Goal: Task Accomplishment & Management: Manage account settings

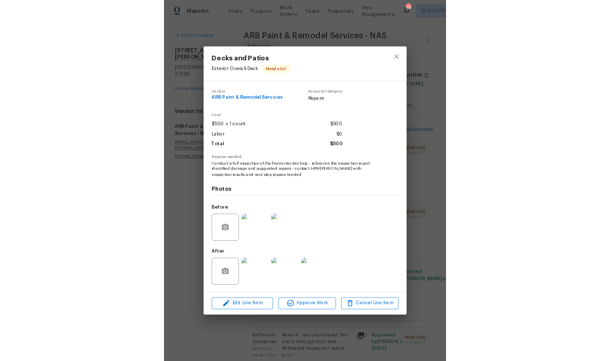
scroll to position [295, 0]
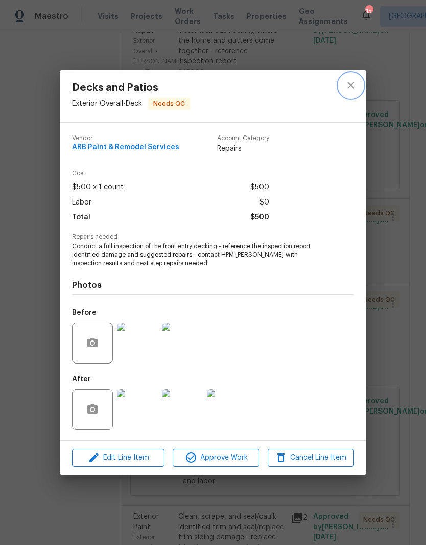
click at [354, 89] on icon "close" at bounding box center [351, 85] width 12 height 12
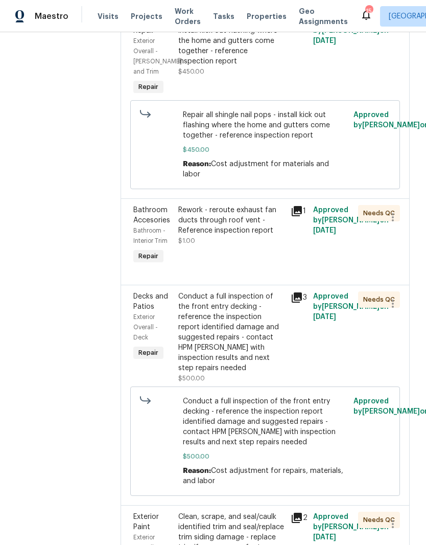
click at [177, 18] on span "Work Orders" at bounding box center [188, 16] width 26 height 20
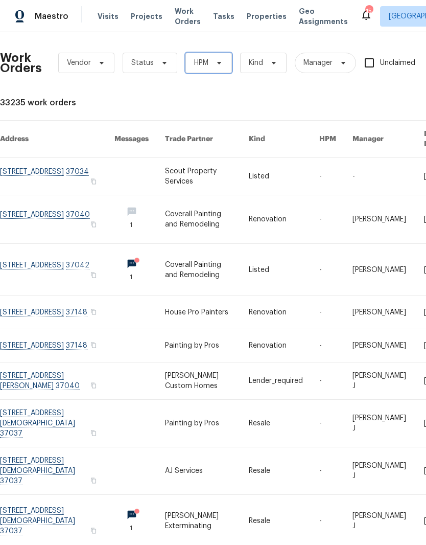
click at [212, 65] on span at bounding box center [217, 63] width 11 height 8
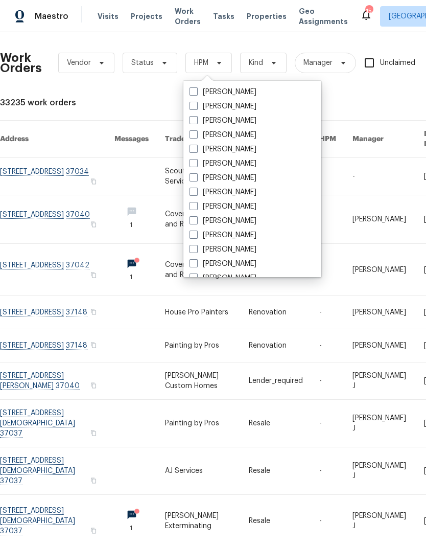
click at [246, 207] on label "[PERSON_NAME]" at bounding box center [223, 206] width 67 height 10
click at [196, 207] on input "[PERSON_NAME]" at bounding box center [193, 204] width 7 height 7
checkbox input "true"
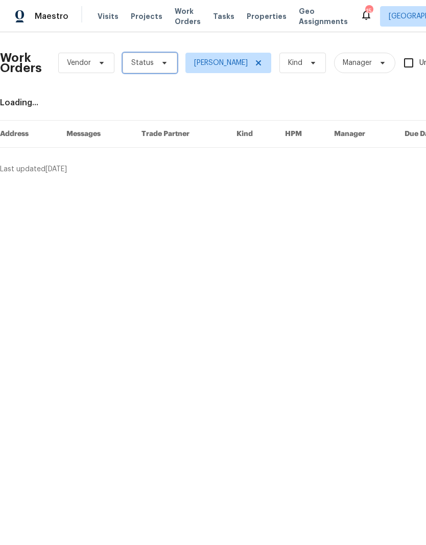
click at [163, 63] on icon at bounding box center [165, 63] width 4 height 3
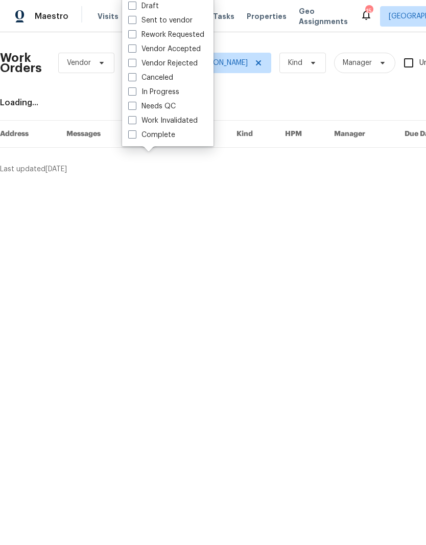
click at [171, 108] on label "Needs QC" at bounding box center [152, 106] width 48 height 10
click at [135, 108] on input "Needs QC" at bounding box center [131, 104] width 7 height 7
checkbox input "true"
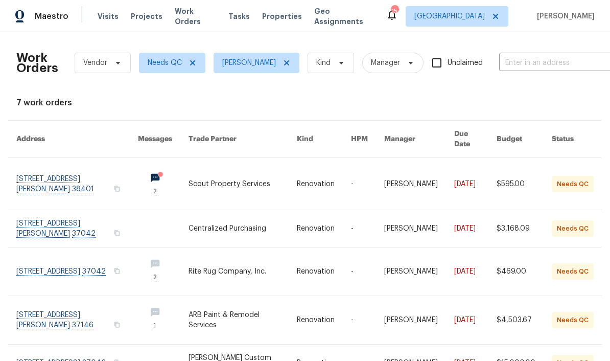
click at [91, 168] on link at bounding box center [77, 184] width 122 height 52
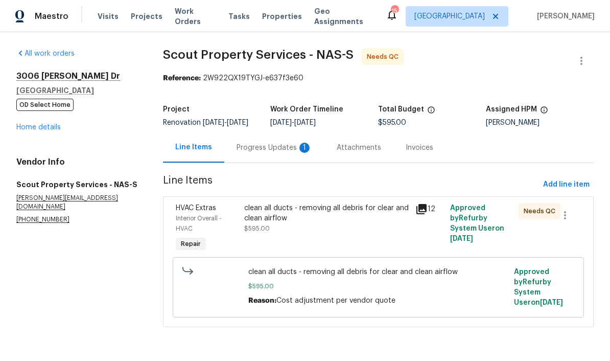
click at [277, 153] on div "Progress Updates 1" at bounding box center [275, 148] width 76 height 10
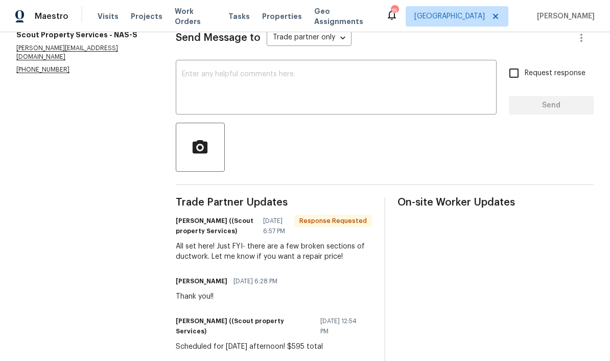
scroll to position [165, 0]
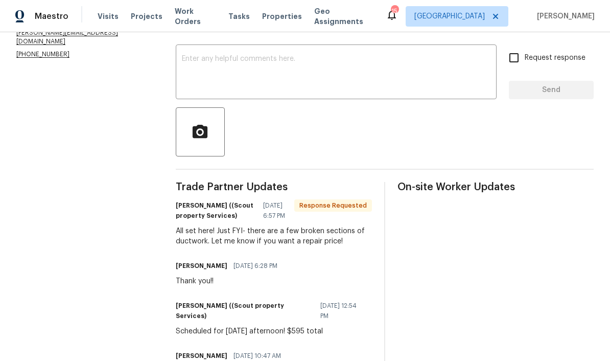
click at [238, 71] on textarea at bounding box center [336, 73] width 309 height 36
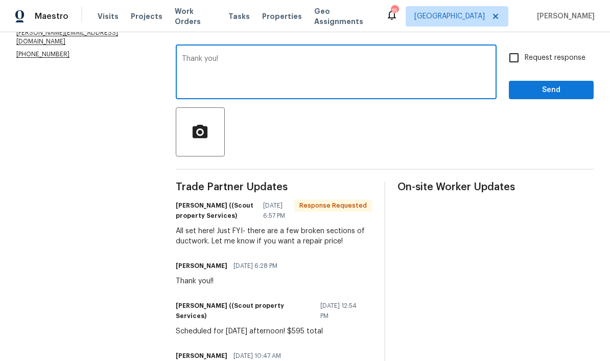
type textarea "Thank you!"
click at [426, 97] on span "Send" at bounding box center [551, 90] width 68 height 13
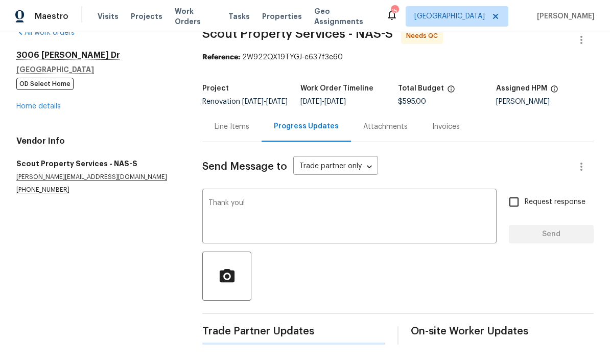
scroll to position [0, 0]
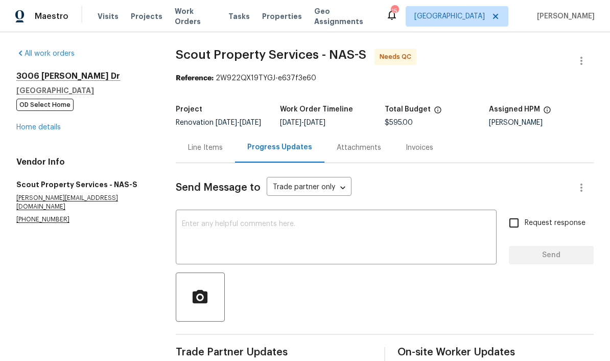
click at [58, 130] on link "Home details" at bounding box center [38, 127] width 44 height 7
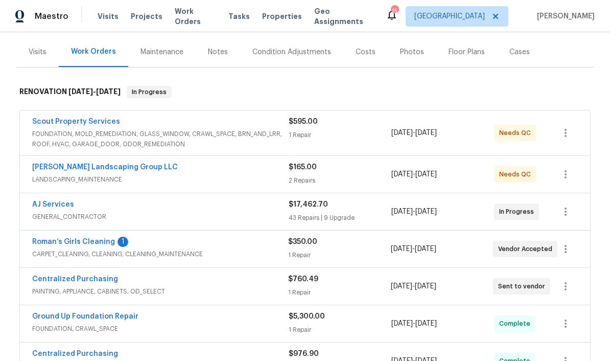
scroll to position [120, 0]
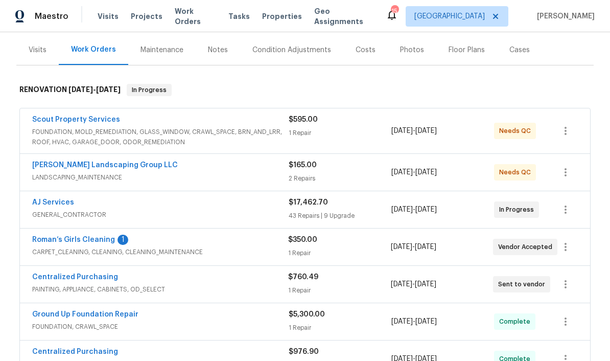
click at [48, 242] on link "Roman’s Girls Cleaning" at bounding box center [73, 239] width 83 height 7
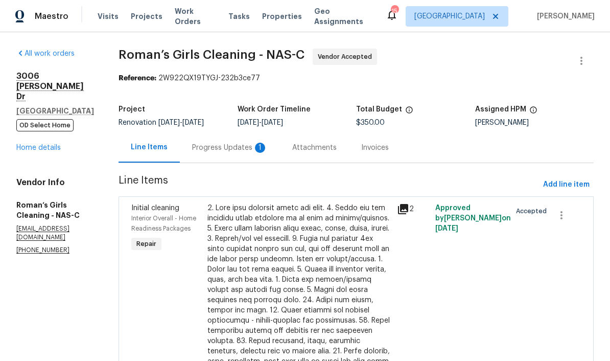
click at [264, 152] on div "Progress Updates 1" at bounding box center [230, 148] width 76 height 10
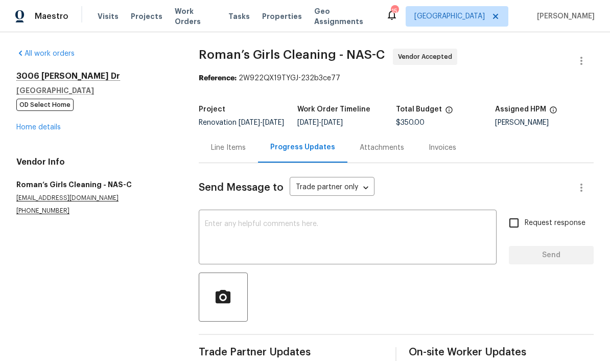
click at [53, 130] on link "Home details" at bounding box center [38, 127] width 44 height 7
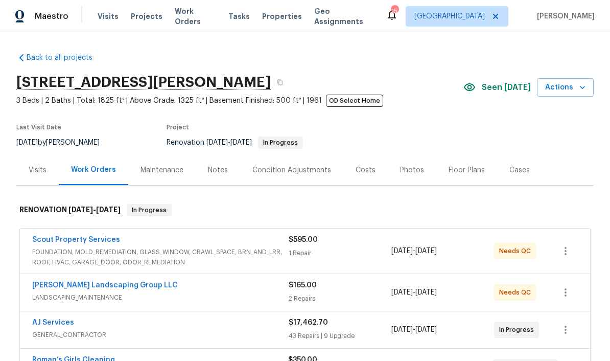
click at [111, 242] on link "Scout Property Services" at bounding box center [76, 239] width 88 height 7
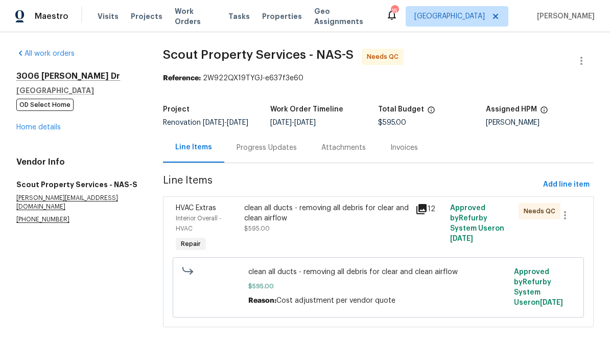
click at [286, 153] on div "Progress Updates" at bounding box center [267, 148] width 60 height 10
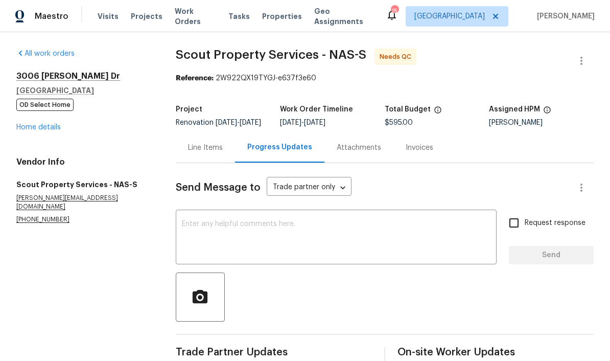
click at [218, 153] on div "Line Items" at bounding box center [205, 148] width 35 height 10
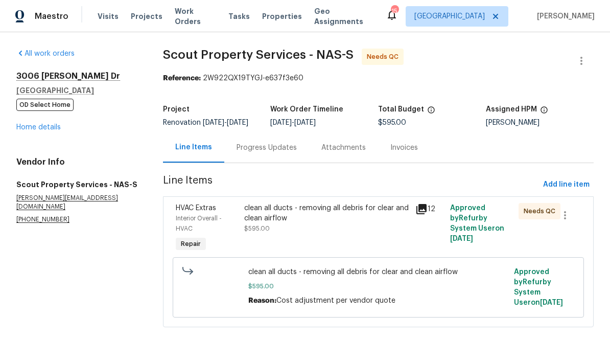
click at [281, 223] on div "clean all ducts - removing all debris for clear and clean airflow" at bounding box center [327, 213] width 166 height 20
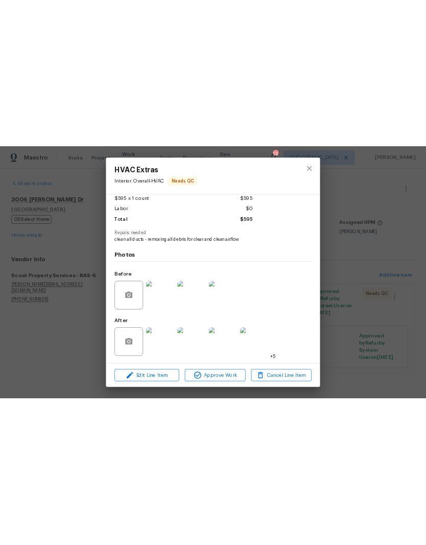
scroll to position [61, 0]
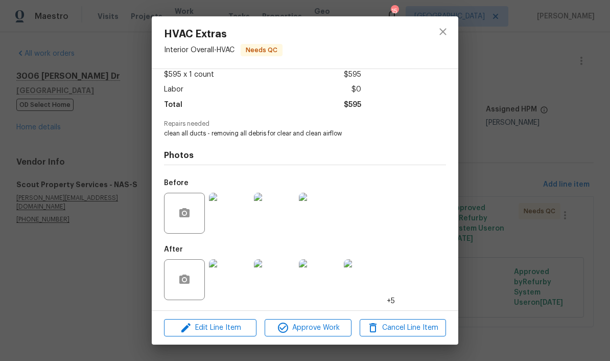
click at [237, 284] on img at bounding box center [229, 279] width 41 height 41
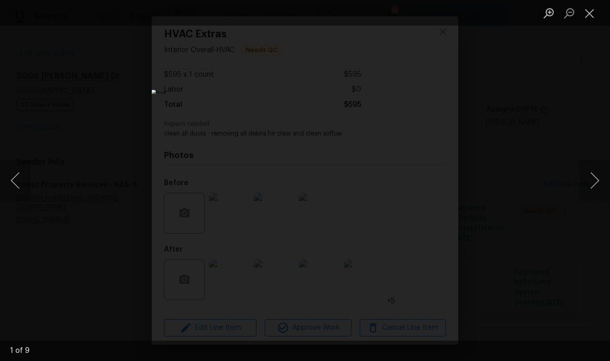
click at [34, 127] on div "Lightbox" at bounding box center [305, 180] width 610 height 361
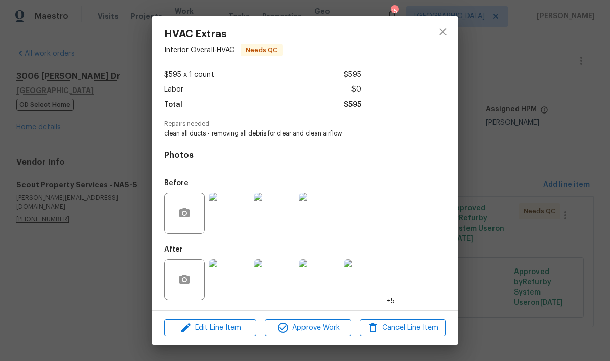
click at [236, 284] on img at bounding box center [229, 279] width 41 height 41
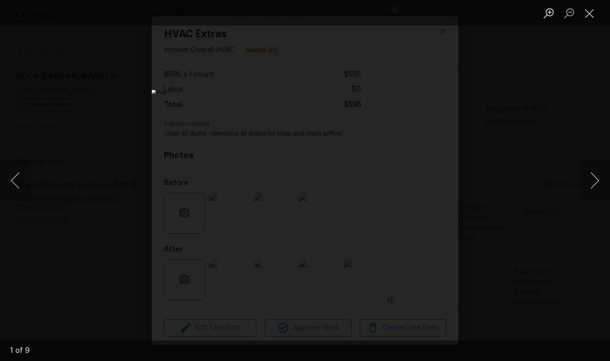
click at [426, 179] on button "Next image" at bounding box center [595, 180] width 31 height 41
click at [426, 185] on button "Next image" at bounding box center [595, 180] width 31 height 41
click at [426, 189] on button "Next image" at bounding box center [595, 180] width 31 height 41
click at [426, 184] on button "Next image" at bounding box center [595, 180] width 31 height 41
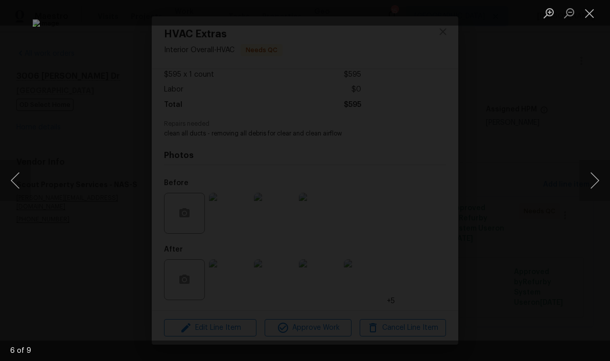
click at [426, 183] on button "Next image" at bounding box center [595, 180] width 31 height 41
click at [426, 187] on button "Next image" at bounding box center [595, 180] width 31 height 41
click at [426, 193] on button "Next image" at bounding box center [595, 180] width 31 height 41
click at [426, 187] on button "Next image" at bounding box center [595, 180] width 31 height 41
click at [426, 182] on button "Next image" at bounding box center [595, 180] width 31 height 41
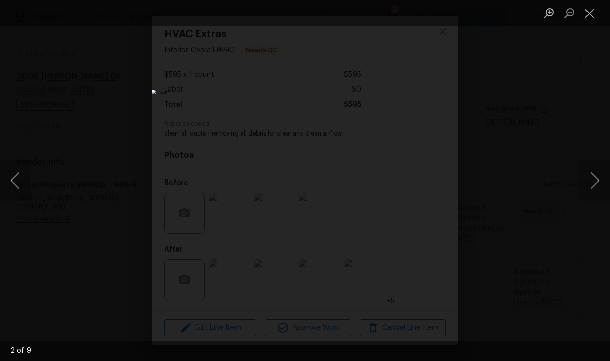
click at [426, 183] on button "Next image" at bounding box center [595, 180] width 31 height 41
click at [426, 184] on button "Next image" at bounding box center [595, 180] width 31 height 41
click at [426, 14] on button "Close lightbox" at bounding box center [590, 13] width 20 height 18
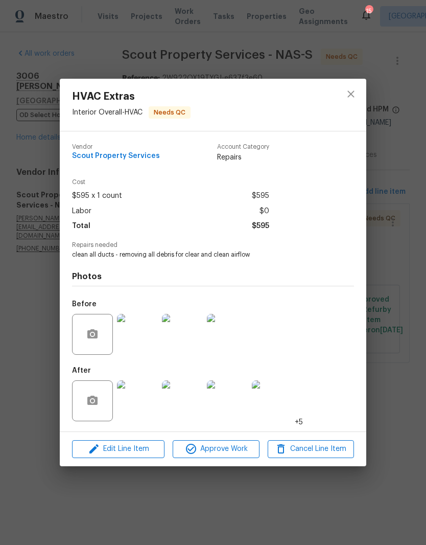
scroll to position [0, 0]
click at [227, 454] on span "Approve Work" at bounding box center [216, 449] width 80 height 13
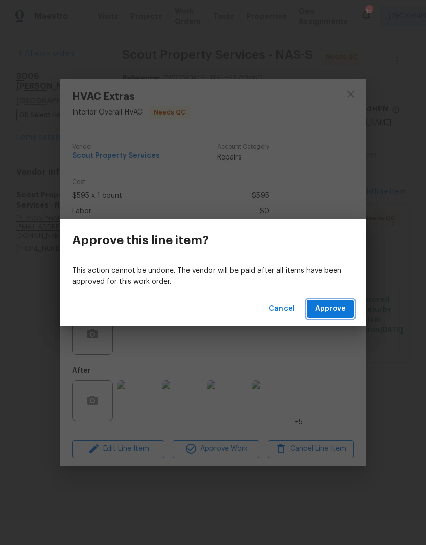
click at [341, 310] on span "Approve" at bounding box center [330, 309] width 31 height 13
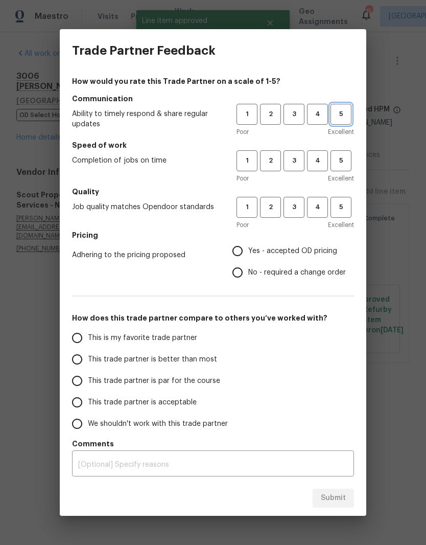
click at [345, 125] on button "5" at bounding box center [341, 114] width 21 height 21
click at [344, 168] on button "5" at bounding box center [341, 160] width 21 height 21
click at [347, 211] on span "5" at bounding box center [341, 207] width 19 height 12
click at [243, 252] on input "Yes - accepted OD pricing" at bounding box center [237, 250] width 21 height 21
radio input "true"
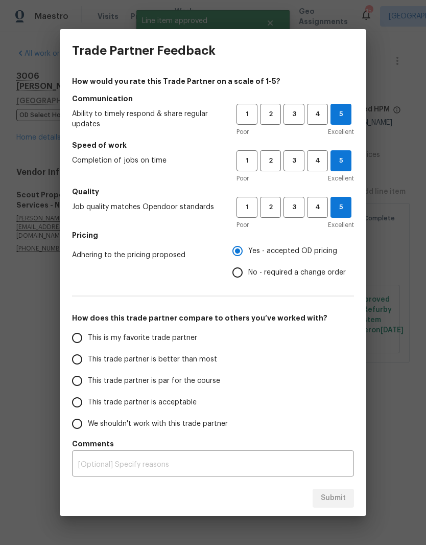
click at [83, 342] on input "This is my favorite trade partner" at bounding box center [76, 337] width 21 height 21
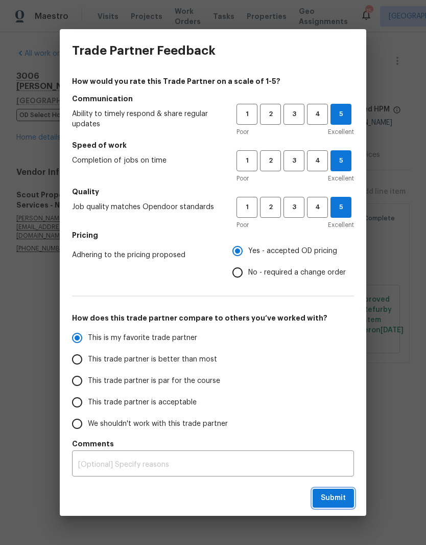
click at [342, 497] on span "Submit" at bounding box center [333, 498] width 25 height 13
radio input "true"
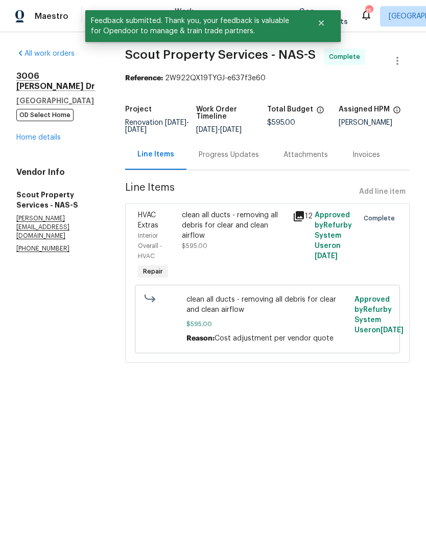
click at [302, 221] on icon at bounding box center [299, 216] width 10 height 10
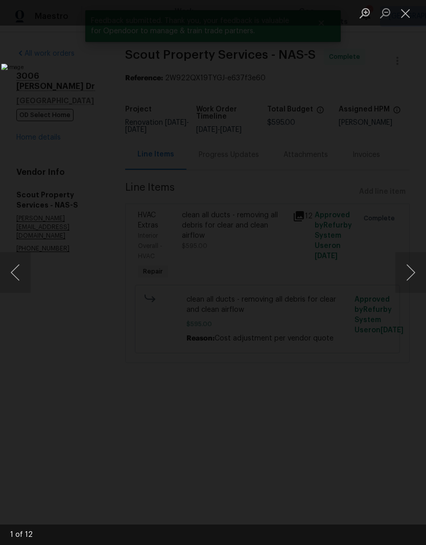
click at [417, 271] on button "Next image" at bounding box center [411, 272] width 31 height 41
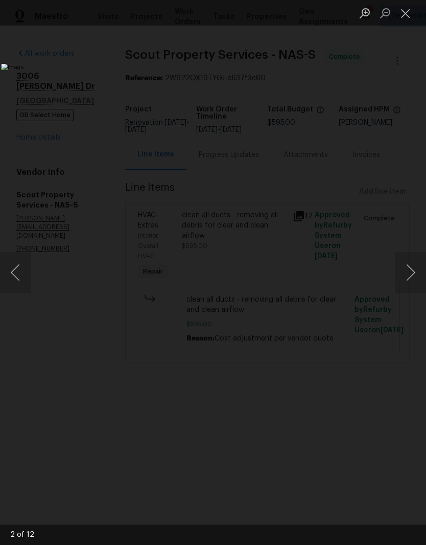
click at [415, 273] on button "Next image" at bounding box center [411, 272] width 31 height 41
click at [414, 273] on button "Next image" at bounding box center [411, 272] width 31 height 41
click at [415, 273] on button "Next image" at bounding box center [411, 272] width 31 height 41
click at [415, 277] on button "Next image" at bounding box center [411, 272] width 31 height 41
click at [411, 272] on button "Next image" at bounding box center [411, 272] width 31 height 41
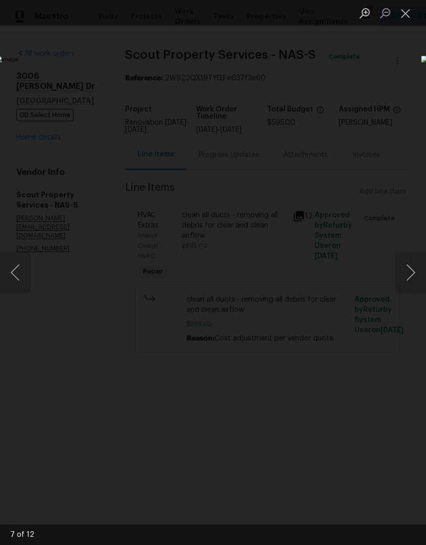
click at [322, 246] on img "Lightbox" at bounding box center [164, 272] width 339 height 433
click at [411, 16] on button "Close lightbox" at bounding box center [406, 13] width 20 height 18
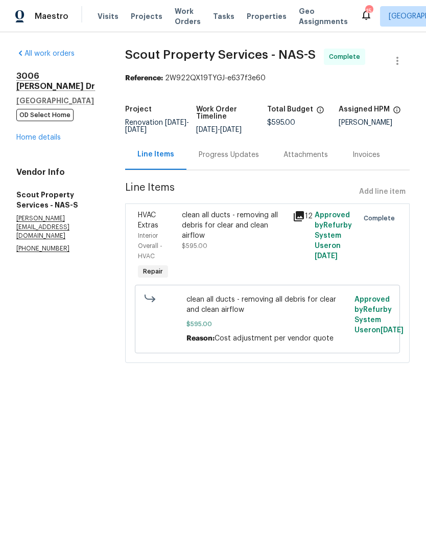
click at [50, 134] on link "Home details" at bounding box center [38, 137] width 44 height 7
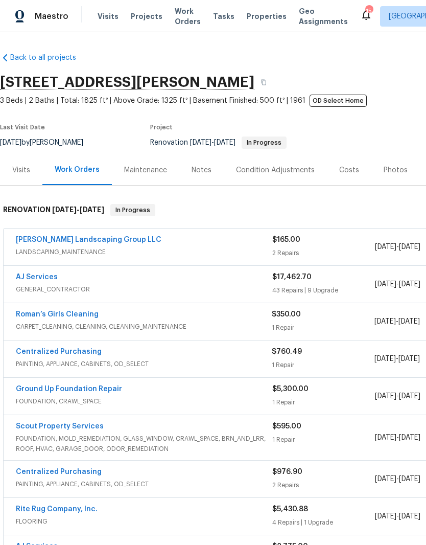
click at [51, 280] on link "AJ Services" at bounding box center [37, 276] width 42 height 7
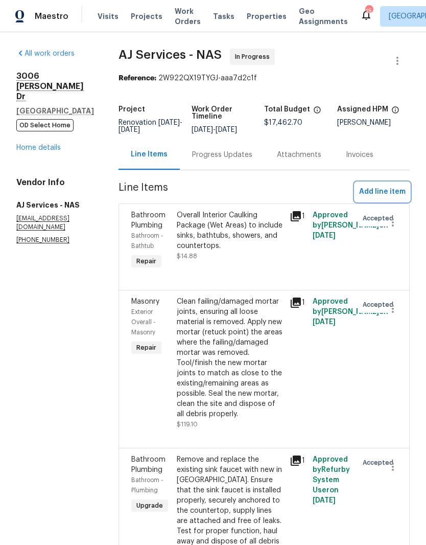
click at [396, 198] on span "Add line item" at bounding box center [382, 192] width 47 height 13
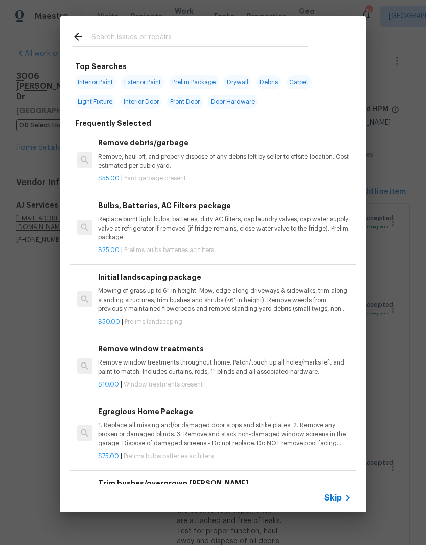
click at [190, 32] on input "text" at bounding box center [199, 38] width 217 height 15
type input "Hvac"
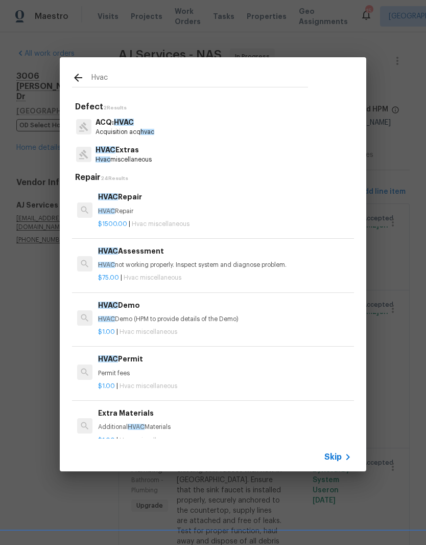
click at [135, 156] on p "Hvac miscellaneous" at bounding box center [124, 159] width 56 height 9
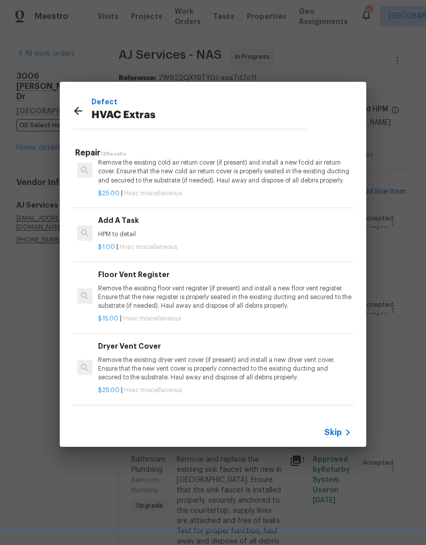
scroll to position [361, 0]
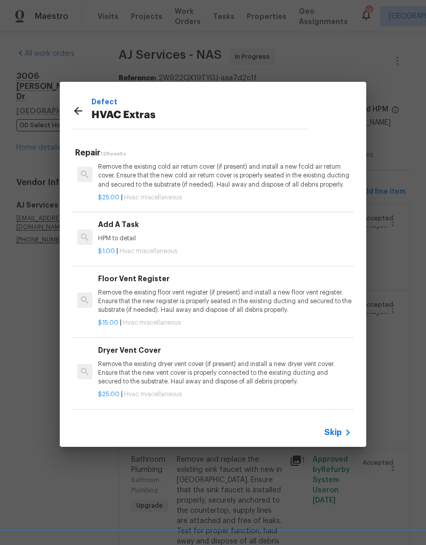
click at [138, 230] on div "Add A Task HPM to detail" at bounding box center [224, 231] width 253 height 25
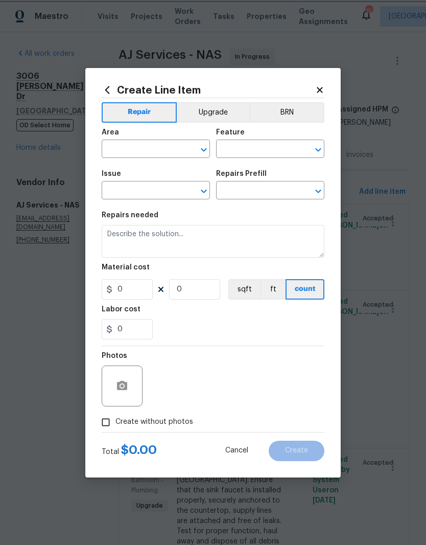
type input "HVAC"
type input "HVAC Extras"
type input "Add A Task $1.00"
type textarea "HPM to detail"
type input "1"
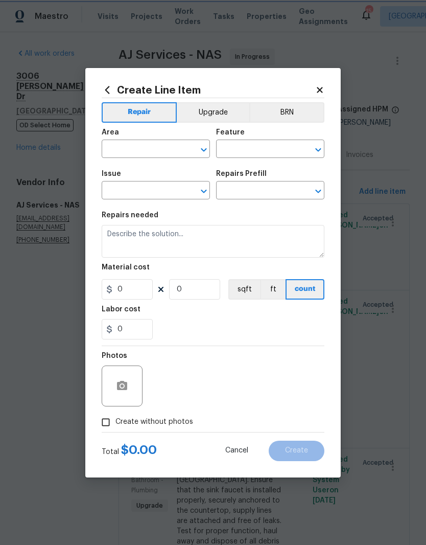
type input "1"
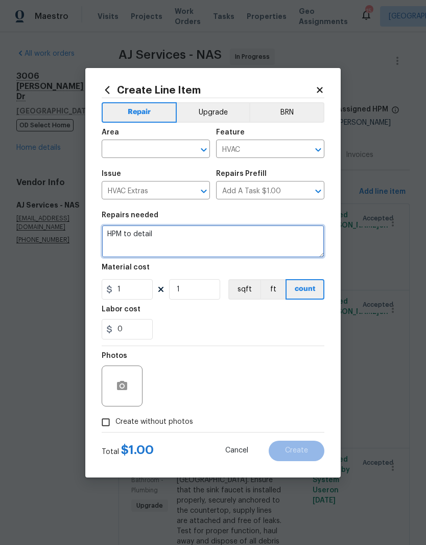
click at [181, 236] on textarea "HPM to detail" at bounding box center [213, 241] width 223 height 33
type textarea "H"
type textarea "Repair damaged ductwork"
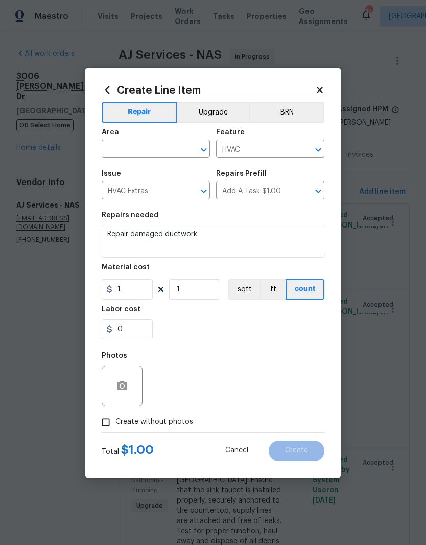
click at [177, 148] on input "text" at bounding box center [142, 150] width 80 height 16
click at [153, 191] on li "Interior Overall" at bounding box center [156, 189] width 108 height 17
type input "Interior Overall"
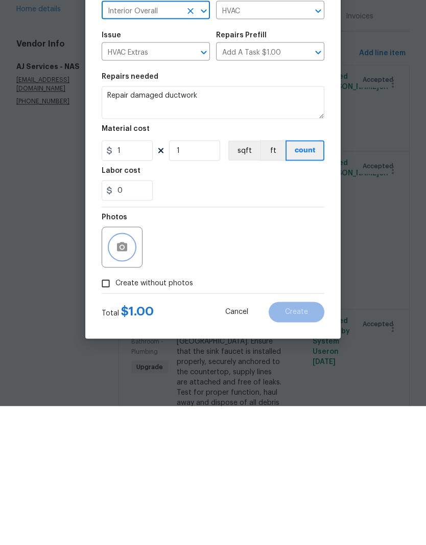
click at [129, 374] on button "button" at bounding box center [122, 386] width 25 height 25
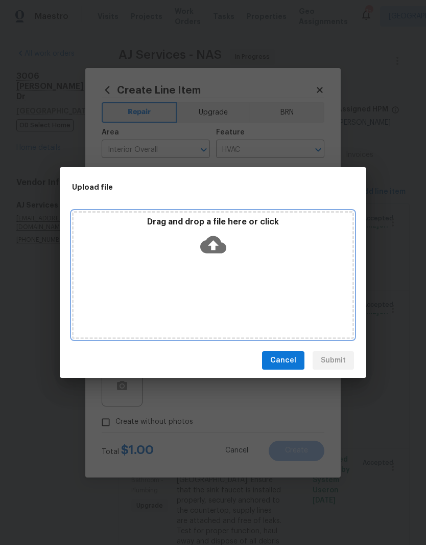
click at [256, 260] on div "Drag and drop a file here or click" at bounding box center [213, 239] width 279 height 44
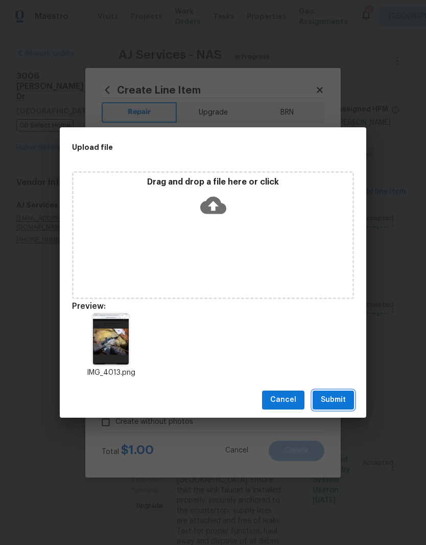
click at [343, 399] on span "Submit" at bounding box center [333, 399] width 25 height 13
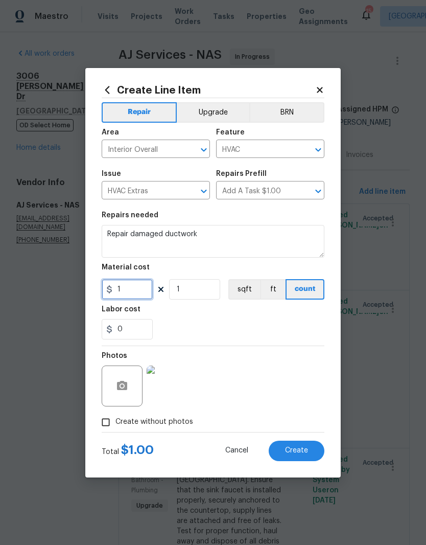
click at [138, 289] on input "1" at bounding box center [127, 289] width 51 height 20
click at [146, 291] on input "0" at bounding box center [127, 289] width 51 height 20
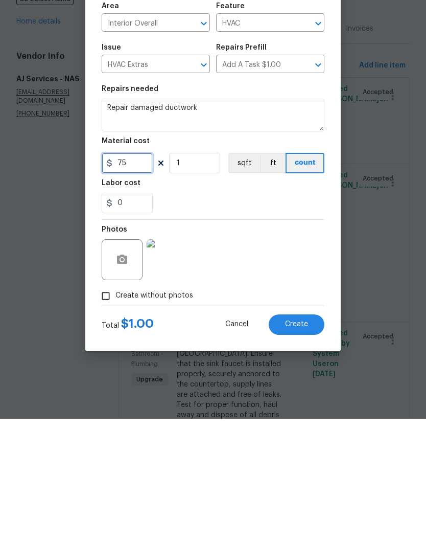
type input "75"
click at [289, 346] on div "Photos" at bounding box center [213, 379] width 223 height 66
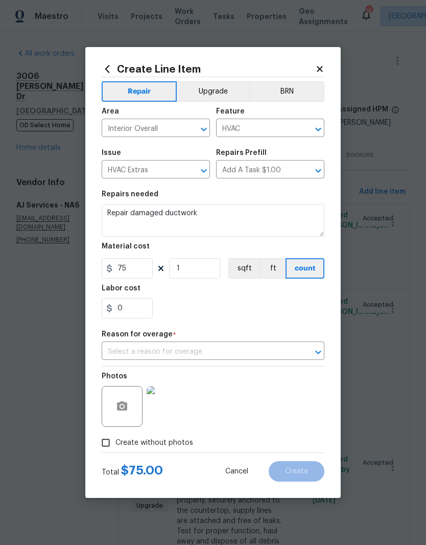
click at [319, 354] on icon "Open" at bounding box center [318, 352] width 6 height 4
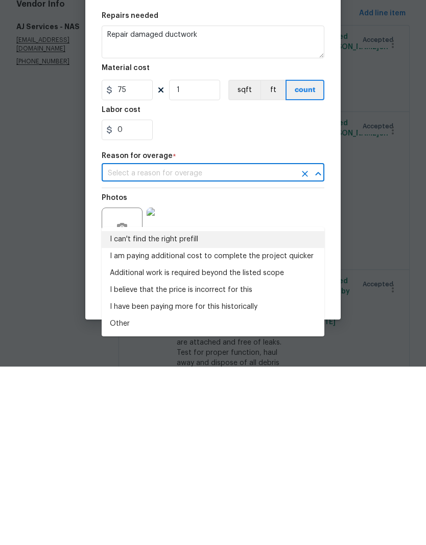
click at [180, 409] on li "I can't find the right prefill" at bounding box center [213, 417] width 223 height 17
type input "I can't find the right prefill"
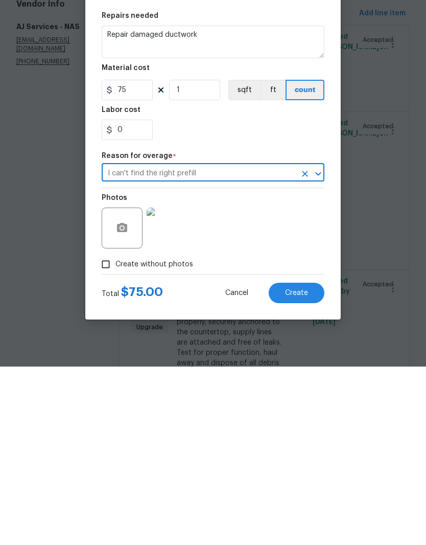
click at [303, 468] on span "Create" at bounding box center [296, 472] width 23 height 8
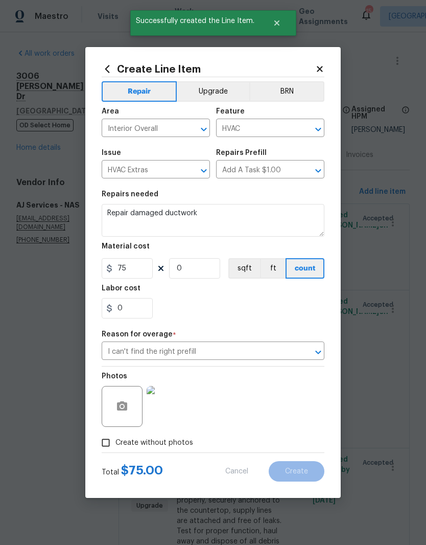
scroll to position [0, 0]
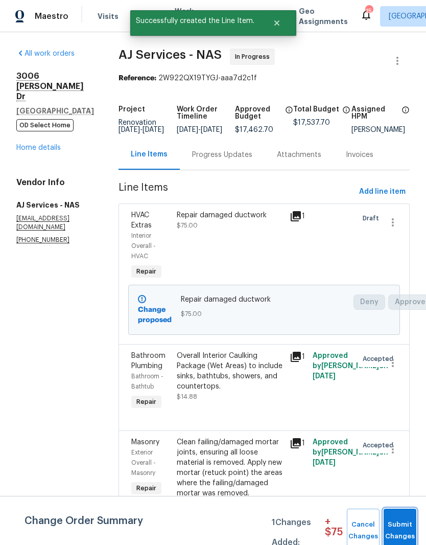
click at [404, 528] on span "Submit Changes" at bounding box center [400, 531] width 22 height 24
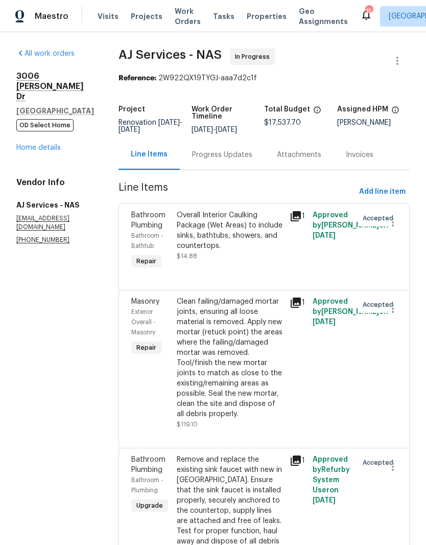
click at [51, 144] on link "Home details" at bounding box center [38, 147] width 44 height 7
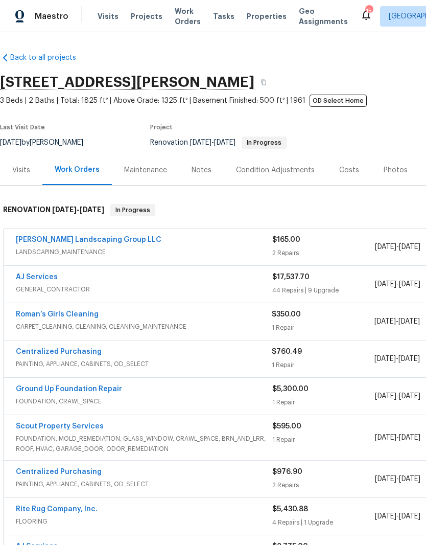
click at [43, 280] on link "AJ Services" at bounding box center [37, 276] width 42 height 7
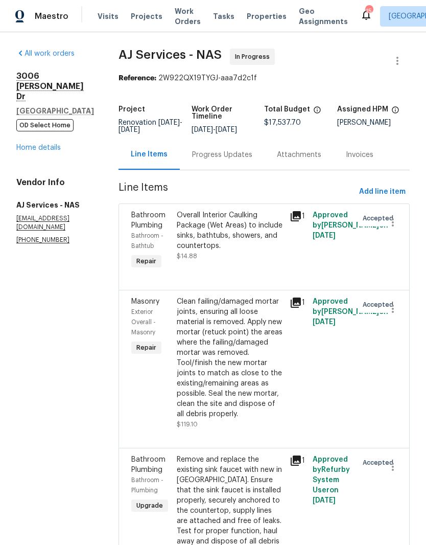
click at [236, 160] on div "Progress Updates" at bounding box center [222, 155] width 60 height 10
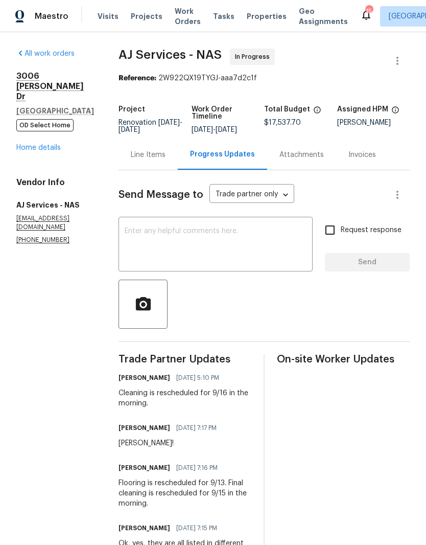
click at [244, 245] on textarea at bounding box center [216, 245] width 182 height 36
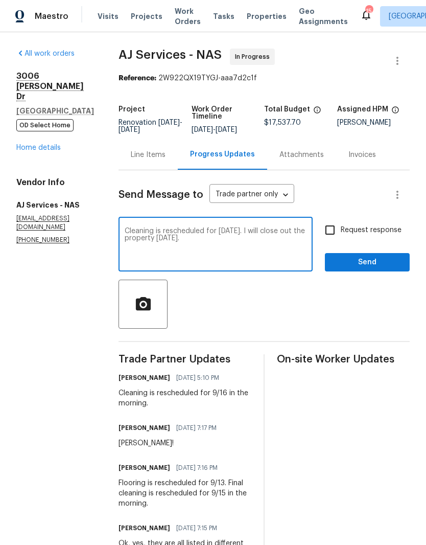
type textarea "Cleaning is rescheduled for Saturday, 9/20. I will close out the property Monda…"
click at [382, 269] on span "Send" at bounding box center [367, 262] width 68 height 13
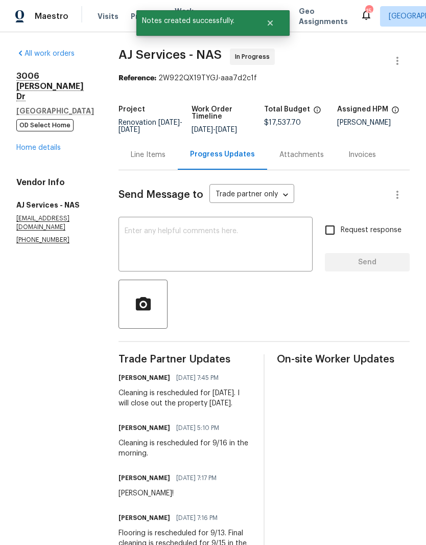
click at [228, 242] on textarea at bounding box center [216, 245] width 182 height 36
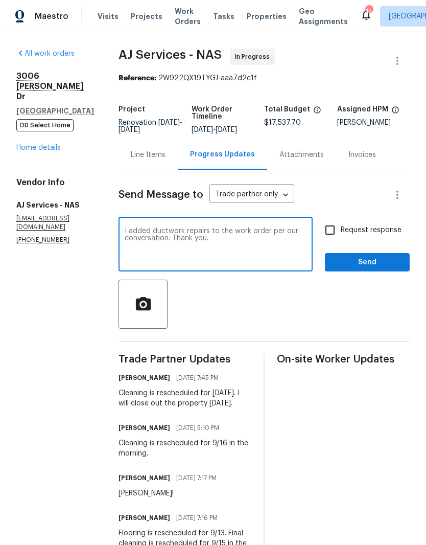
type textarea "I added ductwork repairs to the work order per our conversation. Thank you."
click at [378, 267] on span "Send" at bounding box center [367, 262] width 68 height 13
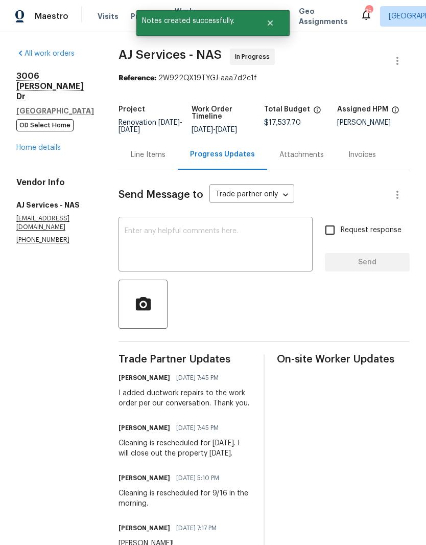
click at [56, 144] on link "Home details" at bounding box center [38, 147] width 44 height 7
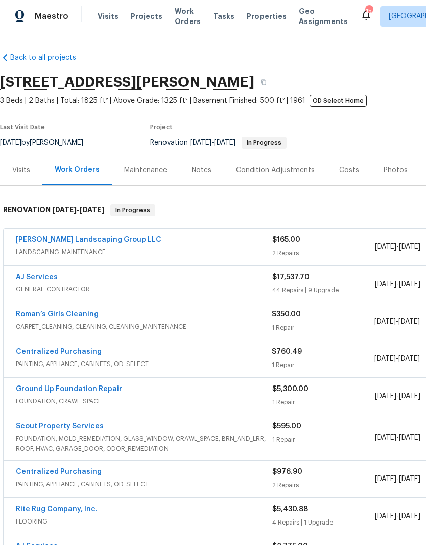
click at [211, 170] on div "Notes" at bounding box center [201, 170] width 44 height 30
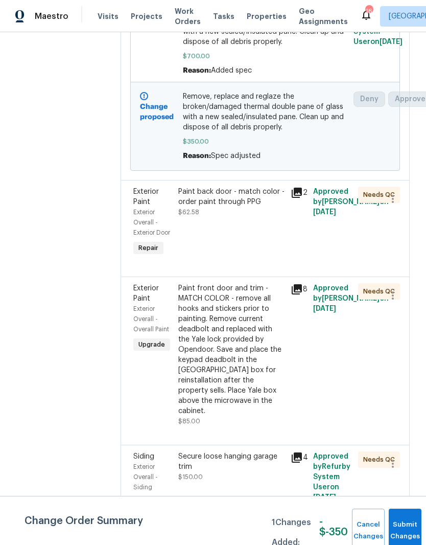
scroll to position [303, 0]
click at [241, 200] on div "Paint back door - match color - order paint through PPG" at bounding box center [231, 197] width 106 height 20
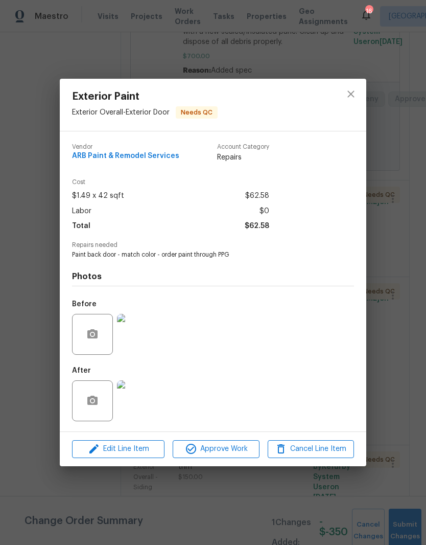
click at [150, 343] on img at bounding box center [137, 334] width 41 height 41
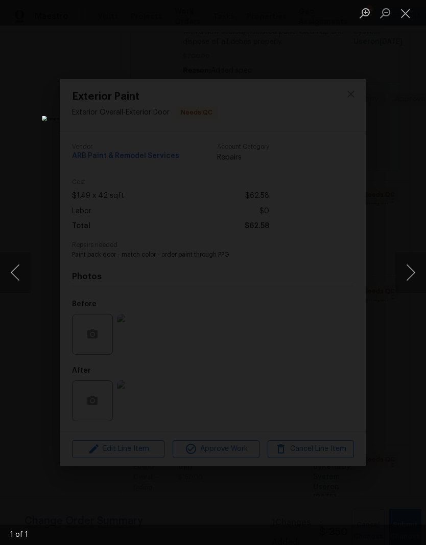
click at [287, 318] on img "Lightbox" at bounding box center [164, 272] width 245 height 313
click at [407, 276] on button "Next image" at bounding box center [411, 272] width 31 height 41
click at [407, 270] on button "Next image" at bounding box center [411, 272] width 31 height 41
click at [410, 17] on button "Close lightbox" at bounding box center [406, 13] width 20 height 18
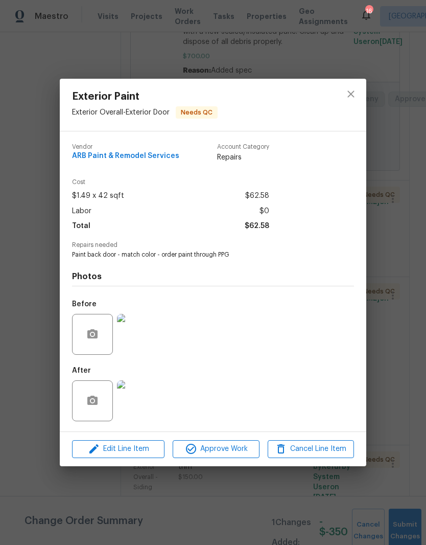
click at [145, 407] on img at bounding box center [137, 400] width 41 height 41
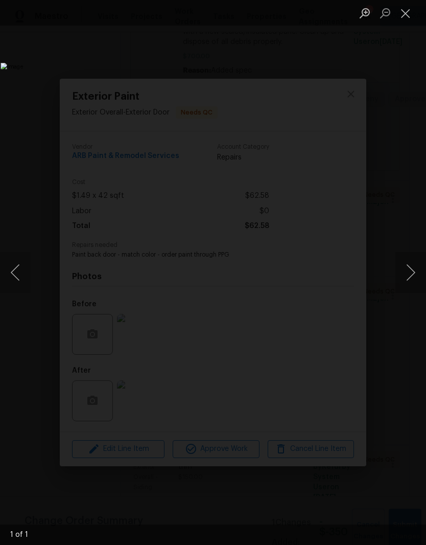
click at [410, 16] on button "Close lightbox" at bounding box center [406, 13] width 20 height 18
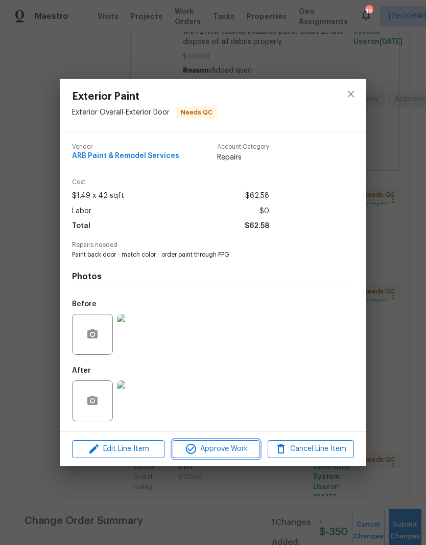
click at [226, 448] on span "Approve Work" at bounding box center [216, 449] width 80 height 13
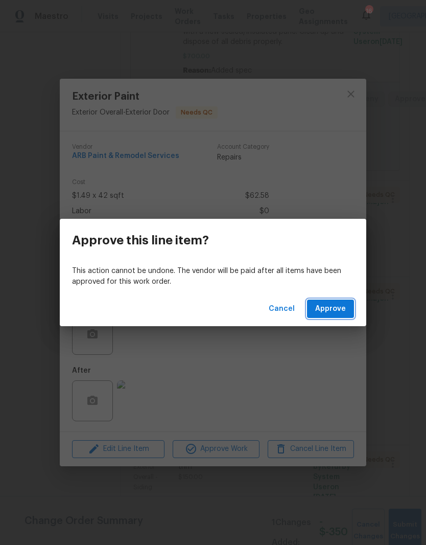
click at [334, 311] on span "Approve" at bounding box center [330, 309] width 31 height 13
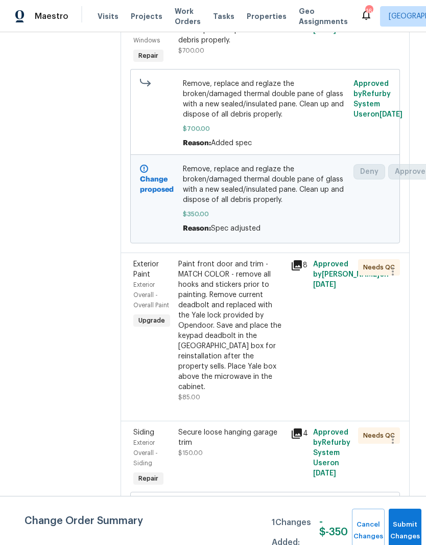
scroll to position [230, 0]
click at [252, 266] on div "Paint front door and trim - MATCH COLOR - remove all hooks and stickers prior t…" at bounding box center [231, 325] width 106 height 133
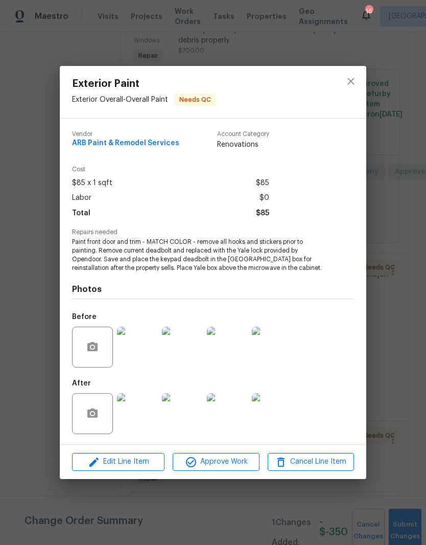
click at [147, 351] on img at bounding box center [137, 347] width 41 height 41
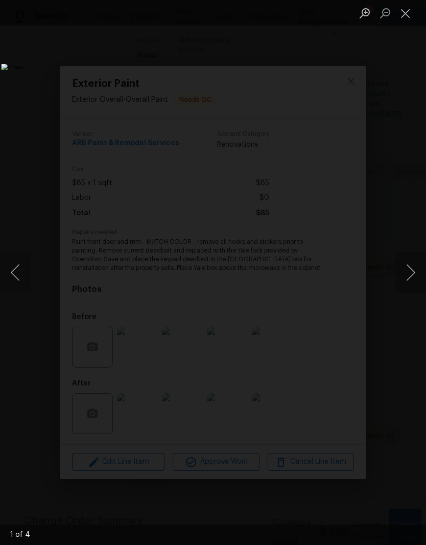
click at [412, 17] on button "Close lightbox" at bounding box center [406, 13] width 20 height 18
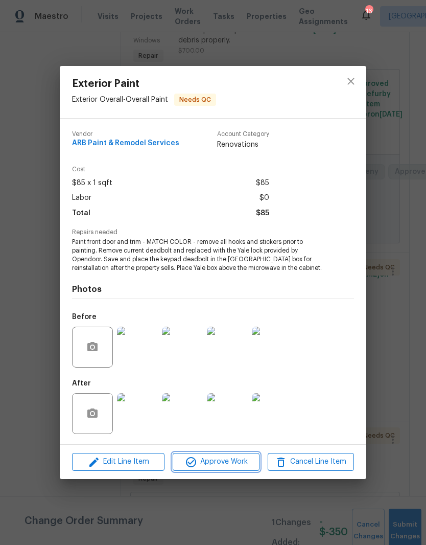
click at [234, 463] on span "Approve Work" at bounding box center [216, 461] width 80 height 13
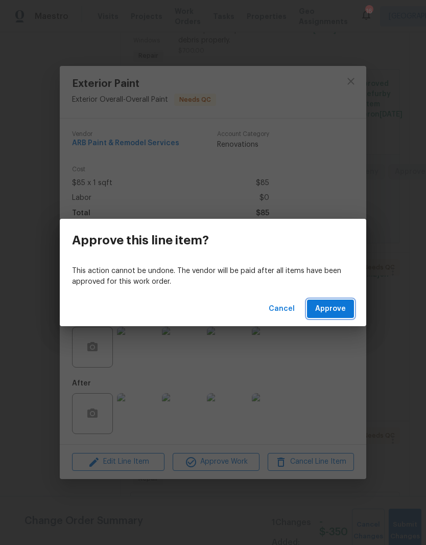
click at [340, 307] on span "Approve" at bounding box center [330, 309] width 31 height 13
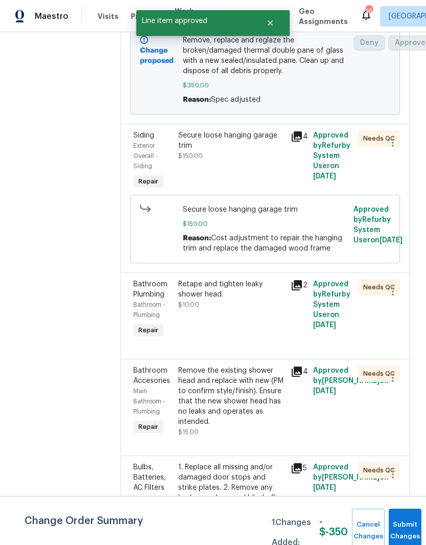
scroll to position [360, 0]
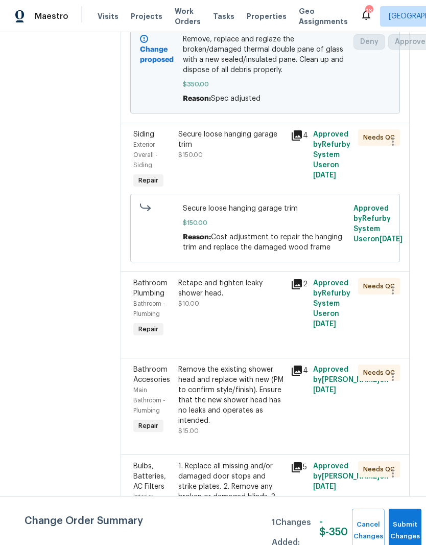
click at [262, 136] on div "Secure loose hanging garage trim" at bounding box center [231, 139] width 106 height 20
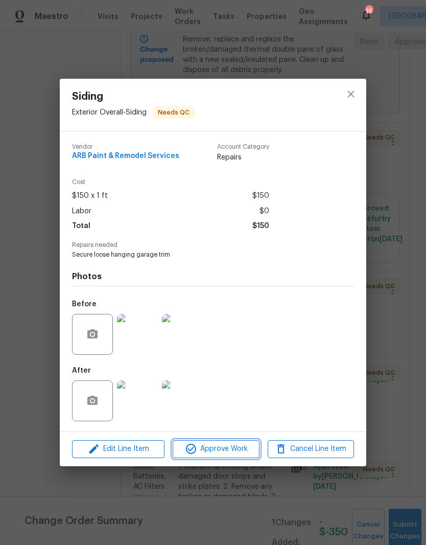
click at [235, 450] on span "Approve Work" at bounding box center [216, 449] width 80 height 13
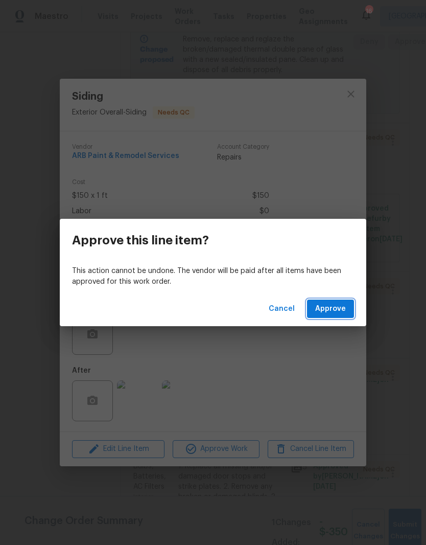
click at [343, 305] on span "Approve" at bounding box center [330, 309] width 31 height 13
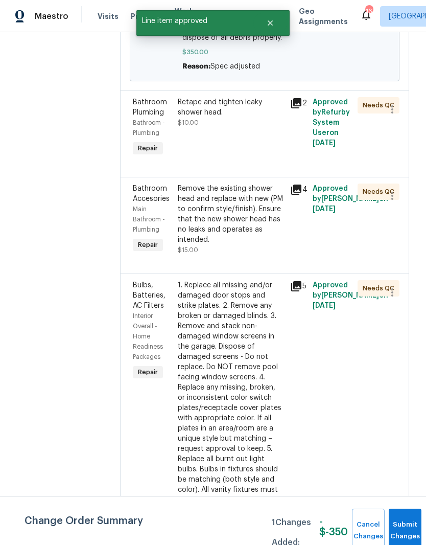
scroll to position [391, 1]
click at [256, 104] on div "Retape and tighten leaky shower head." at bounding box center [230, 108] width 106 height 20
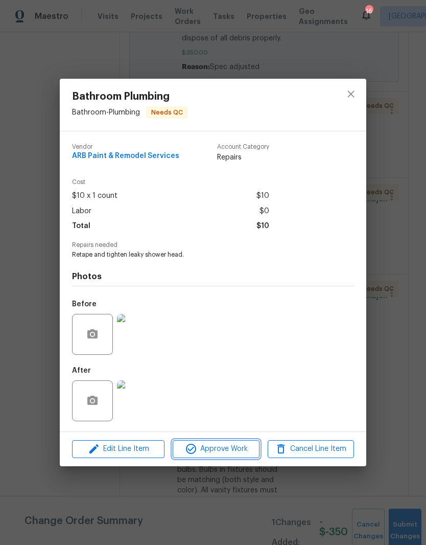
click at [230, 451] on span "Approve Work" at bounding box center [216, 449] width 80 height 13
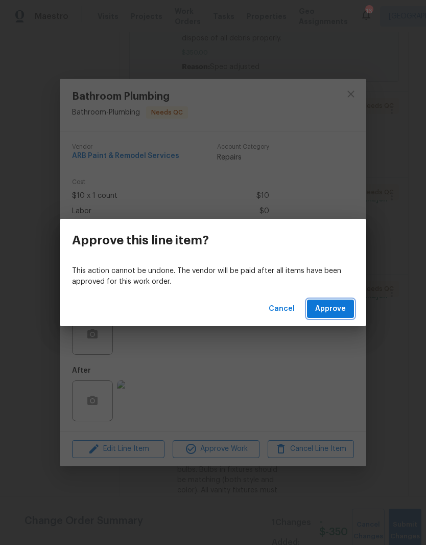
click at [340, 311] on span "Approve" at bounding box center [330, 309] width 31 height 13
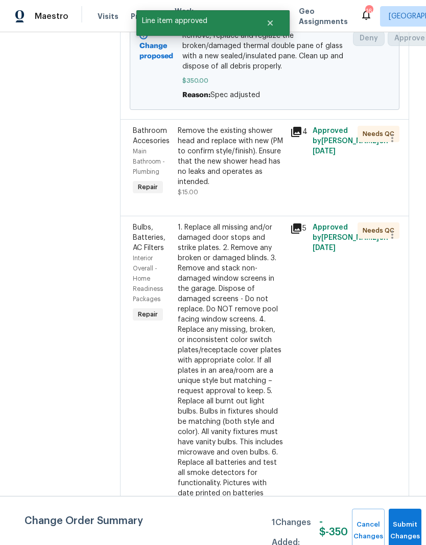
scroll to position [364, 1]
click at [264, 137] on div "Remove the existing shower head and replace with new (PM to confirm style/finis…" at bounding box center [231, 155] width 106 height 61
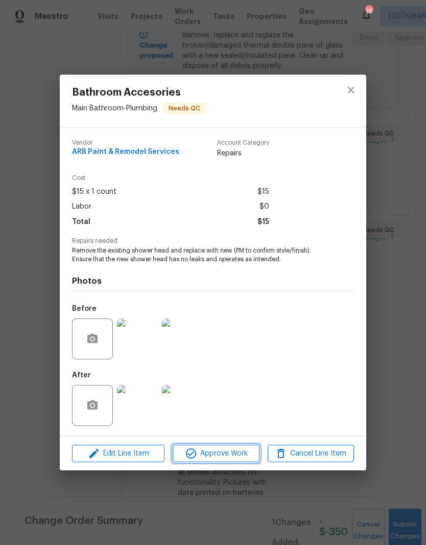
click at [242, 455] on span "Approve Work" at bounding box center [216, 453] width 80 height 13
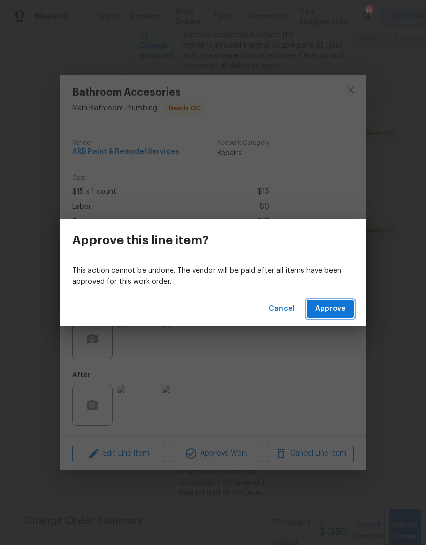
click at [340, 307] on span "Approve" at bounding box center [330, 309] width 31 height 13
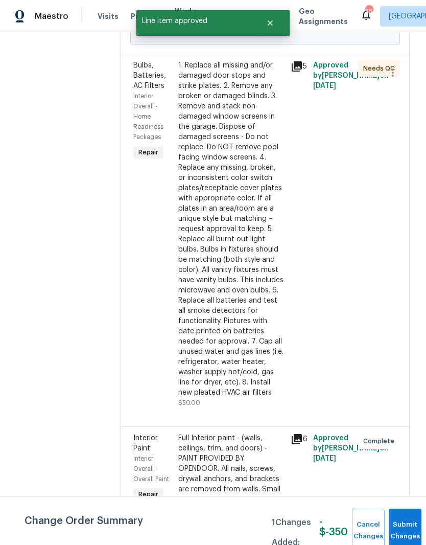
scroll to position [429, 0]
click at [250, 81] on div "1. Replace all missing and/or damaged door stops and strike plates. 2. Remove a…" at bounding box center [231, 228] width 106 height 337
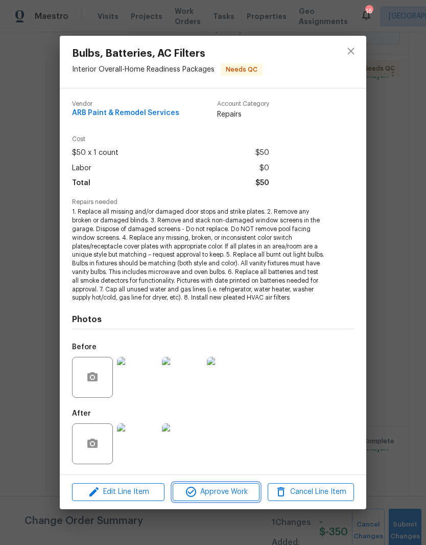
click at [242, 494] on span "Approve Work" at bounding box center [216, 491] width 80 height 13
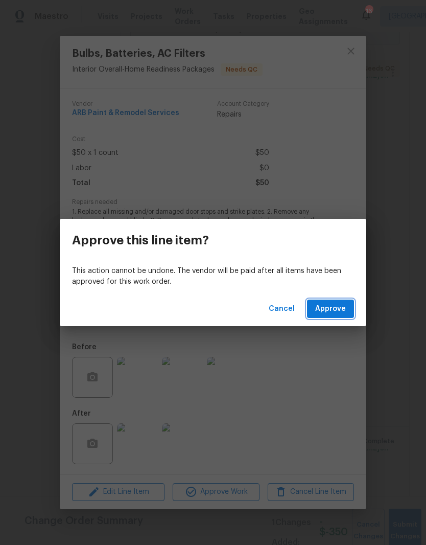
click at [342, 310] on span "Approve" at bounding box center [330, 309] width 31 height 13
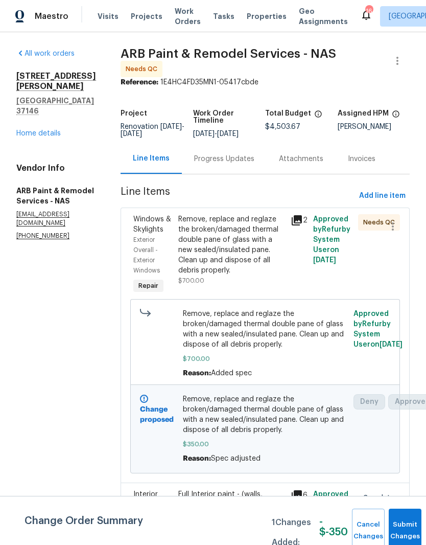
scroll to position [0, 0]
click at [60, 130] on link "Home details" at bounding box center [38, 133] width 44 height 7
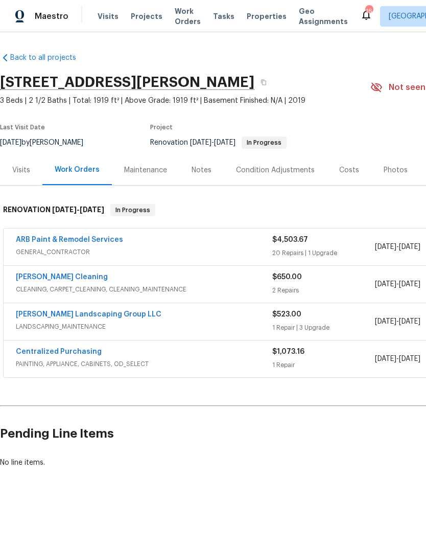
click at [400, 173] on div "Photos" at bounding box center [396, 170] width 24 height 10
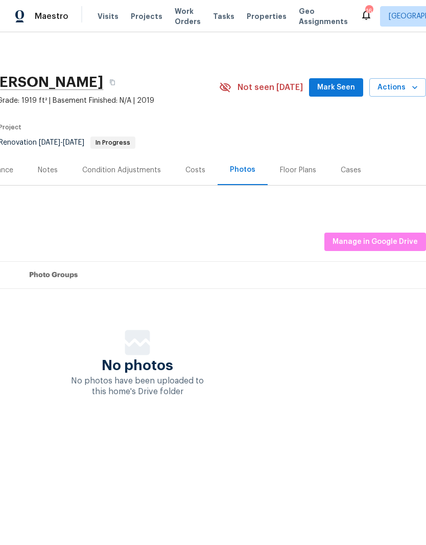
scroll to position [0, 151]
click at [343, 88] on span "Mark Seen" at bounding box center [336, 87] width 38 height 13
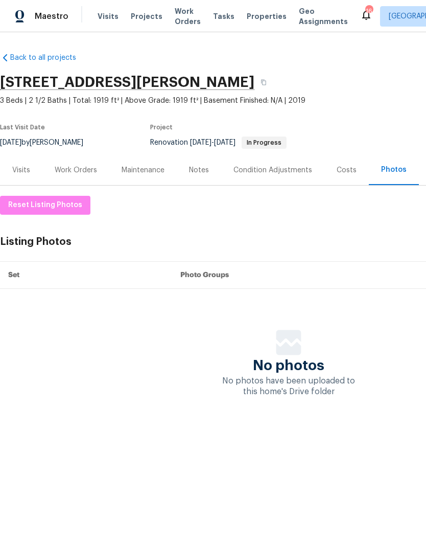
scroll to position [0, 0]
click at [91, 170] on div "Work Orders" at bounding box center [76, 170] width 42 height 10
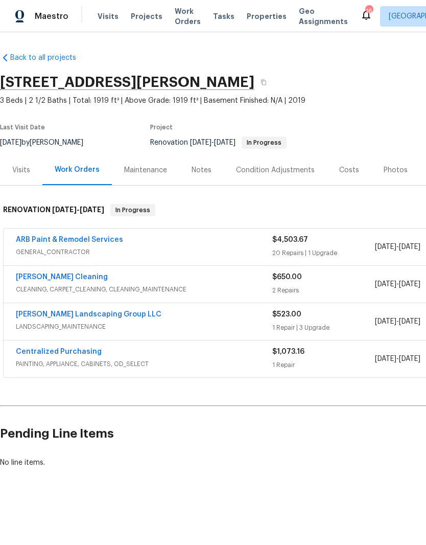
click at [112, 314] on link "[PERSON_NAME] Landscaping Group LLC" at bounding box center [89, 314] width 146 height 7
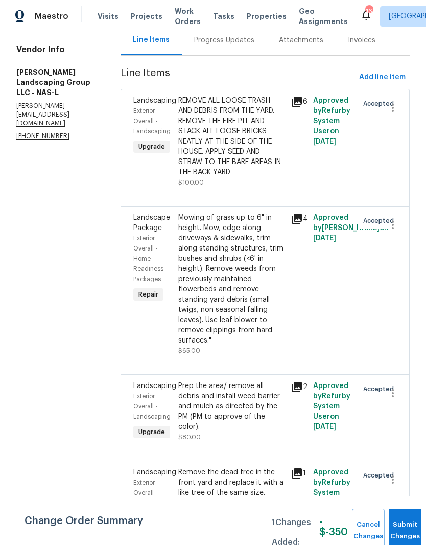
scroll to position [42, 0]
click at [278, 467] on div "Remove the dead tree in the front yard and replace it with a like tree of the s…" at bounding box center [231, 482] width 106 height 31
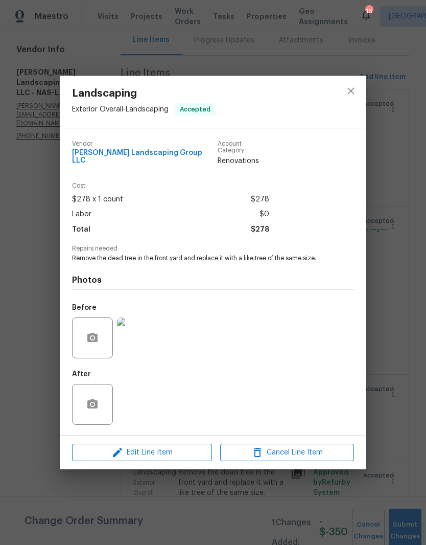
click at [140, 336] on img at bounding box center [137, 337] width 41 height 41
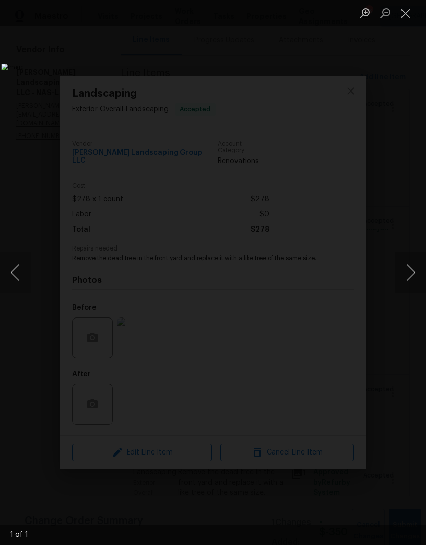
click at [409, 17] on button "Close lightbox" at bounding box center [406, 13] width 20 height 18
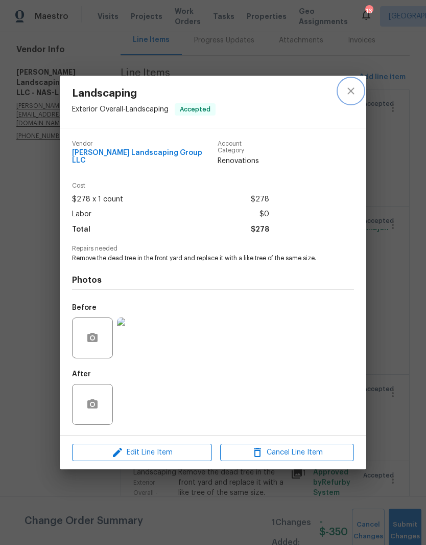
click at [355, 94] on icon "close" at bounding box center [351, 91] width 12 height 12
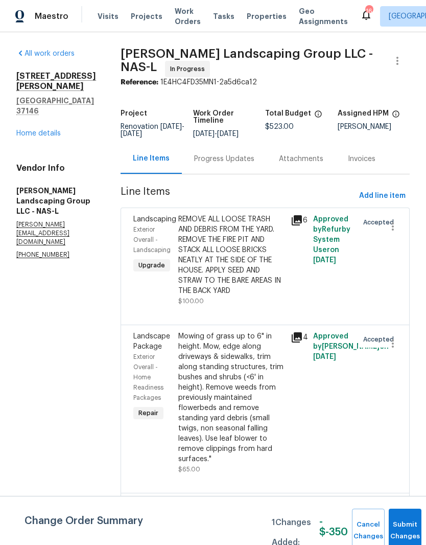
scroll to position [0, 0]
click at [54, 130] on link "Home details" at bounding box center [38, 133] width 44 height 7
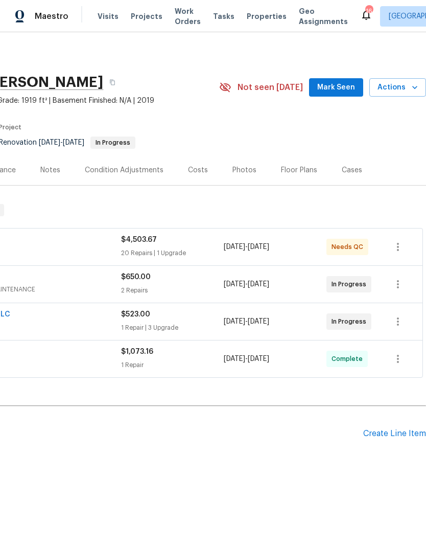
click at [395, 433] on div "Create Line Item" at bounding box center [394, 434] width 63 height 10
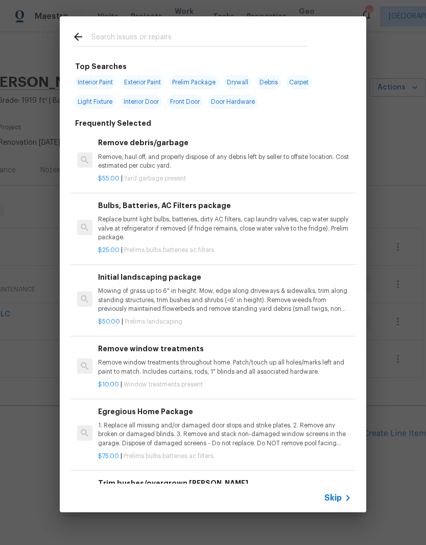
click at [187, 34] on input "text" at bounding box center [199, 38] width 217 height 15
type input "Toilet seat"
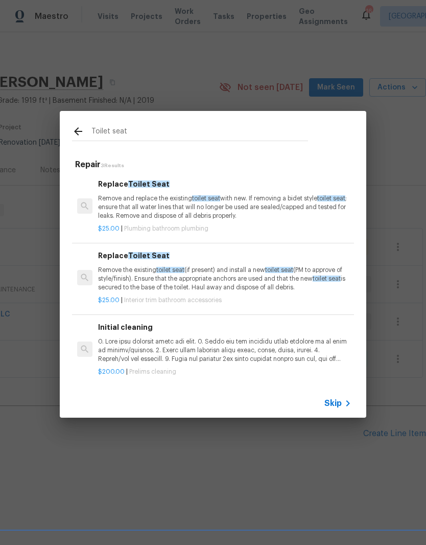
click at [155, 190] on h6 "Replace Toilet Seat" at bounding box center [224, 183] width 253 height 11
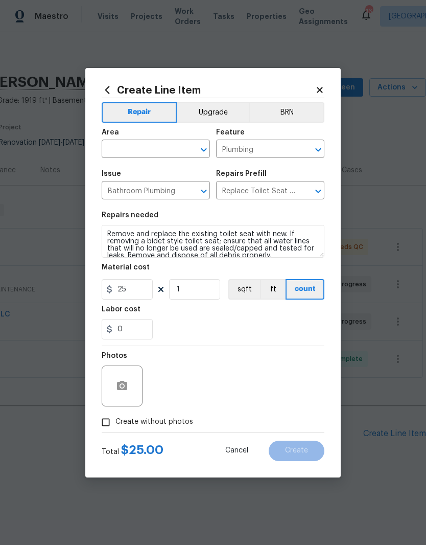
click at [170, 147] on input "text" at bounding box center [142, 150] width 80 height 16
click at [148, 190] on li "Main Bathroom" at bounding box center [156, 189] width 108 height 17
type input "Main Bathroom"
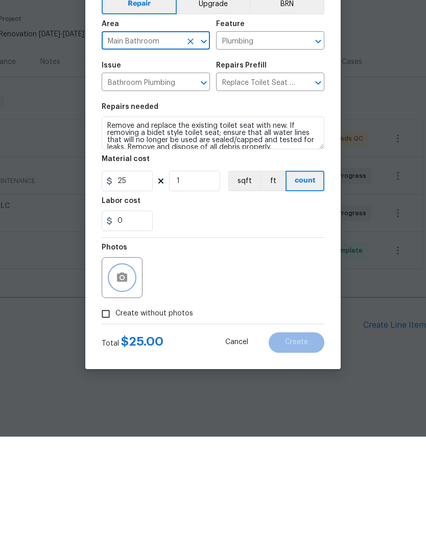
click at [130, 374] on button "button" at bounding box center [122, 386] width 25 height 25
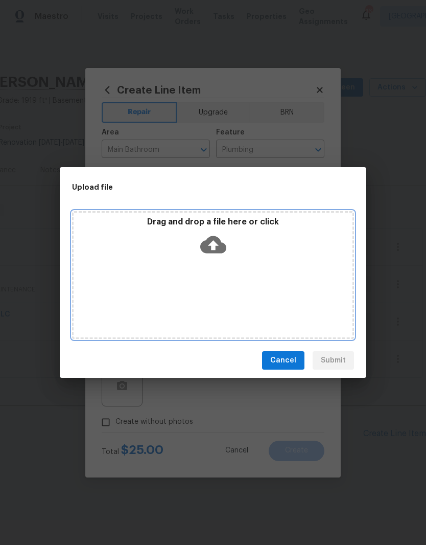
click at [241, 260] on div "Drag and drop a file here or click" at bounding box center [213, 239] width 279 height 44
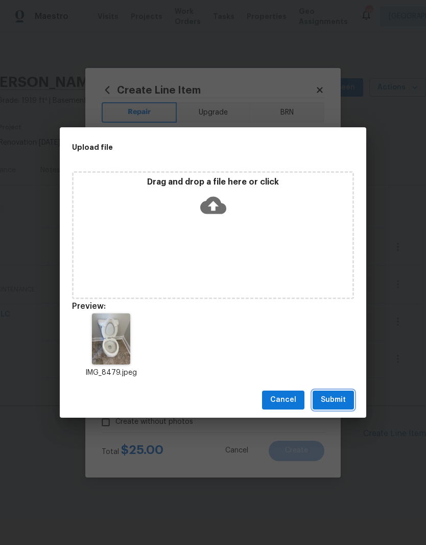
click at [340, 401] on span "Submit" at bounding box center [333, 399] width 25 height 13
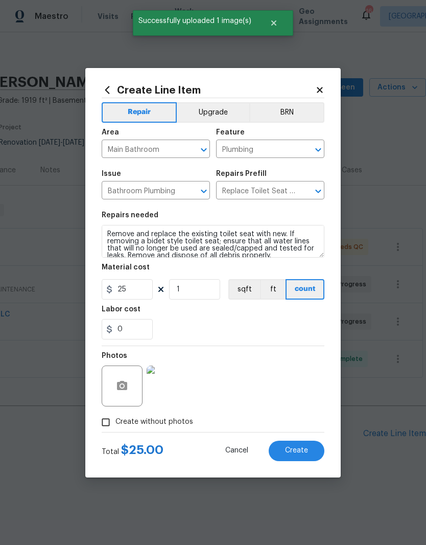
click at [304, 452] on span "Create" at bounding box center [296, 451] width 23 height 8
type input "0"
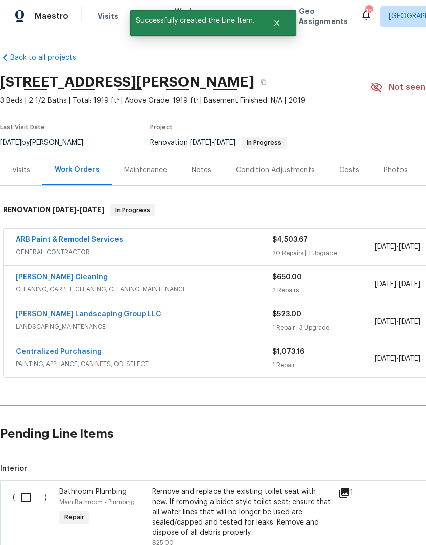
scroll to position [0, 0]
click at [28, 500] on input "checkbox" at bounding box center [29, 497] width 29 height 21
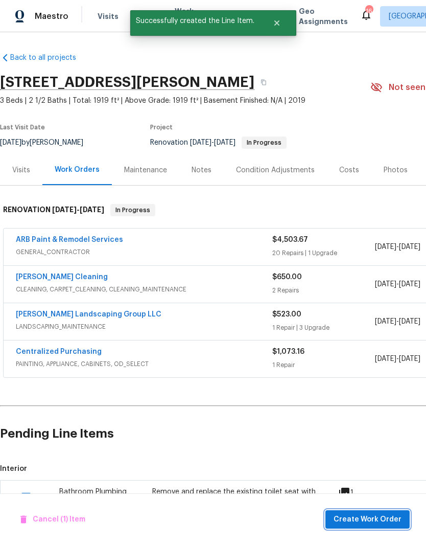
click at [370, 518] on span "Create Work Order" at bounding box center [368, 519] width 68 height 13
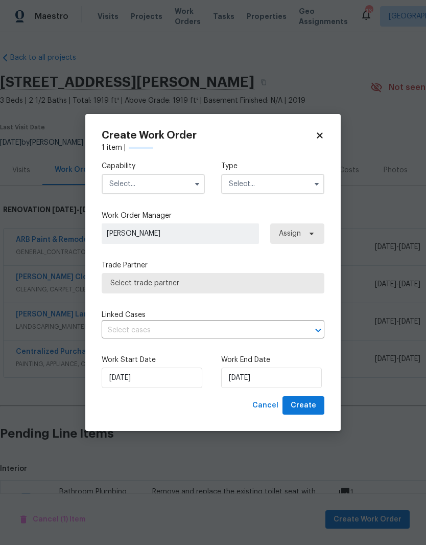
checkbox input "false"
click at [182, 183] on input "text" at bounding box center [153, 184] width 103 height 20
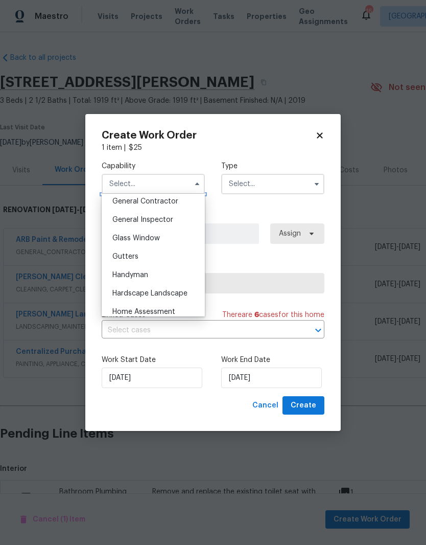
scroll to position [520, 0]
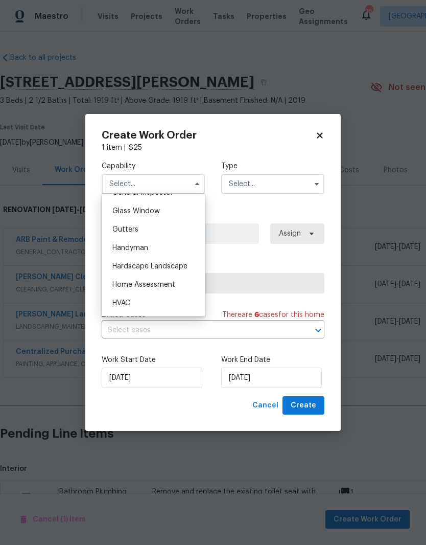
click at [147, 251] on div "Handyman" at bounding box center [153, 248] width 98 height 18
type input "Handyman"
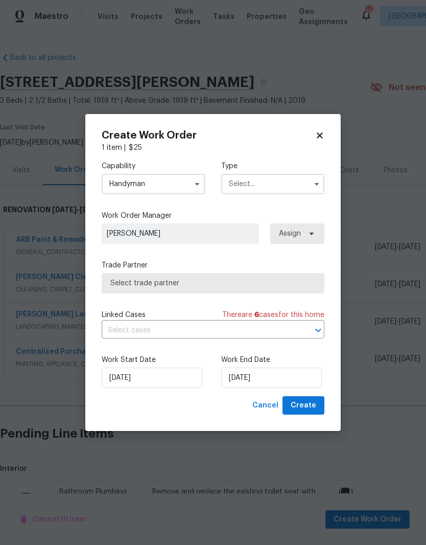
click at [286, 183] on input "text" at bounding box center [272, 184] width 103 height 20
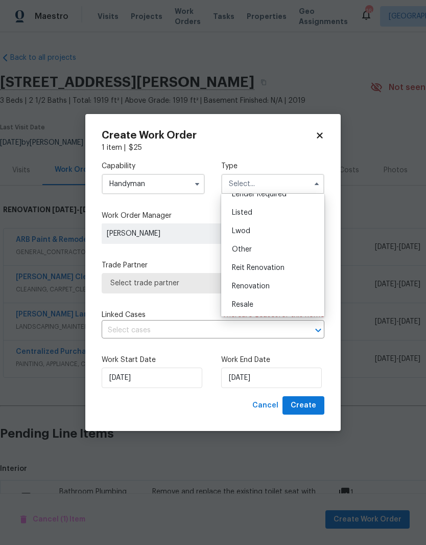
scroll to position [86, 0]
click at [265, 287] on span "Renovation" at bounding box center [251, 285] width 38 height 7
type input "Renovation"
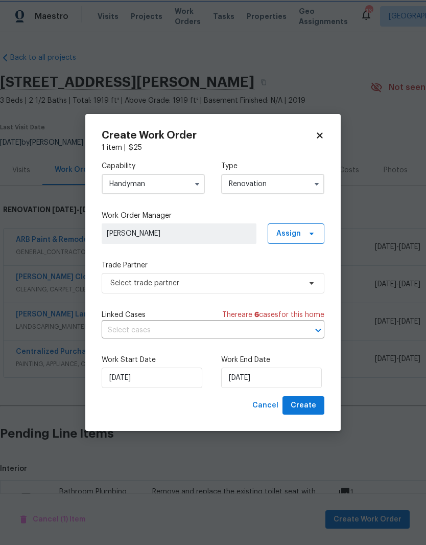
scroll to position [0, 0]
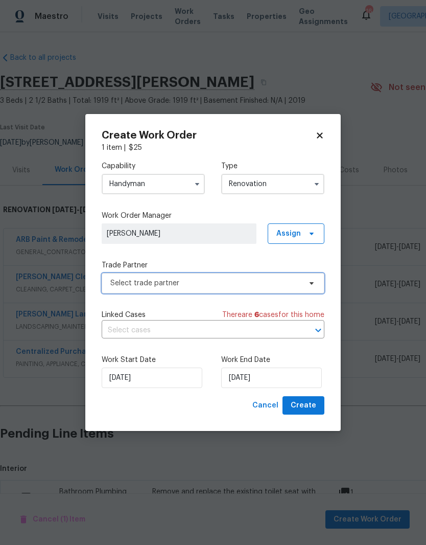
click at [313, 285] on icon at bounding box center [312, 283] width 8 height 8
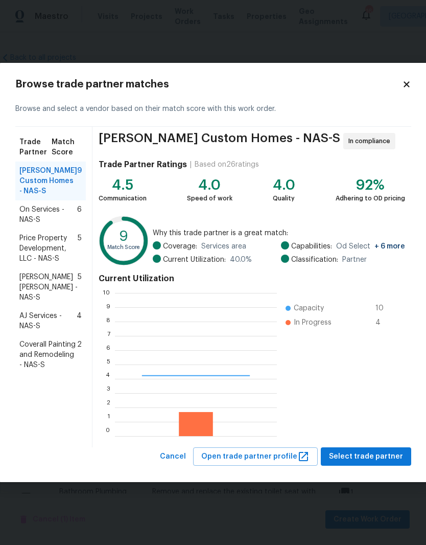
scroll to position [143, 162]
click at [52, 348] on span "Coverall Painting and Remodeling - NAS-S" at bounding box center [48, 354] width 58 height 31
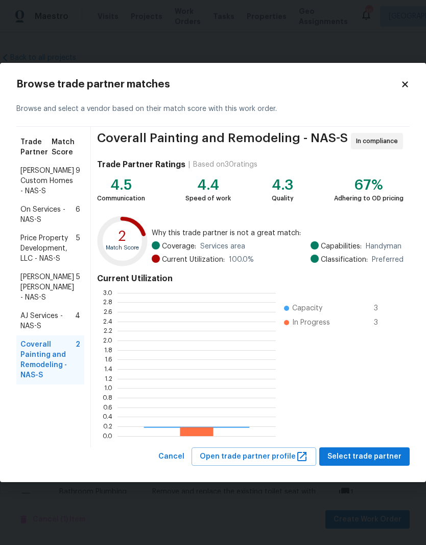
scroll to position [143, 158]
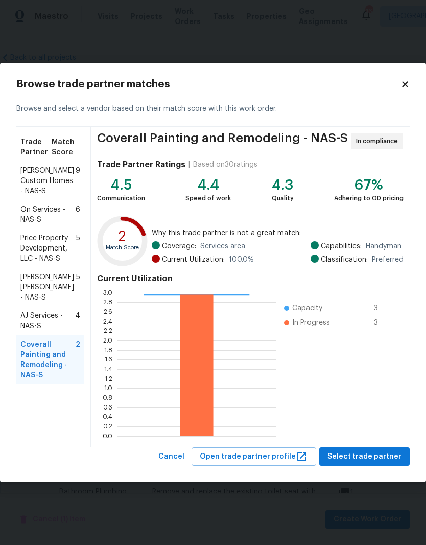
click at [370, 456] on span "Select trade partner" at bounding box center [365, 456] width 74 height 13
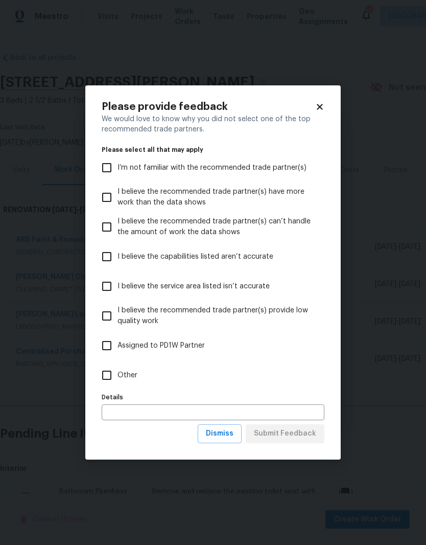
click at [115, 378] on input "Other" at bounding box center [106, 374] width 21 height 21
checkbox input "true"
click at [294, 434] on span "Submit Feedback" at bounding box center [285, 433] width 62 height 13
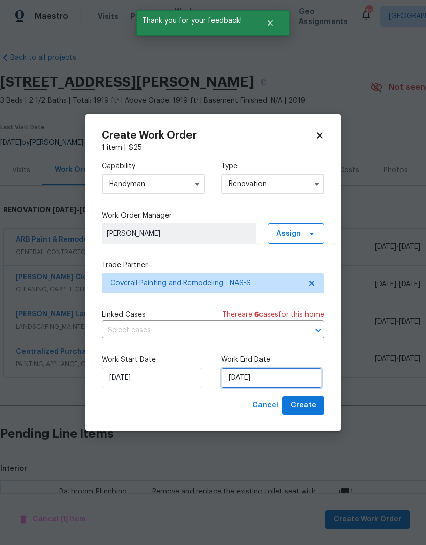
click at [294, 376] on input "[DATE]" at bounding box center [271, 377] width 101 height 20
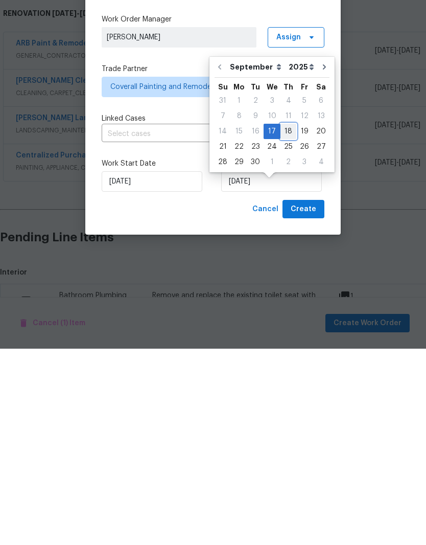
click at [290, 320] on div "18" at bounding box center [289, 327] width 16 height 14
type input "9/18/2025"
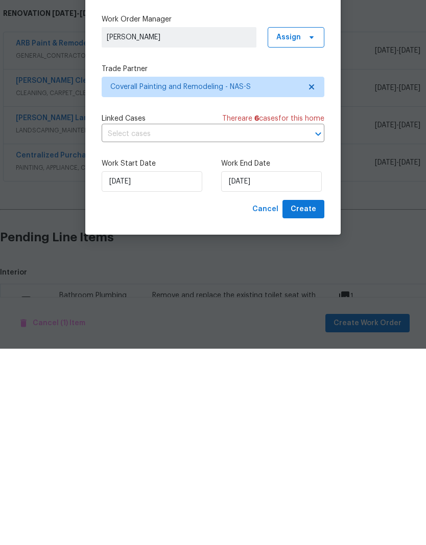
scroll to position [42, 0]
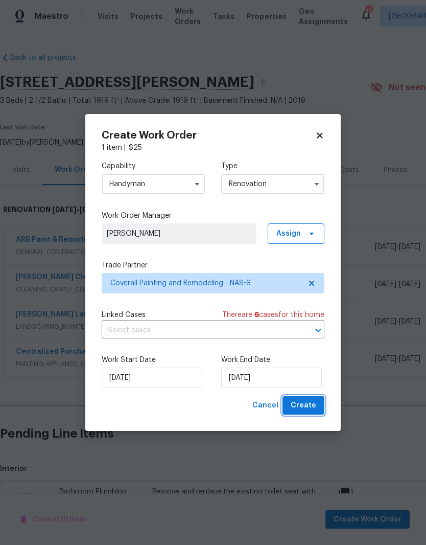
click at [313, 404] on span "Create" at bounding box center [304, 405] width 26 height 13
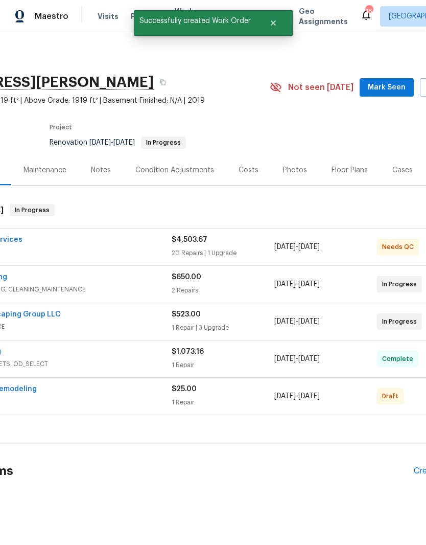
scroll to position [0, 99]
click at [400, 81] on span "Mark Seen" at bounding box center [388, 87] width 38 height 13
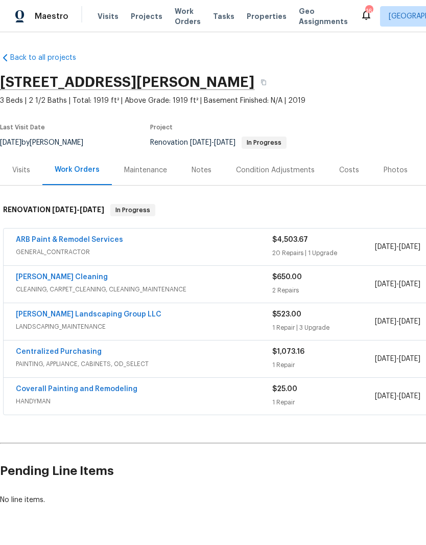
scroll to position [0, 0]
click at [75, 385] on link "Coverall Painting and Remodeling" at bounding box center [77, 388] width 122 height 7
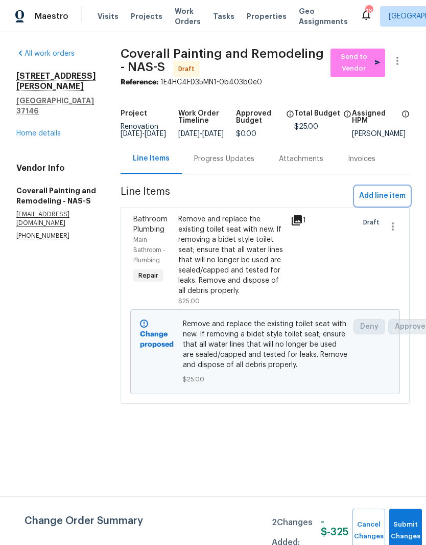
click at [392, 202] on span "Add line item" at bounding box center [382, 196] width 47 height 13
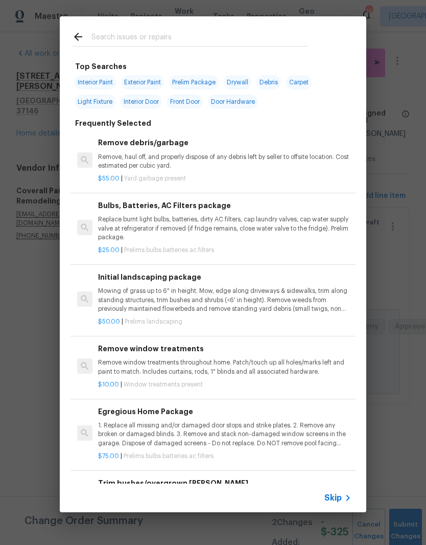
click at [187, 33] on input "text" at bounding box center [199, 38] width 217 height 15
type input "Paint"
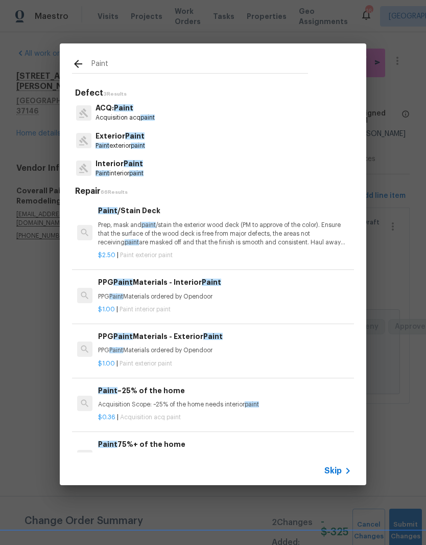
click at [137, 141] on p "Exterior Paint" at bounding box center [121, 136] width 50 height 11
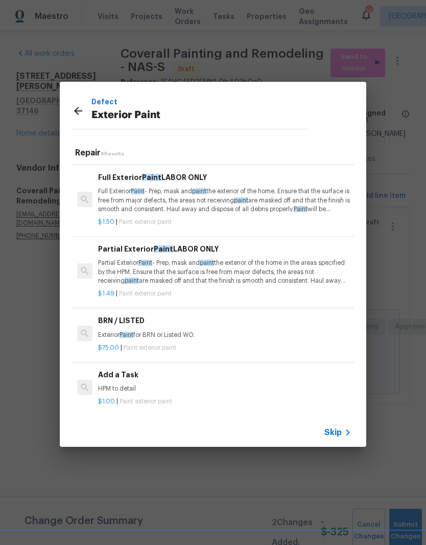
scroll to position [120, 0]
click at [126, 376] on h6 "Add a Task" at bounding box center [224, 374] width 253 height 11
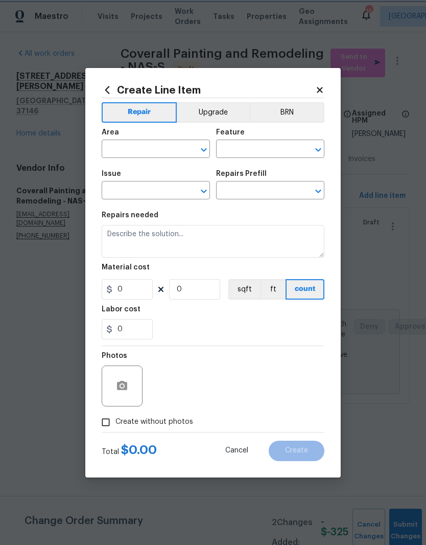
type input "Overall Paint"
type input "Exterior Paint"
type input "Add a Task $1.00"
type textarea "HPM to detail"
type input "1"
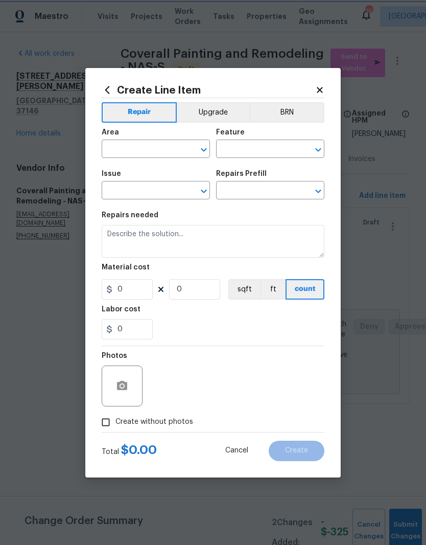
type input "1"
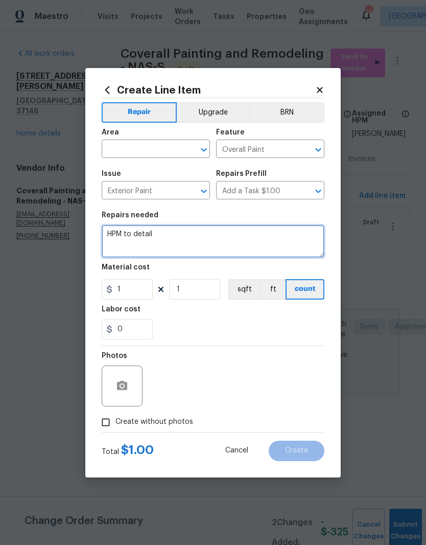
click at [172, 235] on textarea "HPM to detail" at bounding box center [213, 241] width 223 height 33
type textarea "H"
type textarea "Paint front door and trim - paint back door and trim to match old door color - …"
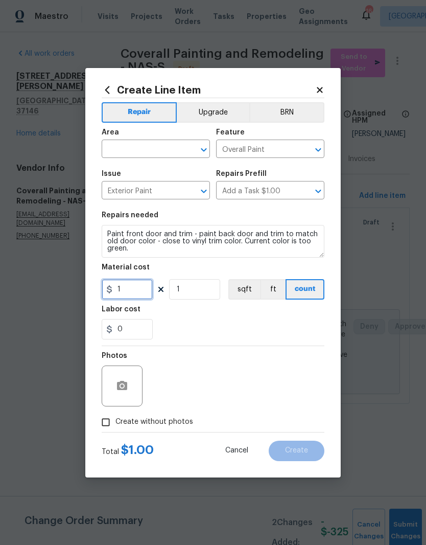
click at [139, 289] on input "1" at bounding box center [127, 289] width 51 height 20
type input "75"
click at [198, 294] on input "1" at bounding box center [194, 289] width 51 height 20
type input "2"
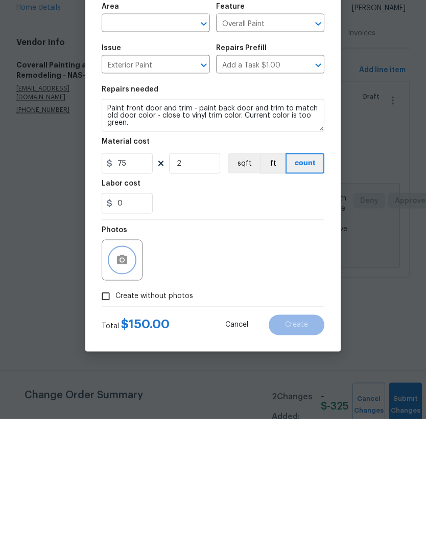
click at [127, 381] on icon "button" at bounding box center [122, 385] width 10 height 9
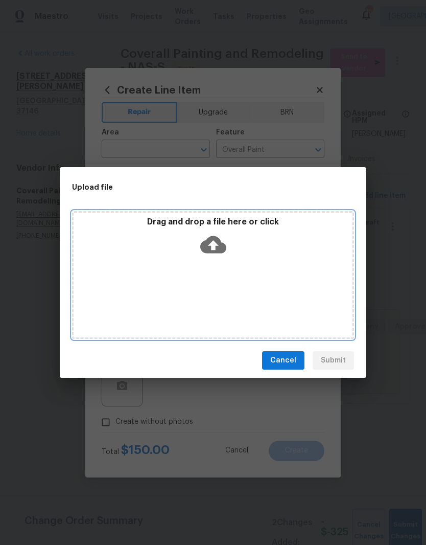
click at [258, 266] on div "Drag and drop a file here or click" at bounding box center [213, 275] width 282 height 128
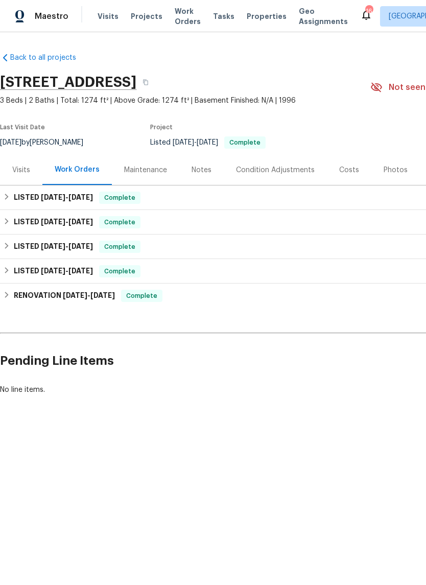
click at [183, 20] on span "Work Orders" at bounding box center [188, 16] width 26 height 20
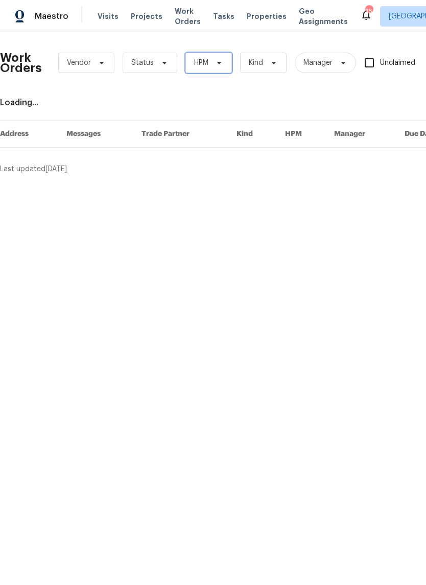
click at [220, 62] on icon at bounding box center [219, 63] width 4 height 3
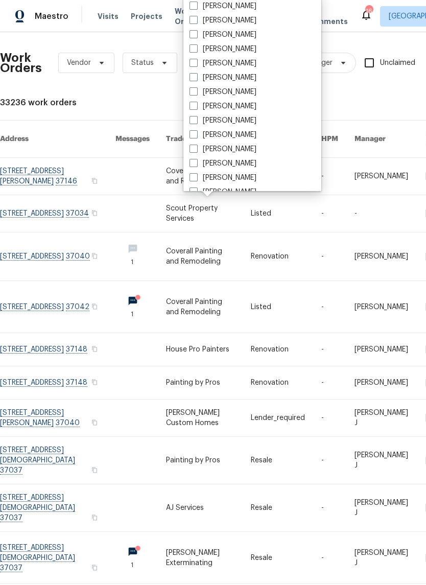
click at [249, 123] on label "[PERSON_NAME]" at bounding box center [223, 120] width 67 height 10
click at [196, 122] on input "[PERSON_NAME]" at bounding box center [193, 118] width 7 height 7
checkbox input "true"
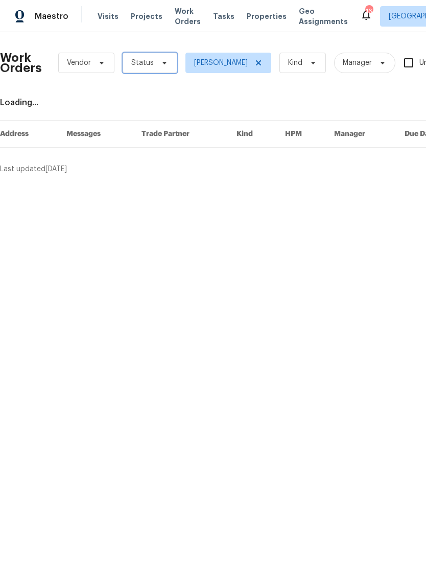
click at [160, 62] on icon at bounding box center [164, 63] width 8 height 8
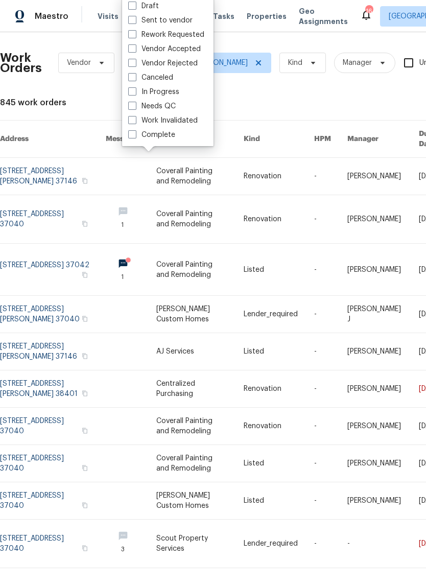
click at [170, 105] on label "Needs QC" at bounding box center [152, 106] width 48 height 10
click at [135, 105] on input "Needs QC" at bounding box center [131, 104] width 7 height 7
checkbox input "true"
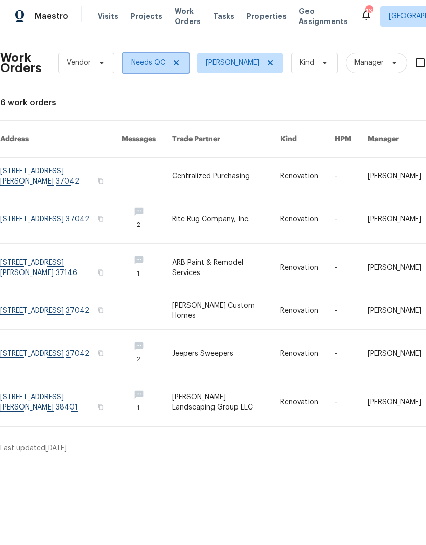
click at [179, 59] on icon at bounding box center [176, 63] width 8 height 8
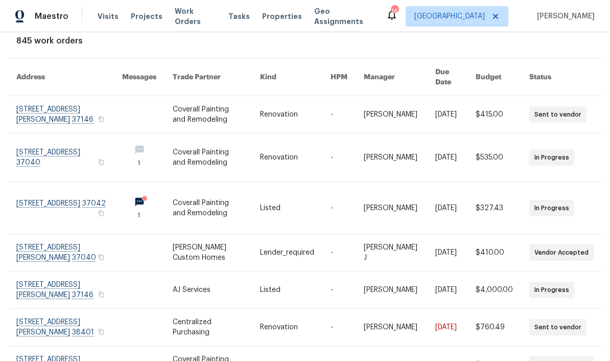
scroll to position [62, 0]
click at [74, 195] on link at bounding box center [69, 207] width 106 height 52
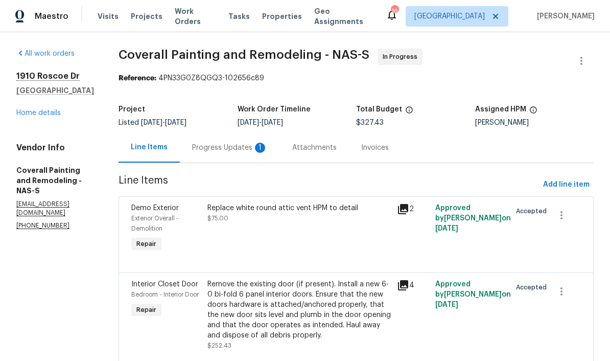
click at [268, 145] on div "Progress Updates 1" at bounding box center [230, 148] width 76 height 10
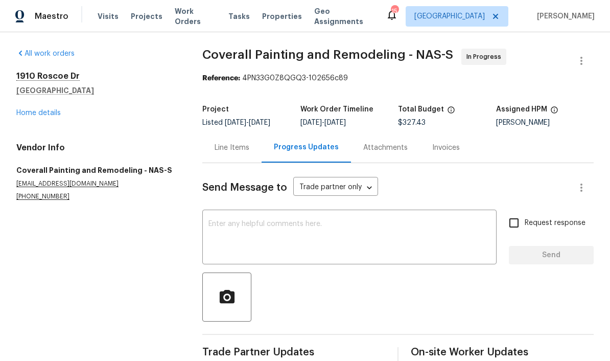
click at [202, 14] on span "Work Orders" at bounding box center [195, 16] width 41 height 20
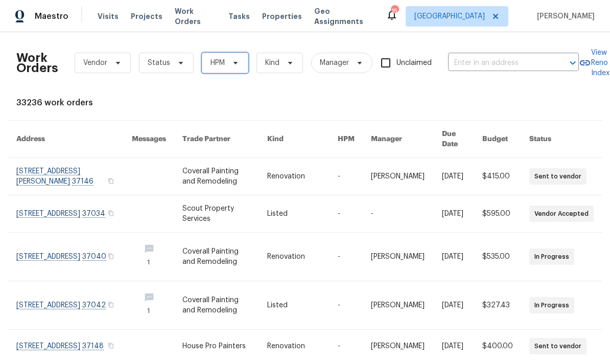
click at [235, 63] on icon at bounding box center [236, 63] width 4 height 3
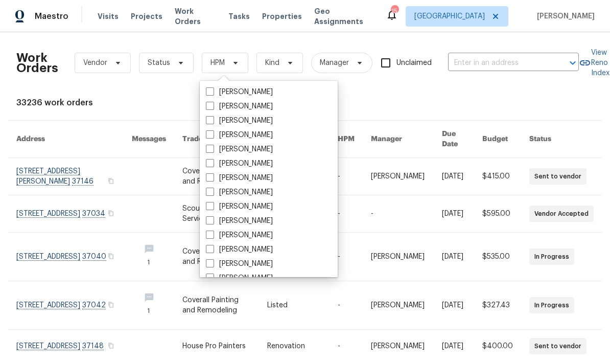
click at [169, 99] on div "33236 work orders" at bounding box center [304, 103] width 577 height 10
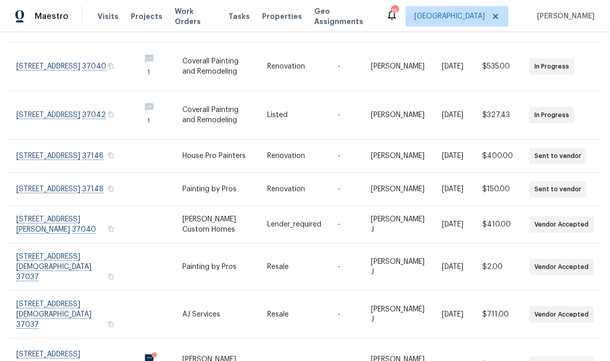
scroll to position [42, 0]
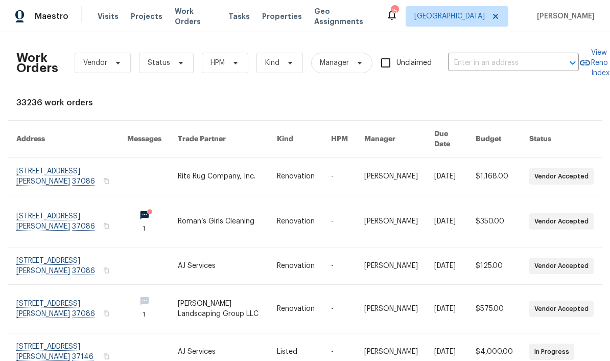
scroll to position [0, 1]
click at [177, 63] on icon at bounding box center [181, 63] width 8 height 8
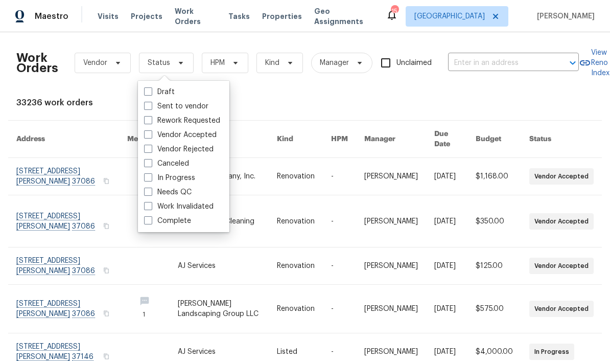
click at [190, 192] on label "Needs QC" at bounding box center [168, 192] width 48 height 10
click at [151, 192] on input "Needs QC" at bounding box center [147, 190] width 7 height 7
checkbox input "true"
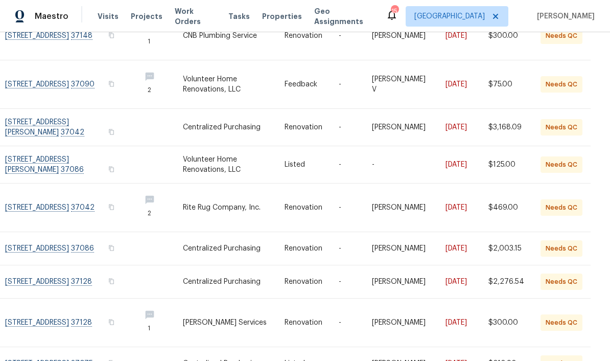
scroll to position [147, 13]
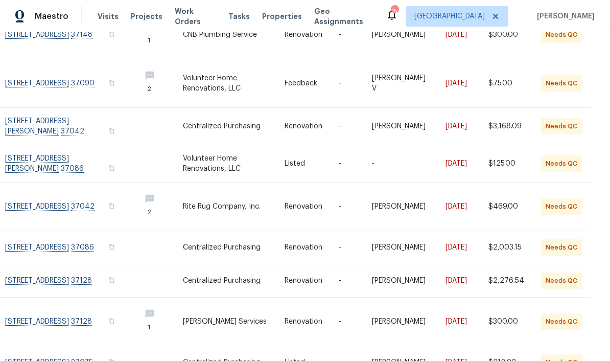
click at [75, 149] on link at bounding box center [68, 163] width 127 height 37
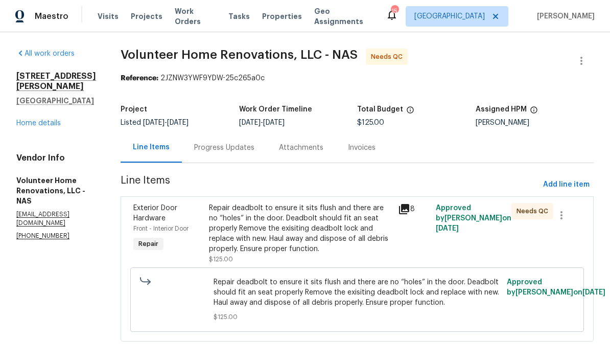
click at [56, 120] on link "Home details" at bounding box center [38, 123] width 44 height 7
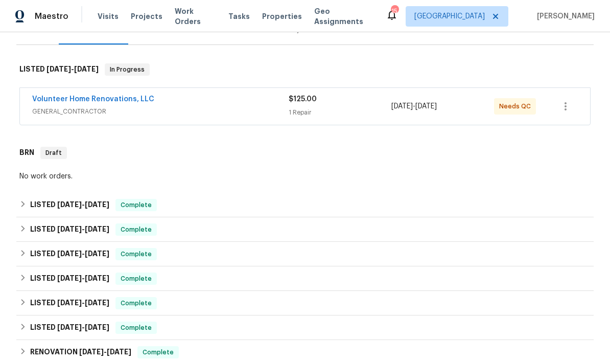
scroll to position [144, 0]
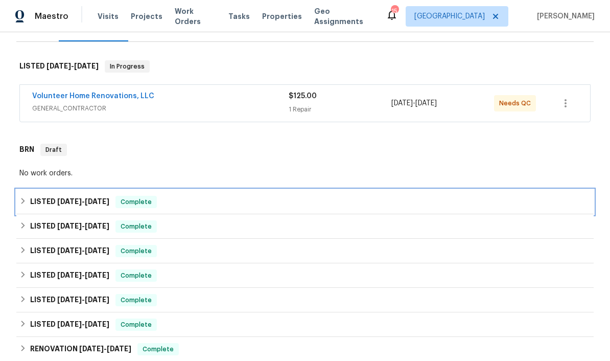
click at [92, 201] on span "8/14/25" at bounding box center [97, 201] width 25 height 7
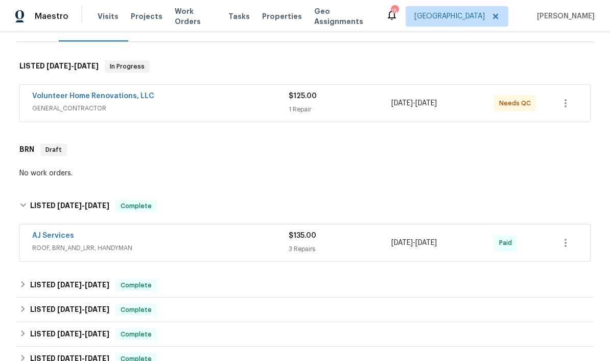
click at [65, 238] on link "AJ Services" at bounding box center [53, 235] width 42 height 7
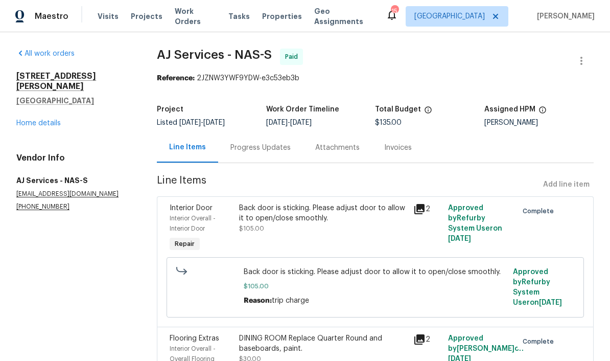
click at [205, 15] on span "Work Orders" at bounding box center [195, 16] width 41 height 20
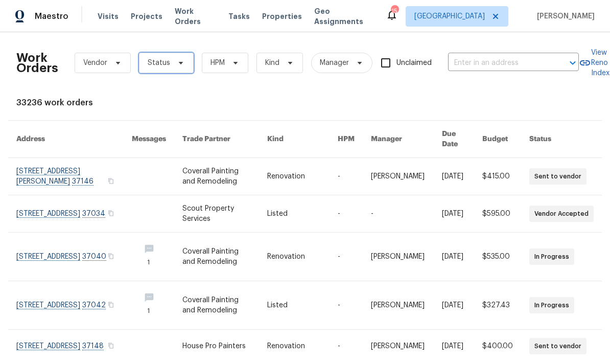
click at [181, 63] on icon at bounding box center [181, 63] width 8 height 8
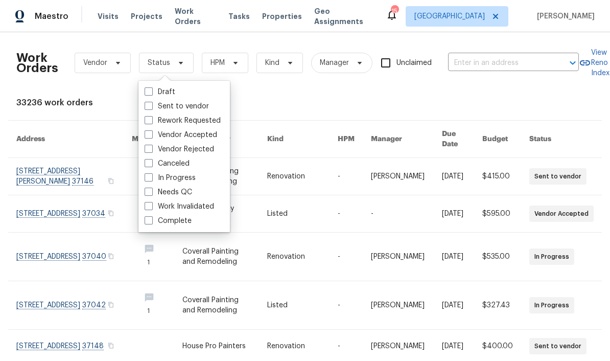
click at [191, 188] on label "Needs QC" at bounding box center [169, 192] width 48 height 10
click at [151, 188] on input "Needs QC" at bounding box center [148, 190] width 7 height 7
checkbox input "true"
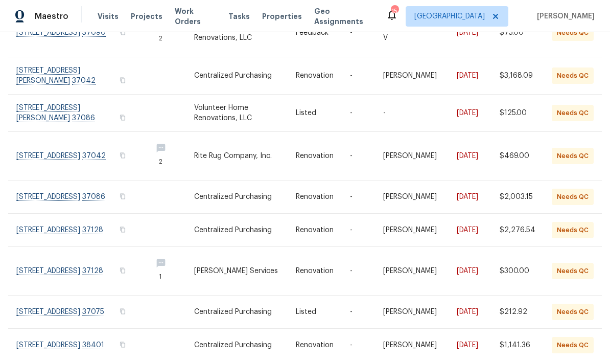
scroll to position [42, 0]
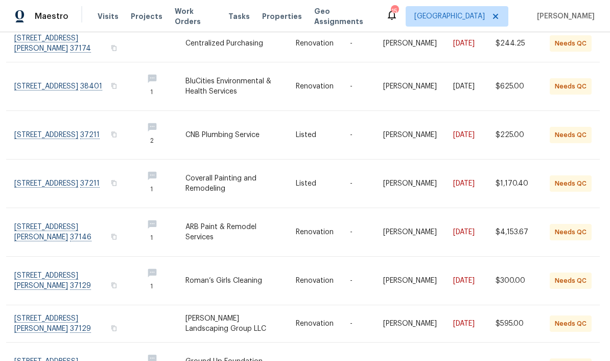
scroll to position [132, 2]
click at [92, 170] on link at bounding box center [74, 184] width 121 height 48
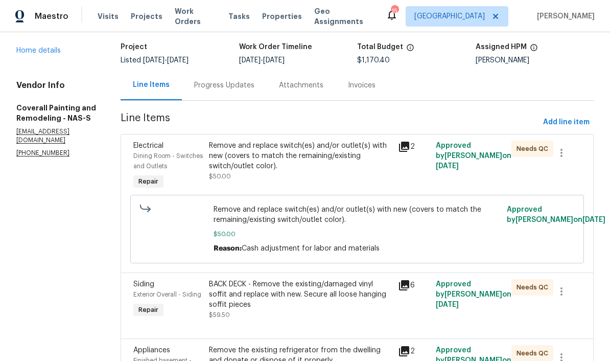
scroll to position [63, 0]
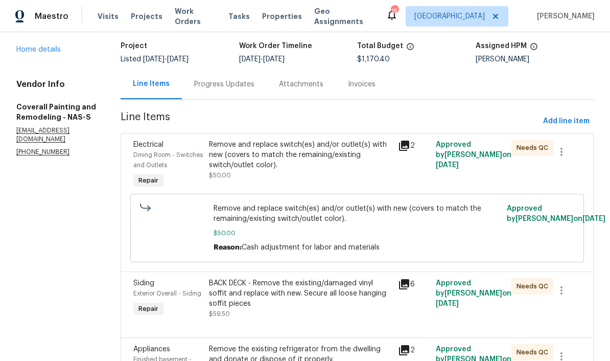
click at [332, 152] on div "Remove and replace switch(es) and/or outlet(s) with new (covers to match the re…" at bounding box center [300, 155] width 183 height 31
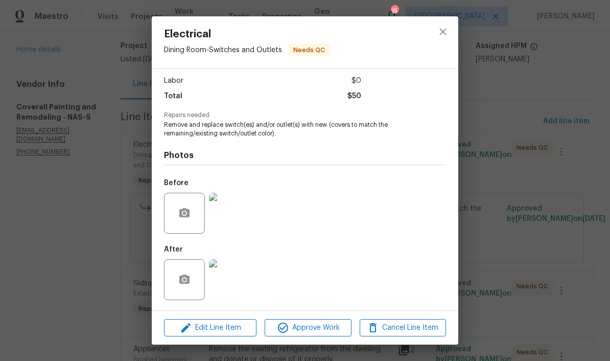
scroll to position [70, 0]
click at [325, 329] on span "Approve Work" at bounding box center [308, 327] width 80 height 13
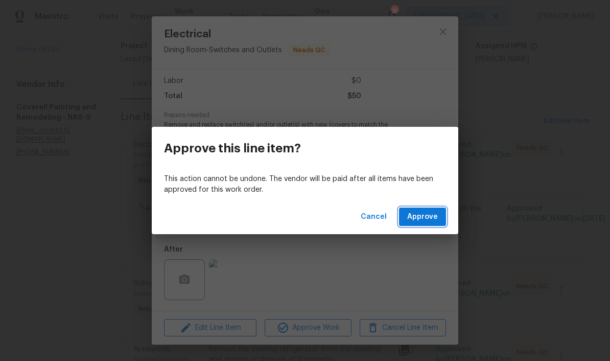
click at [426, 217] on span "Approve" at bounding box center [422, 217] width 31 height 13
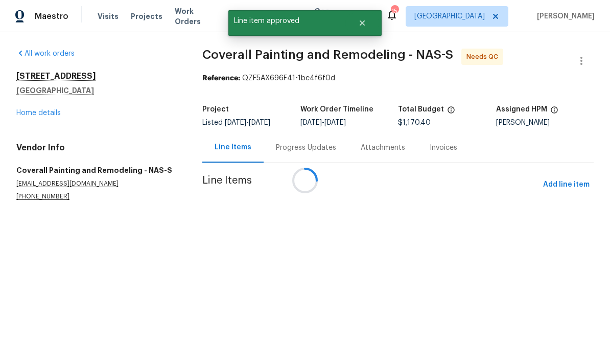
scroll to position [0, 0]
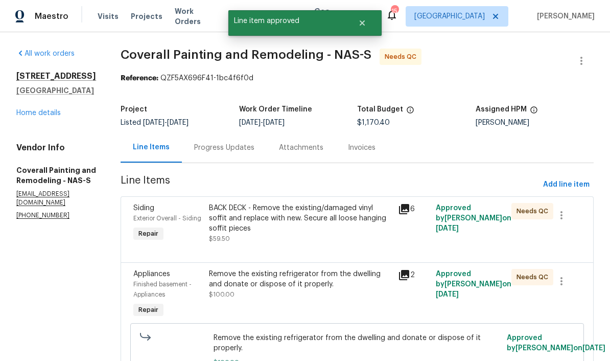
click at [352, 214] on div "BACK DECK - Remove the existing/damaged vinyl soffit and replace with new. Secu…" at bounding box center [300, 218] width 183 height 31
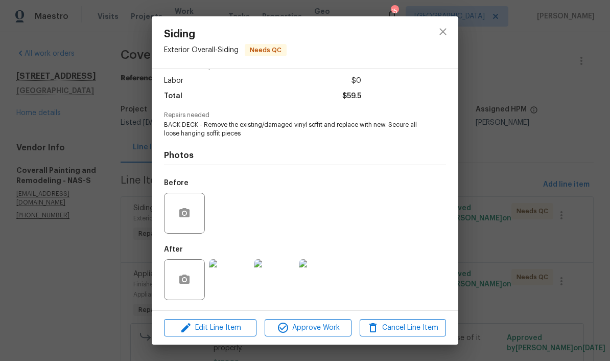
scroll to position [70, 0]
click at [332, 329] on span "Approve Work" at bounding box center [308, 327] width 80 height 13
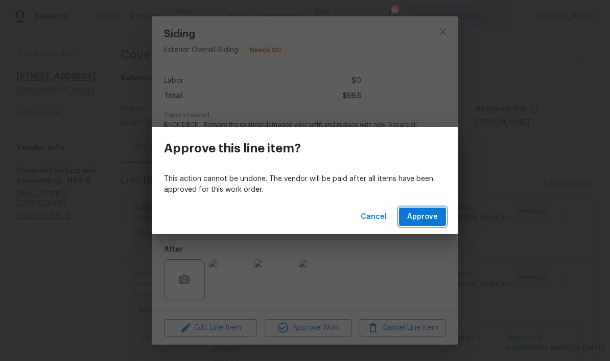
click at [426, 218] on span "Approve" at bounding box center [422, 217] width 31 height 13
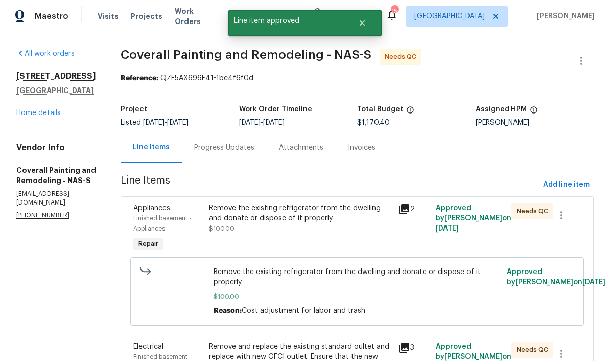
click at [369, 214] on div "Remove the existing refrigerator from the dwelling and donate or dispose of it …" at bounding box center [300, 213] width 183 height 20
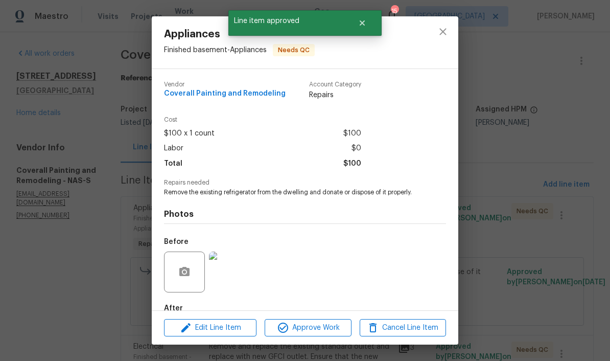
click at [332, 329] on span "Approve Work" at bounding box center [308, 327] width 80 height 13
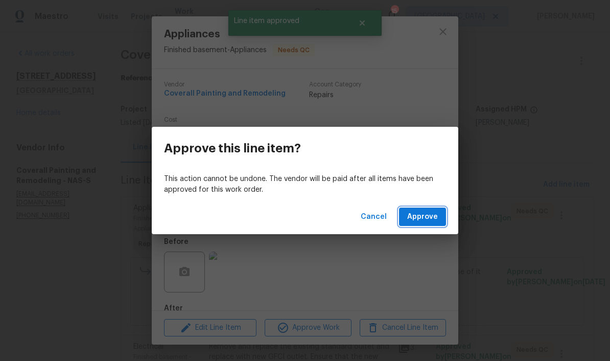
click at [426, 222] on span "Approve" at bounding box center [422, 217] width 31 height 13
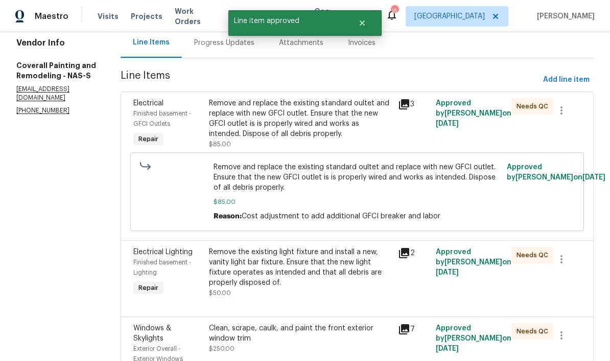
scroll to position [105, 0]
click at [378, 118] on div "Remove and replace the existing standard oultet and replace with new GFCI outle…" at bounding box center [300, 118] width 183 height 41
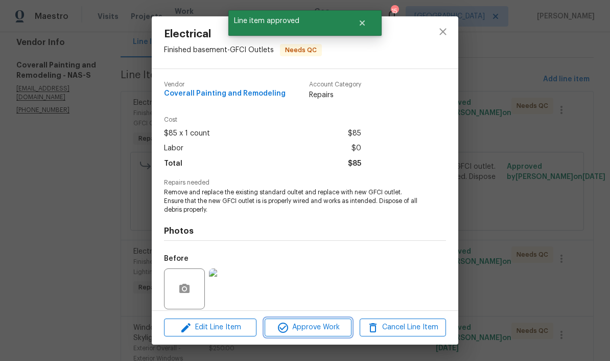
click at [328, 330] on span "Approve Work" at bounding box center [308, 327] width 80 height 13
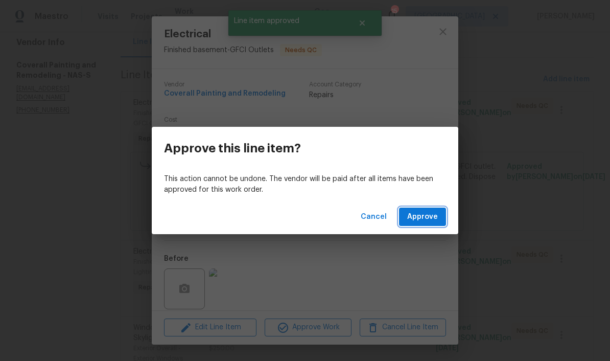
click at [426, 216] on span "Approve" at bounding box center [422, 217] width 31 height 13
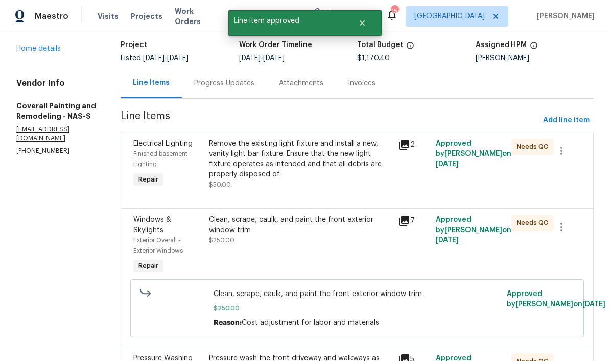
scroll to position [66, 0]
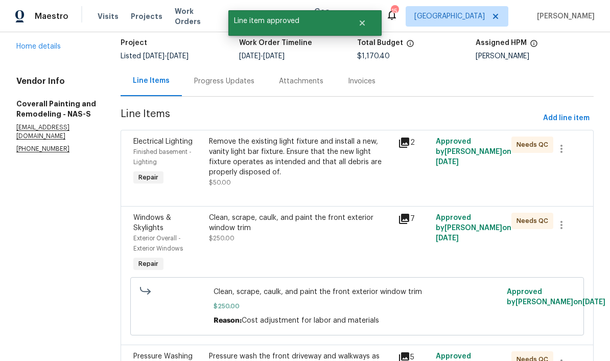
click at [384, 156] on div "Remove the existing light fixture and install a new, vanity light bar fixture. …" at bounding box center [300, 156] width 183 height 41
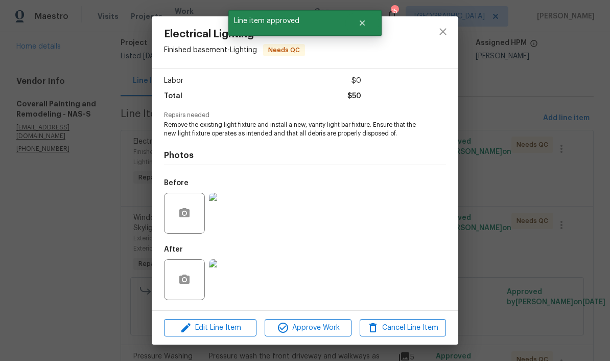
scroll to position [70, 0]
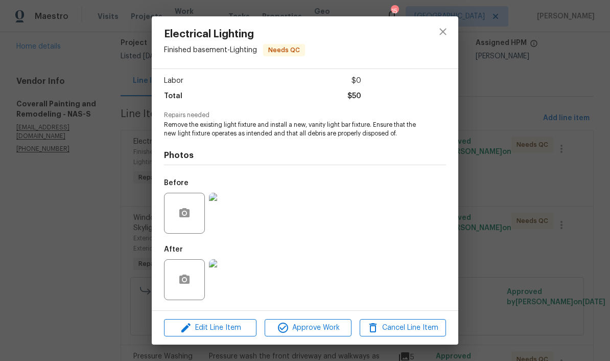
click at [234, 278] on img at bounding box center [229, 279] width 41 height 41
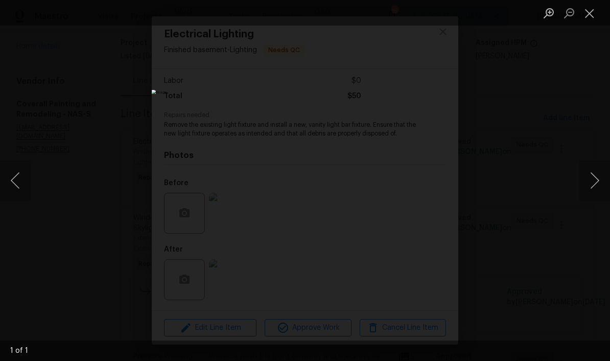
click at [426, 14] on button "Close lightbox" at bounding box center [590, 13] width 20 height 18
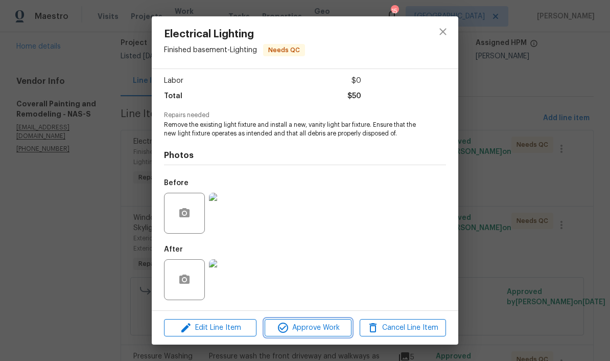
click at [331, 332] on span "Approve Work" at bounding box center [308, 327] width 80 height 13
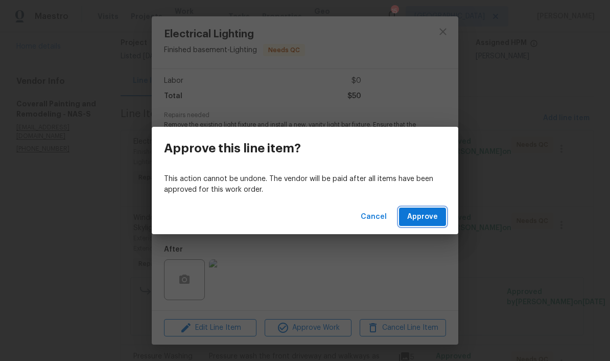
click at [423, 216] on span "Approve" at bounding box center [422, 217] width 31 height 13
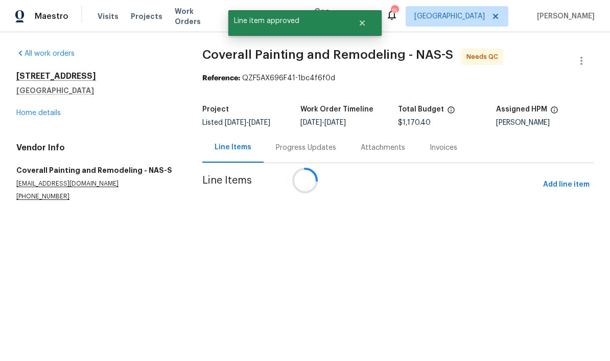
scroll to position [0, 0]
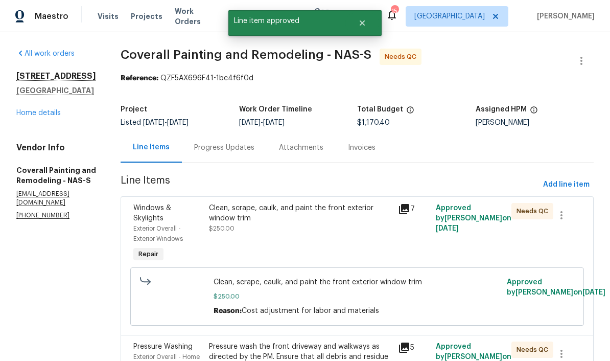
click at [315, 214] on div "Clean, scrape, caulk, and paint the front exterior window trim" at bounding box center [300, 213] width 183 height 20
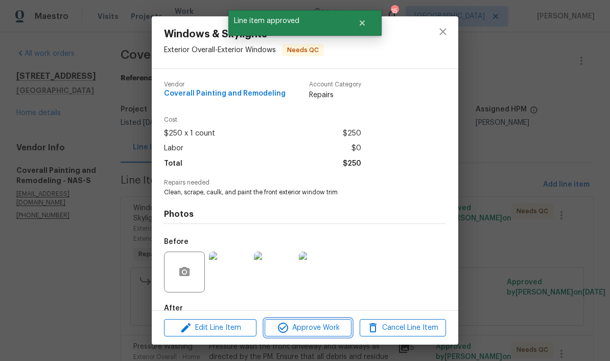
click at [323, 330] on span "Approve Work" at bounding box center [308, 327] width 80 height 13
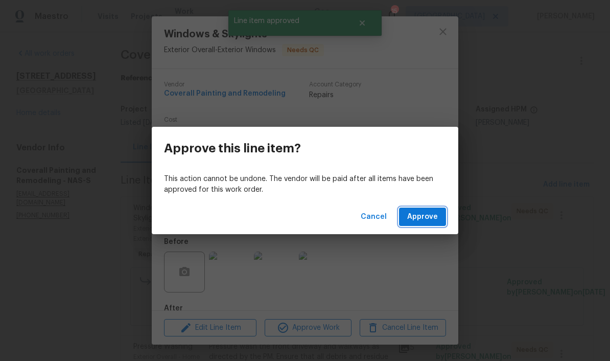
click at [426, 218] on span "Approve" at bounding box center [422, 217] width 31 height 13
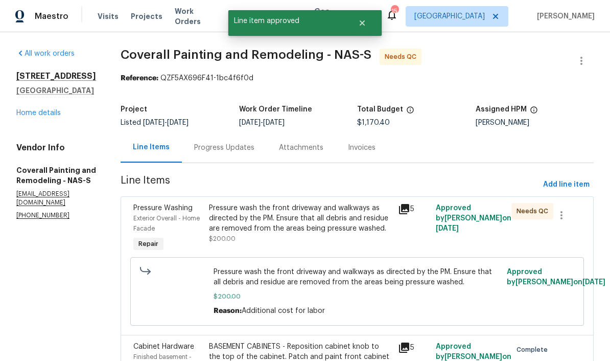
click at [372, 218] on div "Pressure wash the front driveway and walkways as directed by the PM. Ensure tha…" at bounding box center [300, 218] width 183 height 31
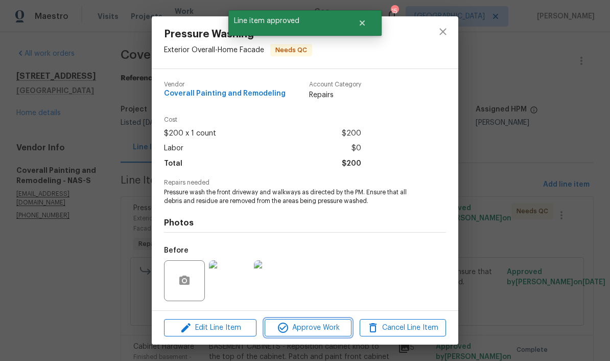
click at [335, 330] on span "Approve Work" at bounding box center [308, 327] width 80 height 13
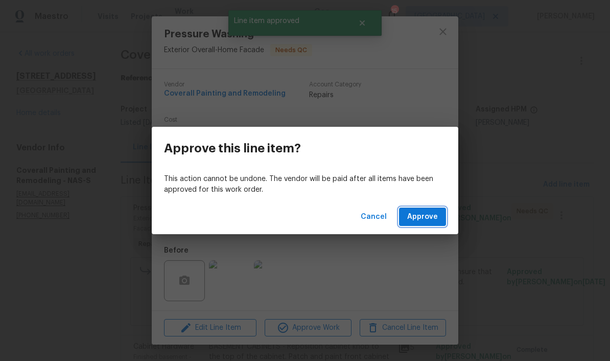
click at [426, 218] on span "Approve" at bounding box center [422, 217] width 31 height 13
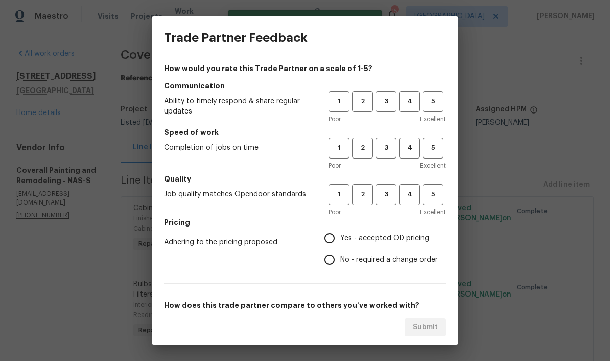
click at [426, 106] on span "5" at bounding box center [433, 102] width 19 height 12
click at [426, 149] on span "5" at bounding box center [433, 148] width 19 height 12
click at [426, 197] on span "5" at bounding box center [433, 195] width 19 height 12
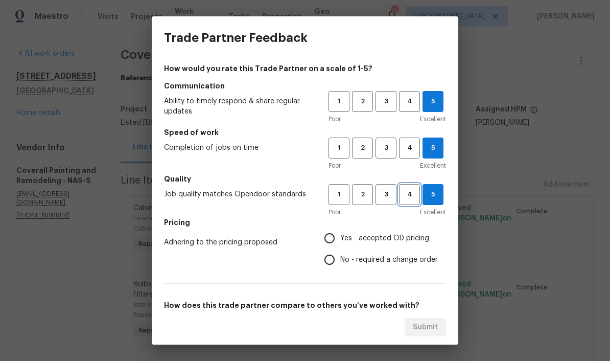
click at [413, 202] on button "4" at bounding box center [409, 194] width 21 height 21
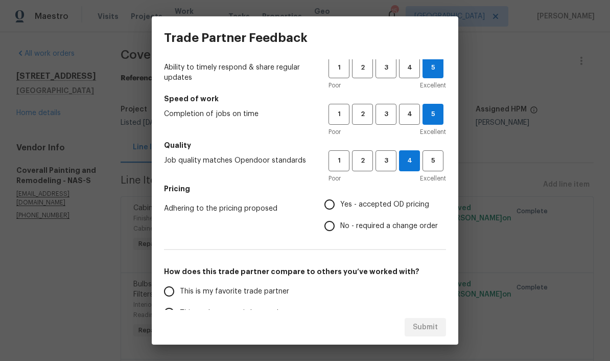
click at [337, 231] on input "No - required a change order" at bounding box center [329, 225] width 21 height 21
radio input "true"
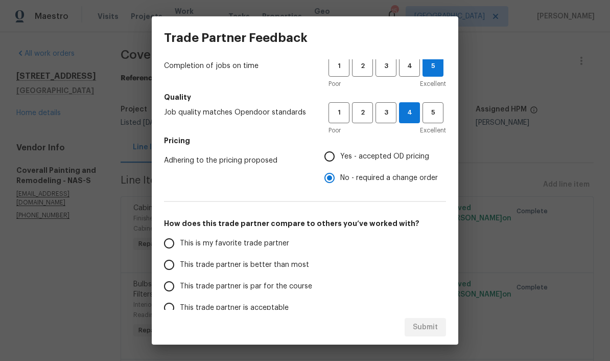
scroll to position [85, 0]
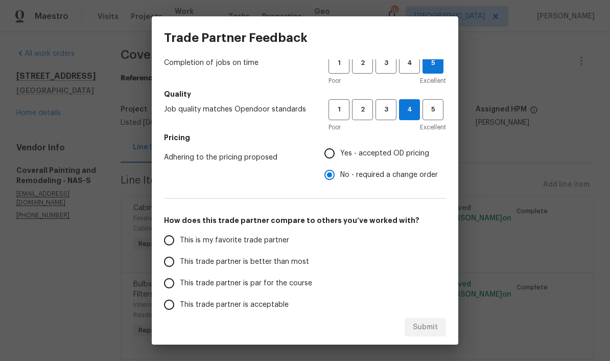
click at [173, 243] on input "This is my favorite trade partner" at bounding box center [168, 239] width 21 height 21
click at [426, 334] on button "Submit" at bounding box center [425, 327] width 41 height 19
radio input "true"
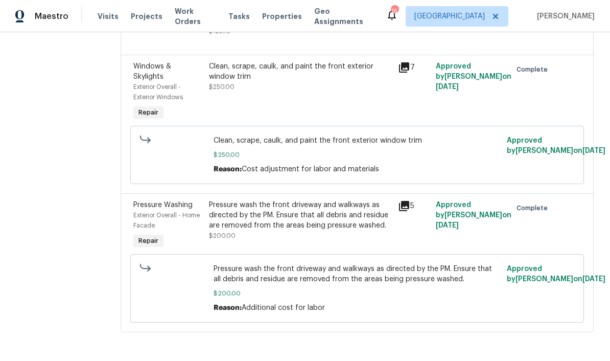
scroll to position [1386, 0]
click at [294, 82] on div "Clean, scrape, caulk, and paint the front exterior window trim" at bounding box center [300, 71] width 183 height 20
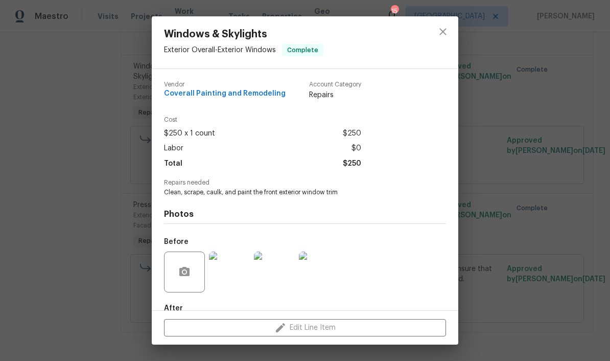
click at [426, 36] on icon "close" at bounding box center [443, 32] width 12 height 12
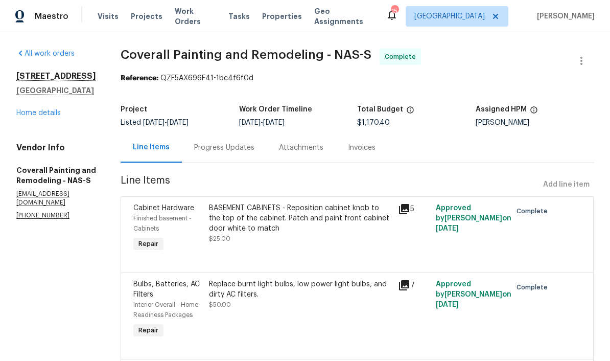
scroll to position [0, 0]
click at [201, 15] on span "Work Orders" at bounding box center [195, 16] width 41 height 20
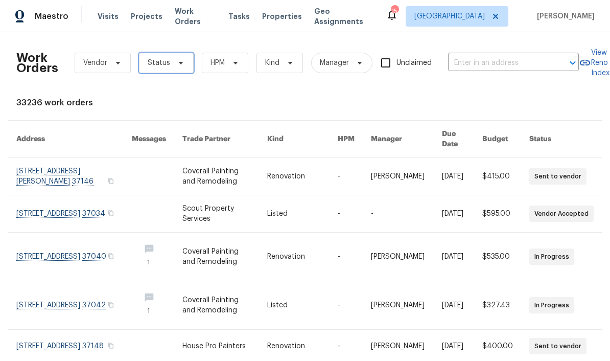
click at [177, 64] on icon at bounding box center [181, 63] width 8 height 8
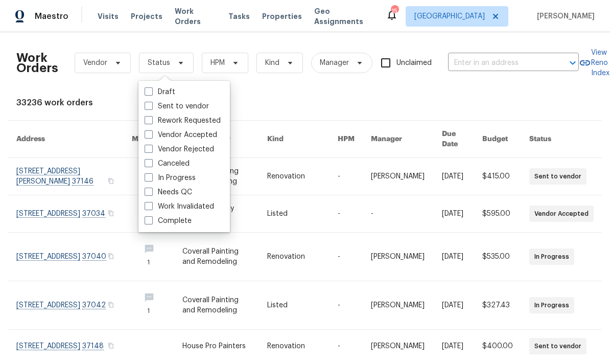
click at [189, 192] on label "Needs QC" at bounding box center [169, 192] width 48 height 10
click at [151, 192] on input "Needs QC" at bounding box center [148, 190] width 7 height 7
checkbox input "true"
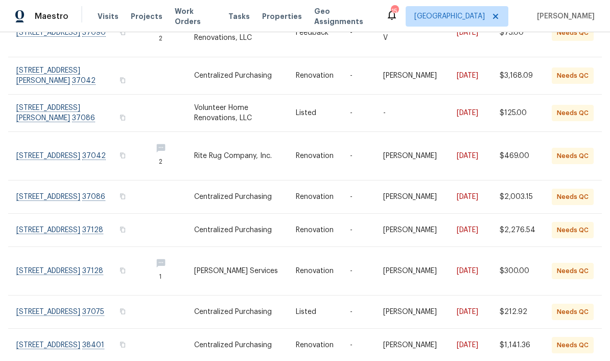
scroll to position [42, 0]
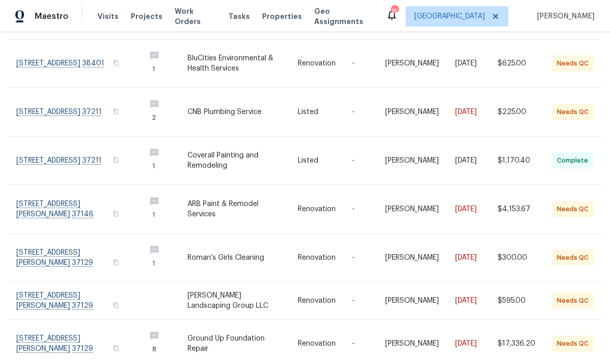
scroll to position [155, 0]
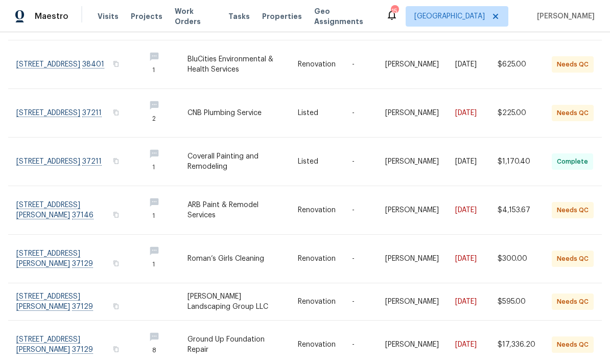
click at [80, 89] on link at bounding box center [76, 113] width 121 height 48
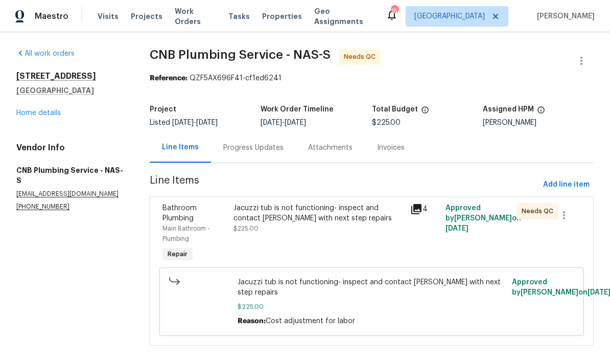
click at [300, 209] on div "Jacuzzi tub is not functioning- inspect and contact Cynthia with next step repa…" at bounding box center [319, 213] width 171 height 20
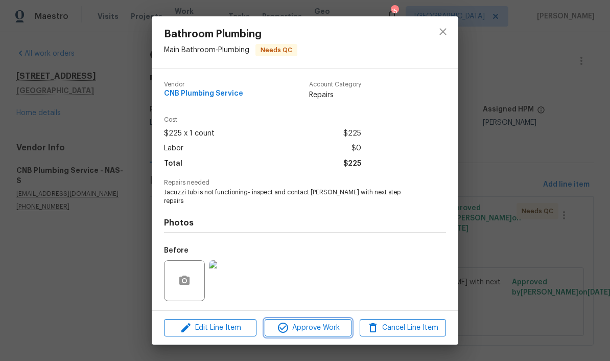
click at [315, 330] on span "Approve Work" at bounding box center [308, 327] width 80 height 13
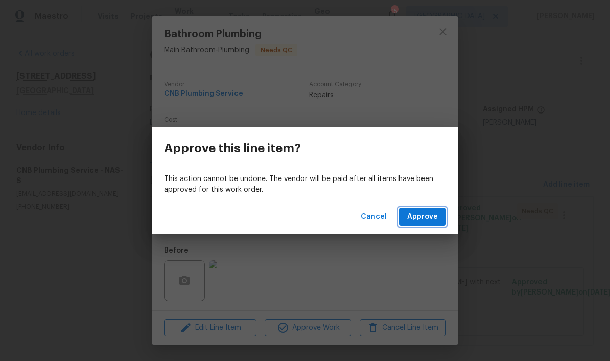
click at [426, 219] on span "Approve" at bounding box center [422, 217] width 31 height 13
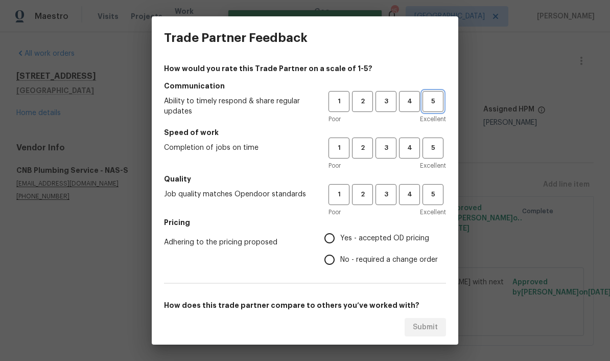
click at [426, 105] on span "5" at bounding box center [433, 102] width 19 height 12
click at [426, 199] on span "5" at bounding box center [433, 195] width 19 height 12
click at [426, 150] on span "5" at bounding box center [433, 148] width 19 height 12
click at [333, 241] on input "Yes - accepted OD pricing" at bounding box center [329, 237] width 21 height 21
radio input "true"
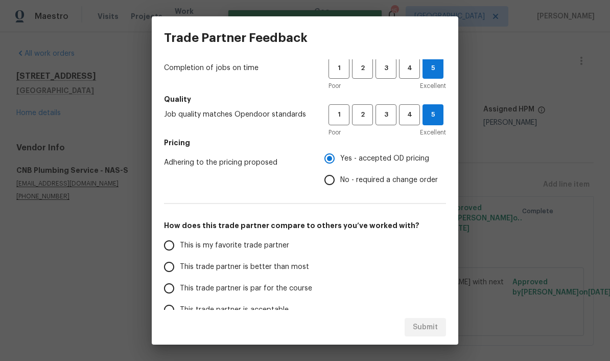
scroll to position [81, 0]
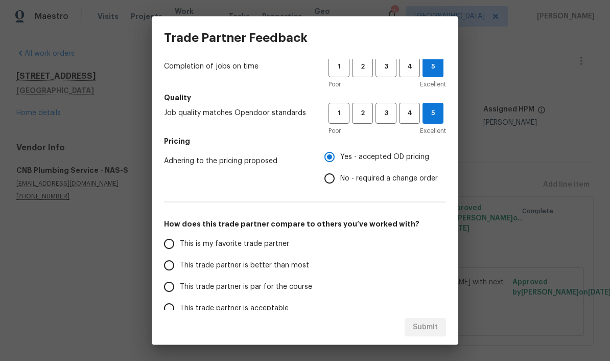
click at [176, 249] on input "This is my favorite trade partner" at bounding box center [168, 243] width 21 height 21
click at [426, 332] on button "Submit" at bounding box center [425, 327] width 41 height 19
radio input "true"
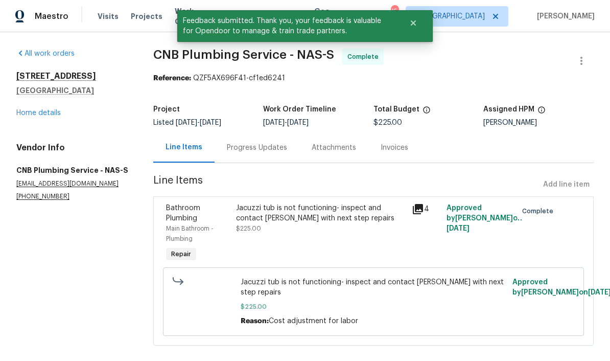
click at [53, 113] on link "Home details" at bounding box center [38, 112] width 44 height 7
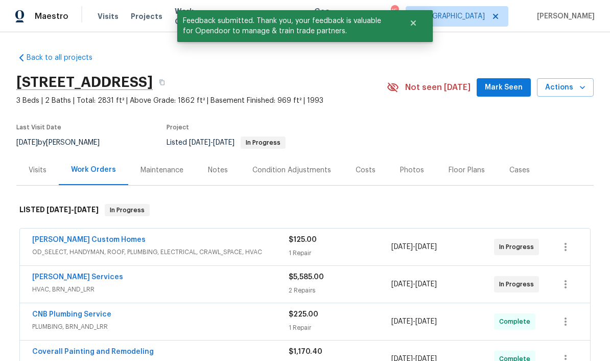
click at [426, 91] on span "Mark Seen" at bounding box center [504, 87] width 38 height 13
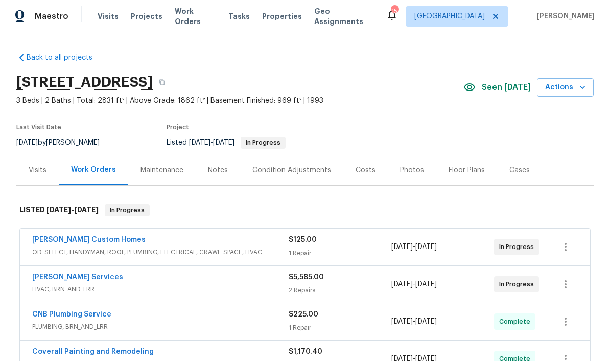
click at [43, 241] on link "Rappa Custom Homes" at bounding box center [88, 239] width 113 height 7
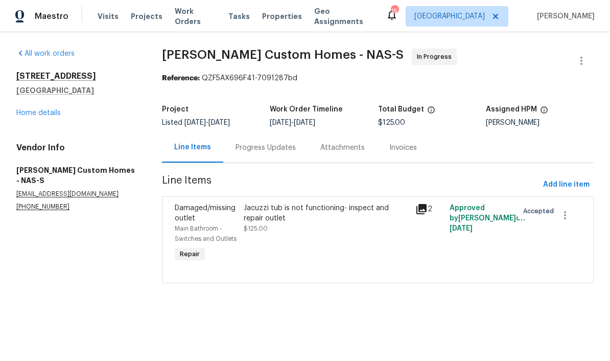
click at [287, 149] on div "Progress Updates" at bounding box center [266, 148] width 60 height 10
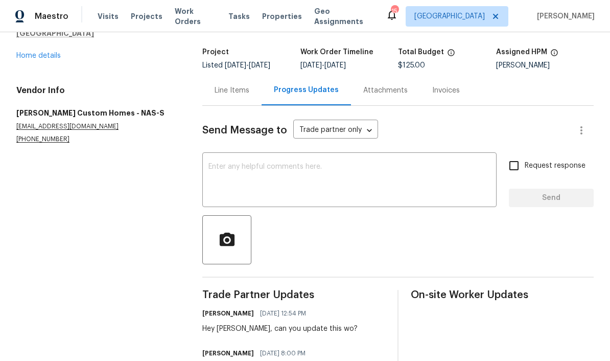
click at [53, 58] on link "Home details" at bounding box center [38, 55] width 44 height 7
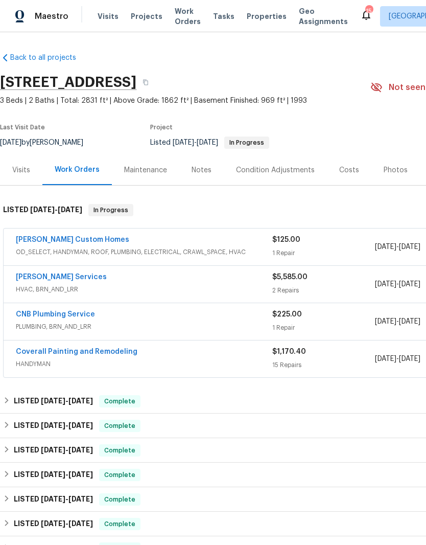
click at [80, 279] on link "Tony Barrett Services" at bounding box center [61, 276] width 91 height 7
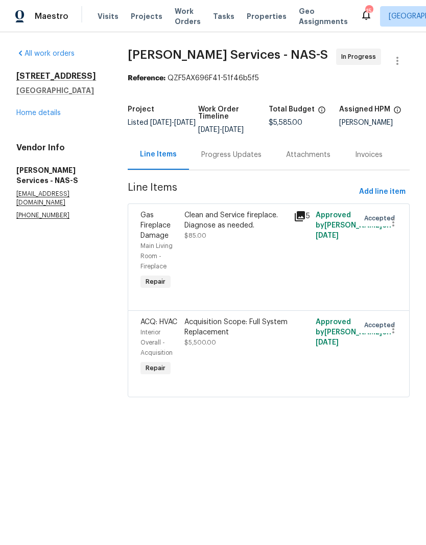
click at [252, 224] on div "Clean and Service fireplace. Diagnose as needed." at bounding box center [235, 220] width 103 height 20
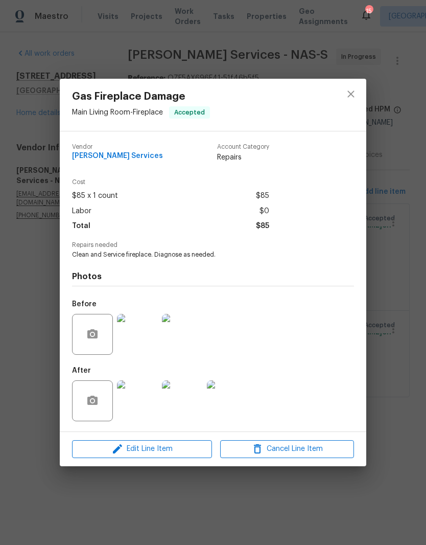
click at [146, 401] on img at bounding box center [137, 400] width 41 height 41
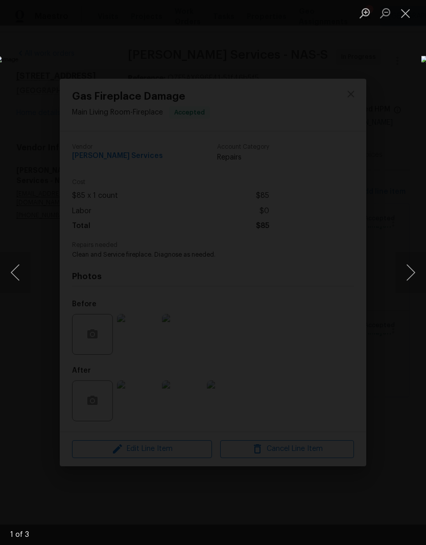
click at [420, 279] on button "Next image" at bounding box center [411, 272] width 31 height 41
click at [413, 273] on button "Next image" at bounding box center [411, 272] width 31 height 41
click at [411, 28] on div "Lightbox" at bounding box center [213, 272] width 426 height 545
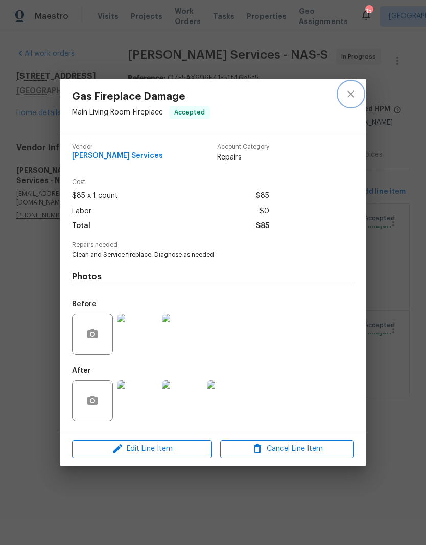
click at [351, 98] on icon "close" at bounding box center [351, 94] width 12 height 12
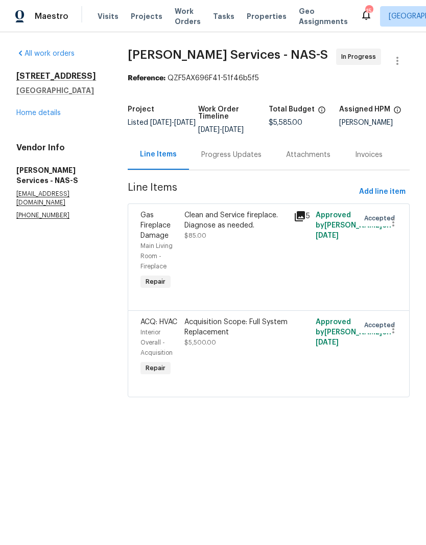
click at [243, 157] on div "Progress Updates" at bounding box center [231, 155] width 60 height 10
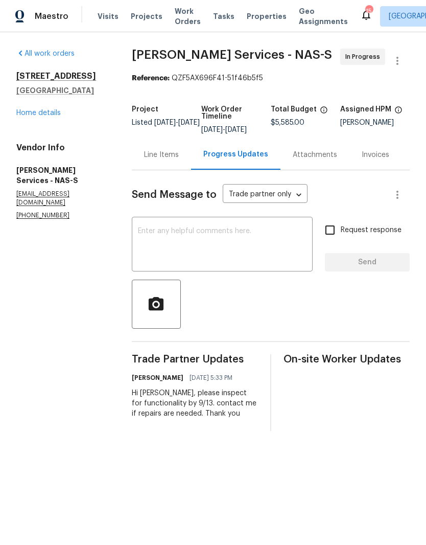
click at [179, 160] on div "Line Items" at bounding box center [161, 155] width 35 height 10
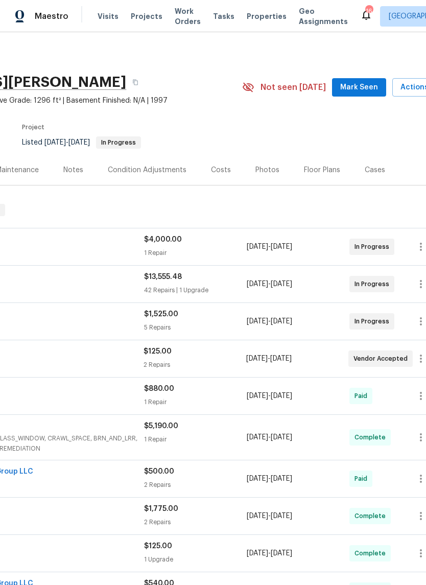
scroll to position [-1, 132]
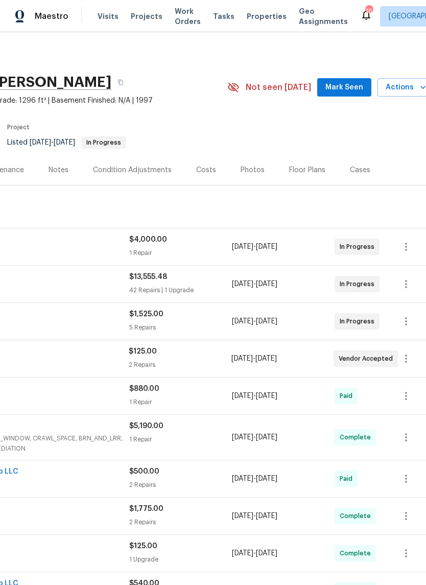
click at [357, 89] on span "Mark Seen" at bounding box center [345, 87] width 38 height 13
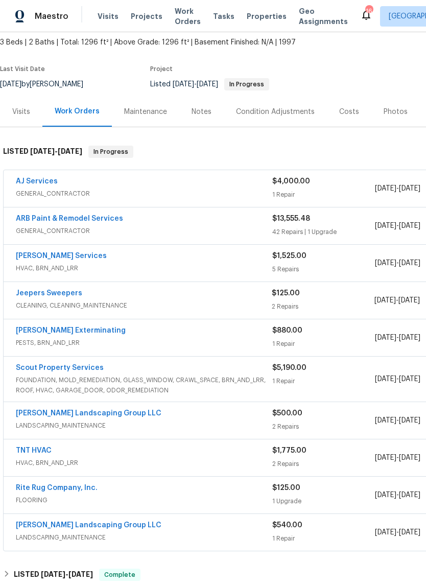
scroll to position [58, 0]
click at [95, 217] on link "ARB Paint & Remodel Services" at bounding box center [69, 218] width 107 height 7
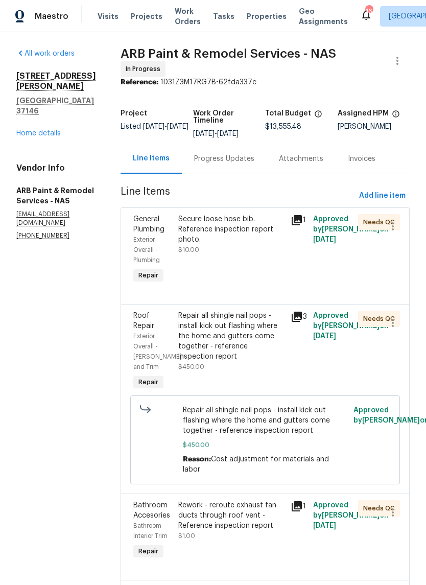
click at [209, 220] on div "Secure loose hose bib. Reference inspection report photo." at bounding box center [231, 229] width 106 height 31
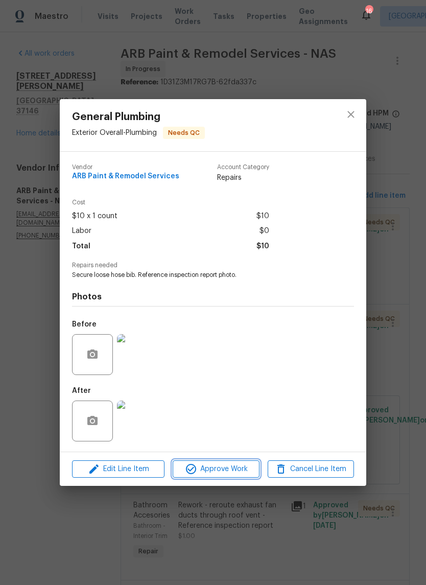
click at [226, 474] on span "Approve Work" at bounding box center [216, 469] width 80 height 13
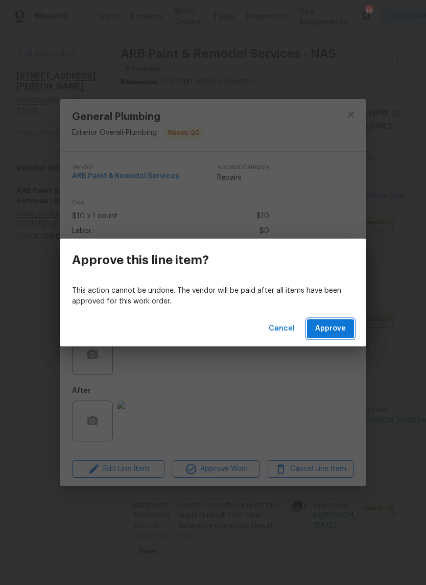
click at [338, 330] on span "Approve" at bounding box center [330, 328] width 31 height 13
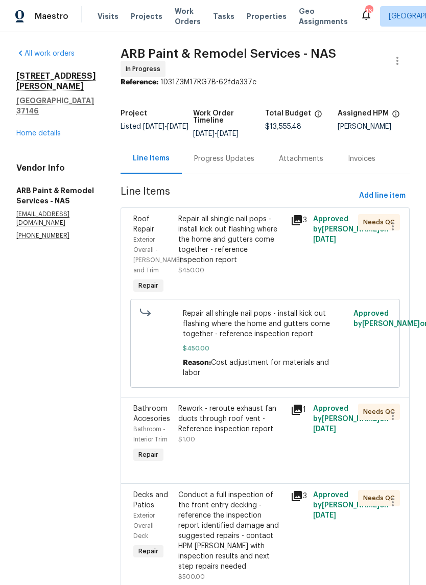
click at [253, 218] on div "Repair all shingle nail pops - install kick out flashing where the home and gut…" at bounding box center [231, 239] width 106 height 51
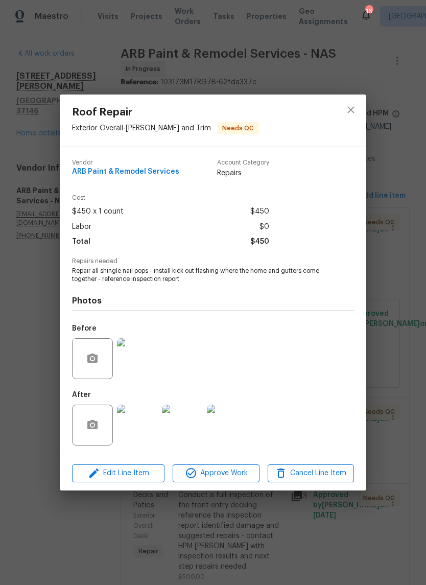
click at [144, 432] on img at bounding box center [137, 425] width 41 height 41
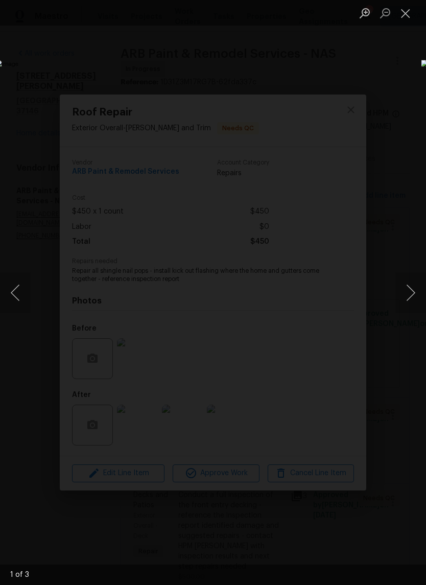
click at [415, 296] on button "Next image" at bounding box center [411, 292] width 31 height 41
click at [409, 302] on button "Next image" at bounding box center [411, 292] width 31 height 41
click at [410, 302] on button "Next image" at bounding box center [411, 292] width 31 height 41
click at [412, 302] on button "Next image" at bounding box center [411, 292] width 31 height 41
click at [407, 16] on button "Close lightbox" at bounding box center [406, 13] width 20 height 18
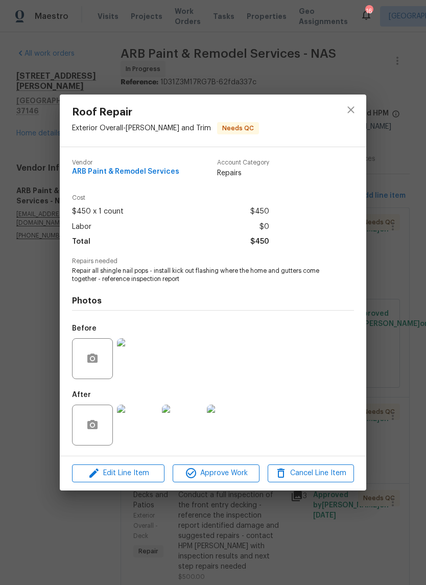
click at [190, 431] on img at bounding box center [182, 425] width 41 height 41
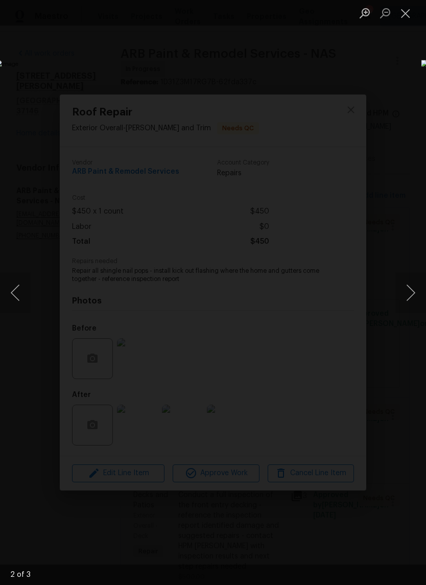
click at [409, 14] on button "Close lightbox" at bounding box center [406, 13] width 20 height 18
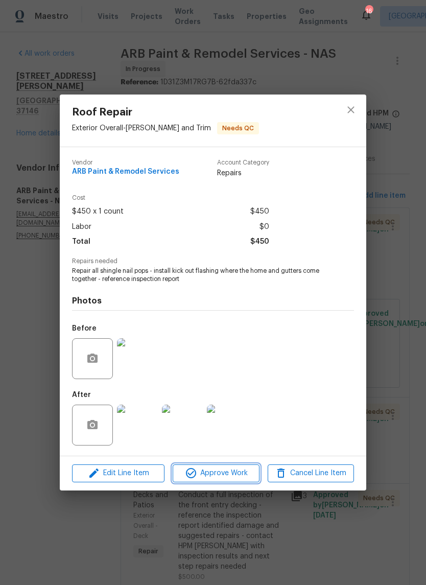
click at [230, 480] on span "Approve Work" at bounding box center [216, 473] width 80 height 13
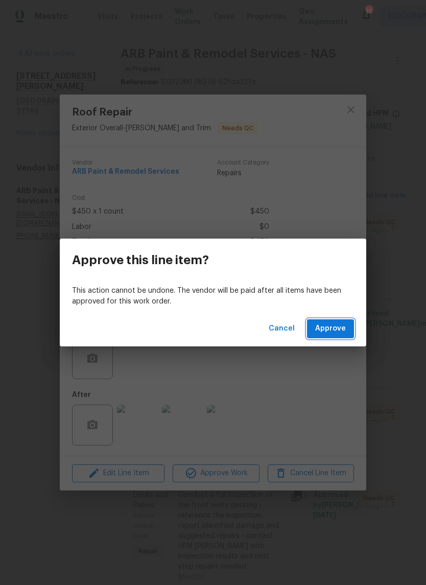
click at [344, 328] on span "Approve" at bounding box center [330, 328] width 31 height 13
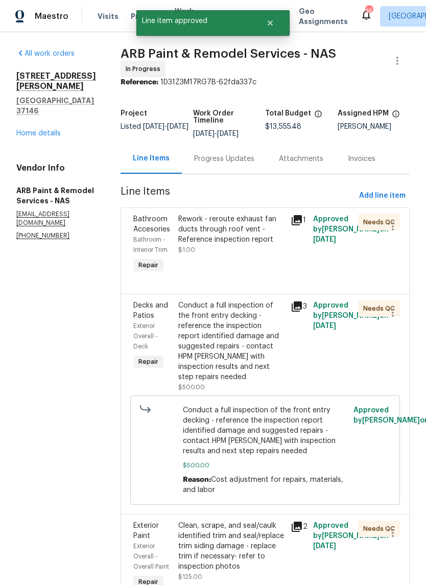
click at [248, 220] on div "Rework - reroute exhaust fan ducts through roof vent - Reference inspection rep…" at bounding box center [231, 229] width 106 height 31
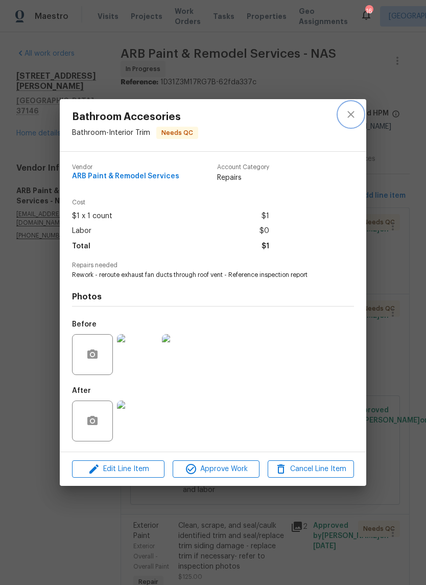
click at [353, 118] on icon "close" at bounding box center [351, 114] width 12 height 12
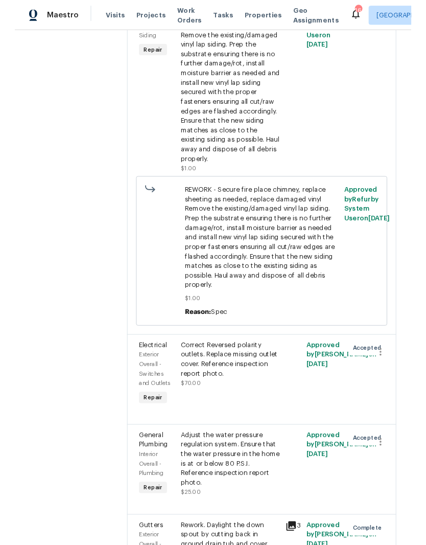
scroll to position [4185, 0]
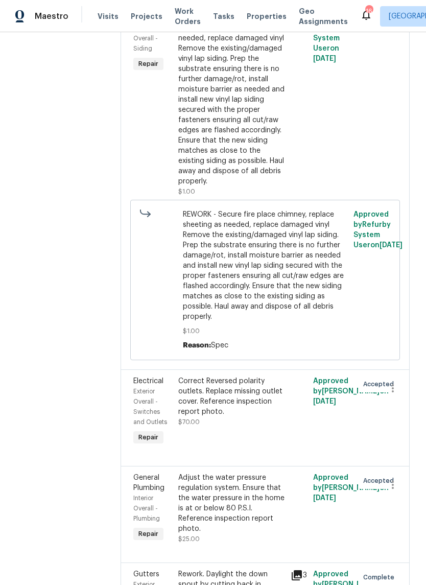
click at [237, 376] on div "Correct Reversed polarity outlets. Replace missing outlet cover. Reference insp…" at bounding box center [231, 396] width 106 height 41
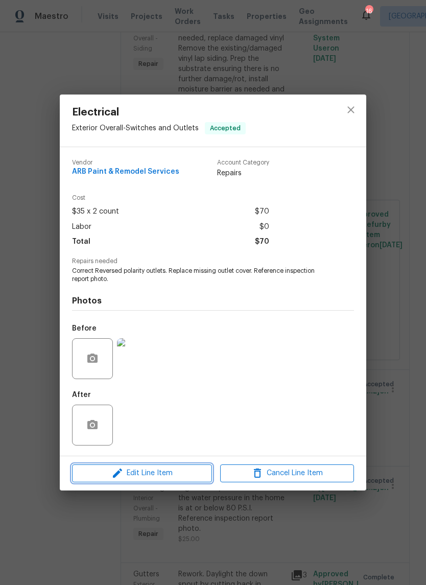
click at [177, 476] on span "Edit Line Item" at bounding box center [142, 473] width 134 height 13
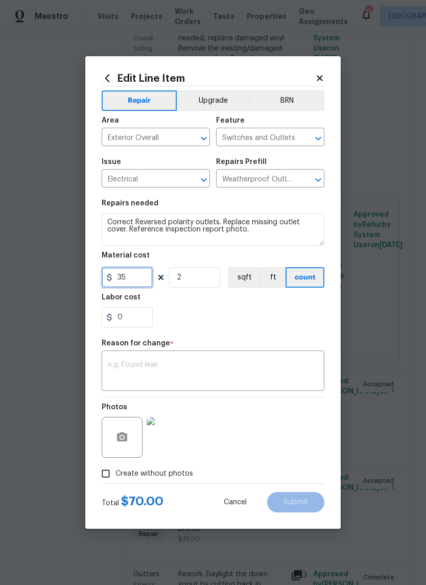
click at [144, 280] on input "35" at bounding box center [127, 277] width 51 height 20
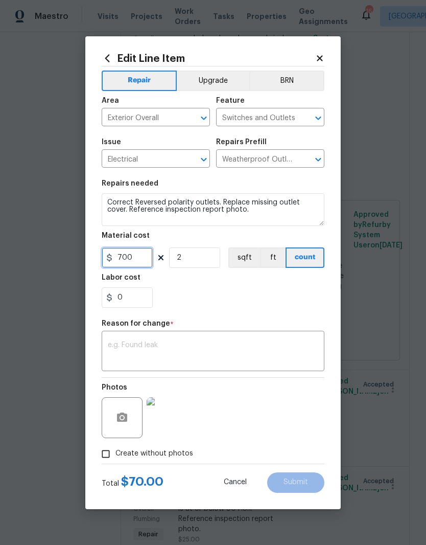
type input "700"
click at [196, 258] on input "2" at bounding box center [194, 257] width 51 height 20
type input "1"
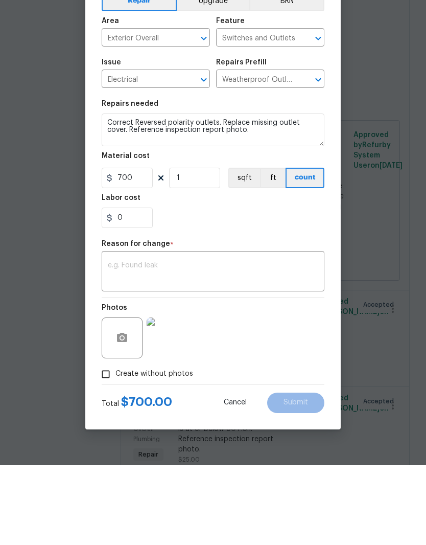
click at [192, 341] on textarea at bounding box center [213, 351] width 211 height 21
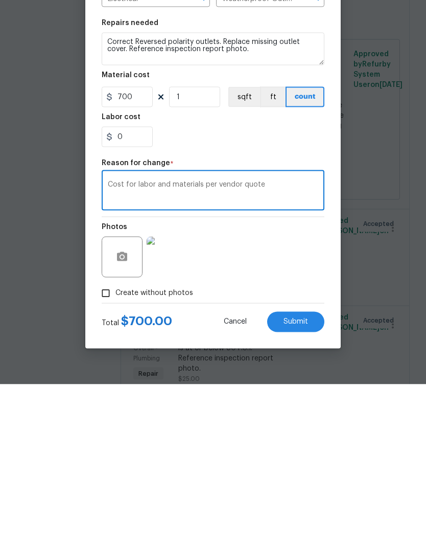
type textarea "Cost for labor and materials per vendor quote"
click at [297, 378] on div "Photos" at bounding box center [213, 411] width 223 height 66
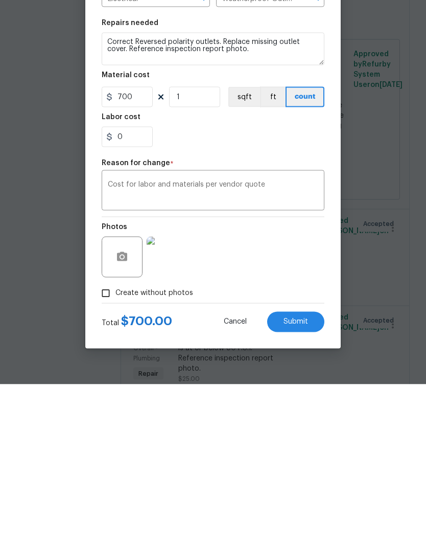
scroll to position [42, 0]
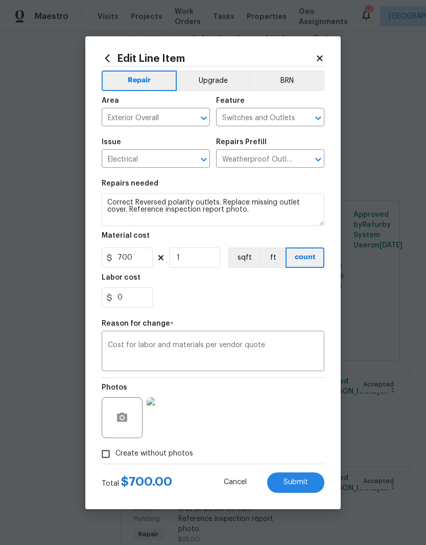
click at [298, 483] on span "Submit" at bounding box center [296, 482] width 25 height 8
type input "2"
type input "35"
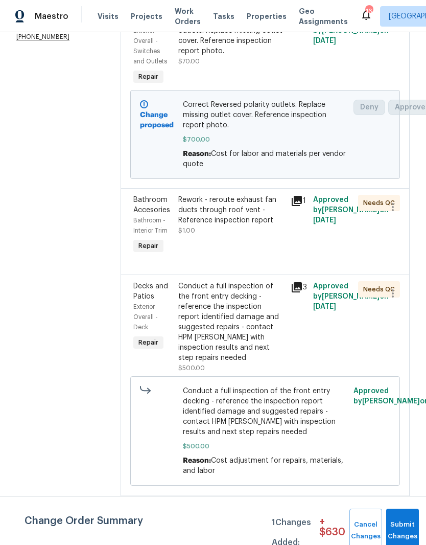
scroll to position [199, 0]
click at [238, 197] on div "Rework - reroute exhaust fan ducts through roof vent - Reference inspection rep…" at bounding box center [231, 209] width 106 height 31
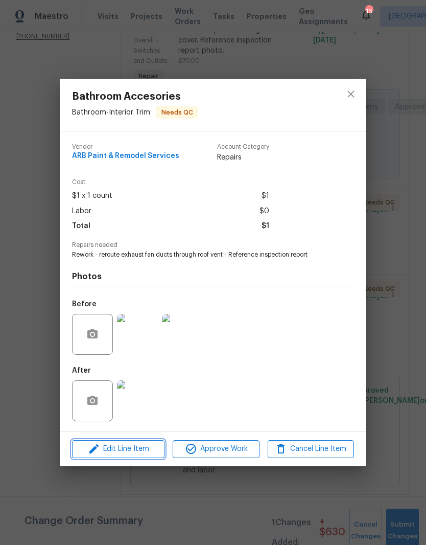
click at [144, 452] on span "Edit Line Item" at bounding box center [118, 449] width 86 height 13
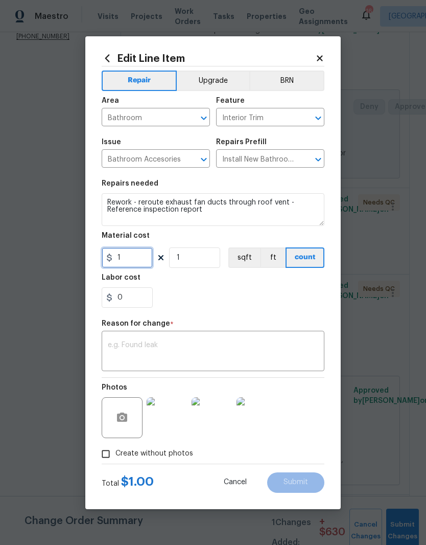
click at [141, 259] on input "1" at bounding box center [127, 257] width 51 height 20
type input "225"
click at [194, 260] on input "1" at bounding box center [194, 257] width 51 height 20
type input "2"
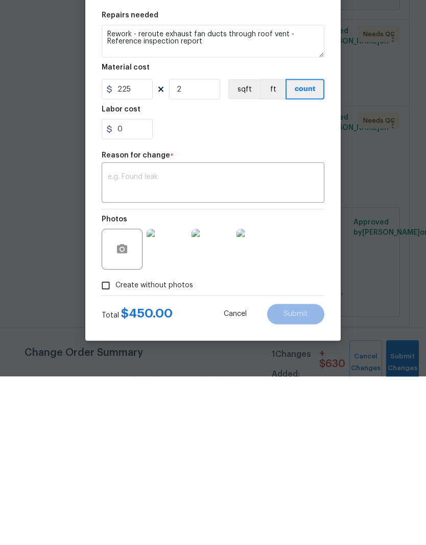
click at [180, 341] on textarea at bounding box center [213, 351] width 211 height 21
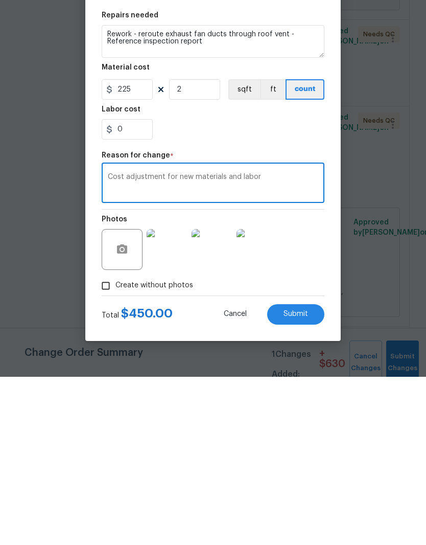
click at [180, 341] on textarea "Cost adjustment for new materials and labor" at bounding box center [213, 351] width 211 height 21
type textarea "Cost adjustment for new materials and labor"
click at [303, 478] on span "Submit" at bounding box center [296, 482] width 25 height 8
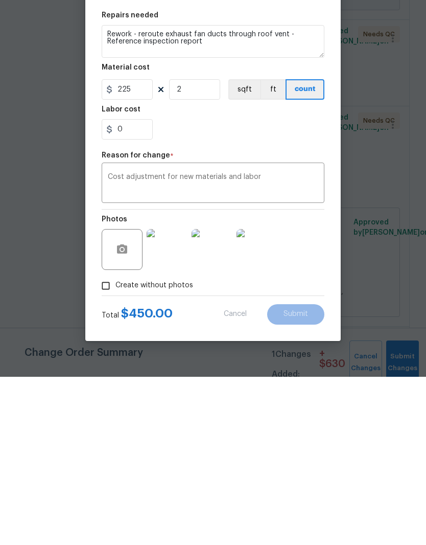
scroll to position [42, 0]
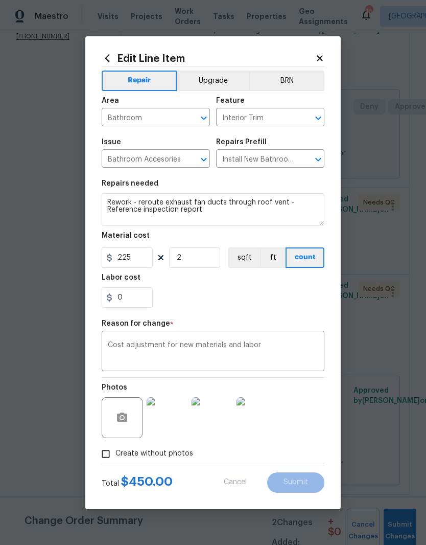
type input "1"
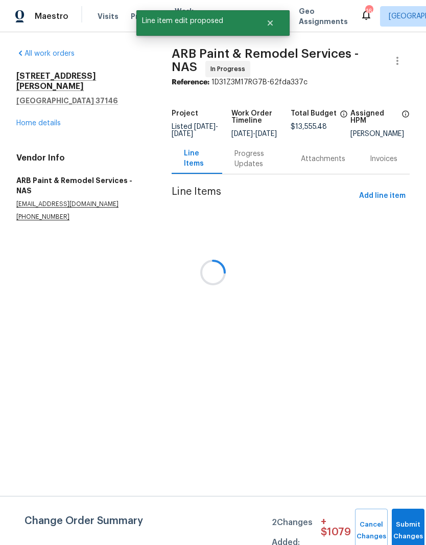
scroll to position [0, 0]
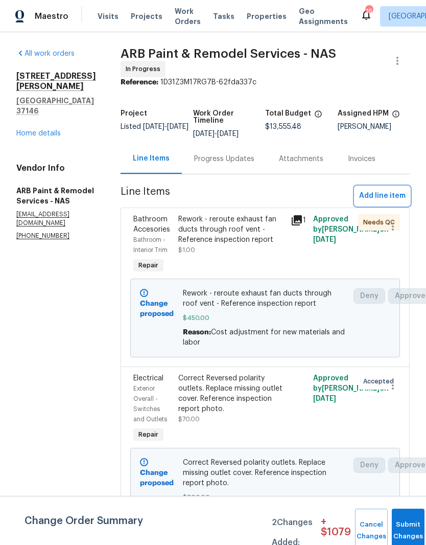
click at [396, 192] on span "Add line item" at bounding box center [382, 196] width 47 height 13
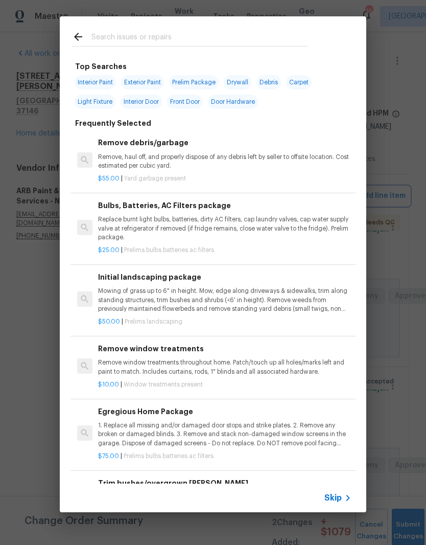
click at [39, 277] on div "Top Searches Interior Paint Exterior Paint Prelim Package Drywall Debris Carpet…" at bounding box center [213, 264] width 426 height 528
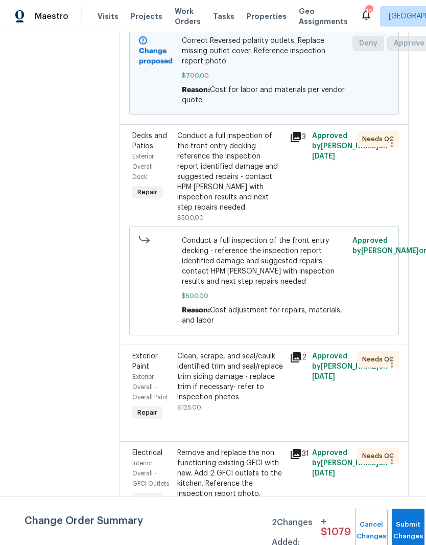
scroll to position [422, 1]
click at [221, 134] on div "Conduct a full inspection of the front entry decking - reference the inspection…" at bounding box center [230, 171] width 106 height 82
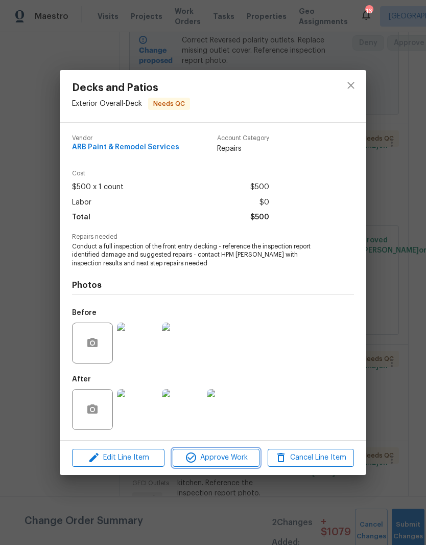
click at [233, 459] on span "Approve Work" at bounding box center [216, 457] width 80 height 13
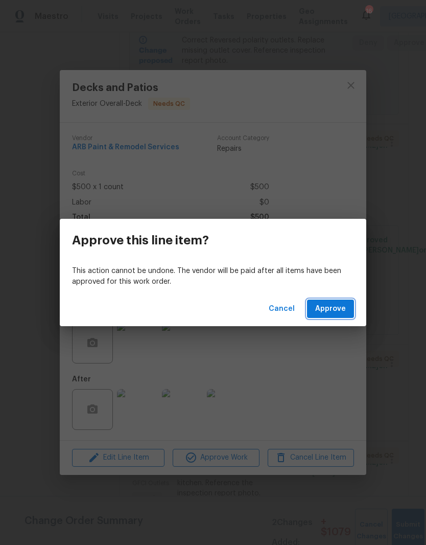
click at [340, 310] on span "Approve" at bounding box center [330, 309] width 31 height 13
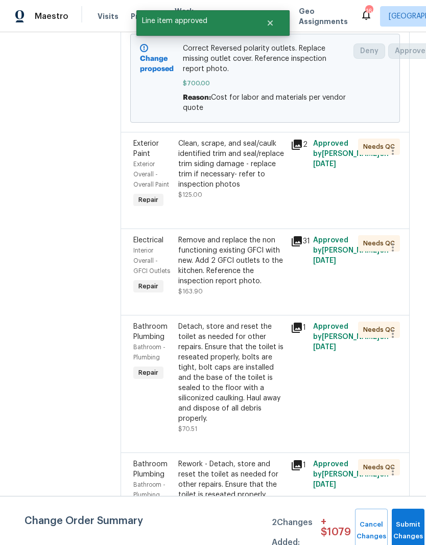
scroll to position [414, 0]
click at [264, 139] on div "Clean, scrape, and seal/caulk identified trim and seal/replace trim siding dama…" at bounding box center [231, 163] width 106 height 51
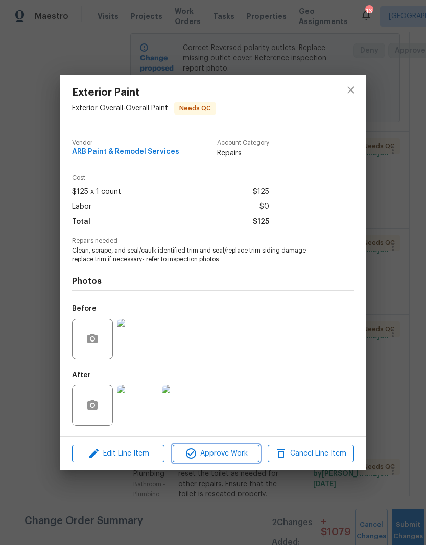
click at [237, 456] on span "Approve Work" at bounding box center [216, 453] width 80 height 13
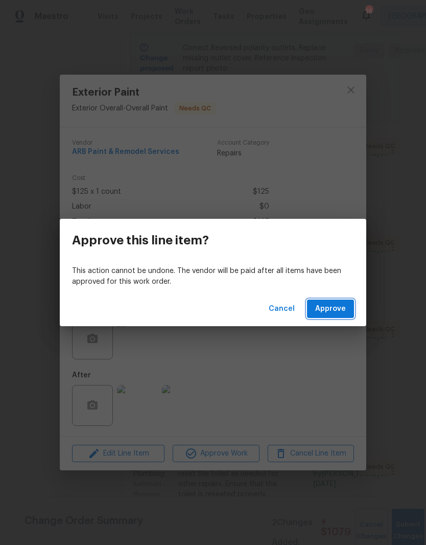
click at [335, 310] on span "Approve" at bounding box center [330, 309] width 31 height 13
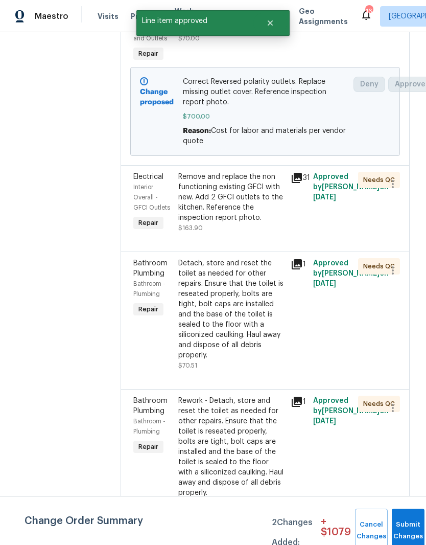
scroll to position [381, 0]
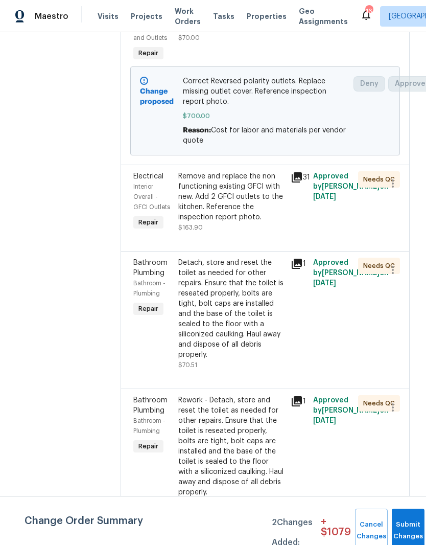
click at [257, 177] on div "Remove and replace the non functioning existing GFCI with new. Add 2 GFCI outle…" at bounding box center [231, 196] width 106 height 51
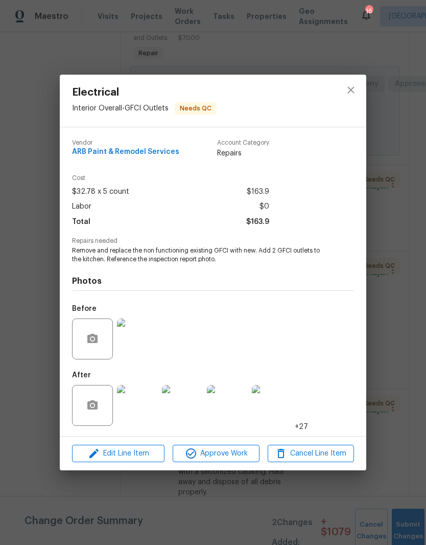
click at [142, 345] on img at bounding box center [137, 338] width 41 height 41
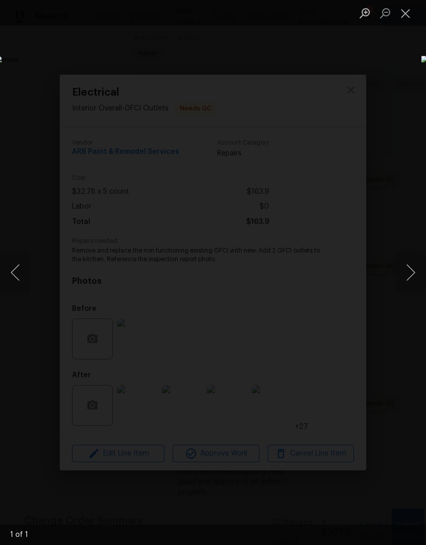
click at [410, 18] on button "Close lightbox" at bounding box center [406, 13] width 20 height 18
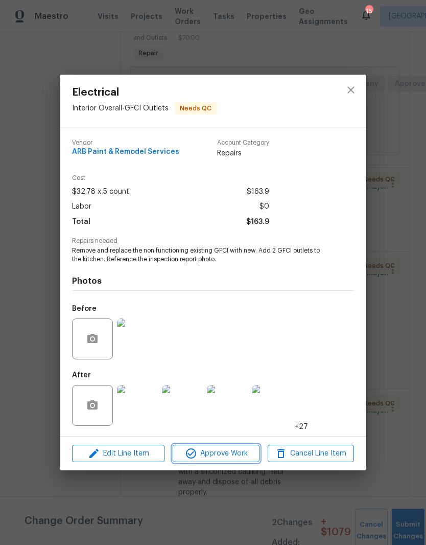
click at [231, 456] on span "Approve Work" at bounding box center [216, 453] width 80 height 13
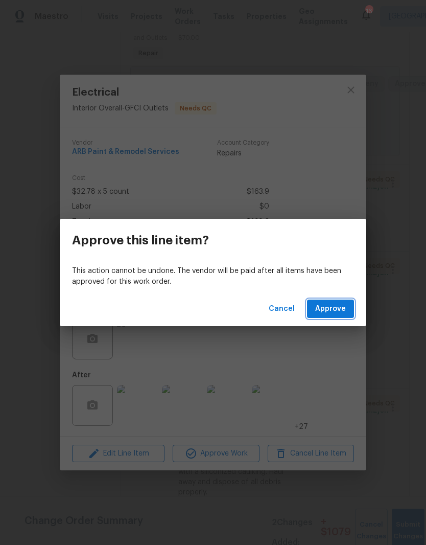
click at [340, 309] on span "Approve" at bounding box center [330, 309] width 31 height 13
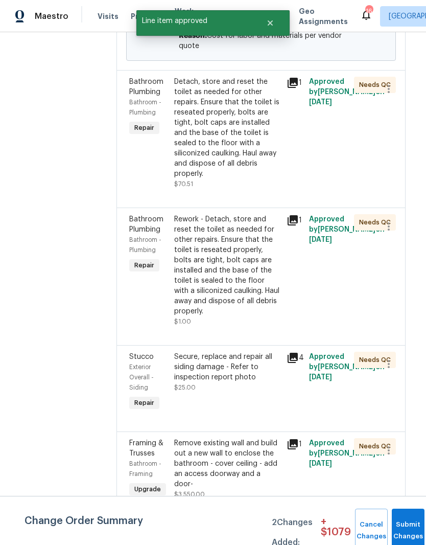
scroll to position [471, 4]
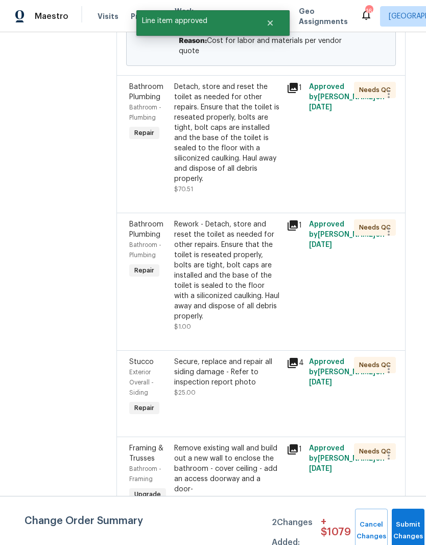
click at [245, 219] on div "Rework - Detach, store and reset the toilet as needed for other repairs. Ensure…" at bounding box center [227, 270] width 106 height 102
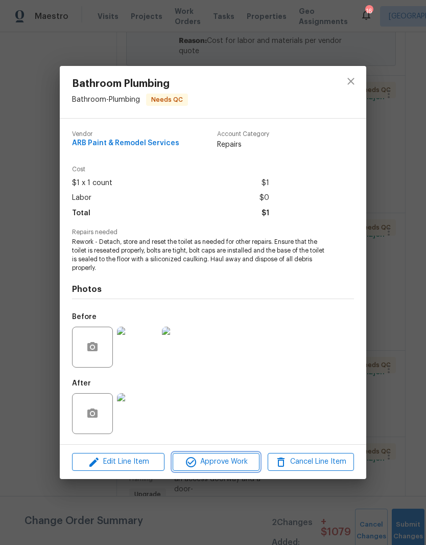
click at [231, 465] on span "Approve Work" at bounding box center [216, 461] width 80 height 13
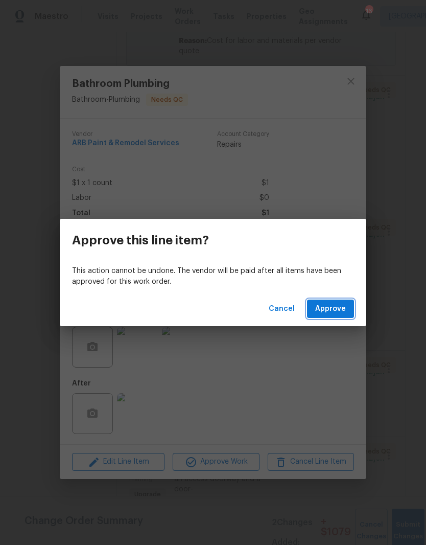
click at [338, 311] on span "Approve" at bounding box center [330, 309] width 31 height 13
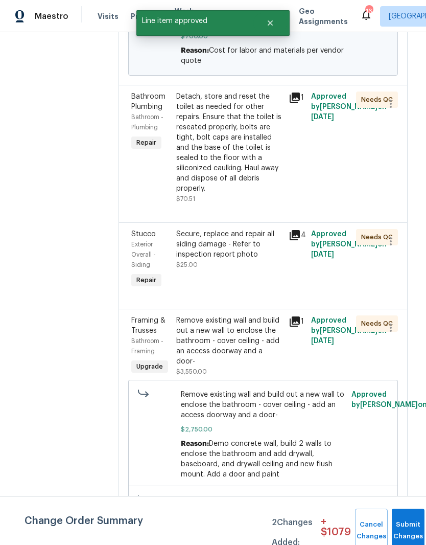
scroll to position [467, 2]
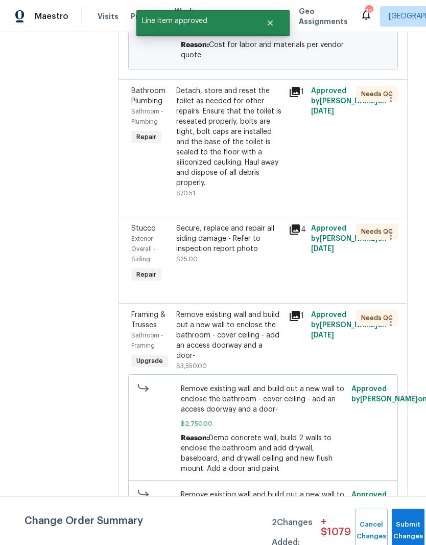
click at [252, 223] on div "Secure, replace and repair all siding damage - Refer to inspection report photo" at bounding box center [229, 238] width 106 height 31
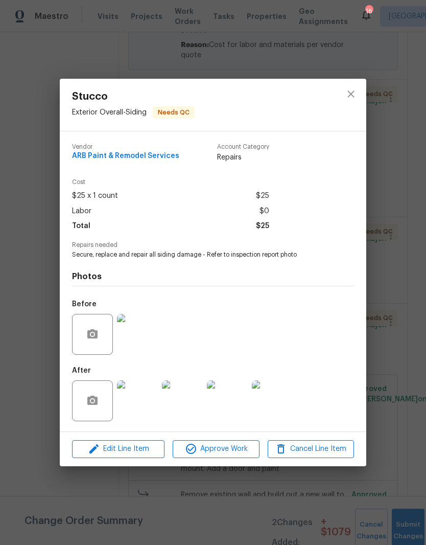
click at [146, 344] on img at bounding box center [137, 334] width 41 height 41
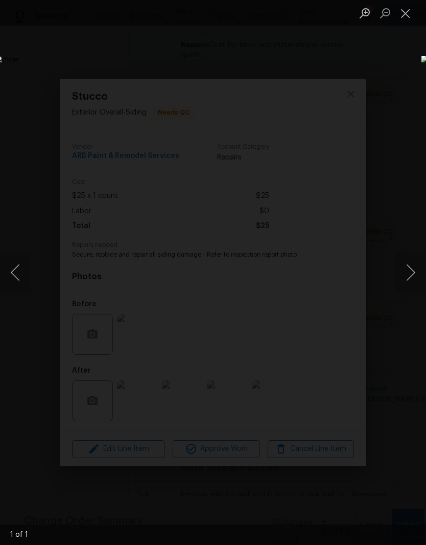
click at [404, 13] on button "Close lightbox" at bounding box center [406, 13] width 20 height 18
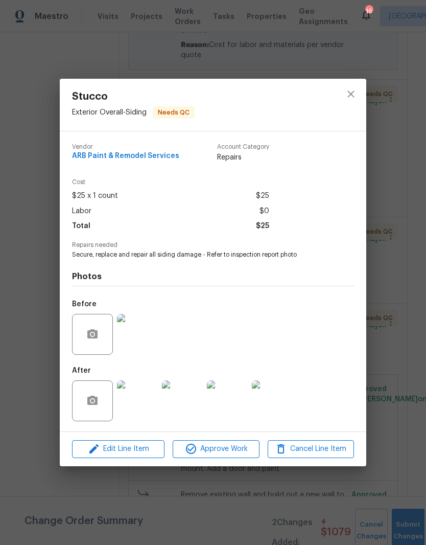
click at [147, 410] on img at bounding box center [137, 400] width 41 height 41
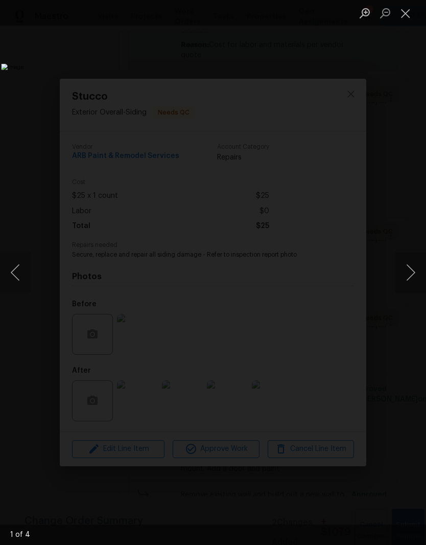
click at [410, 275] on button "Next image" at bounding box center [411, 272] width 31 height 41
click at [412, 274] on button "Next image" at bounding box center [411, 272] width 31 height 41
click at [412, 273] on button "Next image" at bounding box center [411, 272] width 31 height 41
click at [413, 273] on button "Next image" at bounding box center [411, 272] width 31 height 41
click at [412, 14] on button "Close lightbox" at bounding box center [406, 13] width 20 height 18
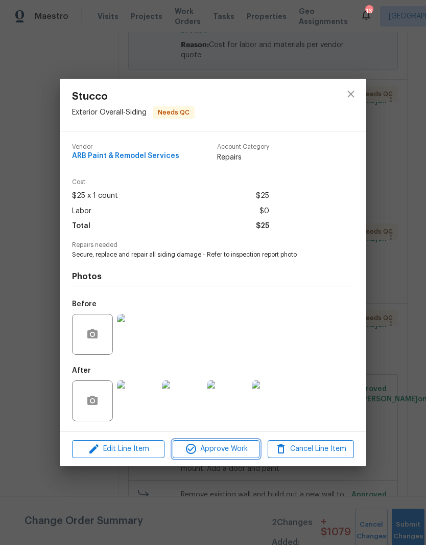
click at [218, 451] on span "Approve Work" at bounding box center [216, 449] width 80 height 13
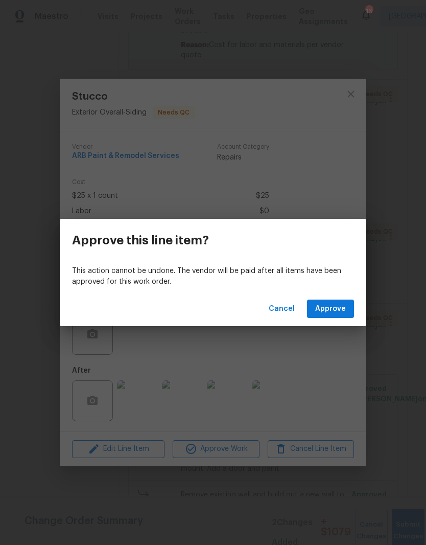
click at [348, 307] on button "Approve" at bounding box center [330, 308] width 47 height 19
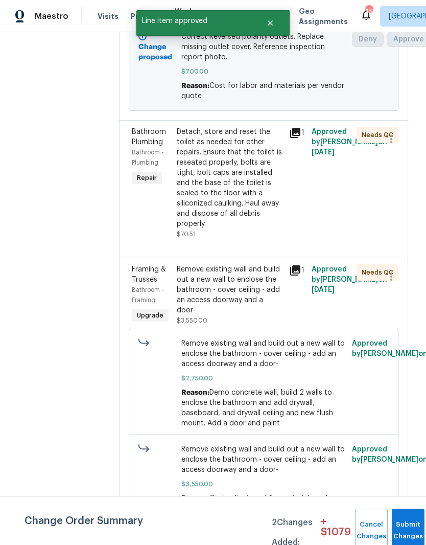
scroll to position [427, 2]
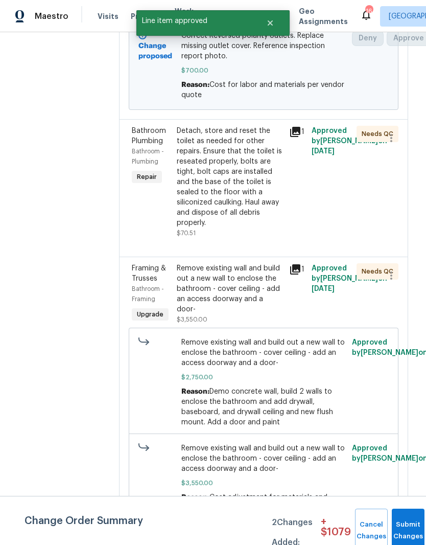
click at [247, 151] on div "Detach, store and reset the toilet as needed for other repairs. Ensure that the…" at bounding box center [230, 177] width 106 height 102
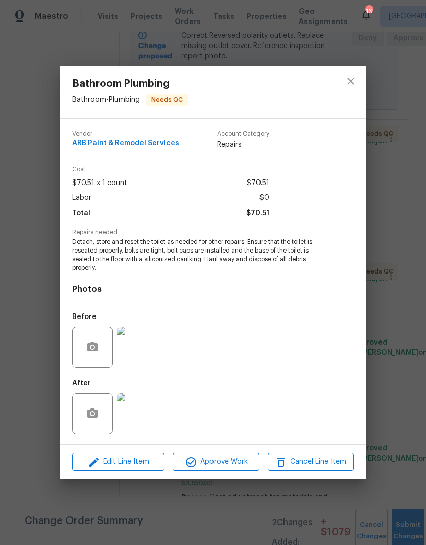
click at [149, 358] on img at bounding box center [137, 347] width 41 height 41
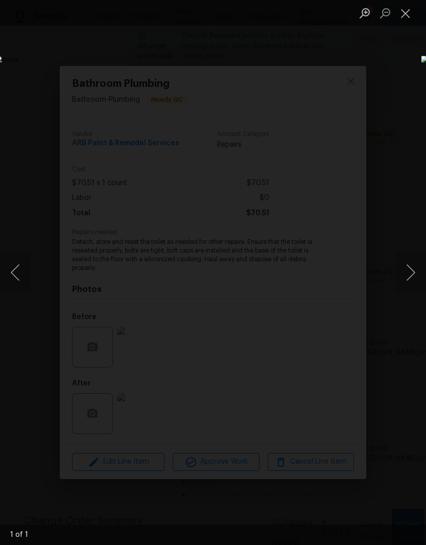
click at [410, 17] on button "Close lightbox" at bounding box center [406, 13] width 20 height 18
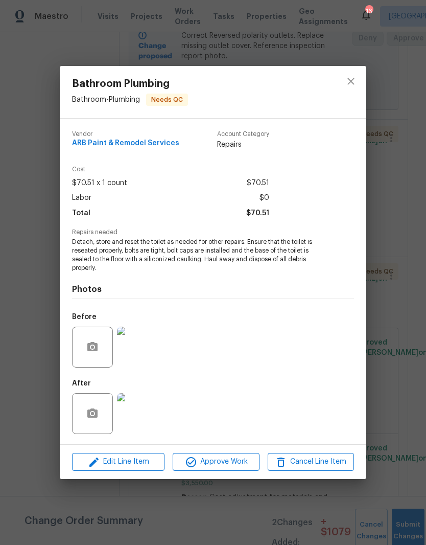
click at [147, 422] on img at bounding box center [137, 413] width 41 height 41
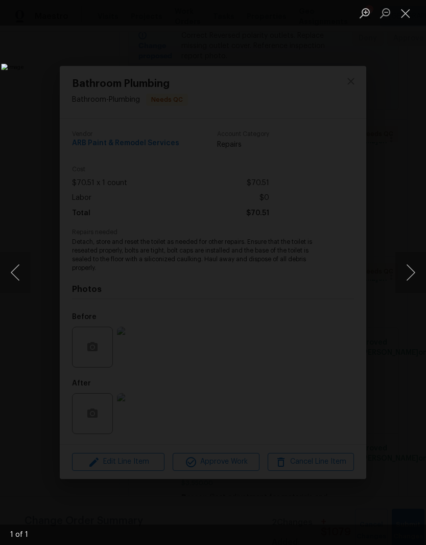
click at [413, 17] on button "Close lightbox" at bounding box center [406, 13] width 20 height 18
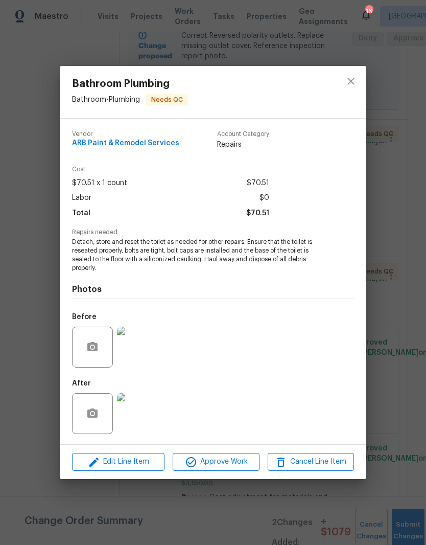
click at [144, 355] on img at bounding box center [137, 347] width 41 height 41
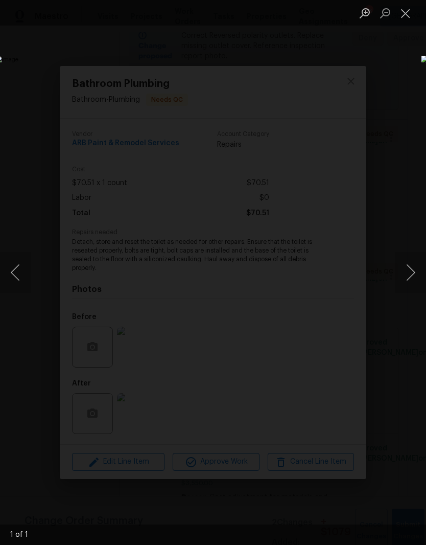
click at [408, 20] on button "Close lightbox" at bounding box center [406, 13] width 20 height 18
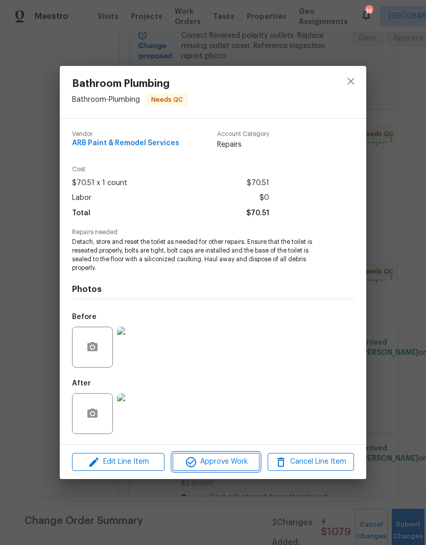
click at [224, 463] on span "Approve Work" at bounding box center [216, 461] width 80 height 13
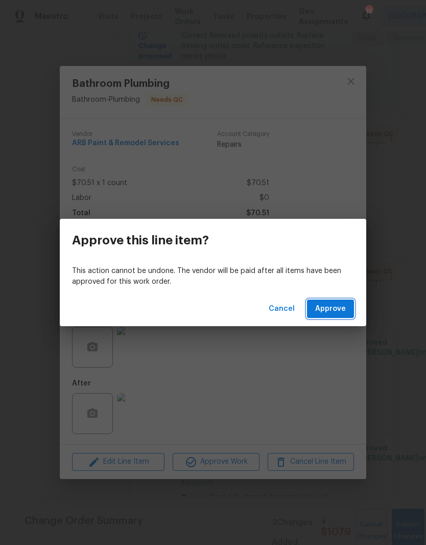
click at [341, 307] on span "Approve" at bounding box center [330, 309] width 31 height 13
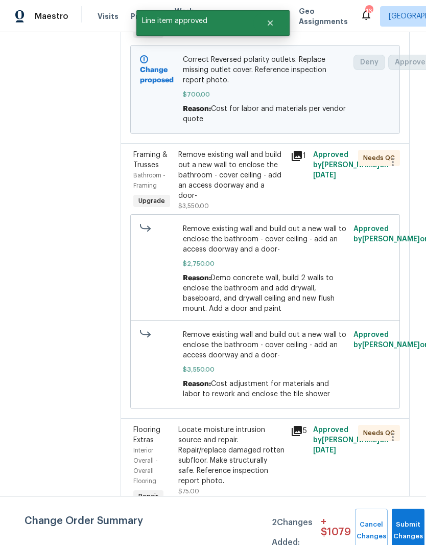
scroll to position [403, 0]
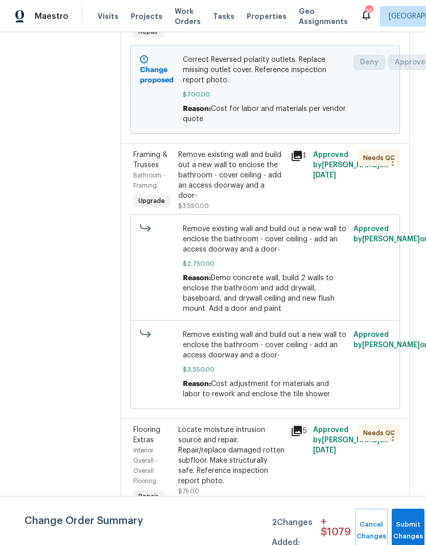
click at [247, 152] on div "Remove existing wall and build out a new wall to enclose the bathroom - cover c…" at bounding box center [231, 175] width 106 height 51
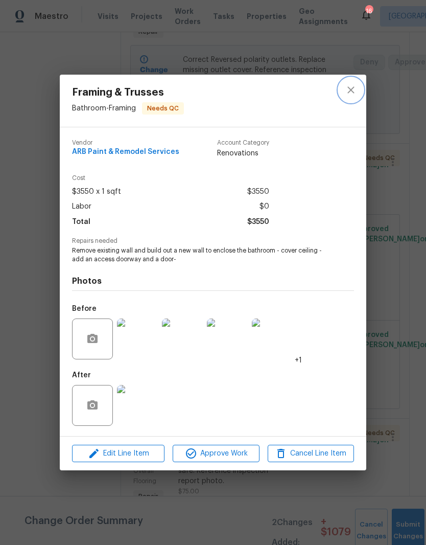
click at [353, 93] on icon "close" at bounding box center [351, 90] width 12 height 12
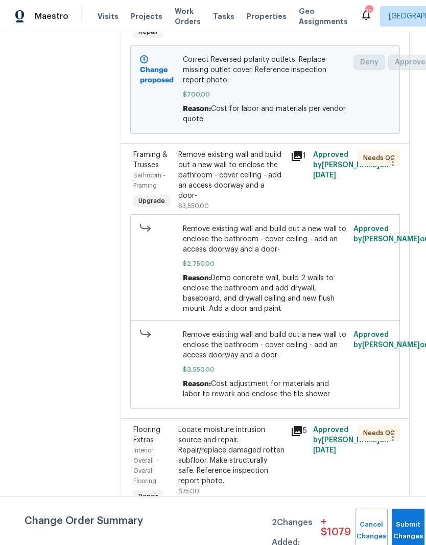
click at [234, 155] on div "Remove existing wall and build out a new wall to enclose the bathroom - cover c…" at bounding box center [231, 175] width 106 height 51
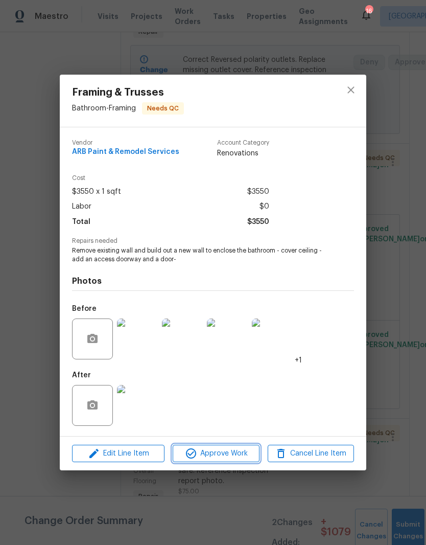
click at [231, 456] on span "Approve Work" at bounding box center [216, 453] width 80 height 13
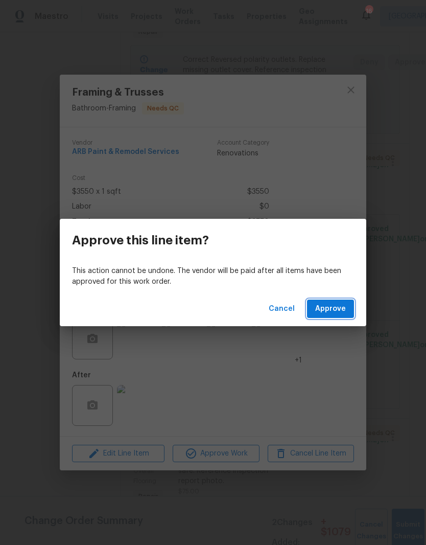
click at [332, 311] on span "Approve" at bounding box center [330, 309] width 31 height 13
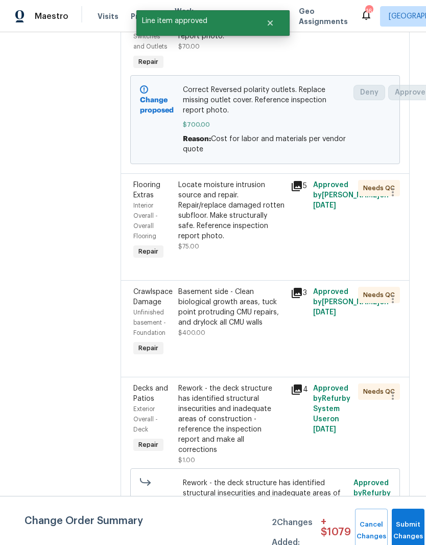
scroll to position [376, 0]
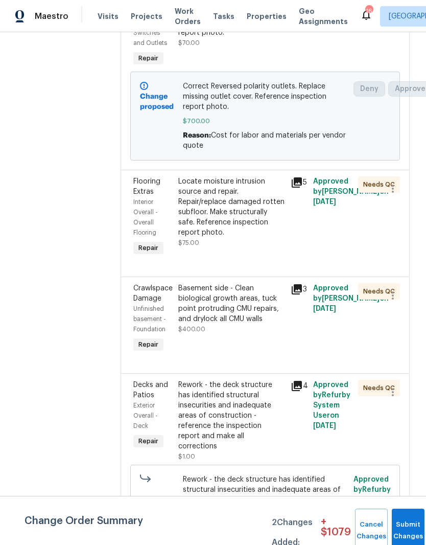
click at [257, 180] on div "Locate moisture intrusion source and repair. Repair/replace damaged rotten subf…" at bounding box center [231, 206] width 106 height 61
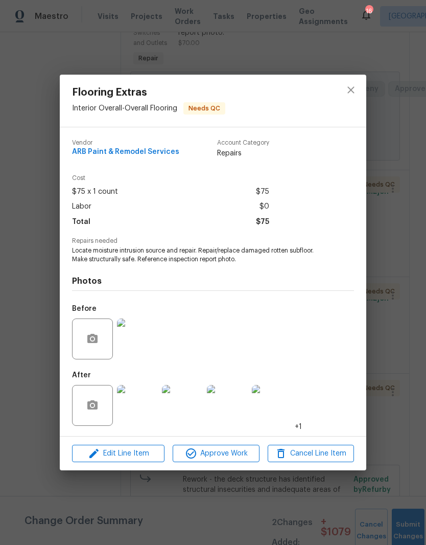
click at [148, 413] on img at bounding box center [137, 405] width 41 height 41
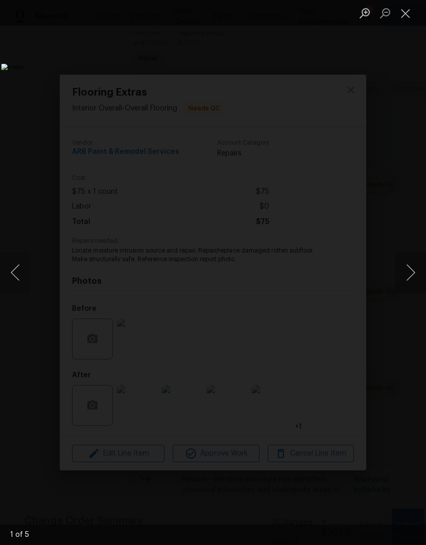
click at [413, 280] on button "Next image" at bounding box center [411, 272] width 31 height 41
click at [413, 275] on button "Next image" at bounding box center [411, 272] width 31 height 41
click at [413, 277] on button "Next image" at bounding box center [411, 272] width 31 height 41
click at [412, 17] on button "Close lightbox" at bounding box center [406, 13] width 20 height 18
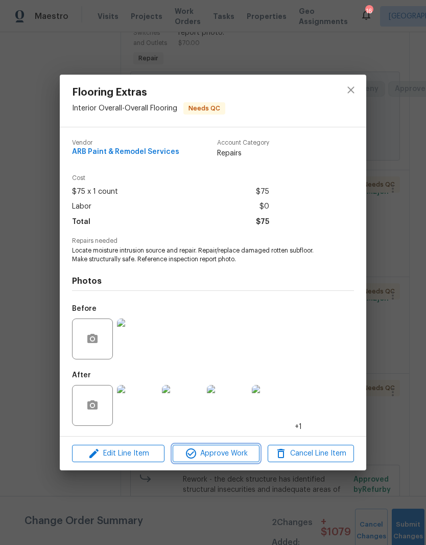
click at [227, 457] on span "Approve Work" at bounding box center [216, 453] width 80 height 13
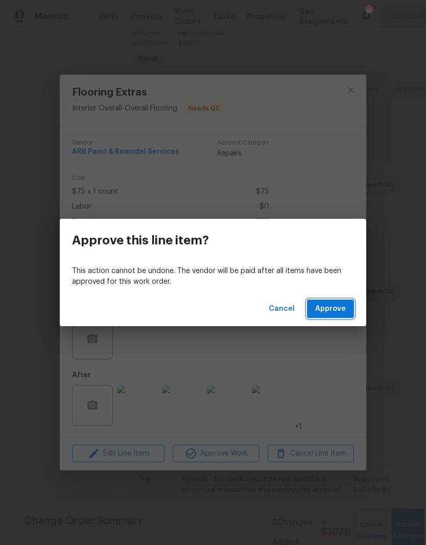
click at [336, 312] on span "Approve" at bounding box center [330, 309] width 31 height 13
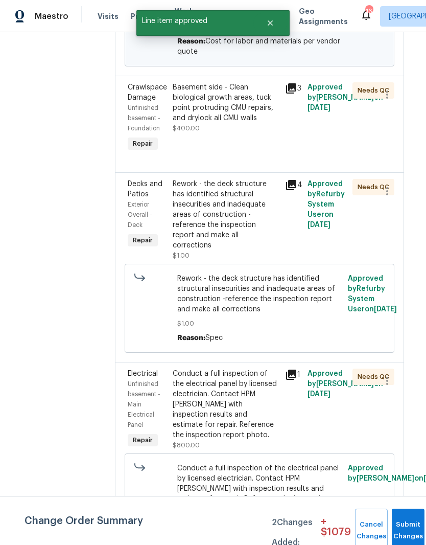
scroll to position [472, 6]
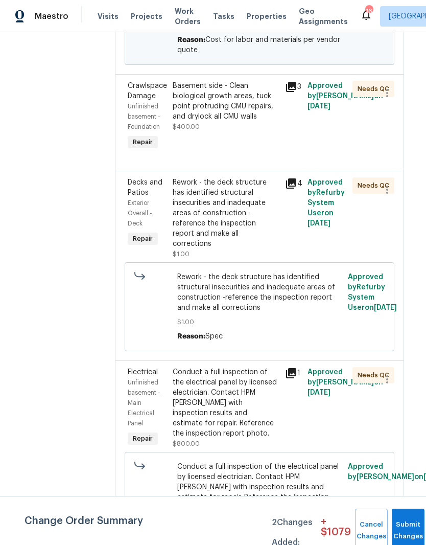
click at [249, 179] on div "Rework - the deck structure has identified structural insecurities and inadequa…" at bounding box center [226, 213] width 106 height 72
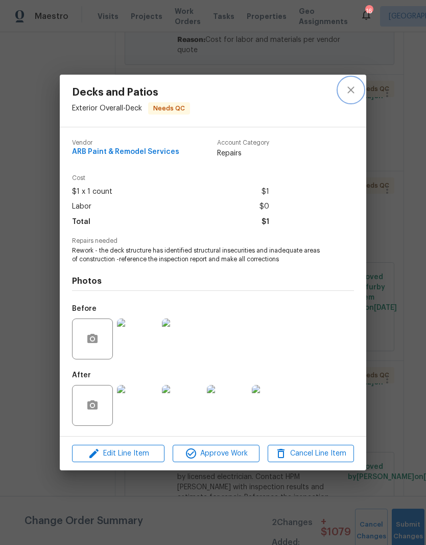
click at [353, 92] on icon "close" at bounding box center [351, 90] width 12 height 12
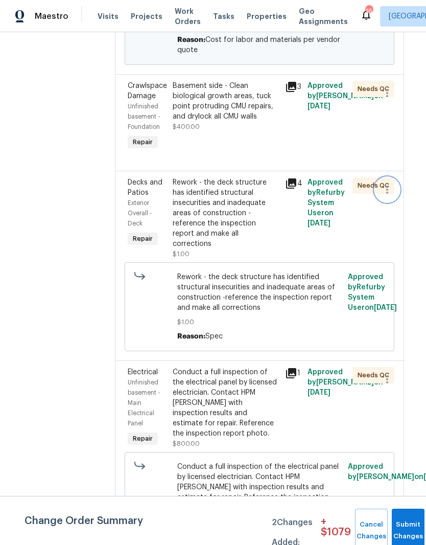
click at [387, 186] on icon "button" at bounding box center [387, 190] width 2 height 8
click at [397, 182] on li "Cancel" at bounding box center [393, 181] width 39 height 17
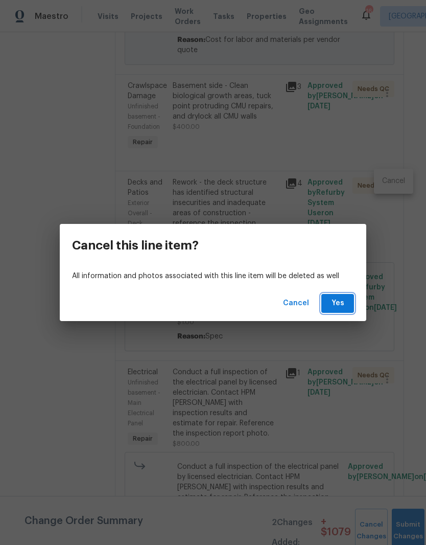
click at [344, 306] on span "Yes" at bounding box center [338, 303] width 16 height 13
click at [348, 302] on button "Yes" at bounding box center [337, 303] width 33 height 19
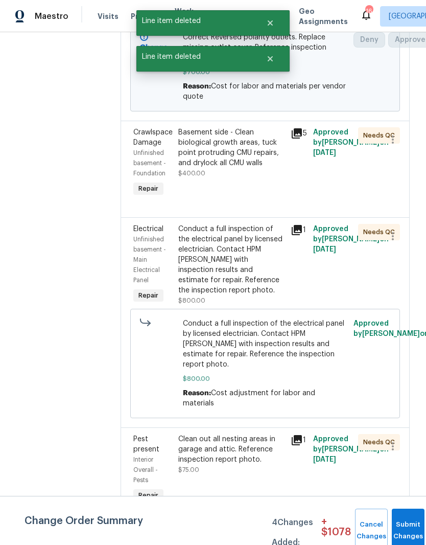
scroll to position [426, 0]
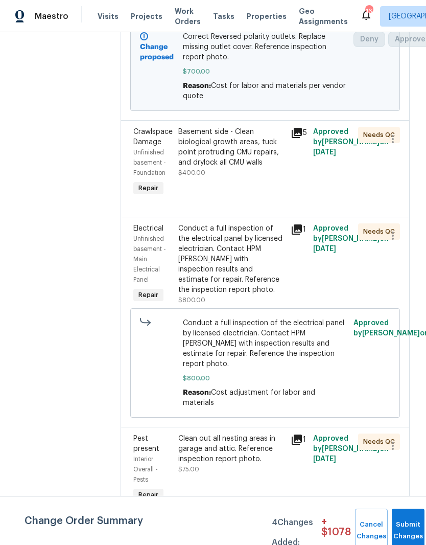
click at [256, 133] on div "Basement side - Clean biological growth areas, tuck point protruding CMU repair…" at bounding box center [231, 147] width 106 height 41
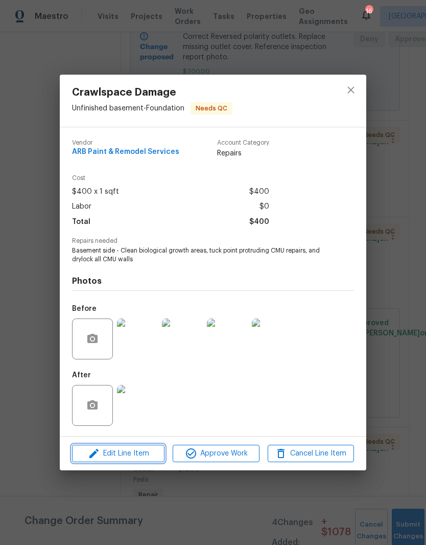
click at [151, 456] on span "Edit Line Item" at bounding box center [118, 453] width 86 height 13
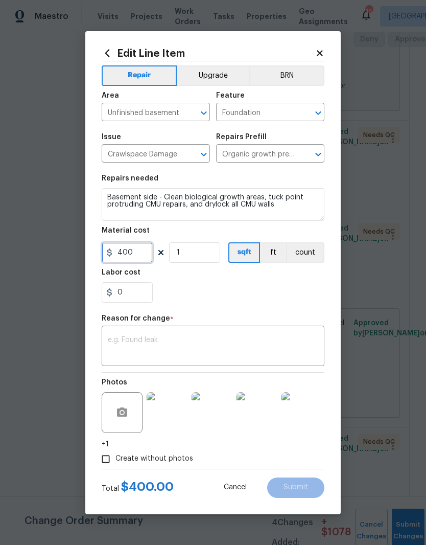
click at [144, 255] on input "400" at bounding box center [127, 252] width 51 height 20
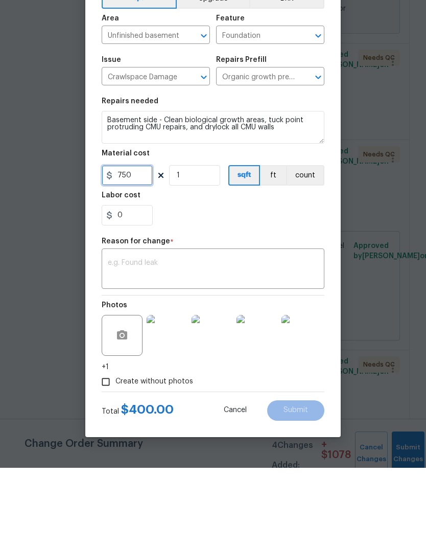
type input "750"
click at [192, 336] on textarea at bounding box center [213, 346] width 211 height 21
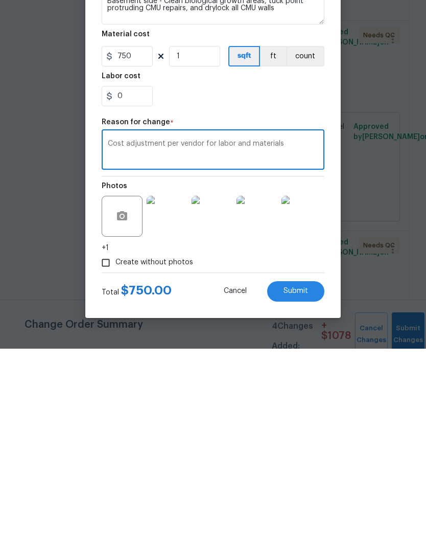
scroll to position [42, 0]
type textarea "Cost adjustment per vendor for labor and materials"
click at [305, 483] on span "Submit" at bounding box center [296, 487] width 25 height 8
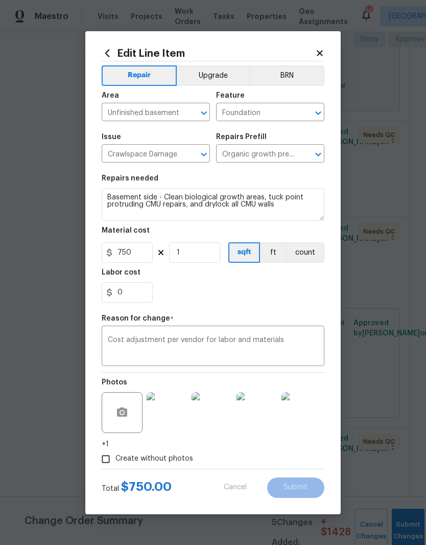
type input "400"
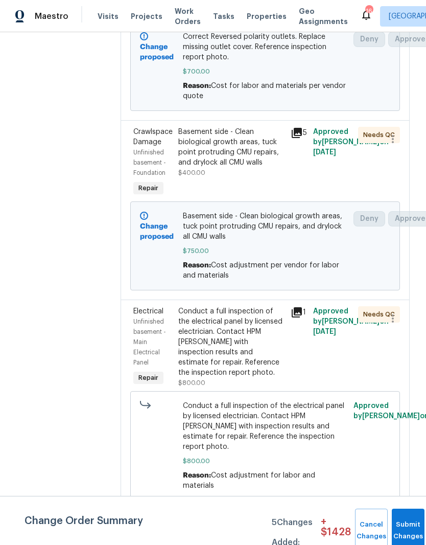
click at [248, 306] on div "Conduct a full inspection of the electrical panel by licensed electrician. Cont…" at bounding box center [231, 342] width 106 height 72
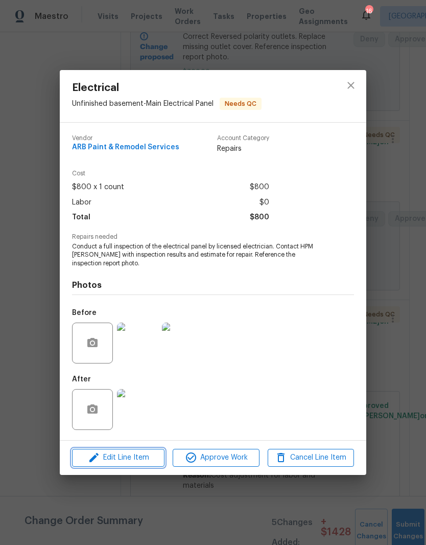
click at [148, 465] on button "Edit Line Item" at bounding box center [118, 458] width 92 height 18
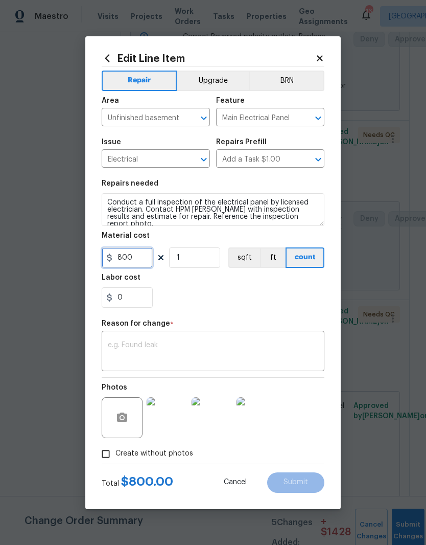
click at [149, 258] on input "800" at bounding box center [127, 257] width 51 height 20
type input "1500"
click at [221, 343] on textarea at bounding box center [213, 351] width 211 height 21
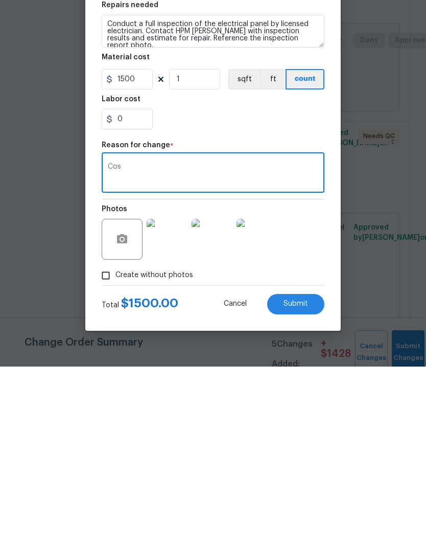
type textarea "Co"
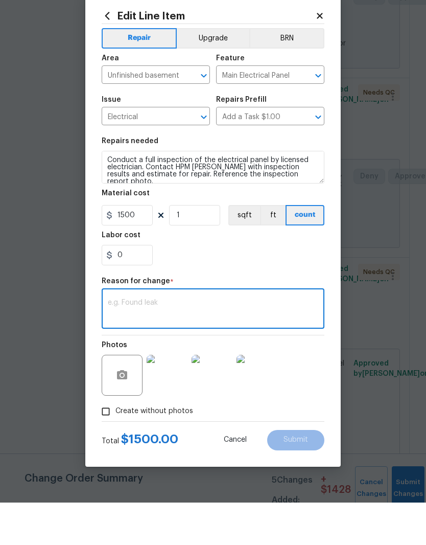
click at [324, 54] on icon at bounding box center [319, 58] width 9 height 9
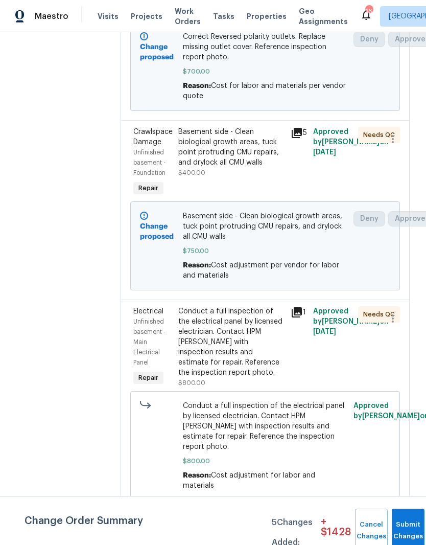
click at [249, 306] on div "Conduct a full inspection of the electrical panel by licensed electrician. Cont…" at bounding box center [231, 342] width 106 height 72
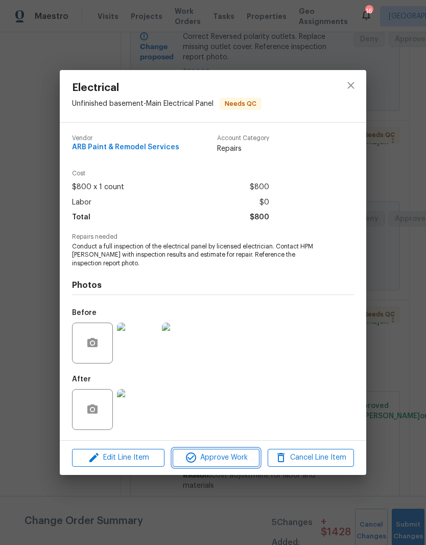
click at [235, 461] on span "Approve Work" at bounding box center [216, 457] width 80 height 13
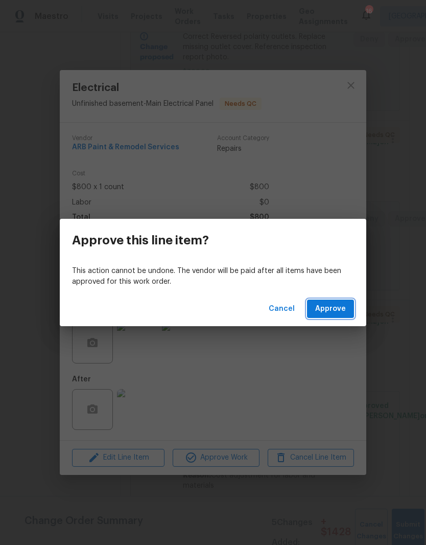
click at [335, 311] on span "Approve" at bounding box center [330, 309] width 31 height 13
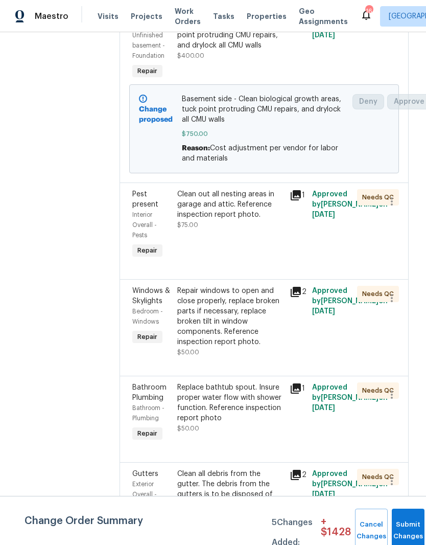
scroll to position [545, 2]
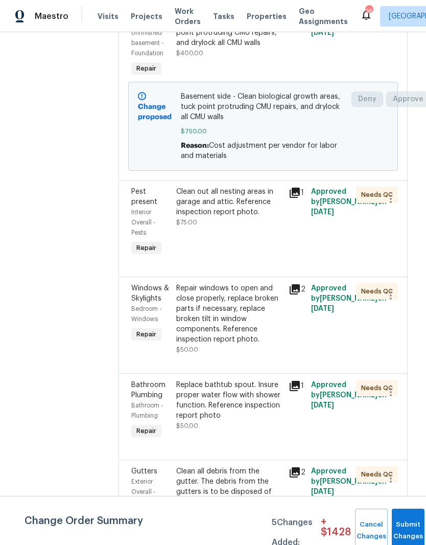
click at [237, 187] on div "Clean out all nesting areas in garage and attic. Reference inspection report ph…" at bounding box center [229, 202] width 106 height 31
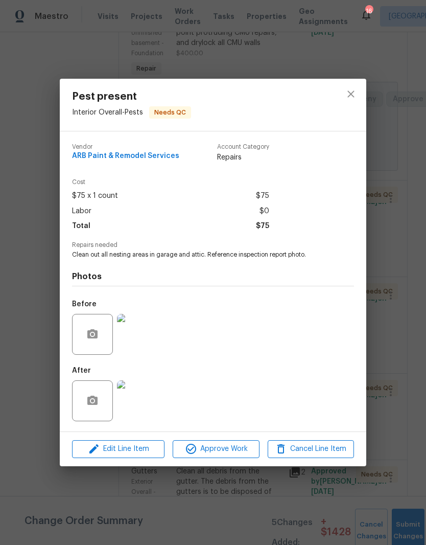
click at [220, 453] on span "Approve Work" at bounding box center [216, 449] width 80 height 13
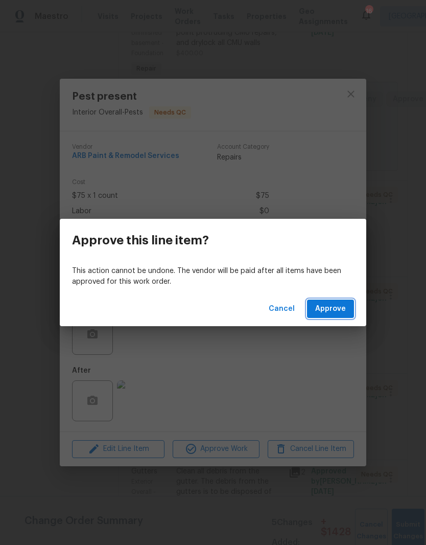
click at [329, 310] on span "Approve" at bounding box center [330, 309] width 31 height 13
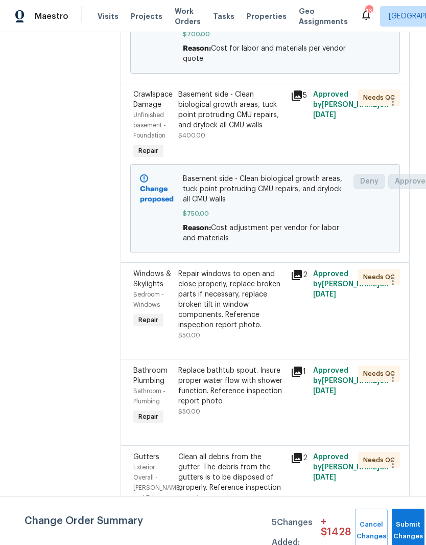
scroll to position [464, 0]
click at [250, 274] on div "Repair windows to open and close properly, replace broken parts if necessary, r…" at bounding box center [231, 298] width 106 height 61
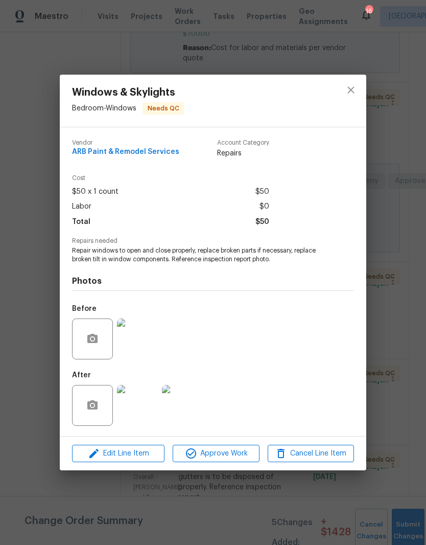
click at [151, 348] on img at bounding box center [137, 338] width 41 height 41
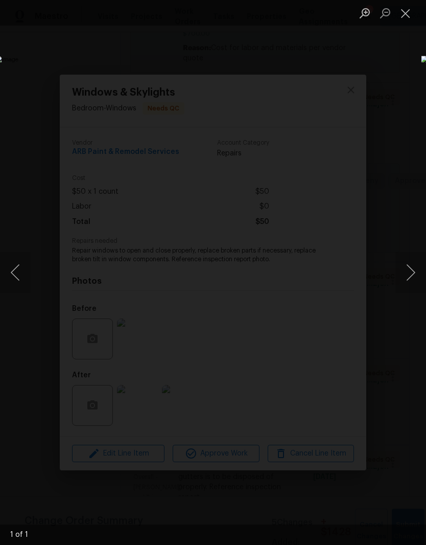
click at [407, 20] on button "Close lightbox" at bounding box center [406, 13] width 20 height 18
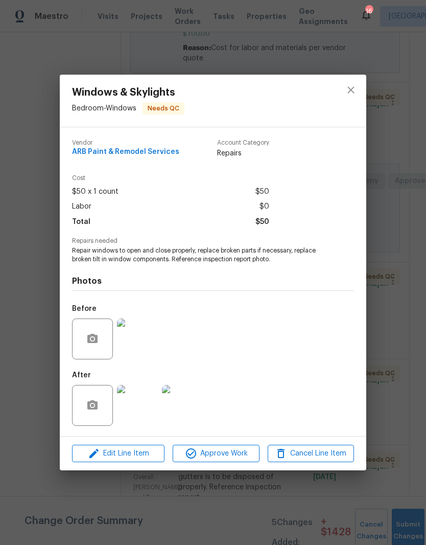
click at [145, 417] on img at bounding box center [137, 405] width 41 height 41
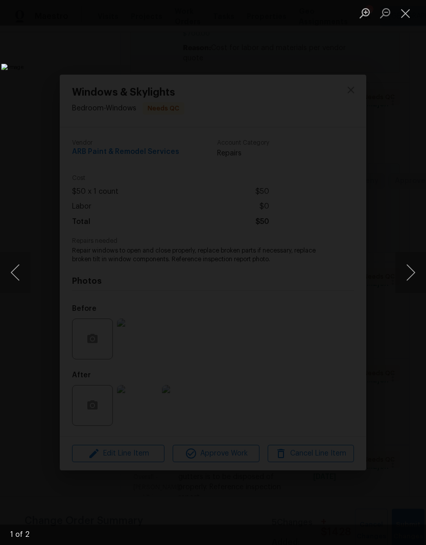
click at [414, 274] on button "Next image" at bounding box center [411, 272] width 31 height 41
click at [412, 16] on button "Close lightbox" at bounding box center [406, 13] width 20 height 18
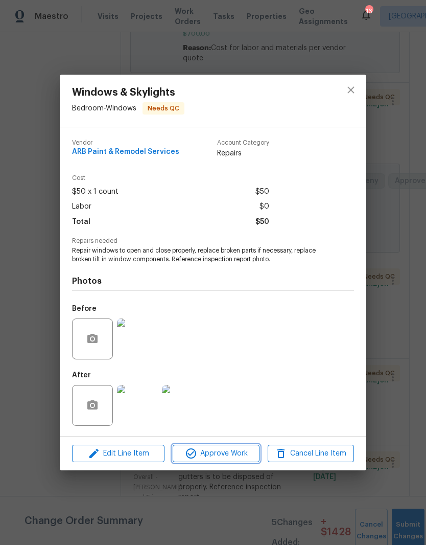
click at [223, 457] on span "Approve Work" at bounding box center [216, 453] width 80 height 13
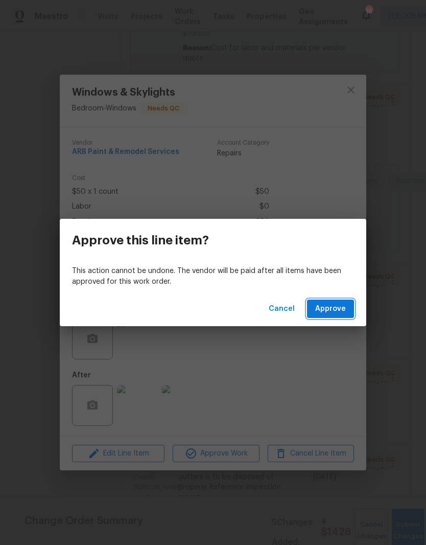
click at [338, 309] on span "Approve" at bounding box center [330, 309] width 31 height 13
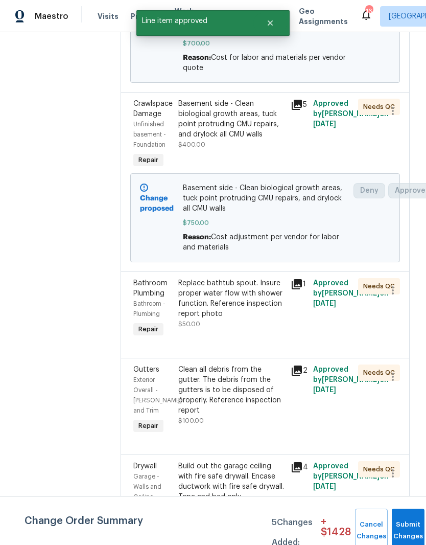
scroll to position [454, 0]
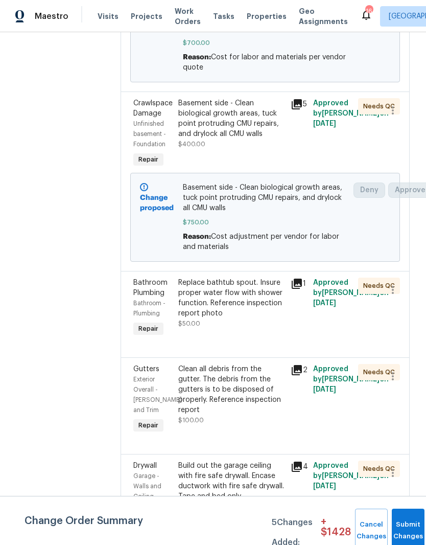
click at [261, 284] on div "Replace bathtub spout. Insure proper water flow with shower function. Reference…" at bounding box center [231, 297] width 106 height 41
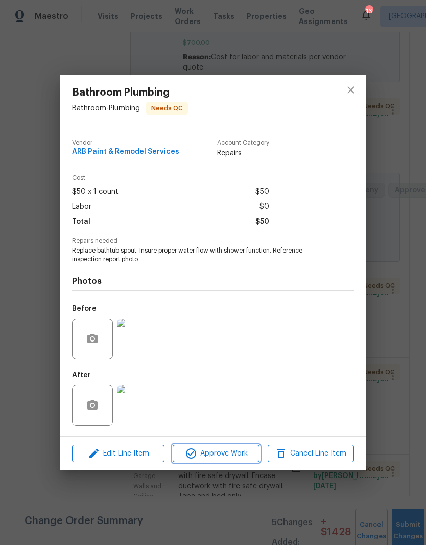
click at [233, 455] on span "Approve Work" at bounding box center [216, 453] width 80 height 13
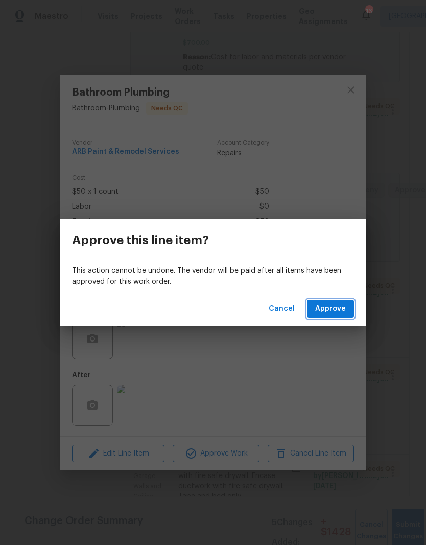
click at [338, 310] on span "Approve" at bounding box center [330, 309] width 31 height 13
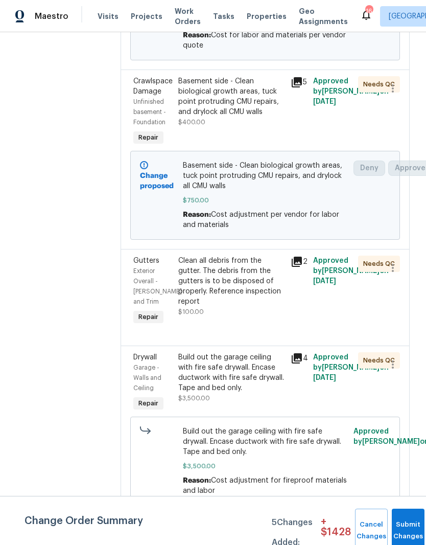
scroll to position [478, 0]
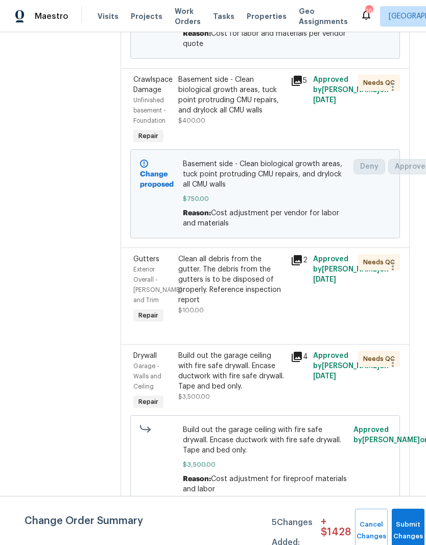
click at [265, 266] on div "Clean all debris from the gutter. The debris from the gutters is to be disposed…" at bounding box center [231, 279] width 106 height 51
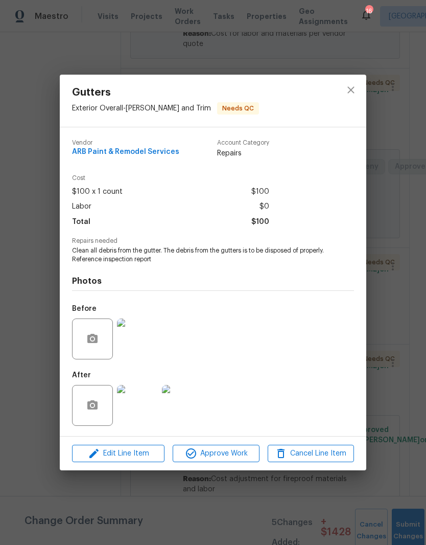
click at [143, 406] on img at bounding box center [137, 405] width 41 height 41
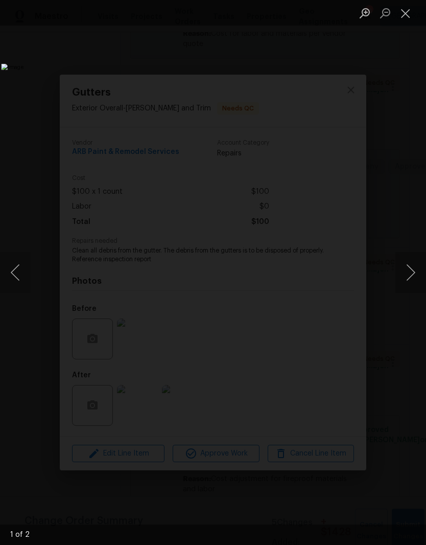
click at [412, 276] on button "Next image" at bounding box center [411, 272] width 31 height 41
click at [408, 19] on button "Close lightbox" at bounding box center [406, 13] width 20 height 18
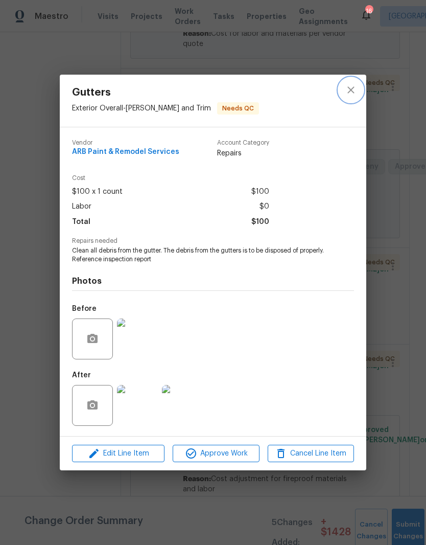
click at [355, 93] on icon "close" at bounding box center [351, 90] width 12 height 12
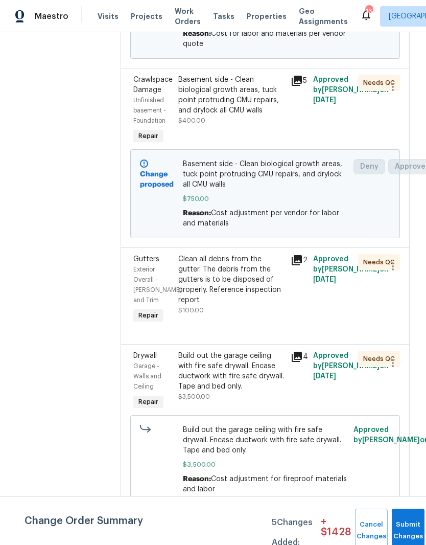
click at [251, 360] on div "Build out the garage ceiling with fire safe drywall. Encase ductwork with fire …" at bounding box center [231, 371] width 106 height 41
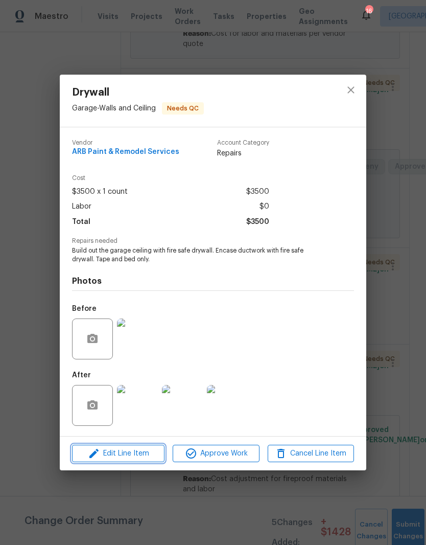
click at [146, 456] on span "Edit Line Item" at bounding box center [118, 453] width 86 height 13
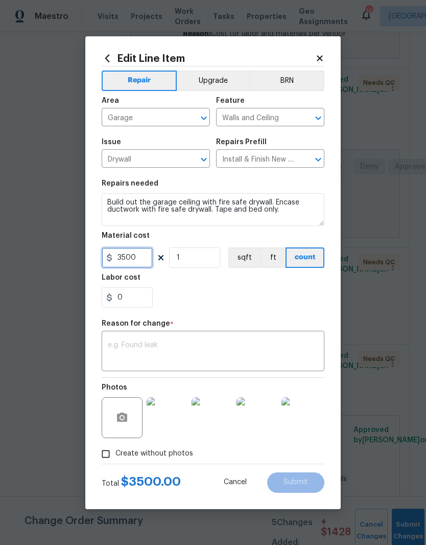
click at [144, 258] on input "3500" at bounding box center [127, 257] width 51 height 20
type input "3900"
click at [238, 343] on textarea at bounding box center [213, 351] width 211 height 21
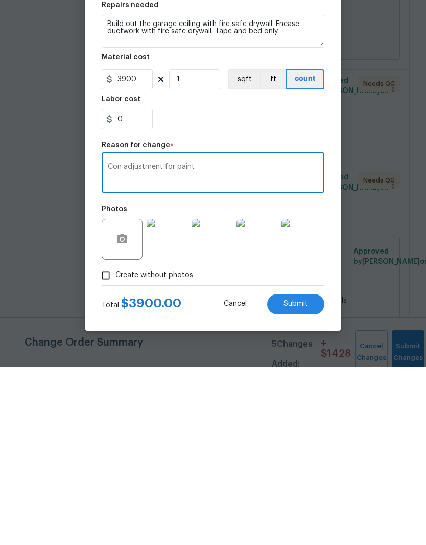
click at [121, 341] on textarea "Con adjustment for paint" at bounding box center [213, 351] width 211 height 21
click at [212, 341] on textarea "Cost adjustment for paint" at bounding box center [213, 351] width 211 height 21
type textarea "Cost adjustment for paint and labor"
click at [304, 478] on span "Submit" at bounding box center [296, 482] width 25 height 8
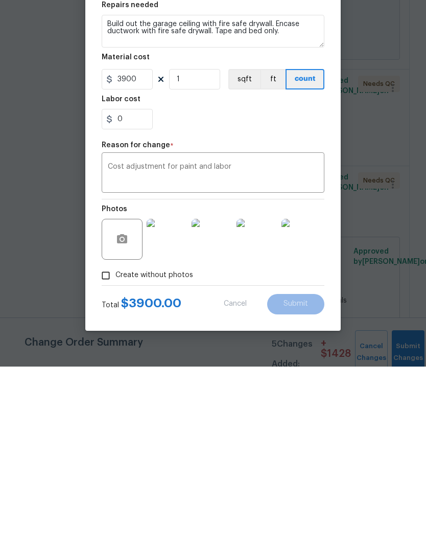
scroll to position [42, 0]
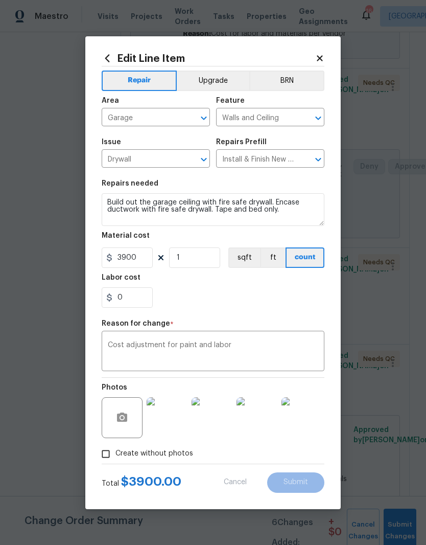
type input "3500"
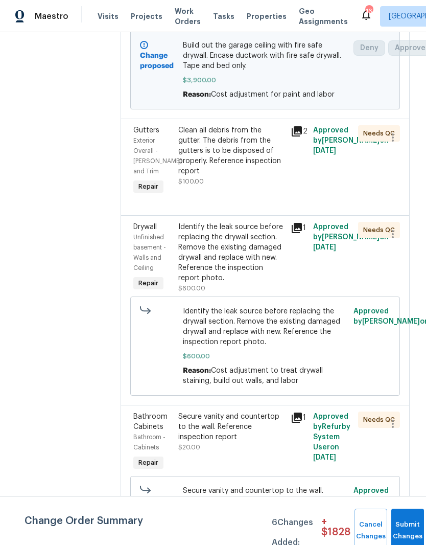
scroll to position [851, 0]
click at [259, 232] on div "Identify the leak source before replacing the drywall section. Remove the exist…" at bounding box center [231, 251] width 106 height 61
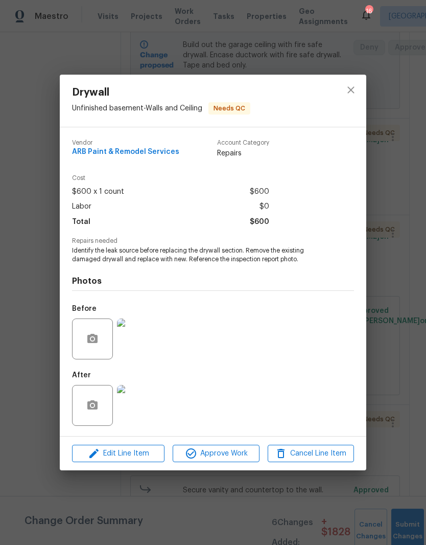
click at [144, 407] on img at bounding box center [137, 405] width 41 height 41
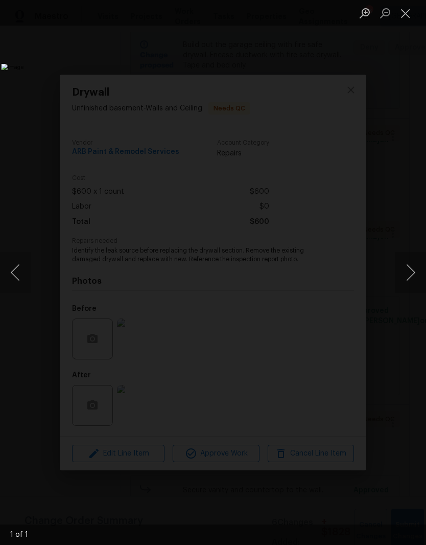
click at [411, 19] on button "Close lightbox" at bounding box center [406, 13] width 20 height 18
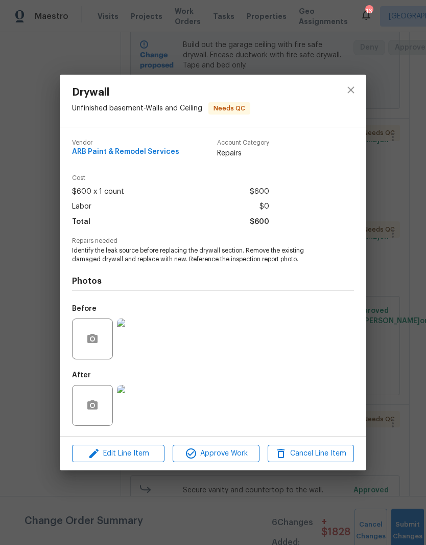
click at [411, 19] on div "Drywall Unfinished basement - Walls and Ceiling Needs QC Vendor ARB Paint & Rem…" at bounding box center [213, 272] width 426 height 545
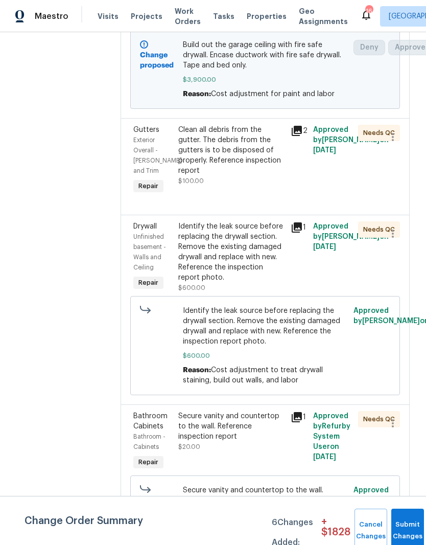
click at [224, 233] on div "Identify the leak source before replacing the drywall section. Remove the exist…" at bounding box center [231, 251] width 106 height 61
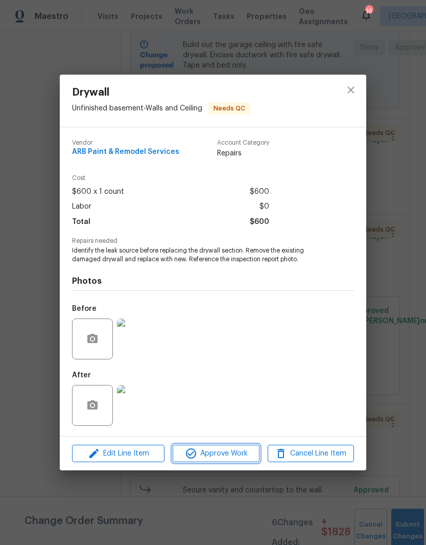
click at [238, 454] on span "Approve Work" at bounding box center [216, 453] width 80 height 13
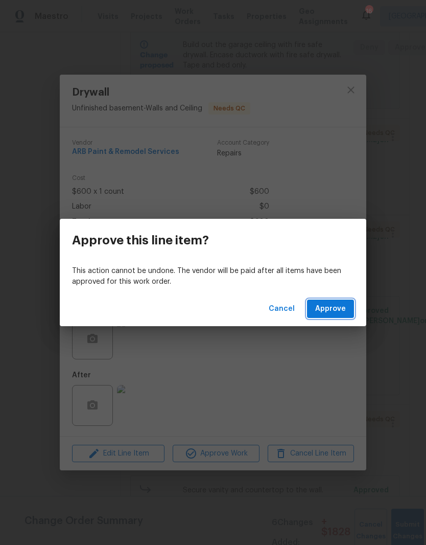
click at [337, 311] on span "Approve" at bounding box center [330, 309] width 31 height 13
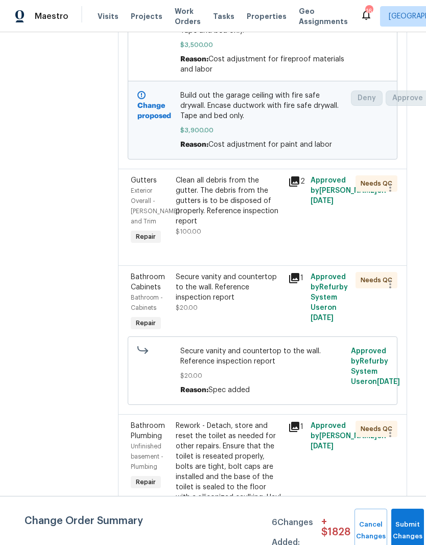
scroll to position [807, 4]
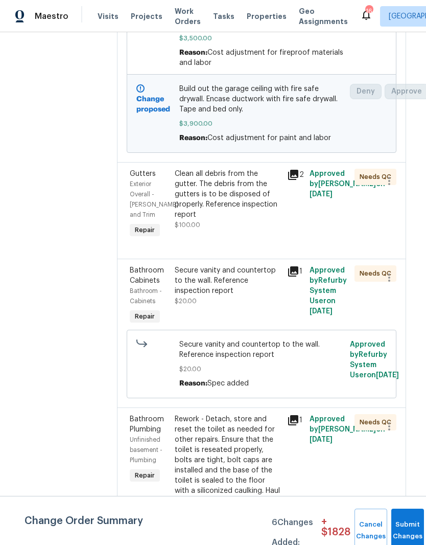
click at [258, 274] on div "Secure vanity and countertop to the wall. Reference inspection report" at bounding box center [228, 280] width 106 height 31
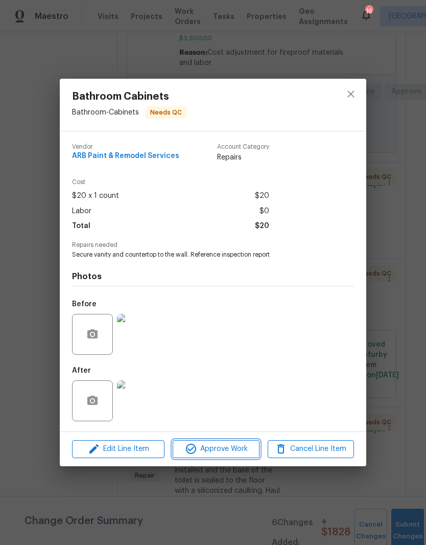
click at [238, 453] on span "Approve Work" at bounding box center [216, 449] width 80 height 13
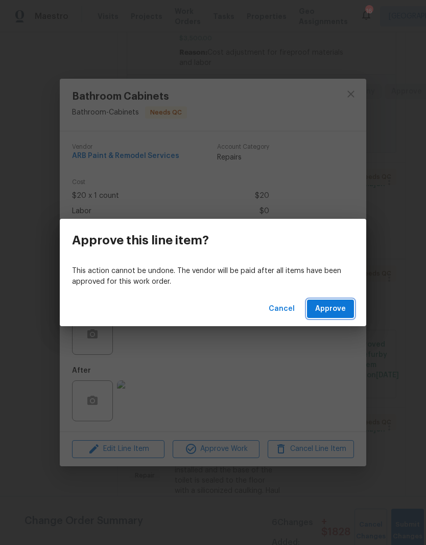
click at [343, 311] on span "Approve" at bounding box center [330, 309] width 31 height 13
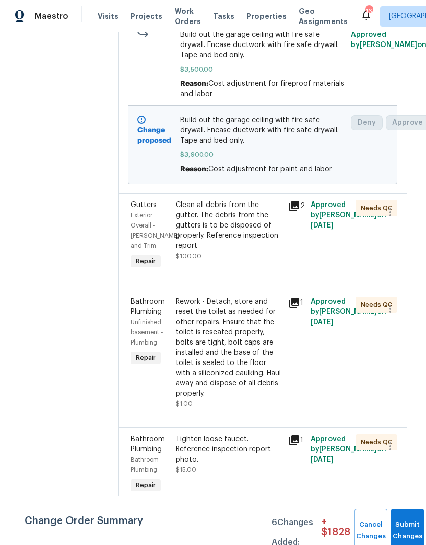
scroll to position [777, 3]
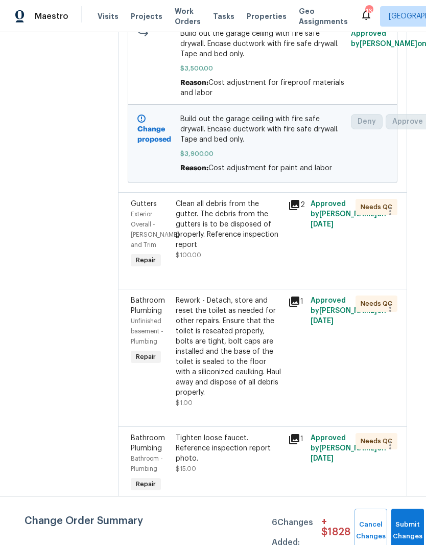
click at [258, 307] on div "Rework - Detach, store and reset the toilet as needed for other repairs. Ensure…" at bounding box center [229, 346] width 106 height 102
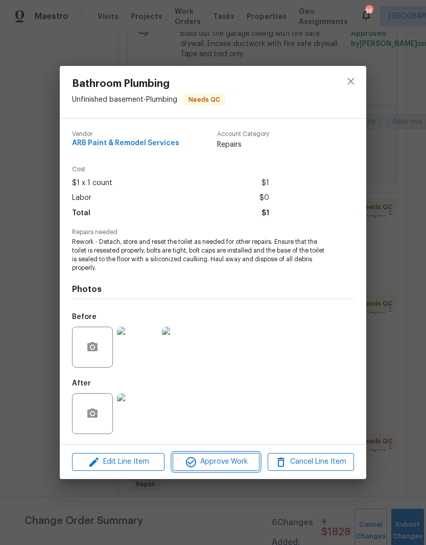
click at [234, 464] on span "Approve Work" at bounding box center [216, 461] width 80 height 13
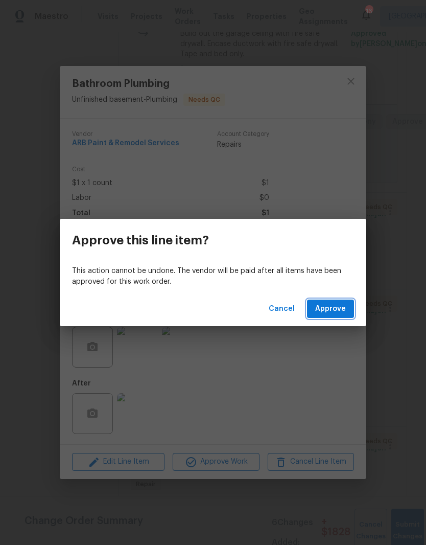
click at [340, 308] on span "Approve" at bounding box center [330, 309] width 31 height 13
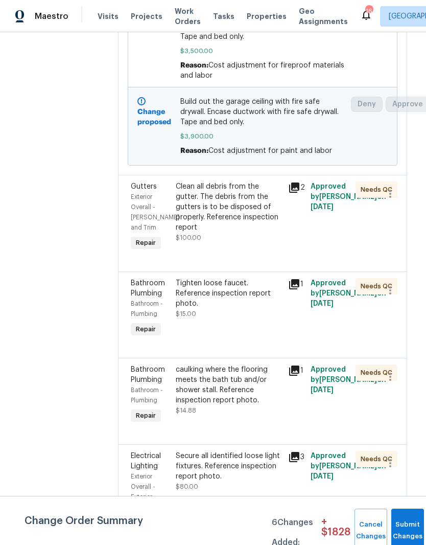
scroll to position [796, 3]
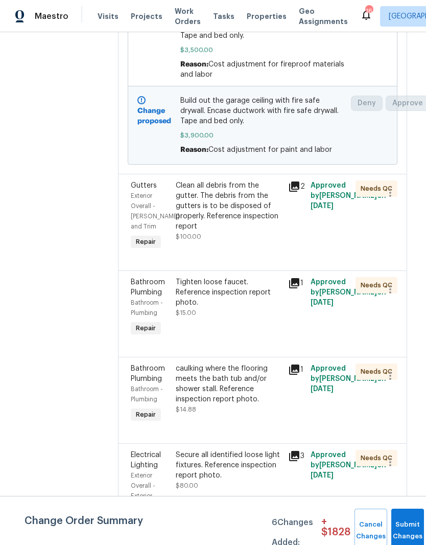
click at [245, 281] on div "Tighten loose faucet. Reference inspection report photo." at bounding box center [229, 292] width 106 height 31
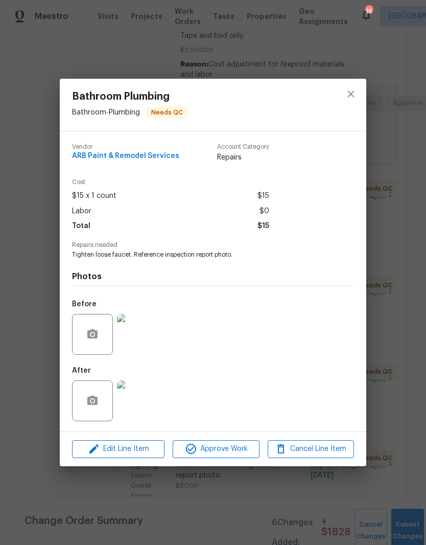
click at [147, 340] on img at bounding box center [137, 334] width 41 height 41
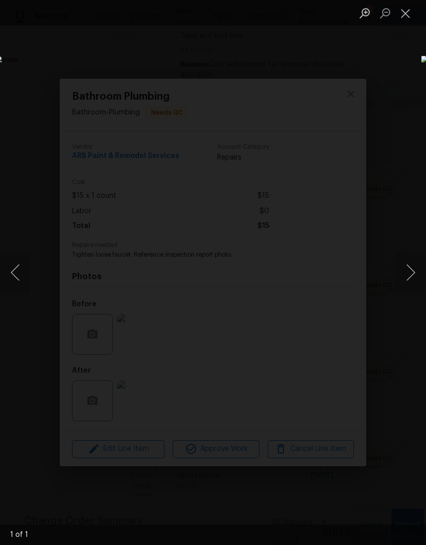
click at [413, 16] on button "Close lightbox" at bounding box center [406, 13] width 20 height 18
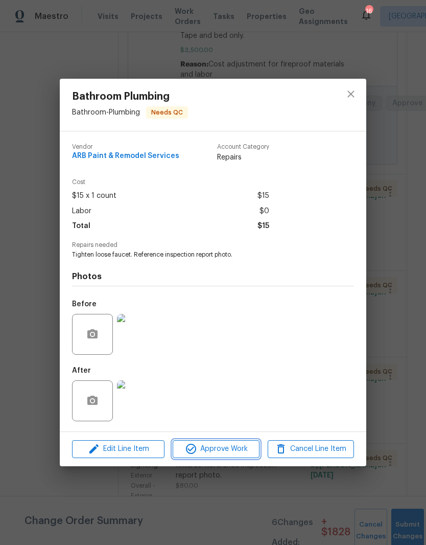
click at [234, 451] on span "Approve Work" at bounding box center [216, 449] width 80 height 13
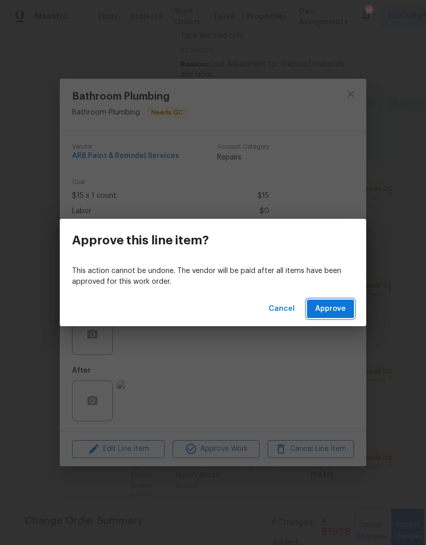
click at [340, 307] on span "Approve" at bounding box center [330, 309] width 31 height 13
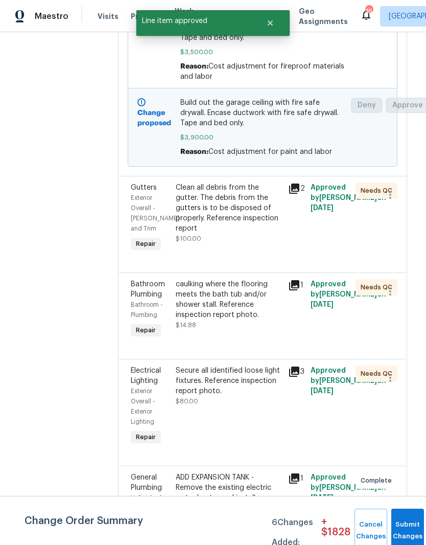
scroll to position [796, 3]
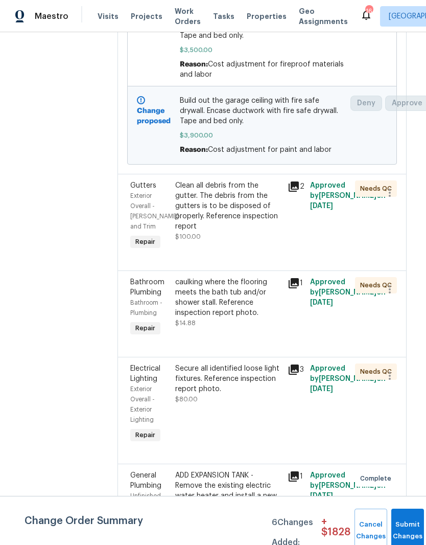
click at [240, 295] on div "caulking where the flooring meets the bath tub and/or shower stall. Reference i…" at bounding box center [228, 297] width 106 height 41
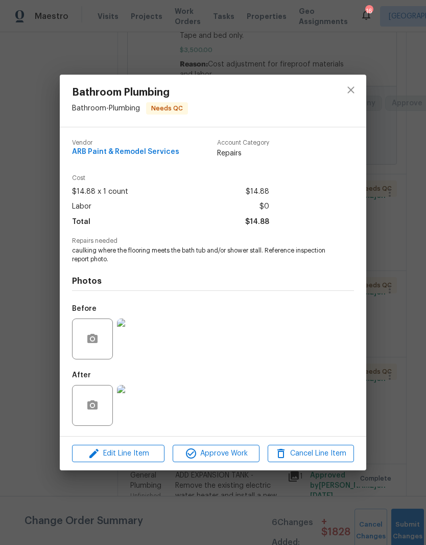
click at [143, 408] on img at bounding box center [137, 405] width 41 height 41
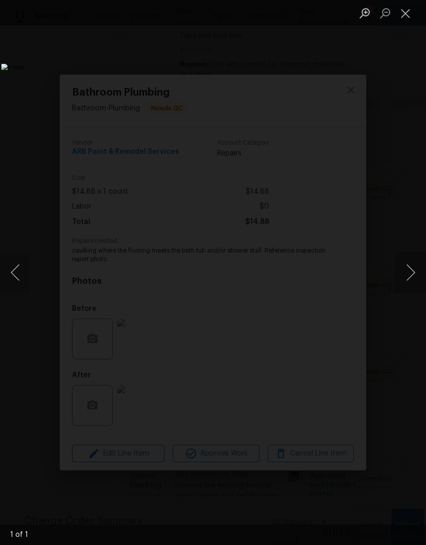
click at [405, 19] on button "Close lightbox" at bounding box center [406, 13] width 20 height 18
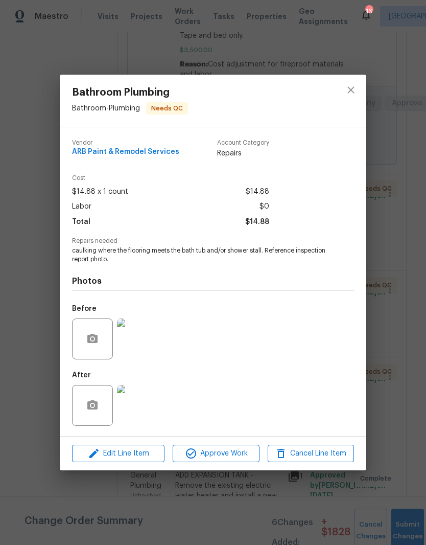
click at [146, 338] on img at bounding box center [137, 338] width 41 height 41
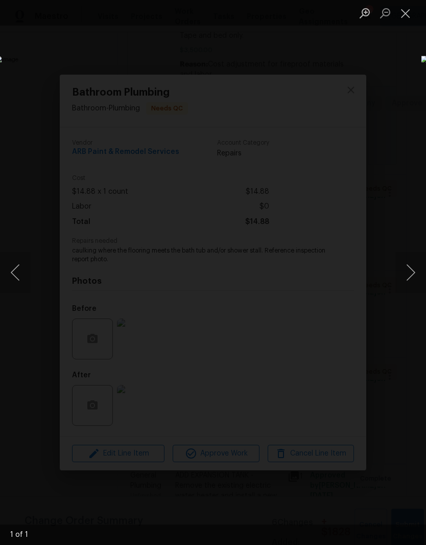
click at [406, 21] on button "Close lightbox" at bounding box center [406, 13] width 20 height 18
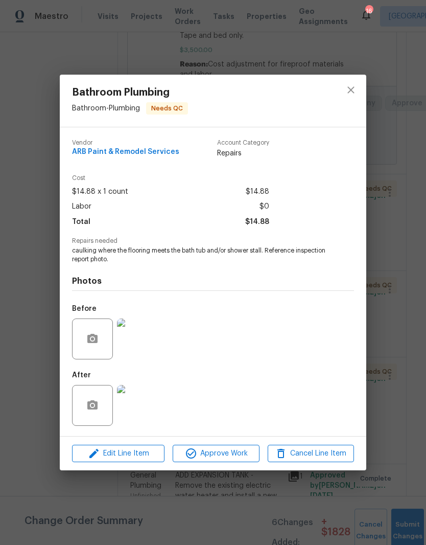
click at [142, 410] on img at bounding box center [137, 405] width 41 height 41
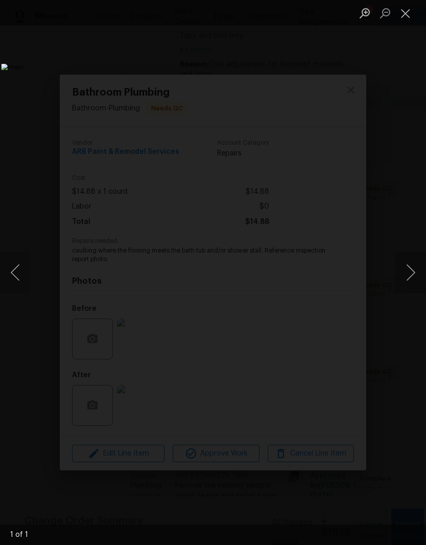
click at [408, 18] on button "Close lightbox" at bounding box center [406, 13] width 20 height 18
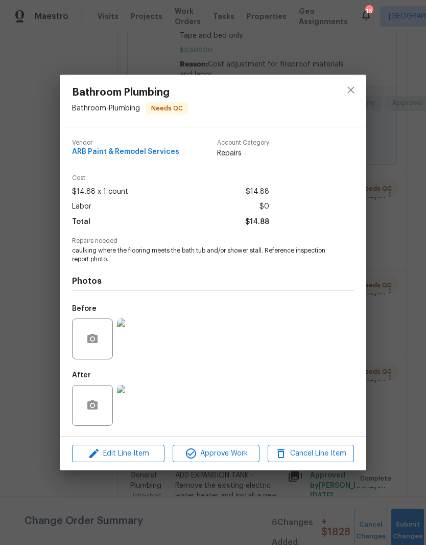
click at [139, 341] on img at bounding box center [137, 338] width 41 height 41
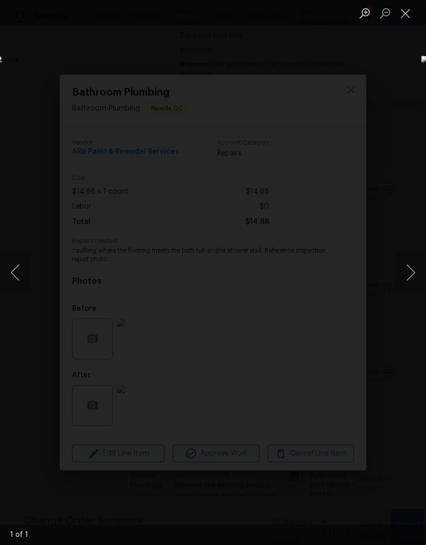
click at [409, 15] on button "Close lightbox" at bounding box center [406, 13] width 20 height 18
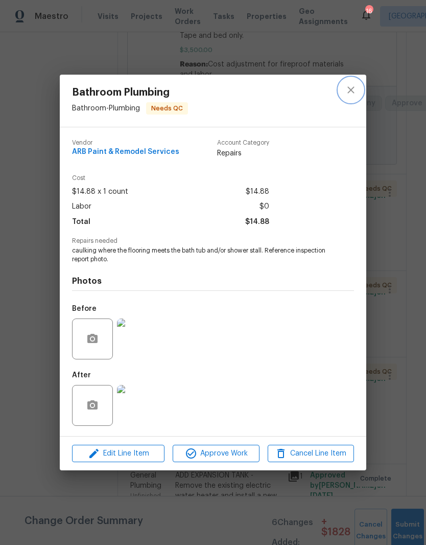
click at [353, 93] on icon "close" at bounding box center [351, 90] width 12 height 12
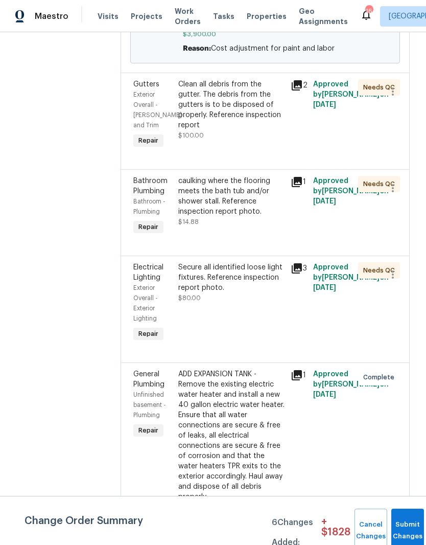
scroll to position [897, 0]
click at [244, 273] on div "Secure all identified loose light fixtures. Reference inspection report photo." at bounding box center [231, 277] width 106 height 31
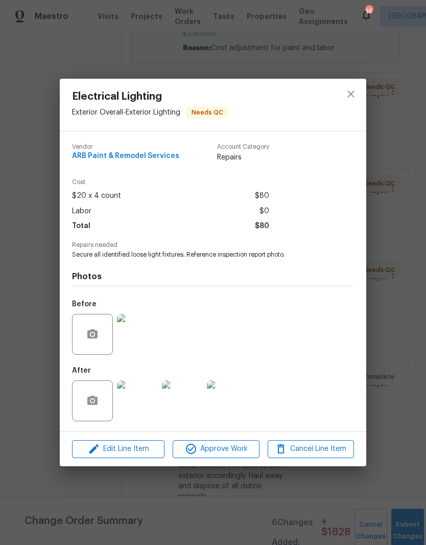
click at [146, 407] on img at bounding box center [137, 400] width 41 height 41
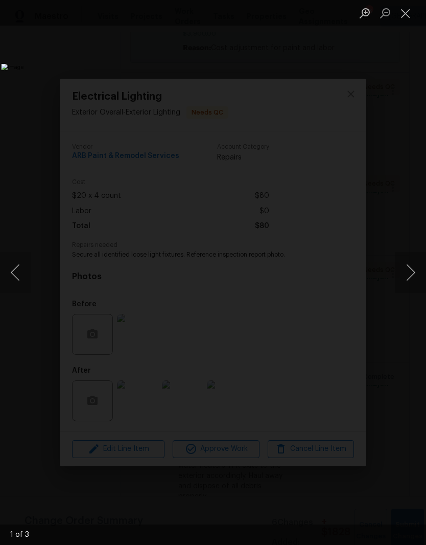
click at [413, 274] on button "Next image" at bounding box center [411, 272] width 31 height 41
click at [415, 277] on button "Next image" at bounding box center [411, 272] width 31 height 41
click at [410, 280] on button "Next image" at bounding box center [411, 272] width 31 height 41
click at [408, 16] on button "Close lightbox" at bounding box center [406, 13] width 20 height 18
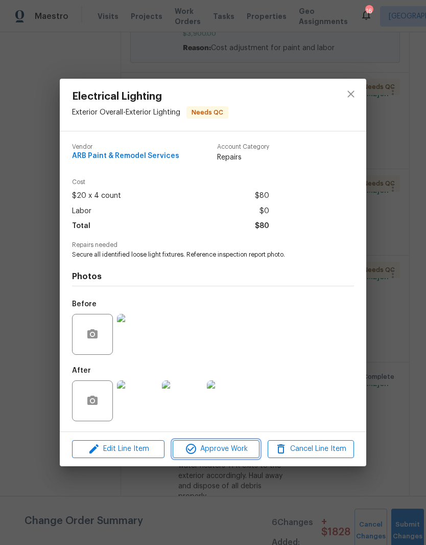
click at [243, 451] on span "Approve Work" at bounding box center [216, 449] width 80 height 13
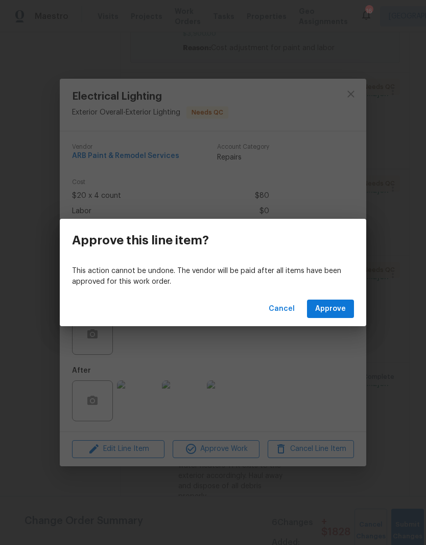
click at [342, 308] on span "Approve" at bounding box center [330, 309] width 31 height 13
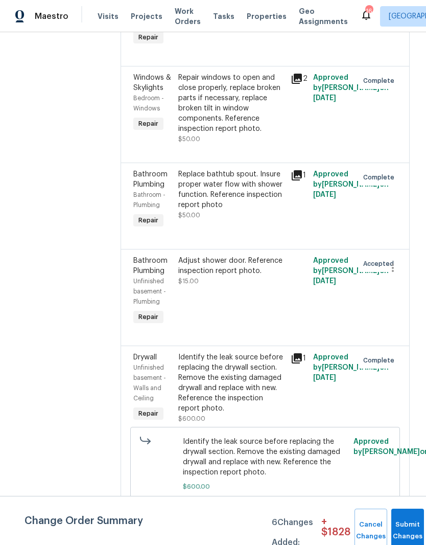
scroll to position [4846, 0]
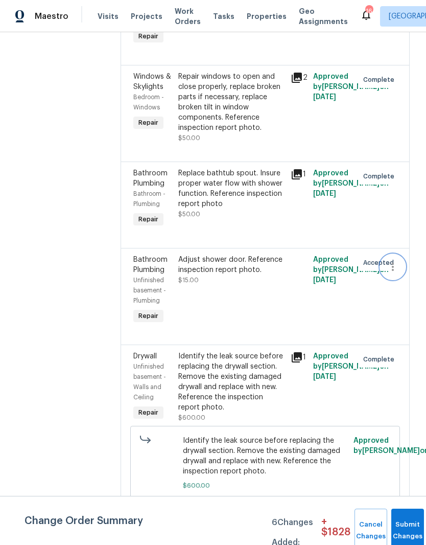
click at [393, 261] on icon "button" at bounding box center [393, 267] width 12 height 12
click at [405, 141] on li "Cancel" at bounding box center [397, 136] width 39 height 17
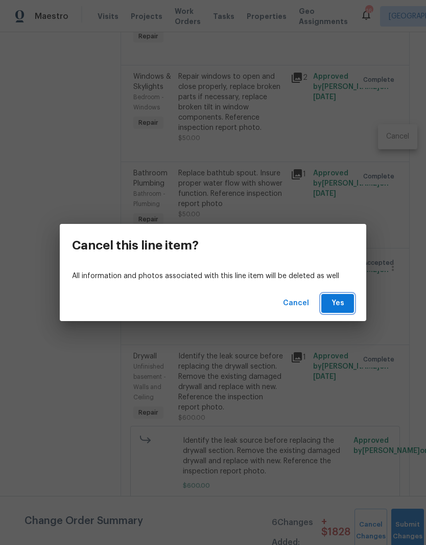
click at [341, 307] on span "Yes" at bounding box center [338, 303] width 16 height 13
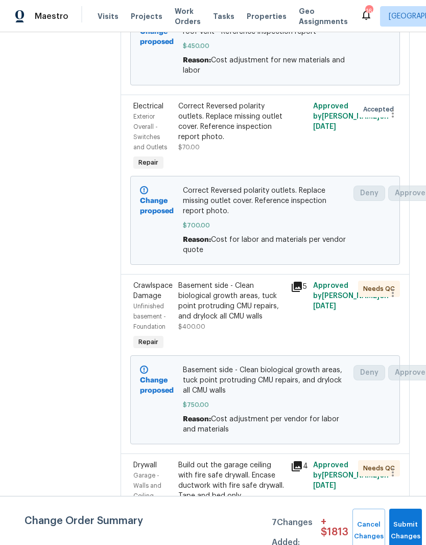
scroll to position [381, -1]
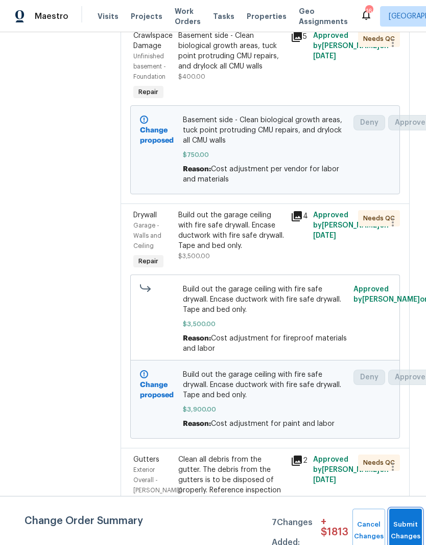
click at [406, 526] on button "Submit Changes" at bounding box center [405, 530] width 33 height 44
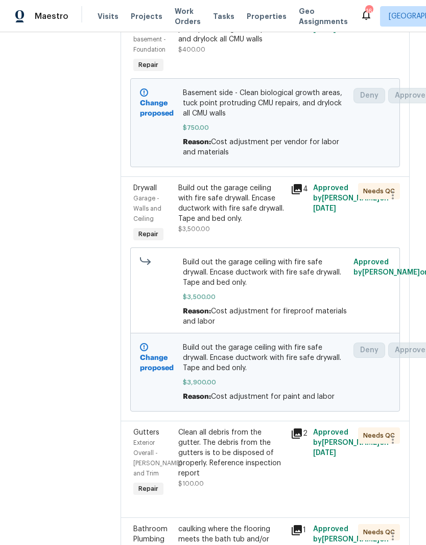
scroll to position [551, 0]
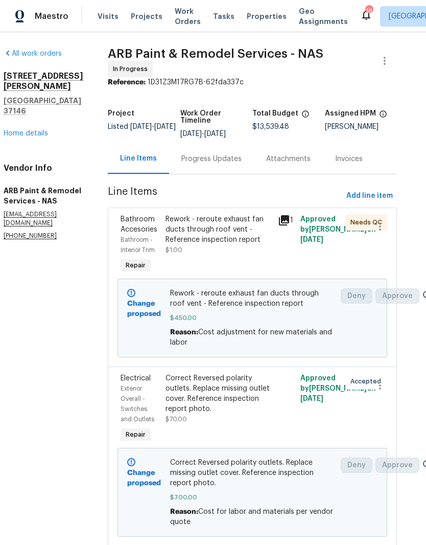
scroll to position [0, 13]
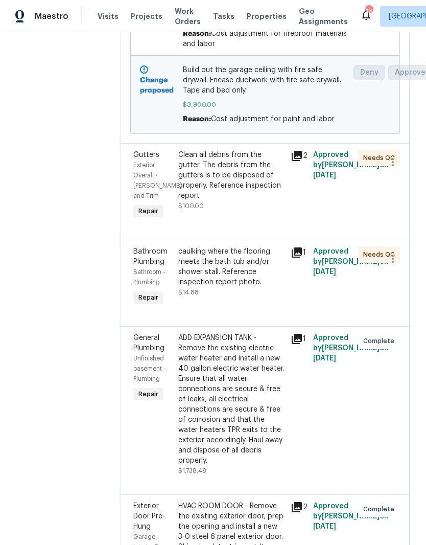
scroll to position [827, 0]
click at [220, 257] on div "caulking where the flooring meets the bath tub and/or shower stall. Reference i…" at bounding box center [231, 266] width 106 height 41
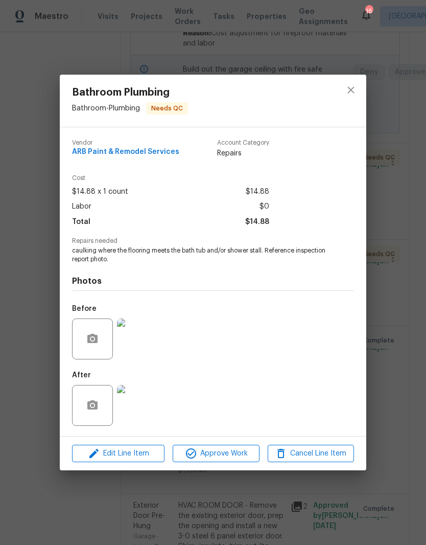
click at [147, 344] on img at bounding box center [137, 338] width 41 height 41
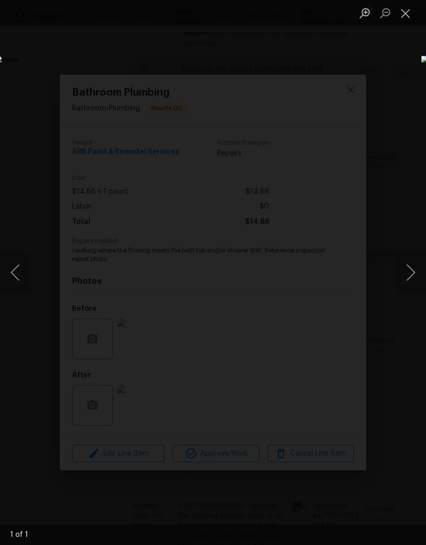
click at [410, 17] on button "Close lightbox" at bounding box center [406, 13] width 20 height 18
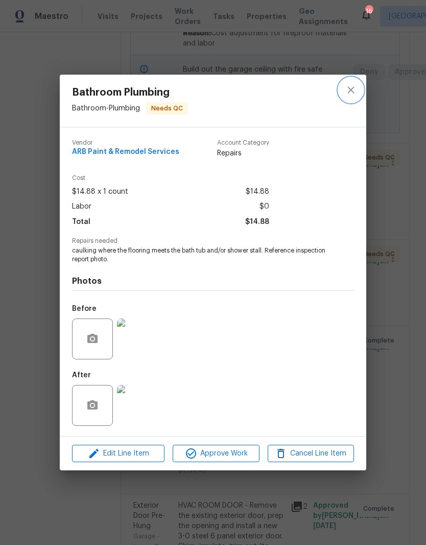
click at [355, 90] on icon "close" at bounding box center [351, 90] width 12 height 12
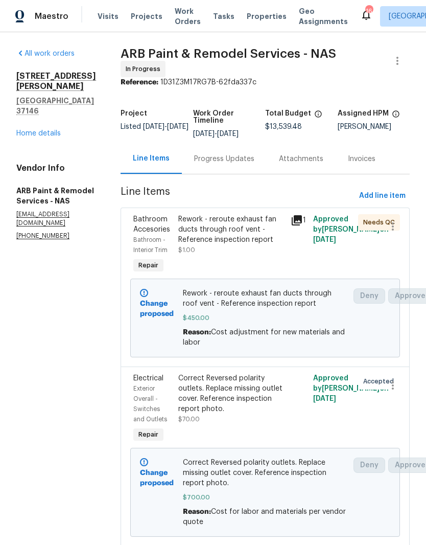
scroll to position [0, 0]
click at [59, 130] on link "Home details" at bounding box center [38, 133] width 44 height 7
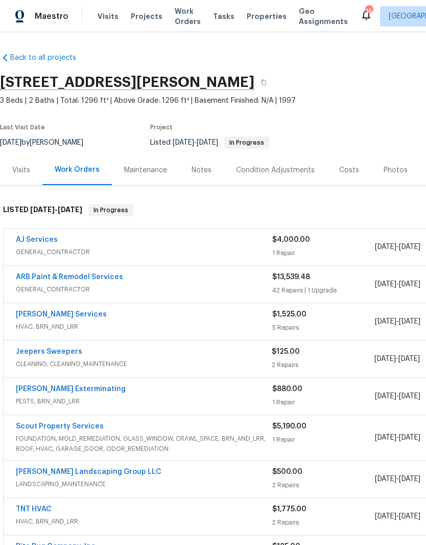
click at [208, 169] on div "Notes" at bounding box center [202, 170] width 20 height 10
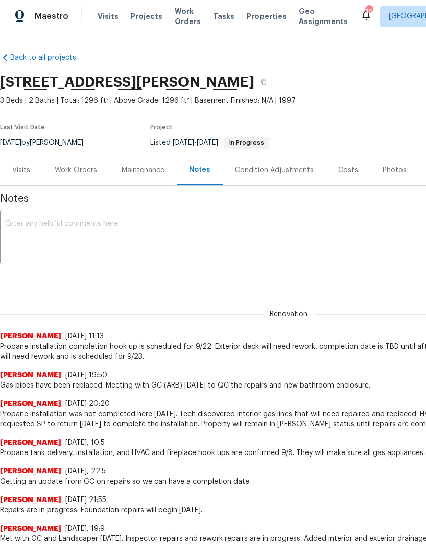
click at [172, 236] on textarea at bounding box center [288, 238] width 565 height 36
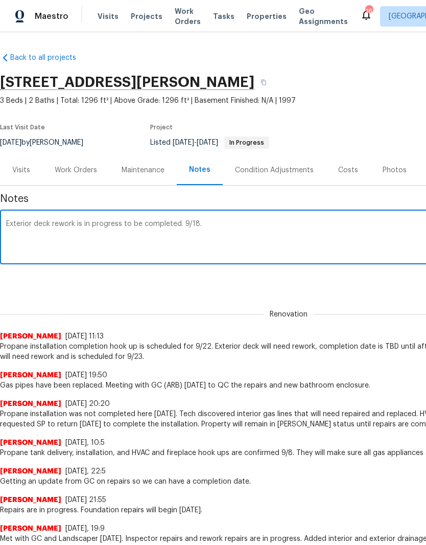
click at [182, 224] on textarea "Exterior deck rework is in progress to be completed. 9/18." at bounding box center [288, 238] width 565 height 36
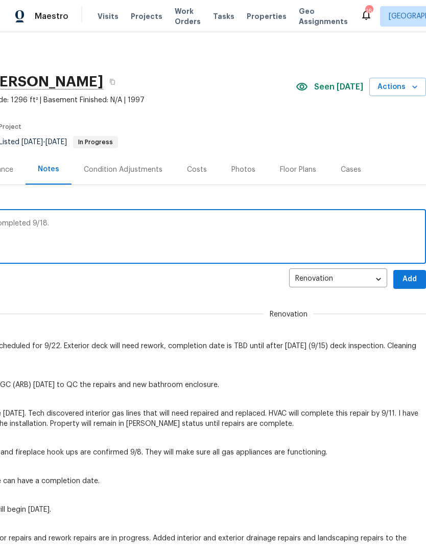
scroll to position [1, 151]
click at [98, 223] on textarea "Exterior deck rework is in progress to be completed 9/18." at bounding box center [137, 238] width 565 height 36
type textarea "Exterior deck rework is in progress to be completed 9/18. Propane completion is…"
click at [409, 280] on span "Add" at bounding box center [410, 279] width 16 height 13
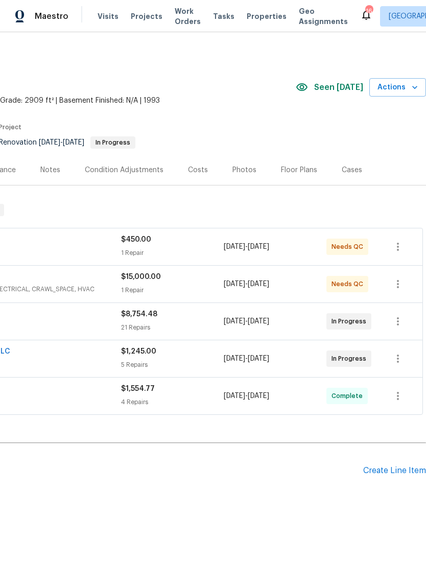
scroll to position [0, 151]
click at [202, 174] on div "Costs" at bounding box center [198, 170] width 20 height 10
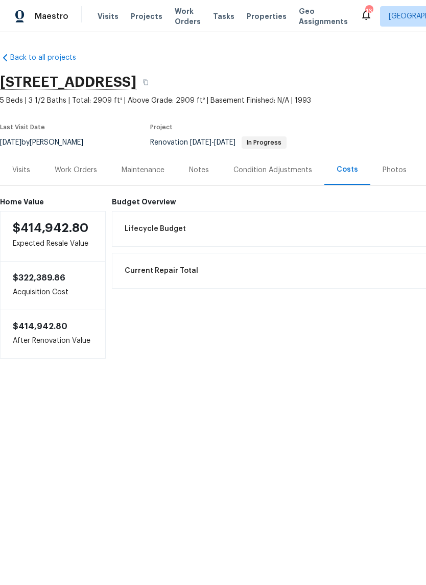
click at [87, 169] on div "Work Orders" at bounding box center [76, 170] width 42 height 10
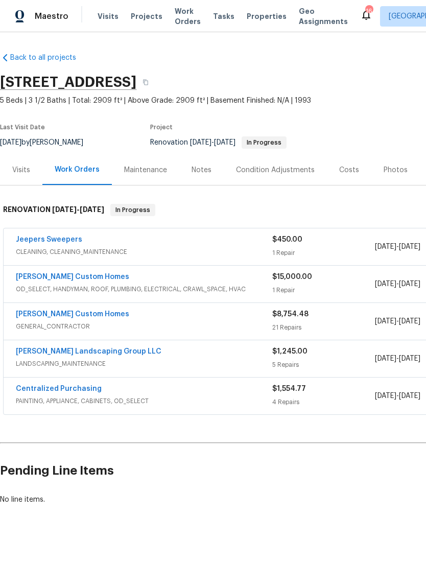
click at [65, 280] on link "[PERSON_NAME] Custom Homes" at bounding box center [72, 276] width 113 height 7
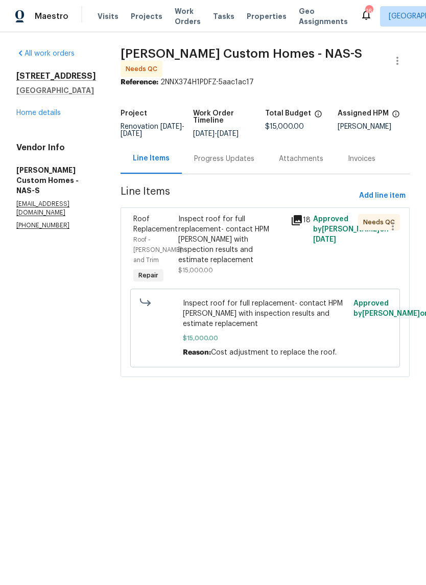
click at [56, 115] on link "Home details" at bounding box center [38, 112] width 44 height 7
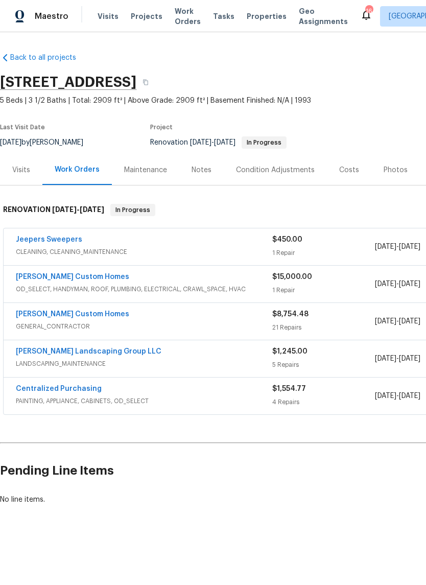
click at [83, 317] on link "[PERSON_NAME] Custom Homes" at bounding box center [72, 314] width 113 height 7
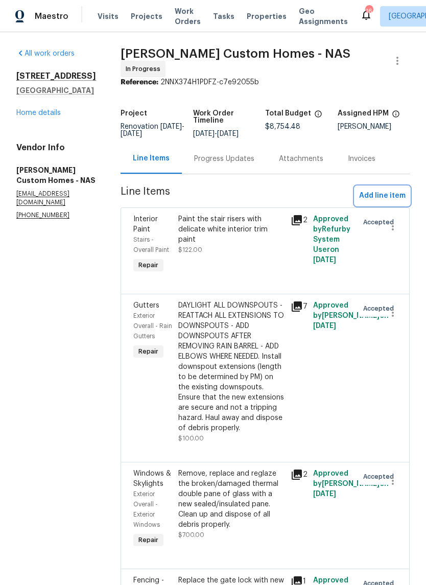
click at [398, 201] on span "Add line item" at bounding box center [382, 196] width 47 height 13
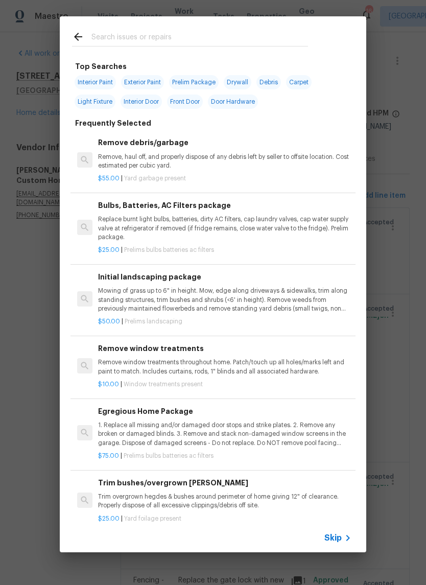
click at [224, 31] on input "text" at bounding box center [199, 38] width 217 height 15
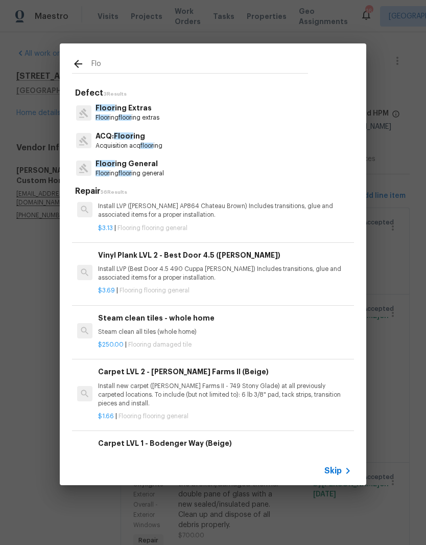
scroll to position [972, 0]
type input "F"
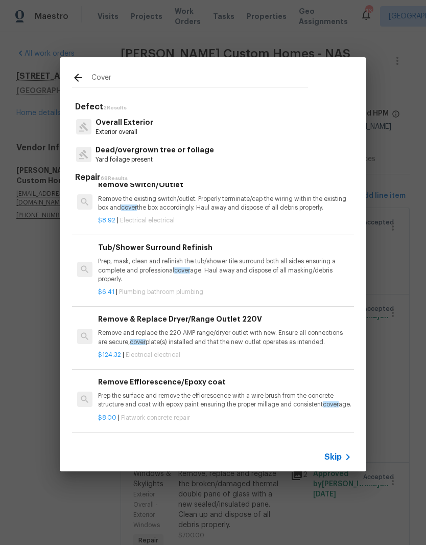
scroll to position [1060, -1]
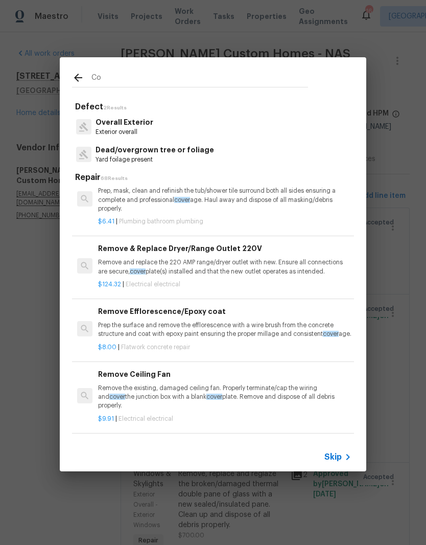
type input "C"
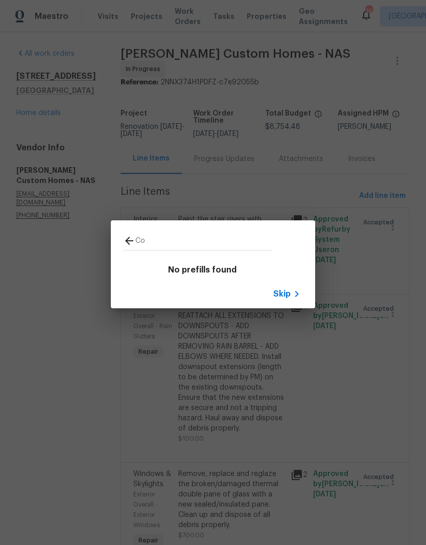
type input "C"
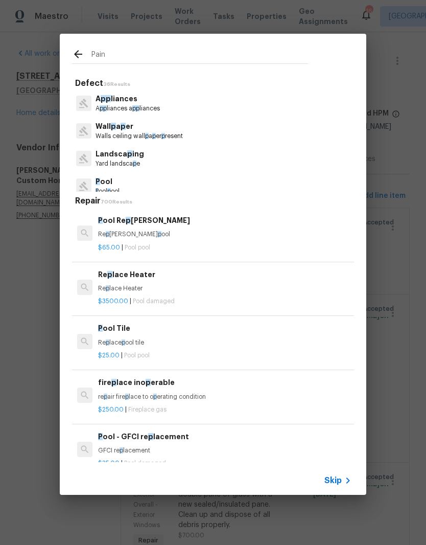
type input "Paint"
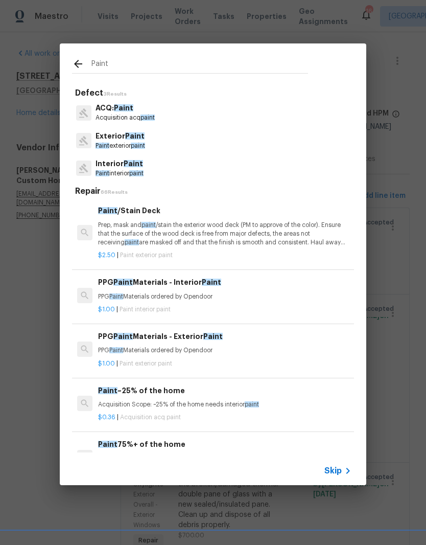
click at [141, 168] on p "Interior Paint" at bounding box center [120, 163] width 48 height 11
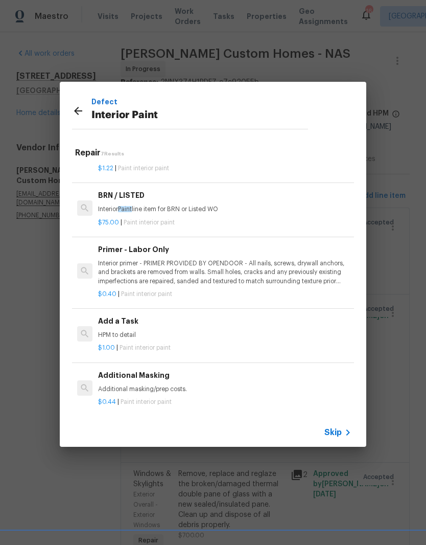
scroll to position [174, 0]
click at [156, 379] on div "Additional Masking Additional masking/prep costs." at bounding box center [224, 382] width 253 height 25
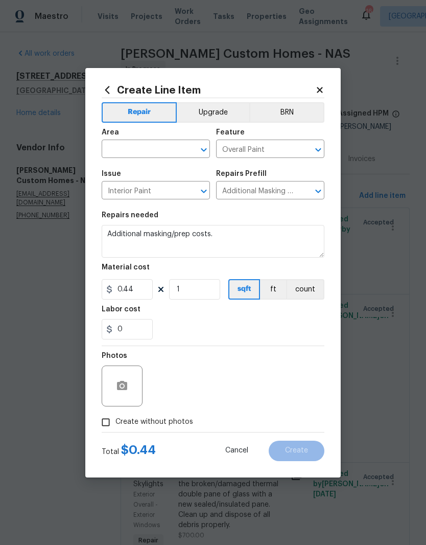
click at [324, 90] on icon at bounding box center [319, 89] width 9 height 9
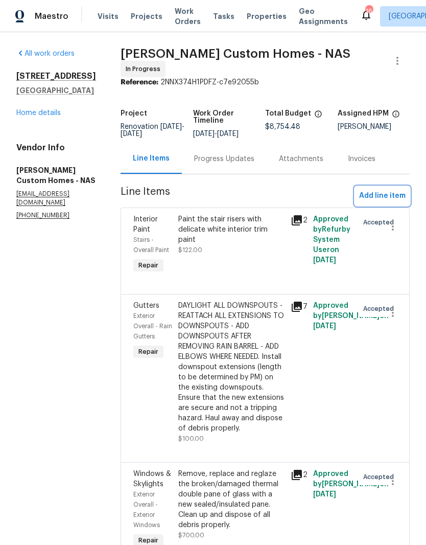
click at [389, 201] on span "Add line item" at bounding box center [382, 196] width 47 height 13
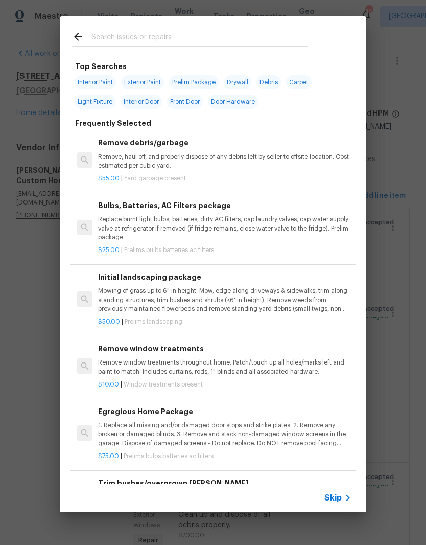
click at [179, 33] on input "text" at bounding box center [199, 38] width 217 height 15
type input "Paint"
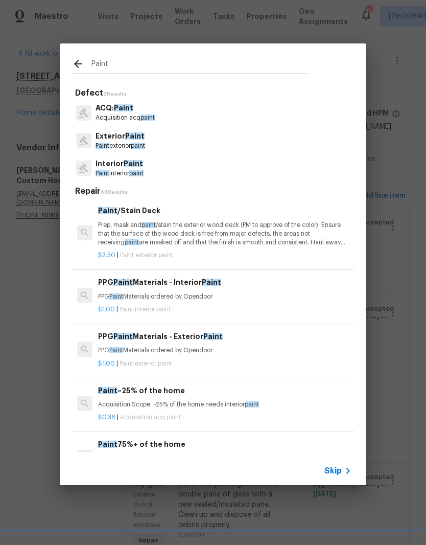
click at [136, 171] on span "paint" at bounding box center [136, 173] width 14 height 6
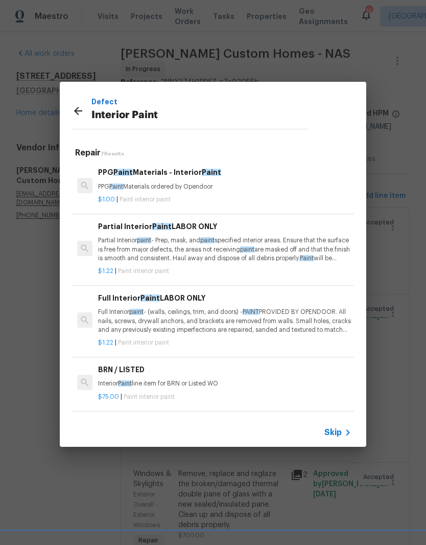
scroll to position [0, 0]
click at [80, 115] on icon at bounding box center [78, 111] width 12 height 12
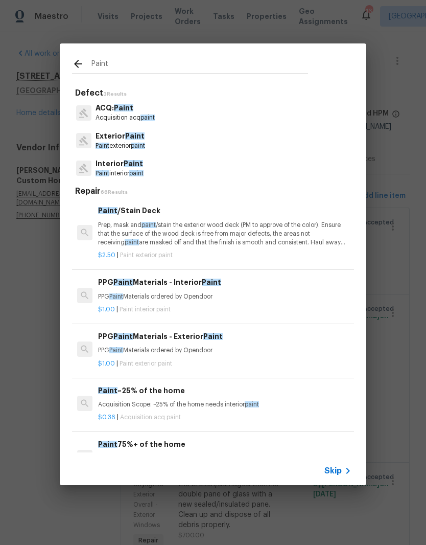
click at [130, 66] on input "Paint" at bounding box center [199, 65] width 217 height 15
type input "P"
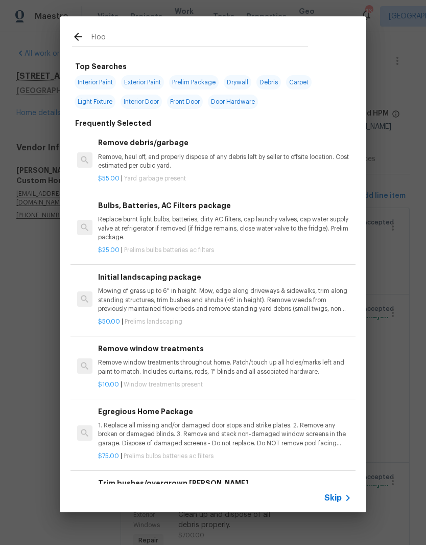
type input "Floor"
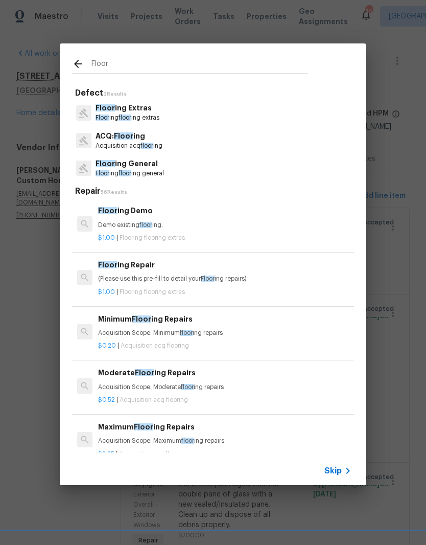
click at [146, 114] on p "Floor ing floor ing extras" at bounding box center [128, 117] width 64 height 9
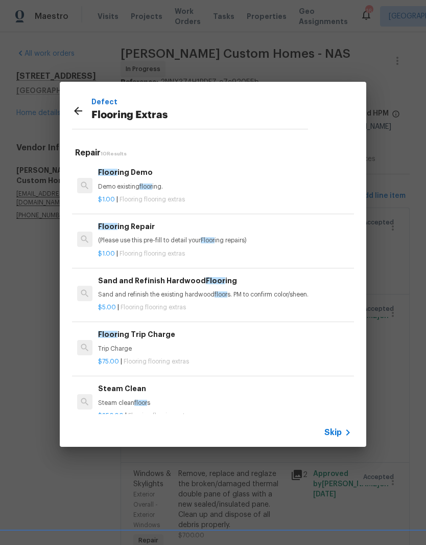
click at [82, 111] on icon at bounding box center [78, 111] width 8 height 8
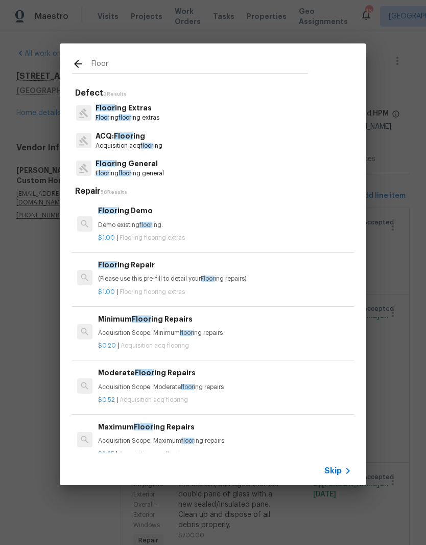
click at [129, 67] on input "Floor" at bounding box center [199, 65] width 217 height 15
type input "F"
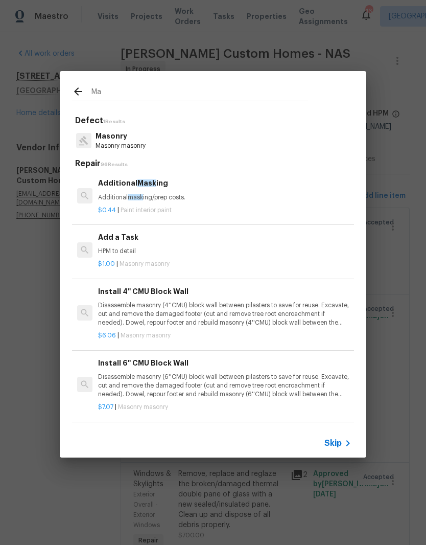
type input "M"
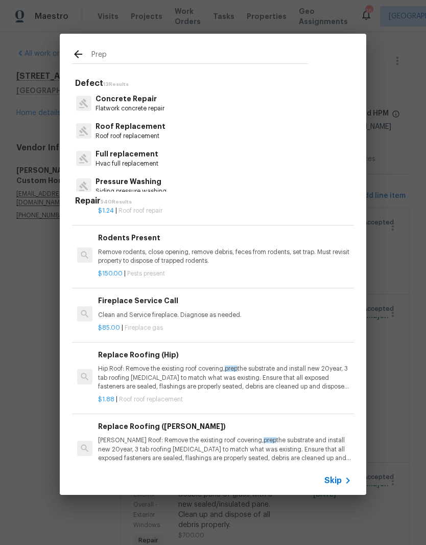
scroll to position [262, -1]
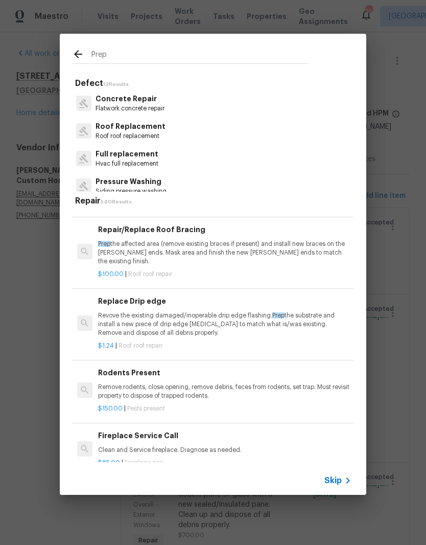
click at [125, 56] on input "Prep" at bounding box center [199, 55] width 217 height 15
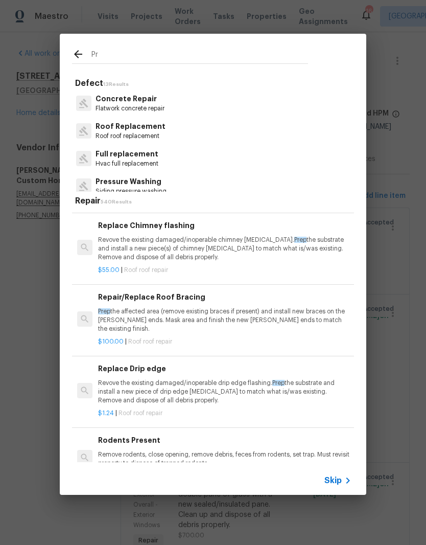
scroll to position [102, 0]
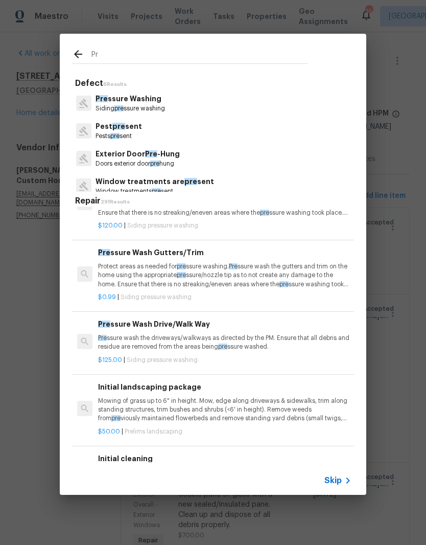
type input "P"
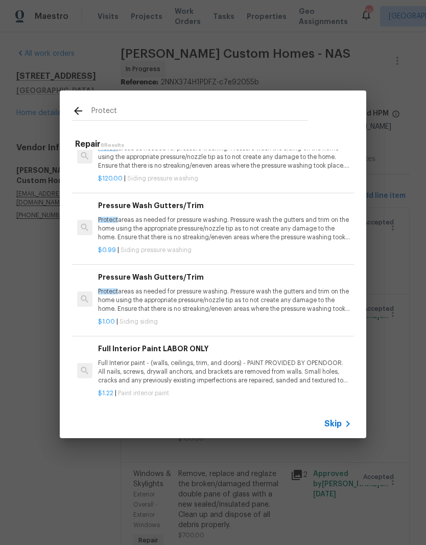
scroll to position [172, 0]
type input "P"
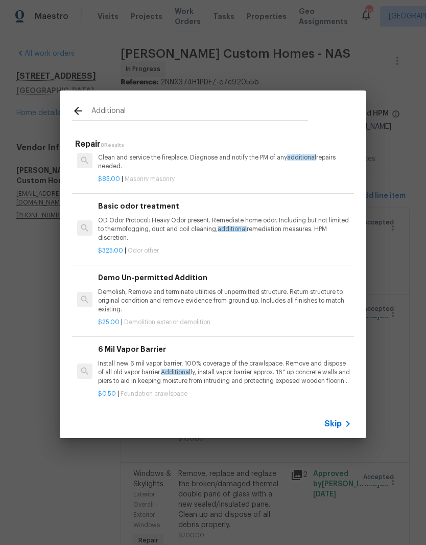
scroll to position [253, 0]
type input "A"
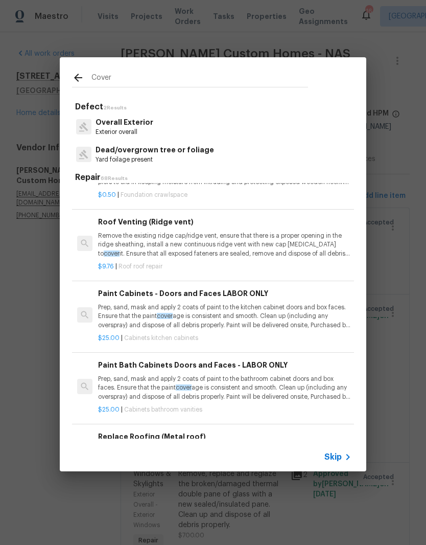
scroll to position [2547, 0]
type input "Cover"
click at [83, 79] on icon at bounding box center [78, 78] width 12 height 12
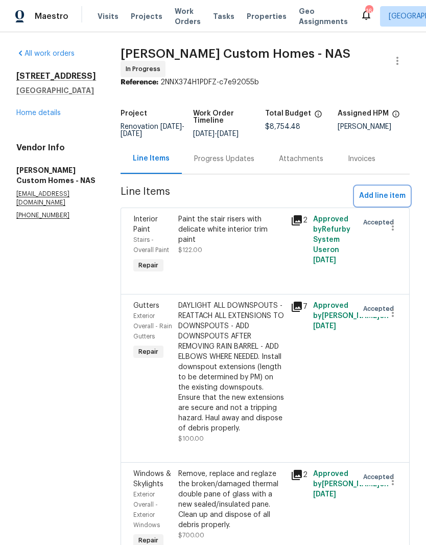
click at [393, 199] on span "Add line item" at bounding box center [382, 196] width 47 height 13
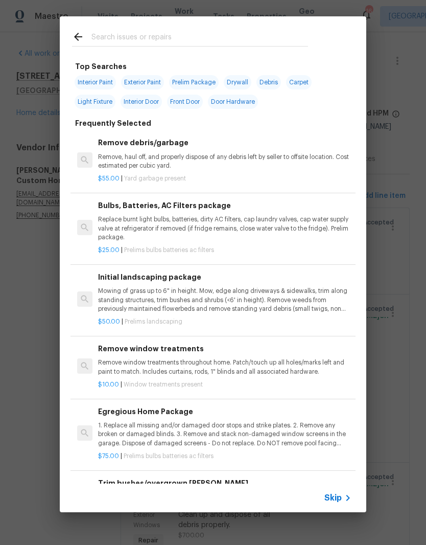
click at [197, 32] on input "text" at bounding box center [199, 38] width 217 height 15
type input "Ceiling fan"
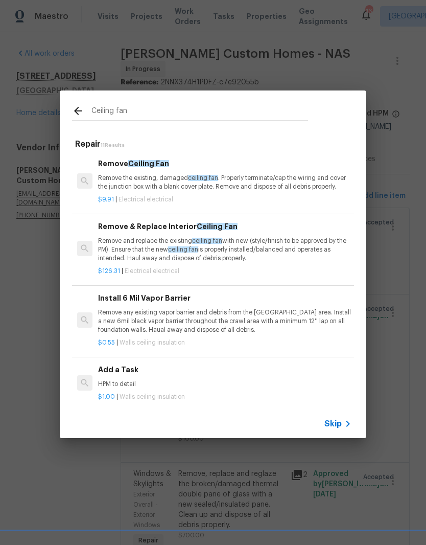
click at [170, 237] on p "Remove and replace the existing ceiling fan with new (style/finish to be approv…" at bounding box center [224, 250] width 253 height 26
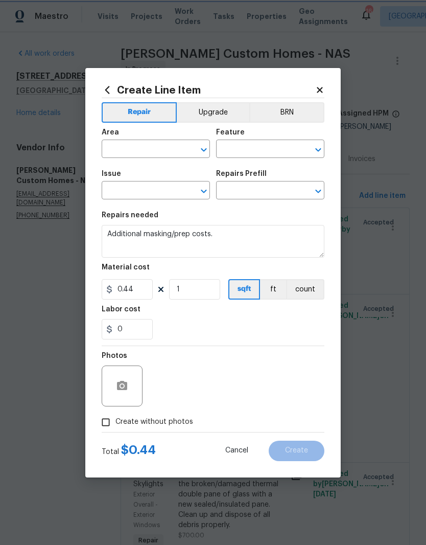
type input "Overall Paint"
type input "Electrical"
type input "Remove & Replace Interior Ceiling Fan $126.31"
type textarea "Remove and replace the existing ceiling fan with new (style/finish to be approv…"
type input "126.31"
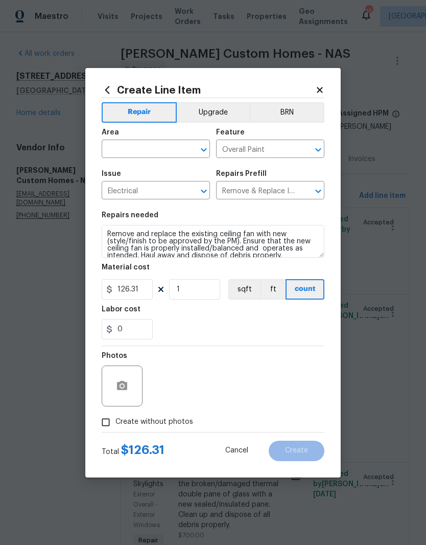
click at [178, 148] on input "text" at bounding box center [142, 150] width 80 height 16
type input "s"
click at [157, 194] on li "Interior Overall" at bounding box center [156, 189] width 108 height 17
type input "Interior Overall"
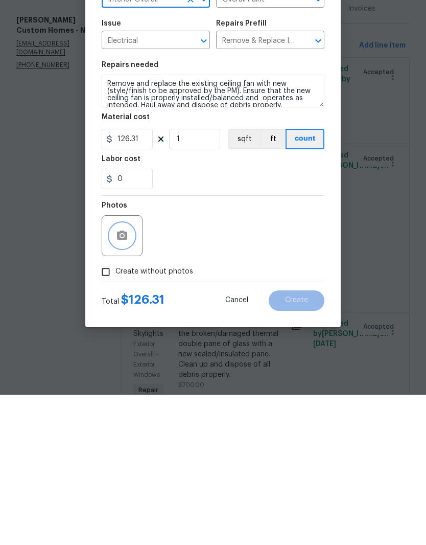
click at [126, 380] on icon "button" at bounding box center [122, 386] width 12 height 12
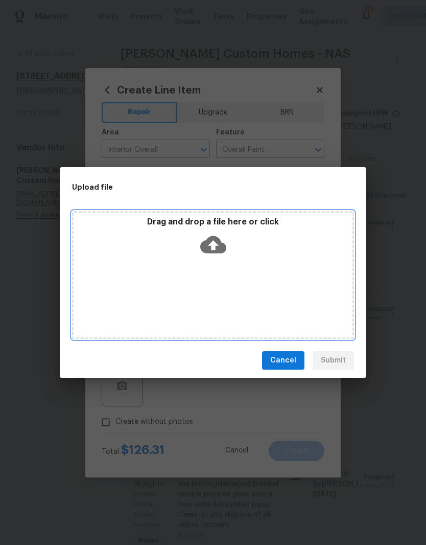
click at [253, 268] on div "Drag and drop a file here or click" at bounding box center [213, 275] width 282 height 128
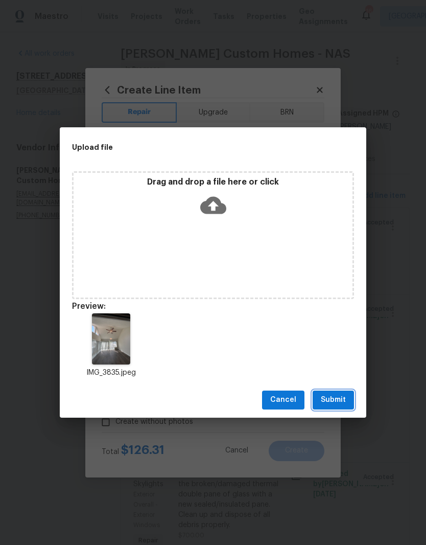
click at [338, 400] on span "Submit" at bounding box center [333, 399] width 25 height 13
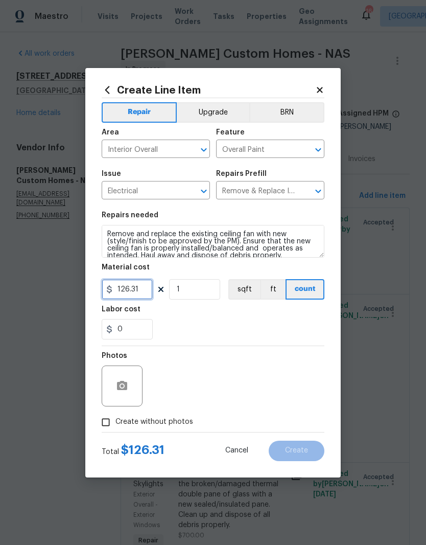
click at [150, 293] on input "126.31" at bounding box center [127, 289] width 51 height 20
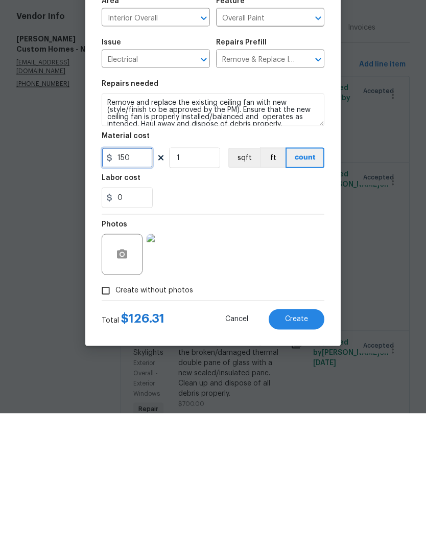
type input "150"
click at [264, 346] on div "Photos" at bounding box center [213, 379] width 223 height 66
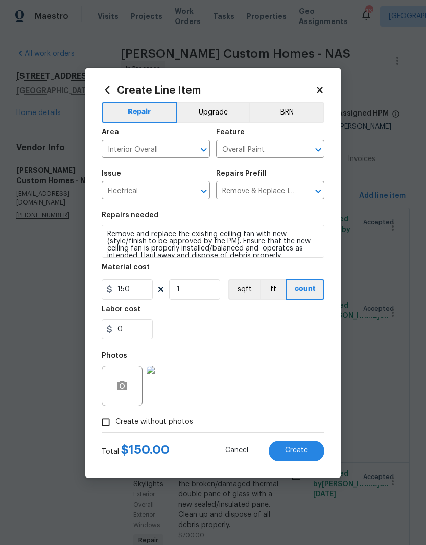
click at [300, 451] on span "Create" at bounding box center [296, 451] width 23 height 8
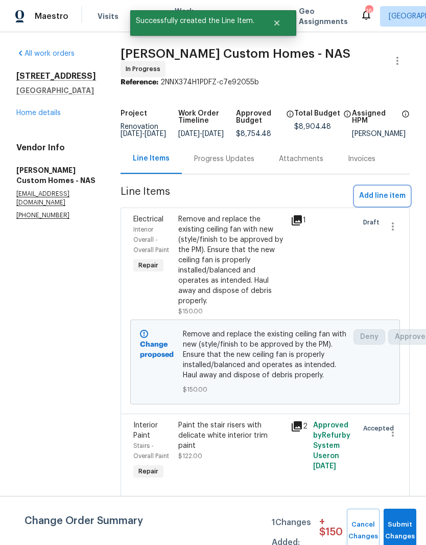
click at [394, 199] on span "Add line item" at bounding box center [382, 196] width 47 height 13
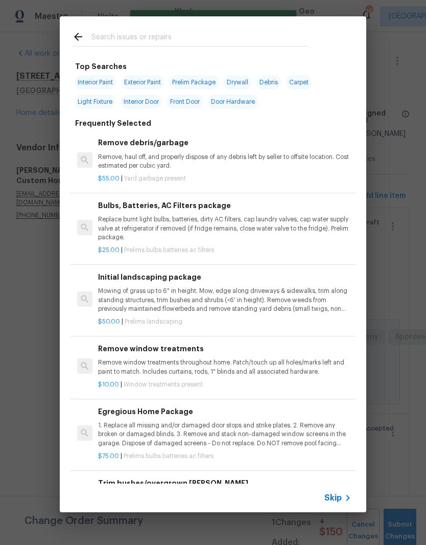
click at [182, 38] on input "text" at bounding box center [199, 38] width 217 height 15
type input "Masking"
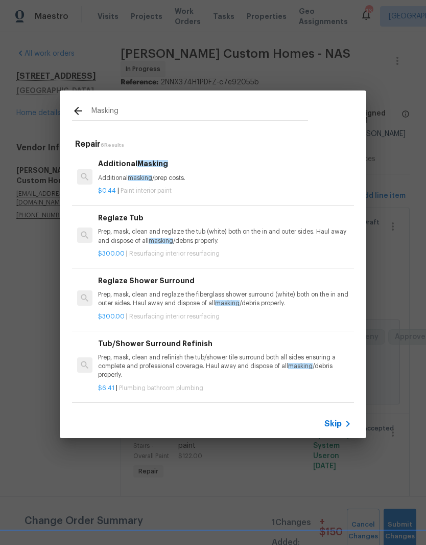
click at [169, 169] on h6 "Additional Masking" at bounding box center [224, 163] width 253 height 11
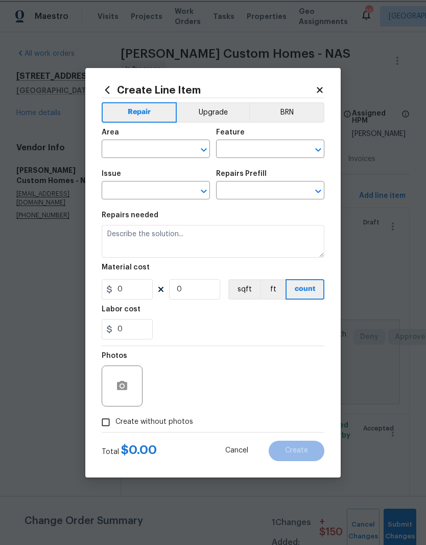
type input "Overall Paint"
type input "Interior Paint"
type input "Additional Masking $0.44"
type textarea "Additional masking/prep costs."
type input "0.44"
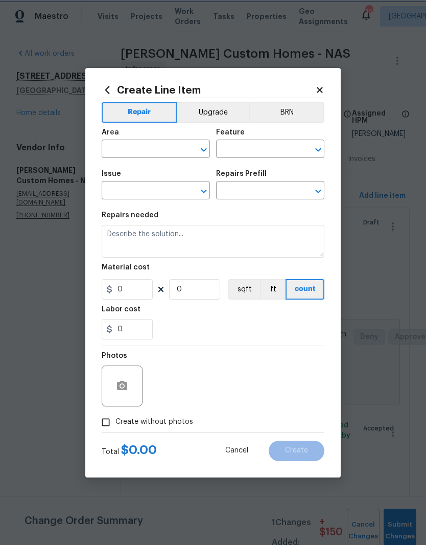
type input "1"
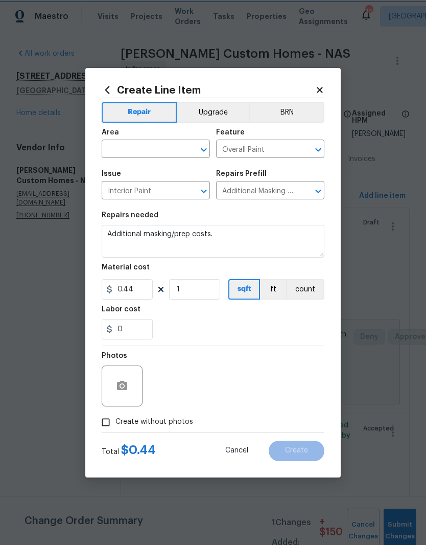
click at [188, 147] on icon "Clear" at bounding box center [191, 150] width 10 height 10
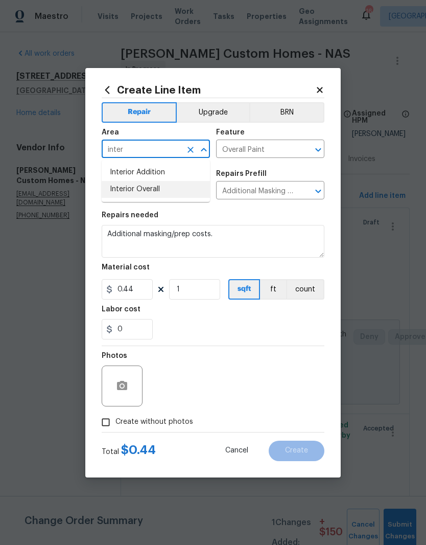
click at [162, 191] on li "Interior Overall" at bounding box center [156, 189] width 108 height 17
type input "Interior Overall"
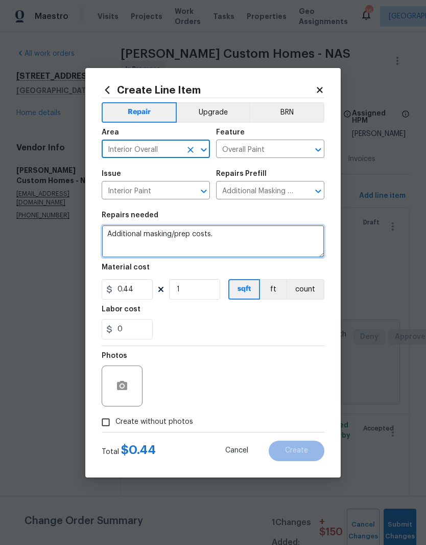
click at [242, 234] on textarea "Additional masking/prep costs." at bounding box center [213, 241] width 223 height 33
type textarea "Additional masking/prep costs. Cover all floors during renovation."
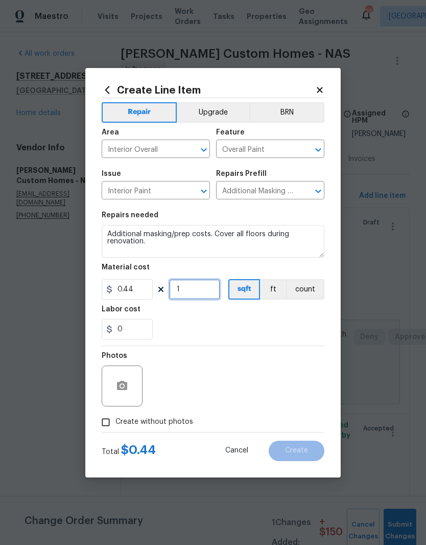
click at [197, 291] on input "1" at bounding box center [194, 289] width 51 height 20
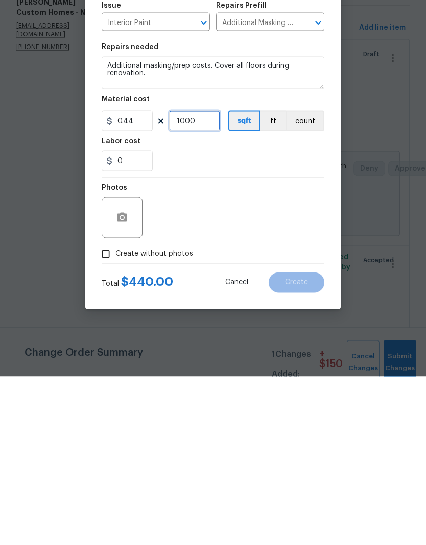
type input "1000"
click at [127, 381] on icon "button" at bounding box center [122, 385] width 10 height 9
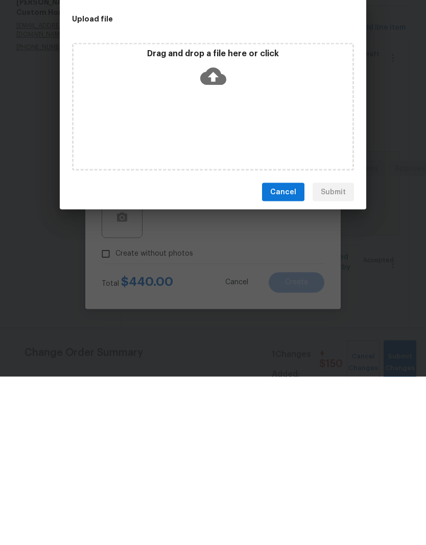
scroll to position [42, 0]
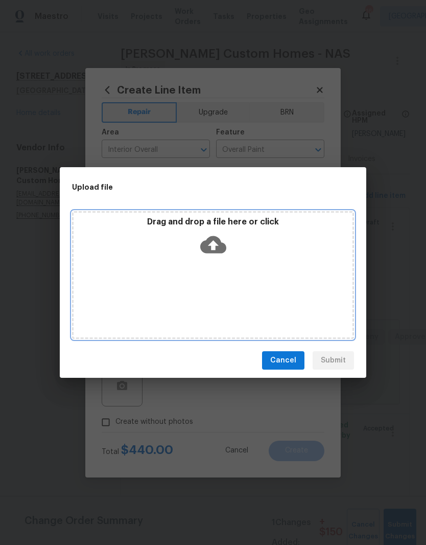
click at [257, 264] on div "Drag and drop a file here or click" at bounding box center [213, 275] width 282 height 128
click at [261, 253] on div "Drag and drop a file here or click" at bounding box center [213, 239] width 279 height 44
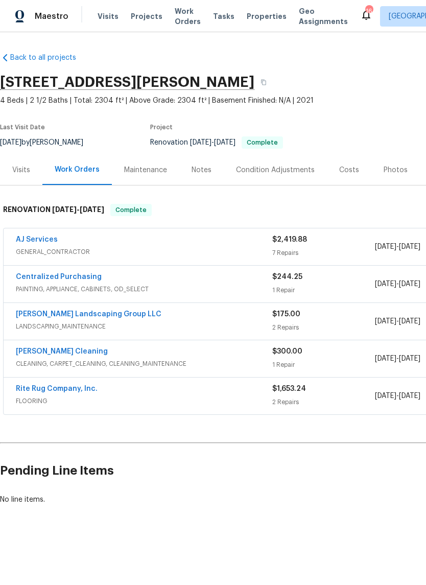
click at [55, 241] on link "AJ Services" at bounding box center [37, 239] width 42 height 7
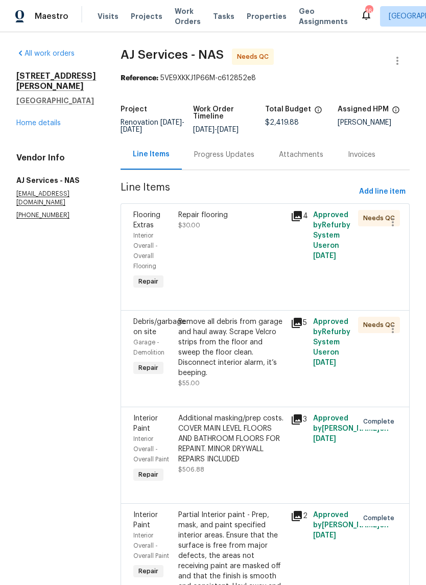
click at [205, 218] on div "Repair flooring" at bounding box center [231, 215] width 106 height 10
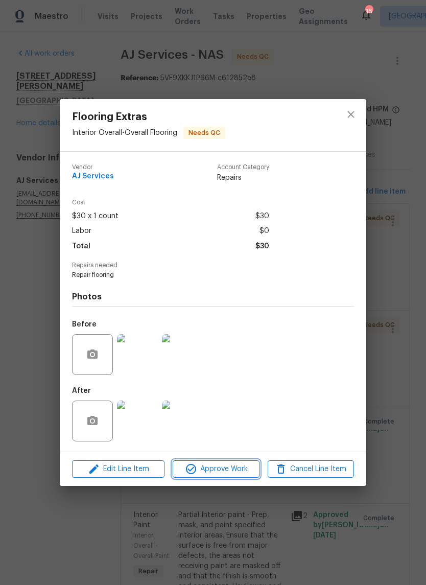
click at [245, 470] on span "Approve Work" at bounding box center [216, 469] width 80 height 13
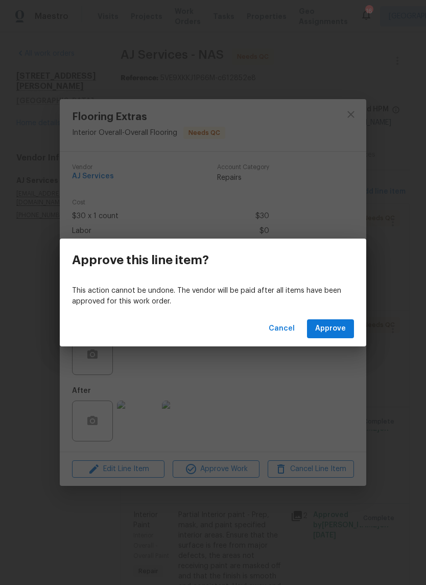
click at [345, 334] on span "Approve" at bounding box center [330, 328] width 31 height 13
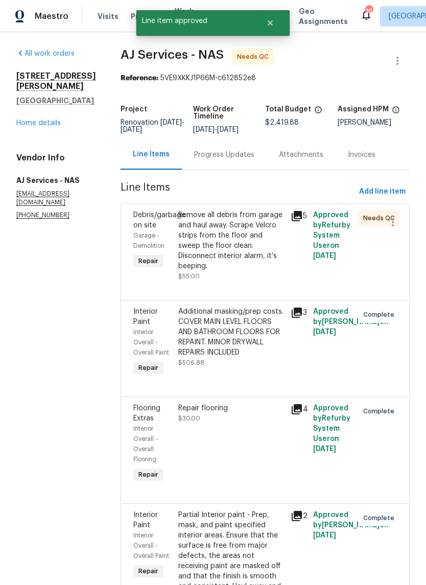
click at [254, 223] on div "Remove all debris from garage and haul away. Scrape Velcro strips from the floo…" at bounding box center [231, 240] width 106 height 61
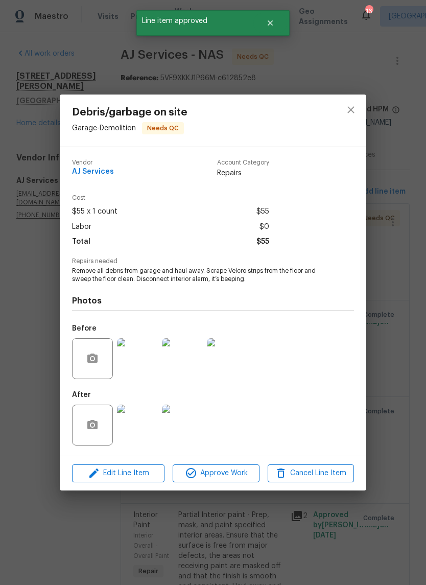
click at [187, 433] on img at bounding box center [182, 425] width 41 height 41
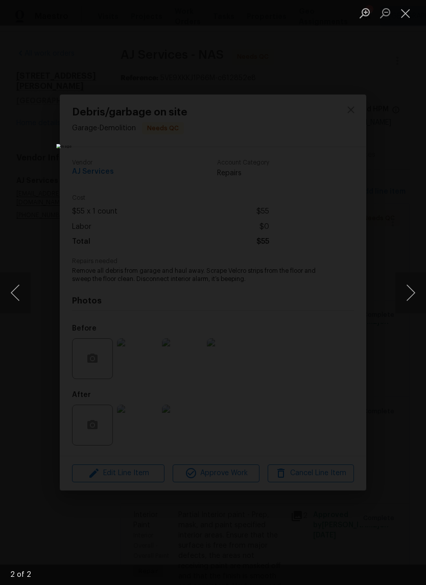
click at [409, 18] on button "Close lightbox" at bounding box center [406, 13] width 20 height 18
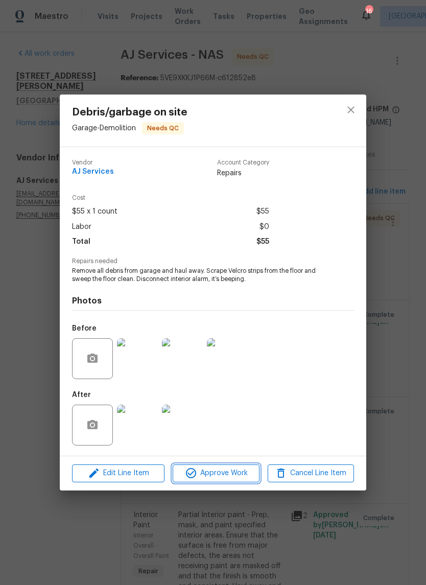
click at [227, 479] on span "Approve Work" at bounding box center [216, 473] width 80 height 13
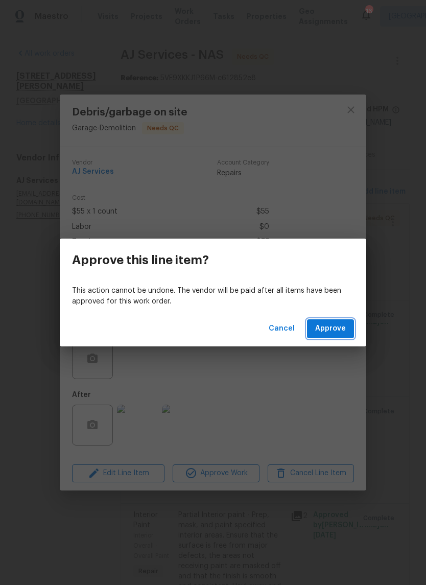
click at [340, 327] on span "Approve" at bounding box center [330, 328] width 31 height 13
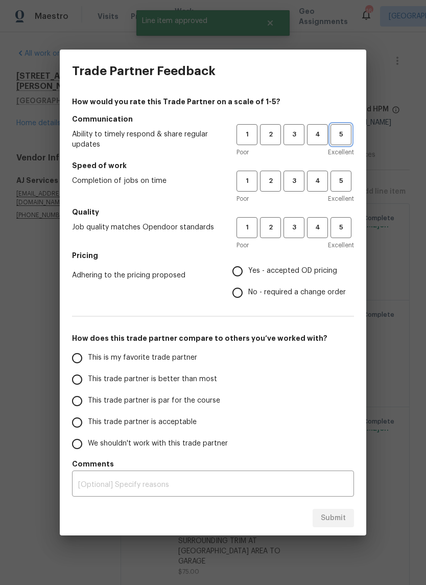
click at [346, 136] on span "5" at bounding box center [341, 135] width 19 height 12
click at [321, 186] on span "4" at bounding box center [317, 181] width 19 height 12
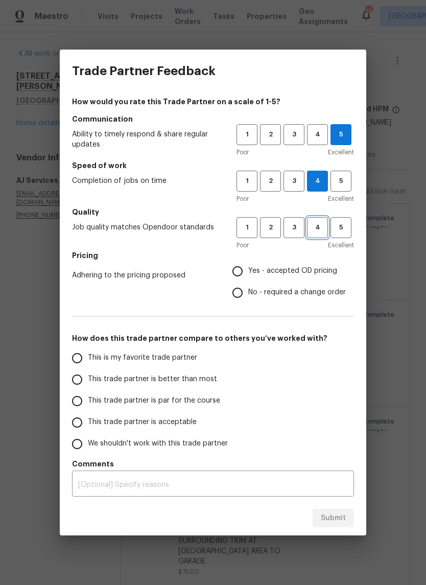
click at [322, 234] on button "4" at bounding box center [317, 227] width 21 height 21
click at [247, 274] on input "Yes - accepted OD pricing" at bounding box center [237, 271] width 21 height 21
radio input "true"
click at [83, 382] on input "This trade partner is better than most" at bounding box center [76, 379] width 21 height 21
click at [340, 518] on span "Submit" at bounding box center [333, 518] width 25 height 13
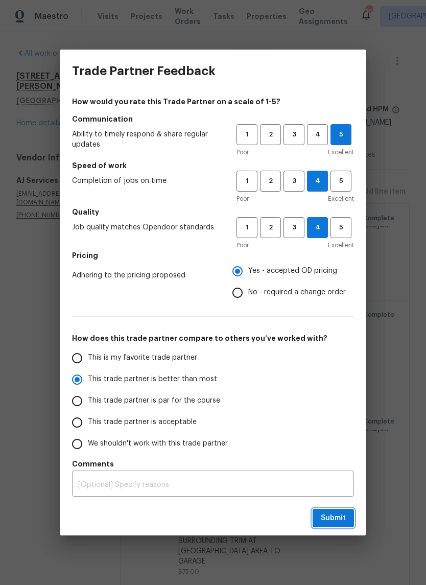
radio input "true"
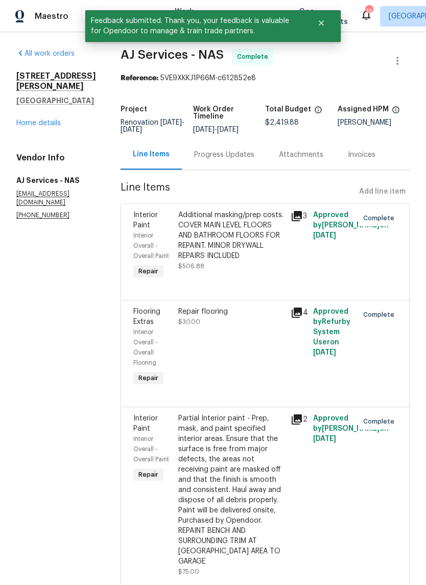
click at [54, 120] on link "Home details" at bounding box center [38, 123] width 44 height 7
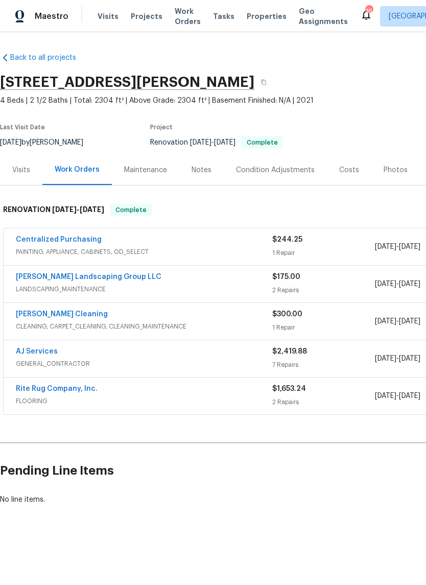
click at [396, 171] on div "Photos" at bounding box center [396, 170] width 24 height 10
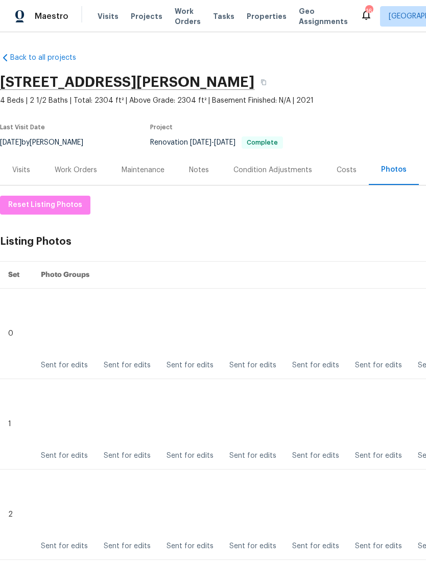
click at [264, 336] on img at bounding box center [256, 328] width 51 height 51
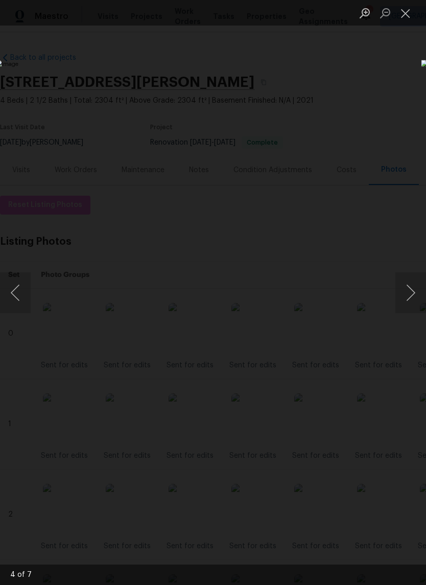
click at [406, 22] on button "Close lightbox" at bounding box center [406, 13] width 20 height 18
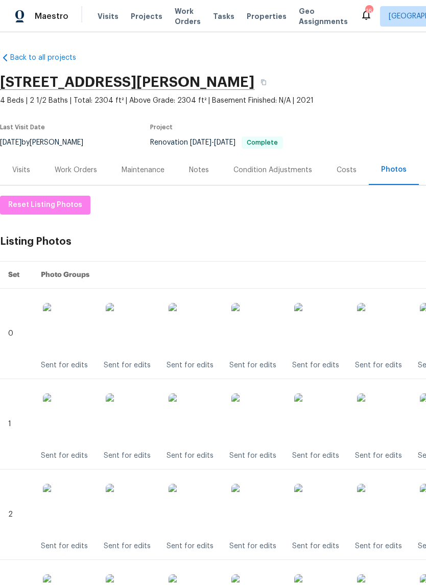
click at [269, 428] on img at bounding box center [256, 418] width 51 height 51
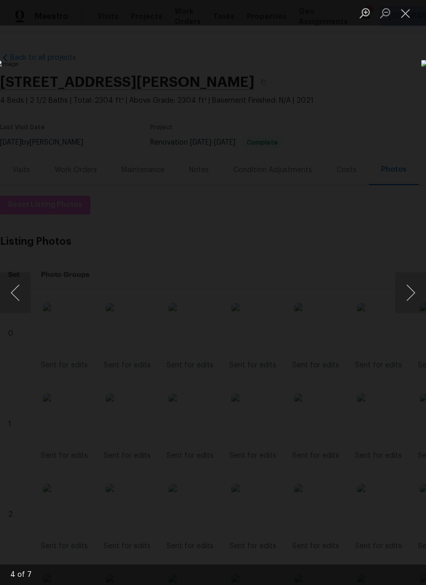
click at [411, 20] on button "Close lightbox" at bounding box center [406, 13] width 20 height 18
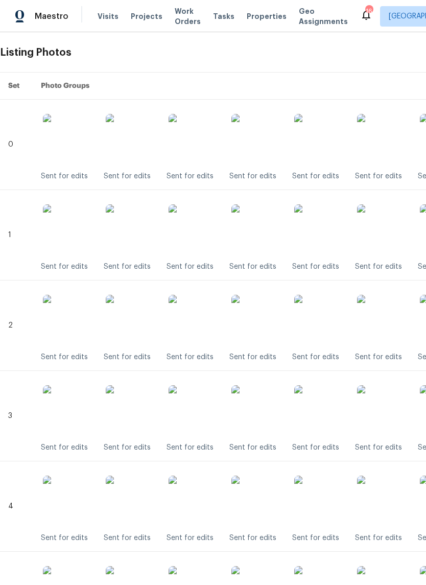
scroll to position [189, 0]
click at [268, 329] on img at bounding box center [256, 320] width 51 height 51
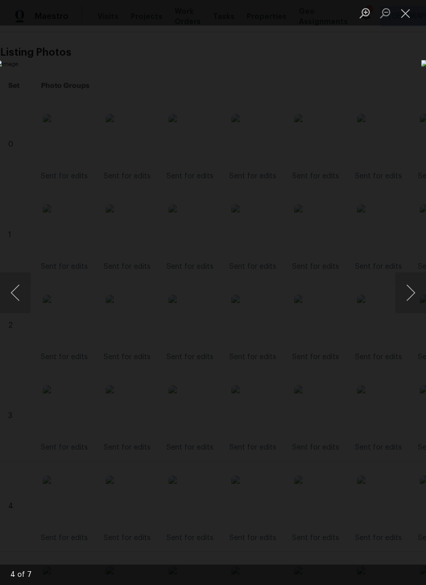
click at [410, 18] on button "Close lightbox" at bounding box center [406, 13] width 20 height 18
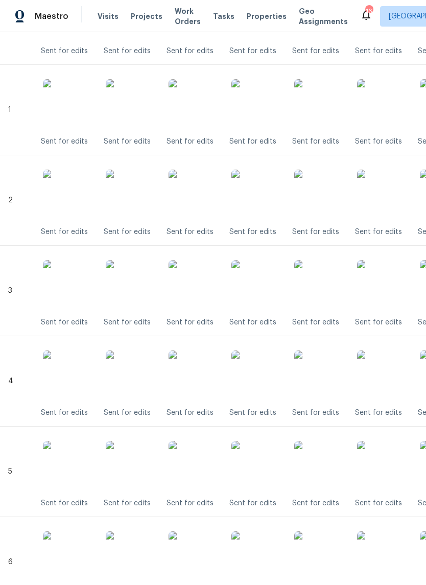
scroll to position [314, 0]
click at [269, 291] on img at bounding box center [256, 285] width 51 height 51
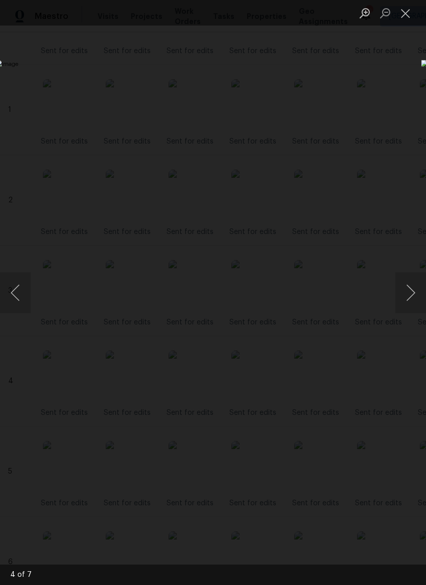
click at [409, 18] on button "Close lightbox" at bounding box center [406, 13] width 20 height 18
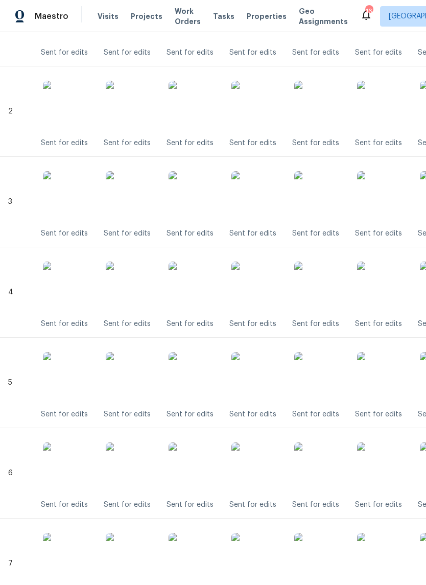
scroll to position [403, 0]
click at [266, 296] on img at bounding box center [256, 287] width 51 height 51
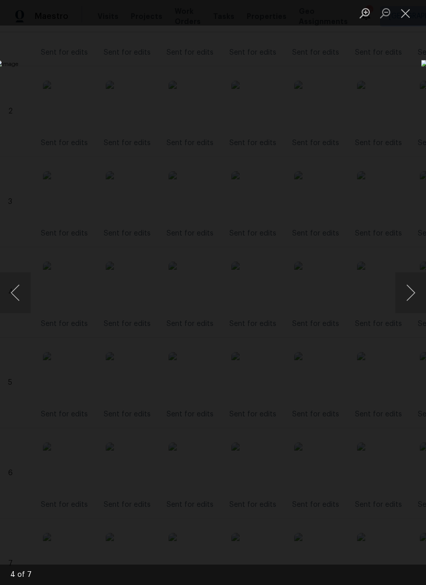
click at [410, 18] on button "Close lightbox" at bounding box center [406, 13] width 20 height 18
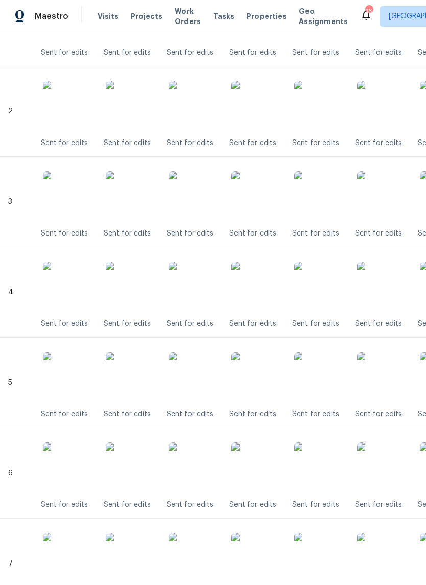
click at [267, 383] on img at bounding box center [256, 377] width 51 height 51
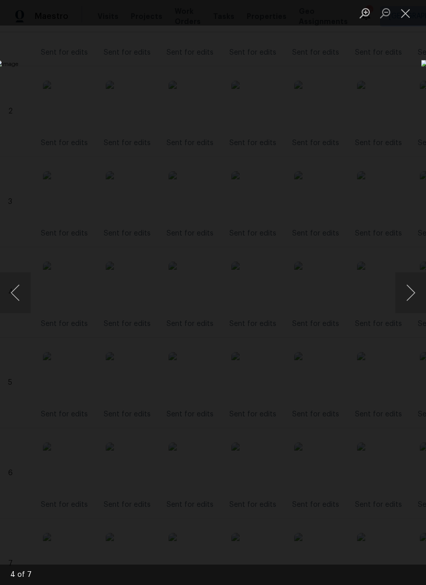
click at [410, 17] on button "Close lightbox" at bounding box center [406, 13] width 20 height 18
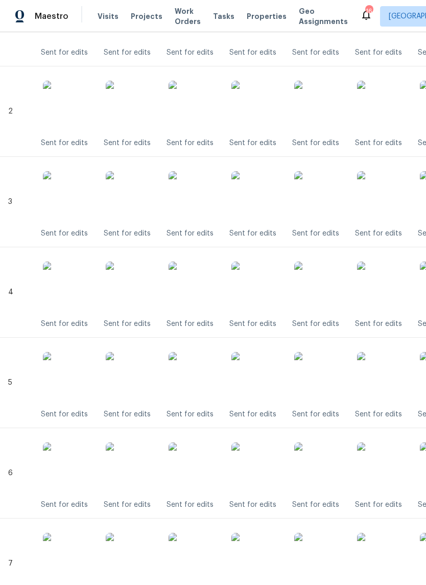
click at [268, 382] on img at bounding box center [256, 377] width 51 height 51
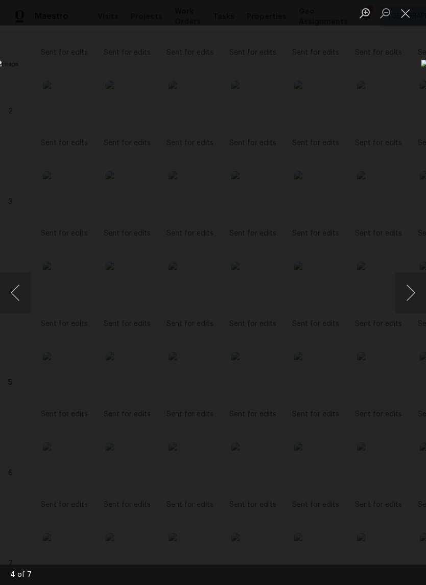
click at [410, 18] on button "Close lightbox" at bounding box center [406, 13] width 20 height 18
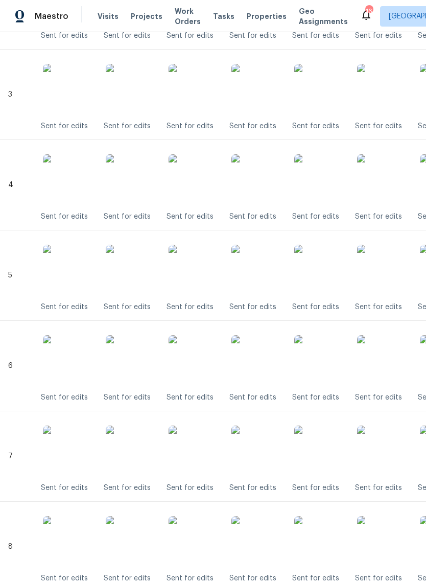
scroll to position [511, 0]
click at [270, 364] on img at bounding box center [256, 360] width 51 height 51
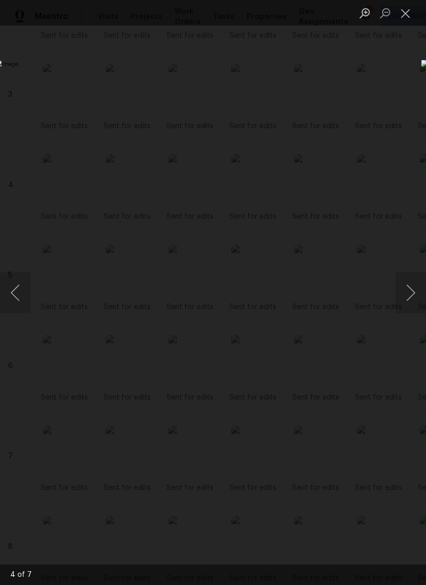
click at [410, 17] on button "Close lightbox" at bounding box center [406, 13] width 20 height 18
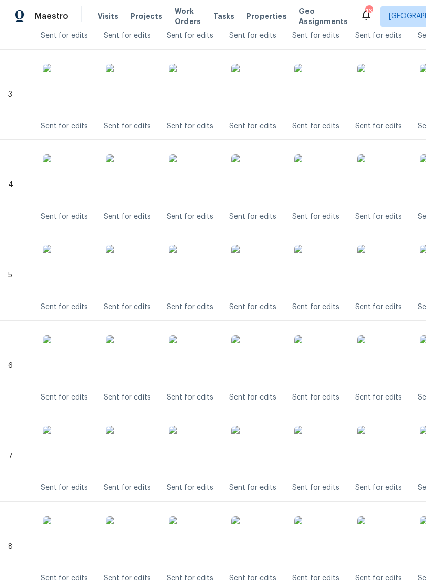
click at [268, 364] on img at bounding box center [256, 360] width 51 height 51
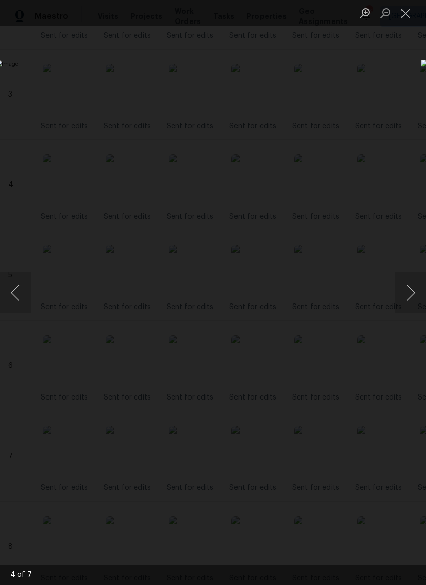
click at [408, 17] on button "Close lightbox" at bounding box center [406, 13] width 20 height 18
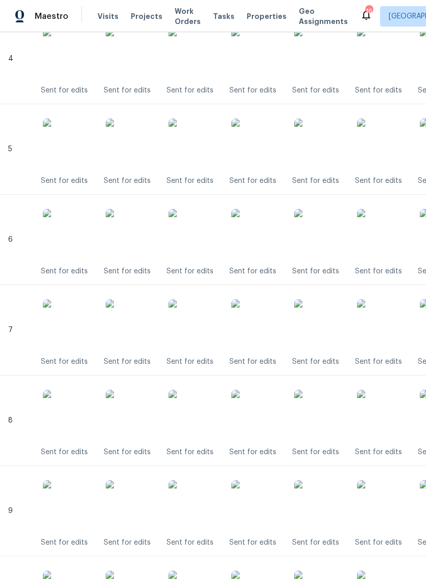
scroll to position [637, 0]
click at [267, 328] on img at bounding box center [256, 324] width 51 height 51
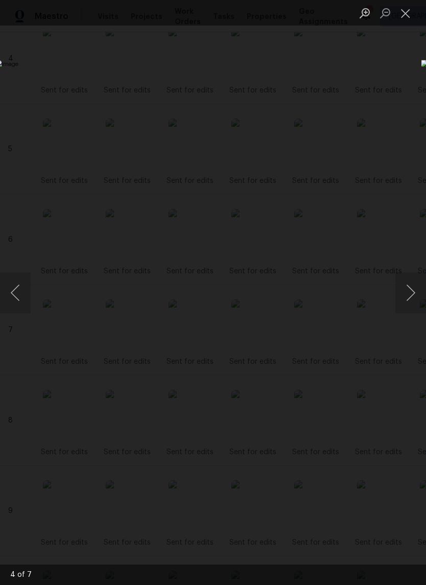
click at [410, 17] on button "Close lightbox" at bounding box center [406, 13] width 20 height 18
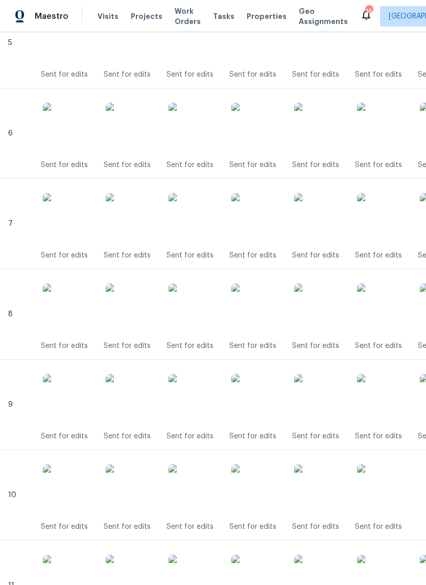
scroll to position [745, 0]
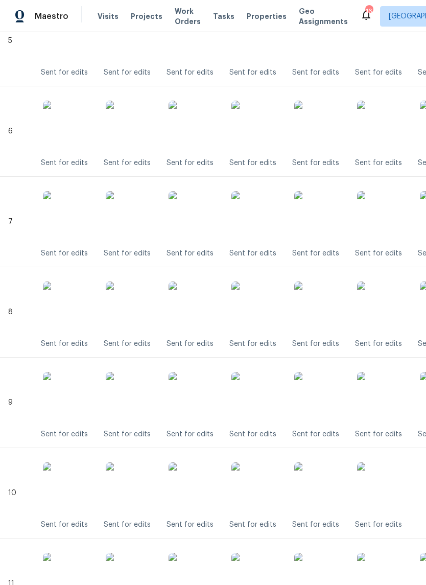
click at [266, 311] on img at bounding box center [256, 307] width 51 height 51
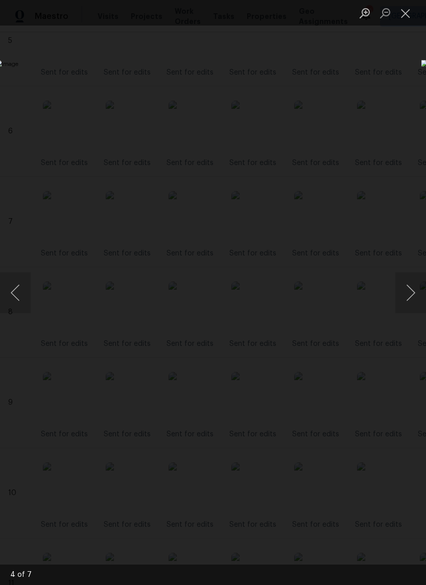
click at [409, 16] on button "Close lightbox" at bounding box center [406, 13] width 20 height 18
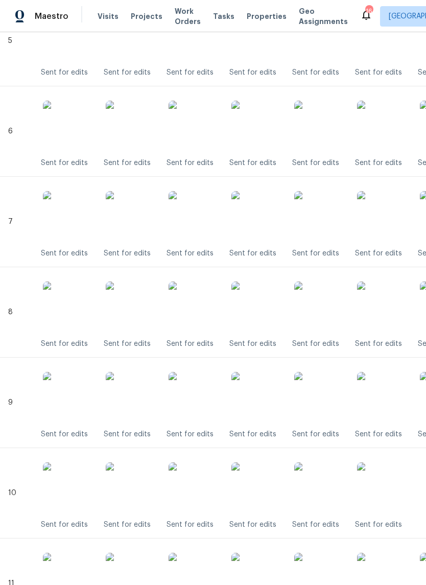
click at [266, 315] on img at bounding box center [256, 307] width 51 height 51
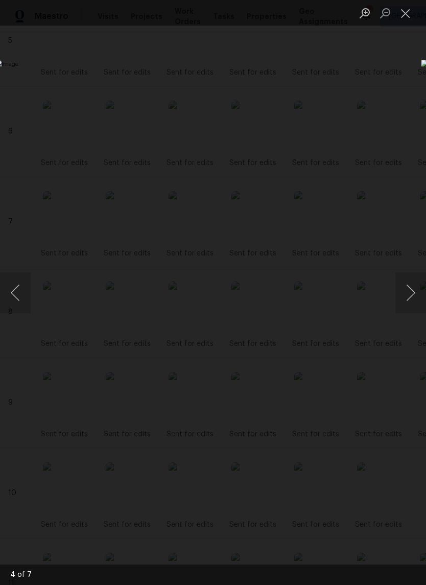
click at [411, 18] on button "Close lightbox" at bounding box center [406, 13] width 20 height 18
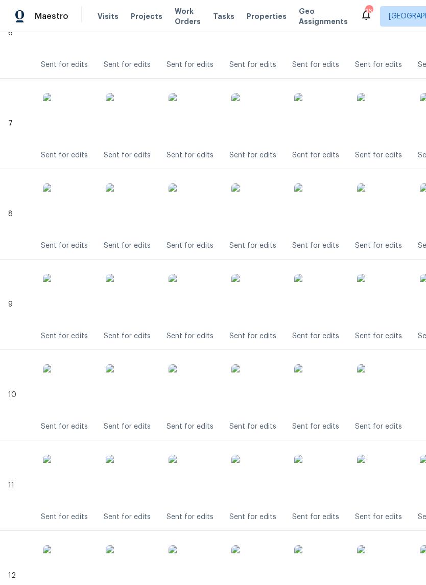
scroll to position [843, 0]
click at [271, 302] on img at bounding box center [256, 299] width 51 height 51
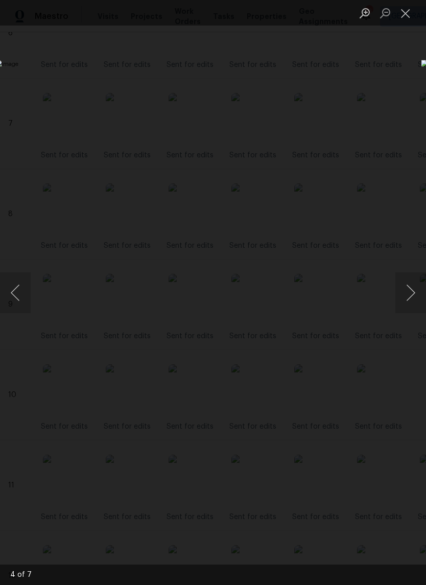
click at [409, 18] on button "Close lightbox" at bounding box center [406, 13] width 20 height 18
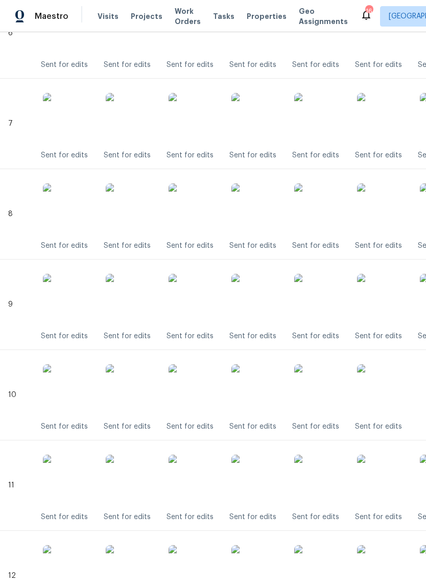
click at [269, 398] on img at bounding box center [256, 389] width 51 height 51
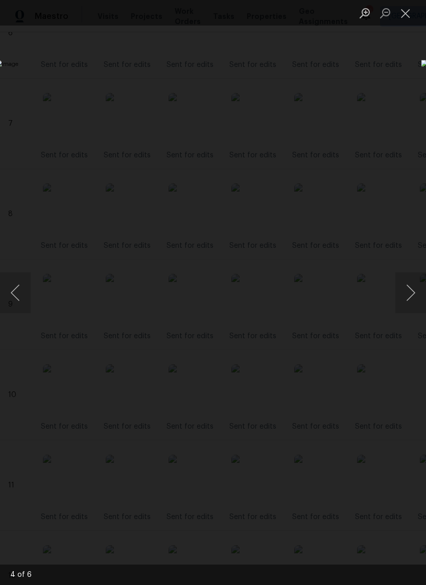
click at [412, 14] on button "Close lightbox" at bounding box center [406, 13] width 20 height 18
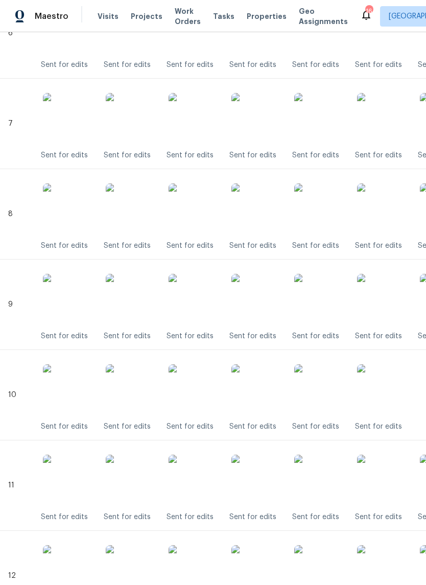
click at [201, 395] on img at bounding box center [194, 389] width 51 height 51
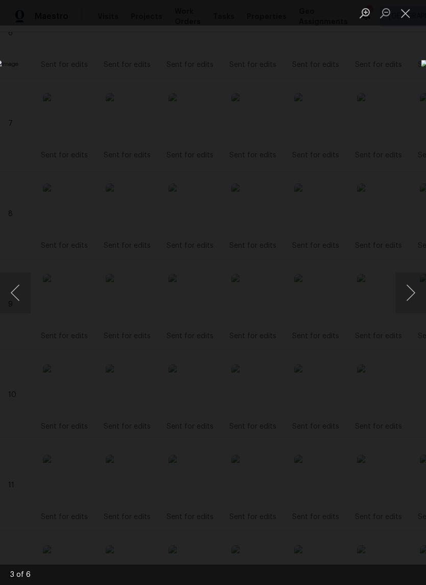
click at [412, 19] on button "Close lightbox" at bounding box center [406, 13] width 20 height 18
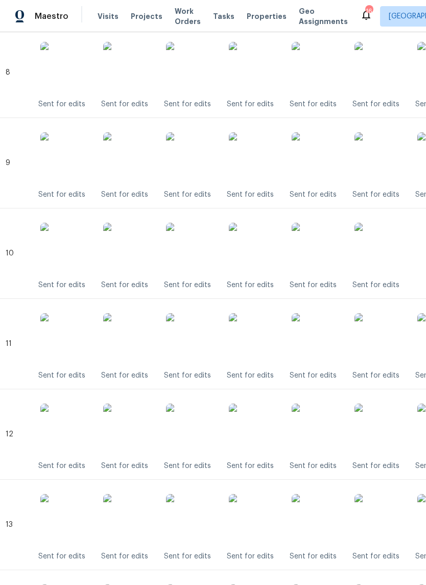
scroll to position [983, 3]
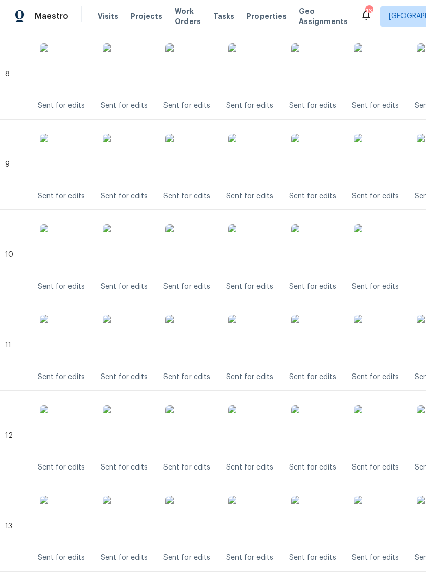
click at [199, 349] on img at bounding box center [191, 340] width 51 height 51
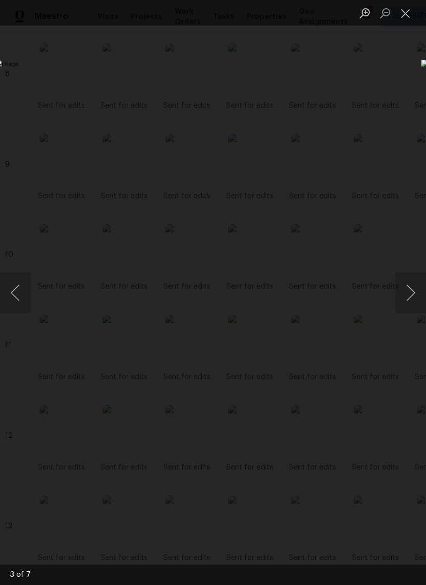
click at [409, 18] on button "Close lightbox" at bounding box center [406, 13] width 20 height 18
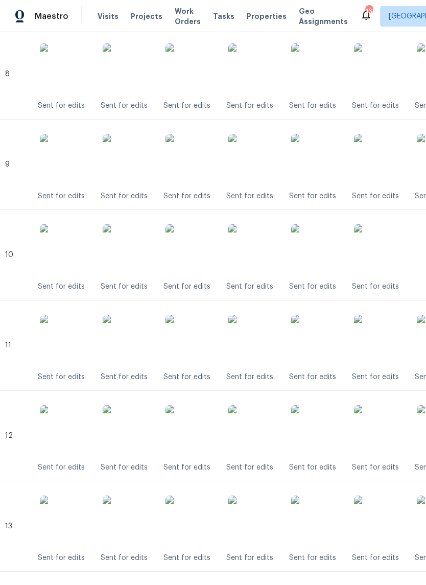
click at [262, 350] on img at bounding box center [253, 340] width 51 height 51
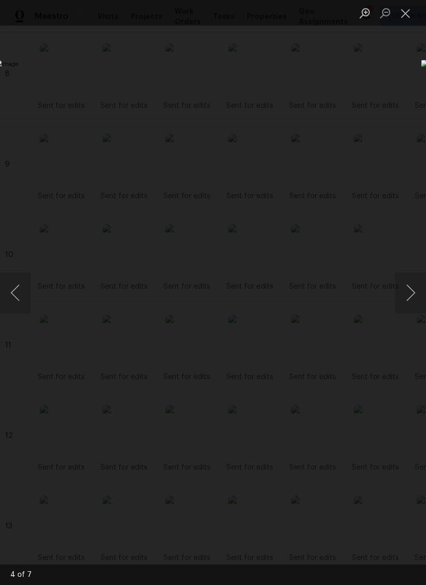
click at [405, 20] on button "Close lightbox" at bounding box center [406, 13] width 20 height 18
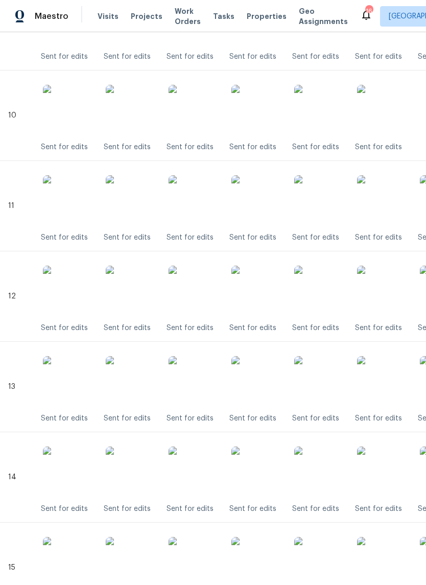
scroll to position [1125, 0]
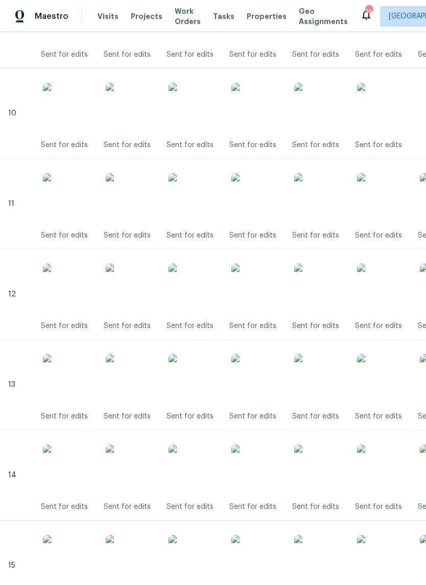
click at [269, 294] on img at bounding box center [256, 289] width 51 height 51
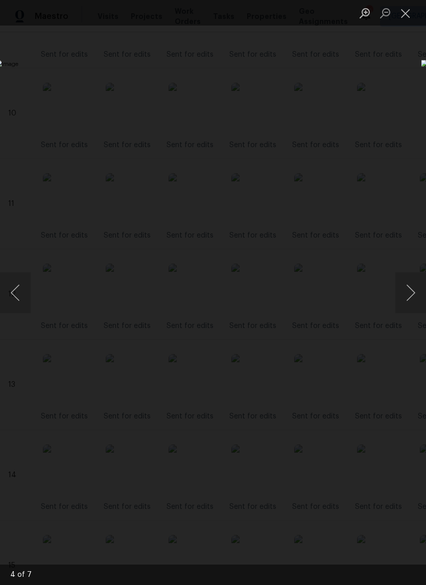
click at [411, 18] on button "Close lightbox" at bounding box center [406, 13] width 20 height 18
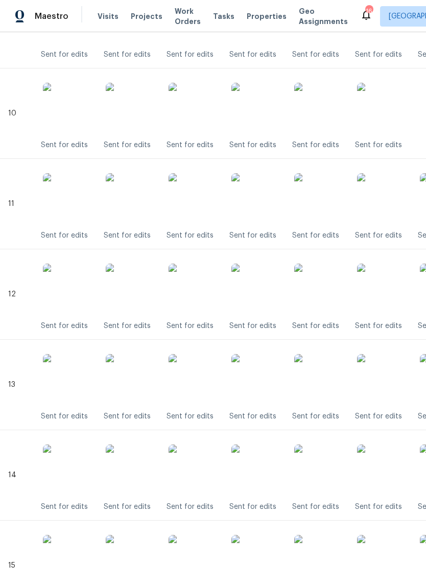
click at [267, 381] on img at bounding box center [256, 379] width 51 height 51
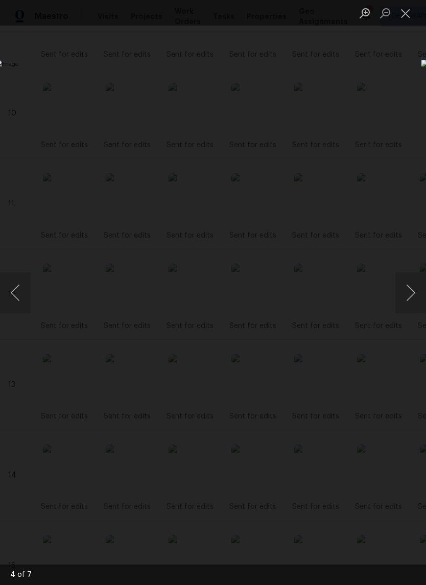
click at [410, 19] on button "Close lightbox" at bounding box center [406, 13] width 20 height 18
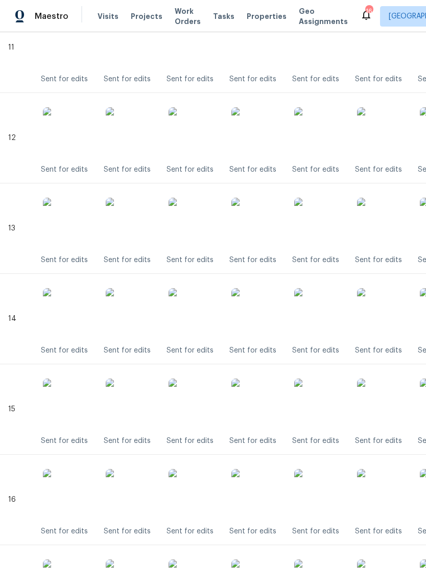
scroll to position [1280, 1]
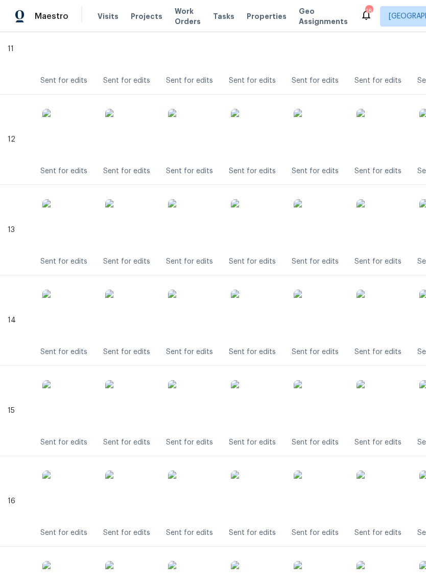
click at [264, 323] on img at bounding box center [256, 315] width 51 height 51
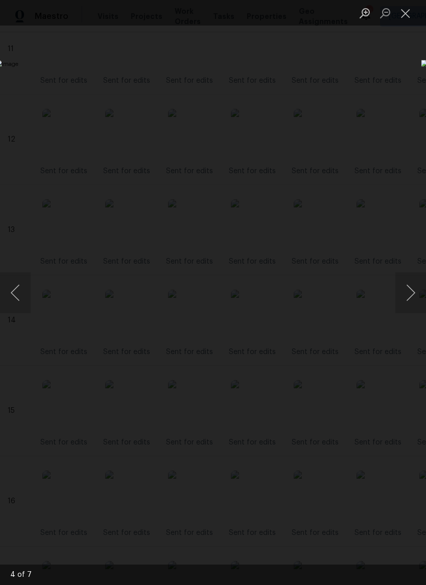
click at [409, 20] on button "Close lightbox" at bounding box center [406, 13] width 20 height 18
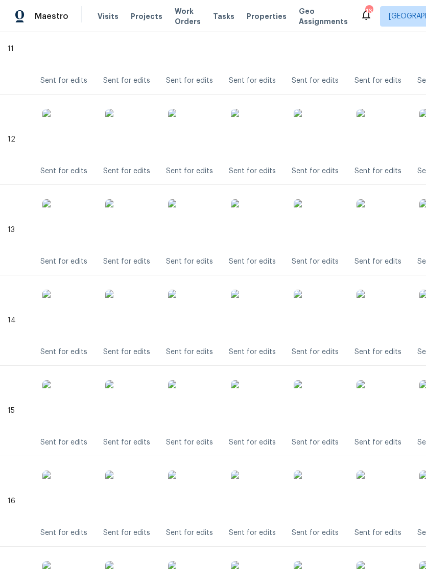
click at [266, 419] on img at bounding box center [256, 405] width 51 height 51
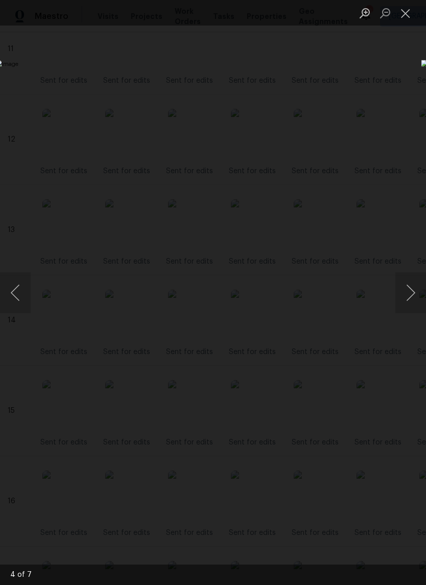
click at [411, 17] on button "Close lightbox" at bounding box center [406, 13] width 20 height 18
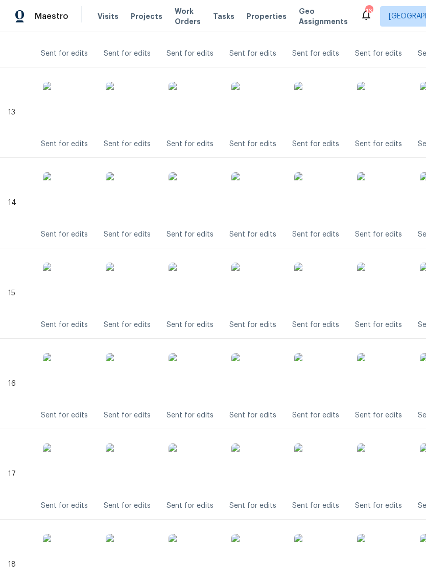
scroll to position [1395, 0]
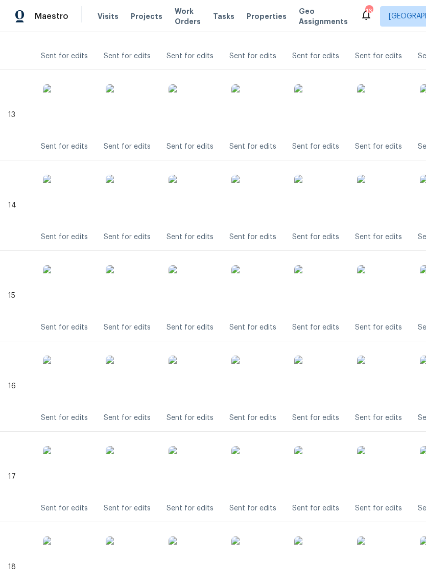
click at [266, 389] on img at bounding box center [256, 381] width 51 height 51
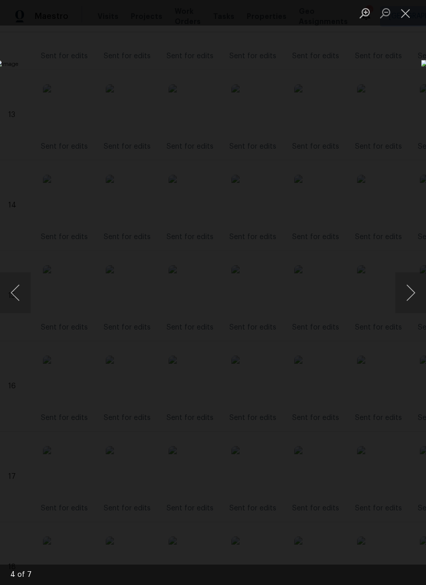
click at [411, 15] on button "Close lightbox" at bounding box center [406, 13] width 20 height 18
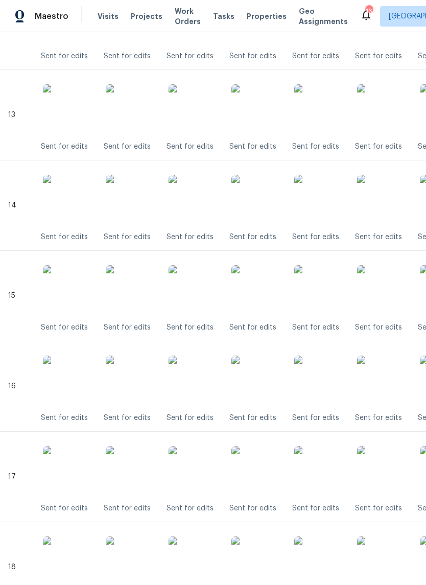
click at [267, 468] on img at bounding box center [256, 471] width 51 height 51
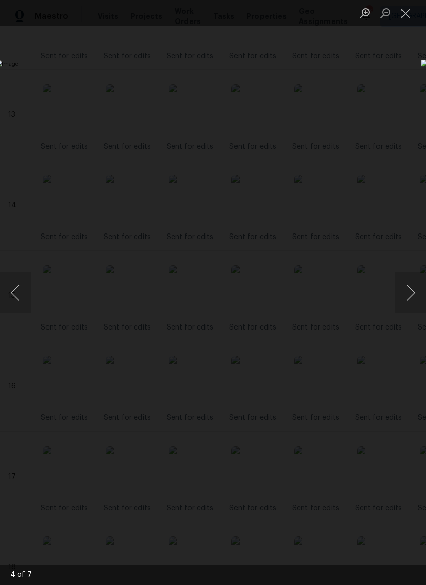
click at [412, 20] on button "Close lightbox" at bounding box center [406, 13] width 20 height 18
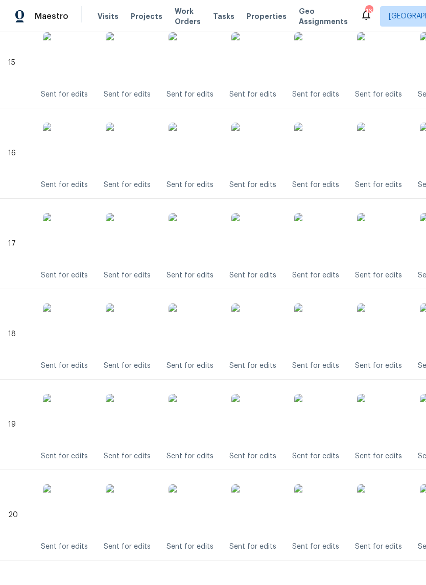
scroll to position [1627, 0]
click at [271, 329] on img at bounding box center [256, 330] width 51 height 51
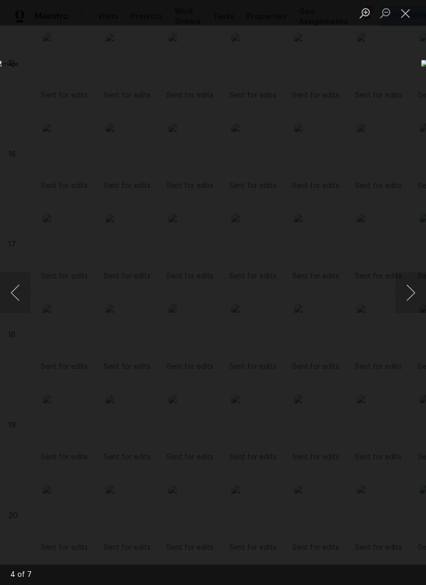
click at [410, 20] on button "Close lightbox" at bounding box center [406, 13] width 20 height 18
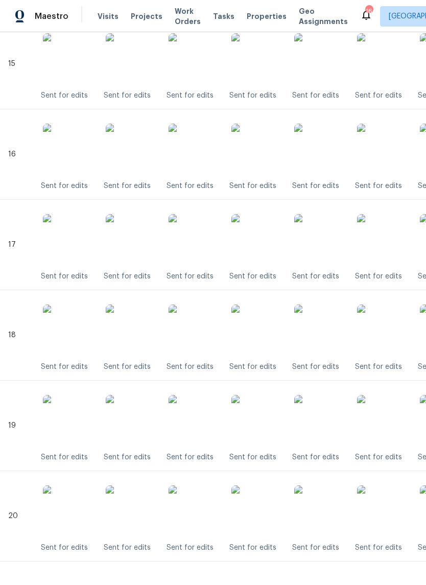
click at [269, 419] on img at bounding box center [256, 420] width 51 height 51
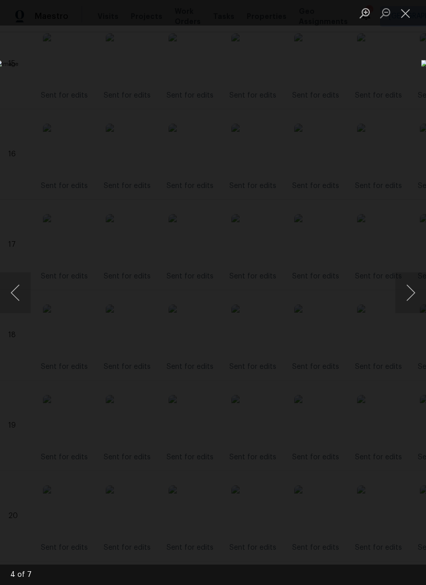
click at [404, 17] on button "Close lightbox" at bounding box center [406, 13] width 20 height 18
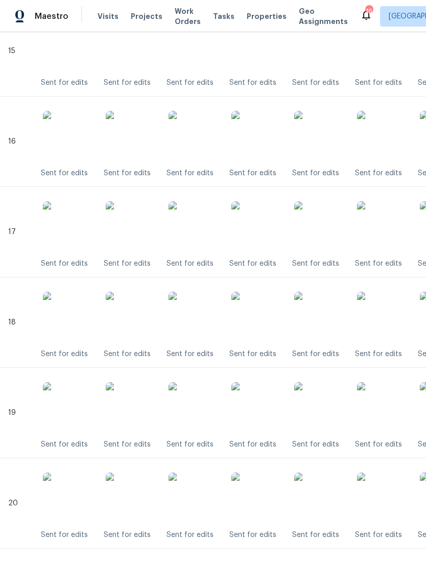
scroll to position [1639, 0]
click at [269, 495] on img at bounding box center [256, 498] width 51 height 51
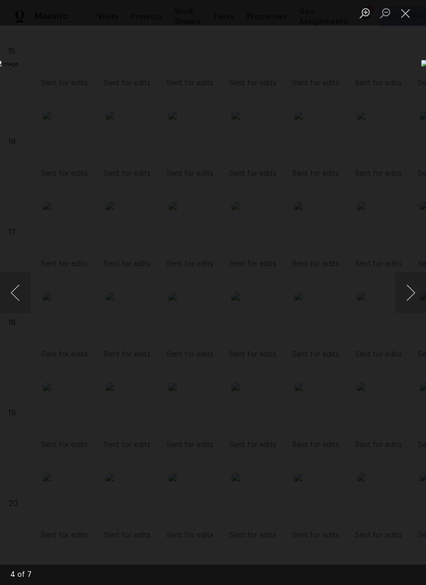
click at [407, 14] on button "Close lightbox" at bounding box center [406, 13] width 20 height 18
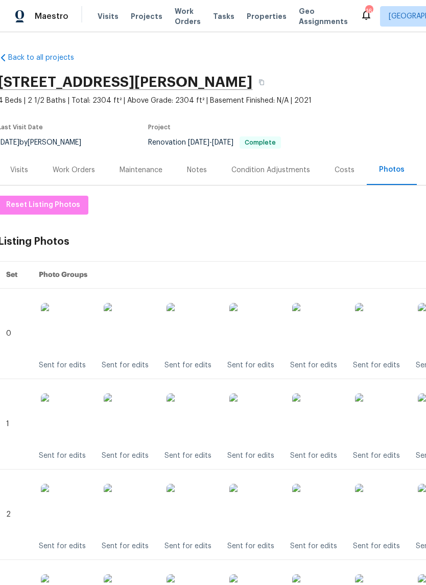
scroll to position [0, 2]
click at [203, 169] on div "Notes" at bounding box center [197, 170] width 20 height 10
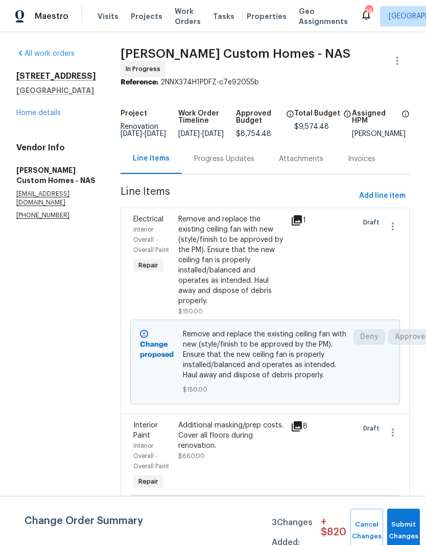
click at [55, 113] on link "Home details" at bounding box center [38, 112] width 44 height 7
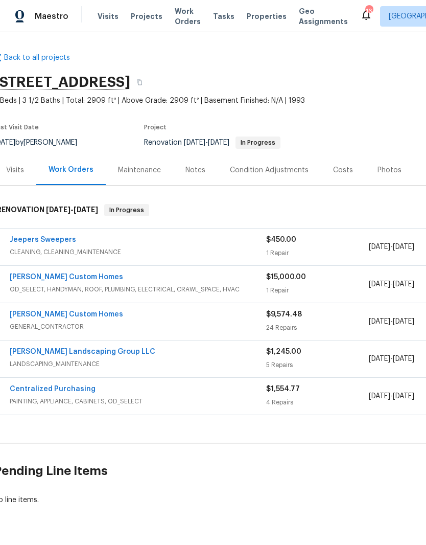
scroll to position [0, 2]
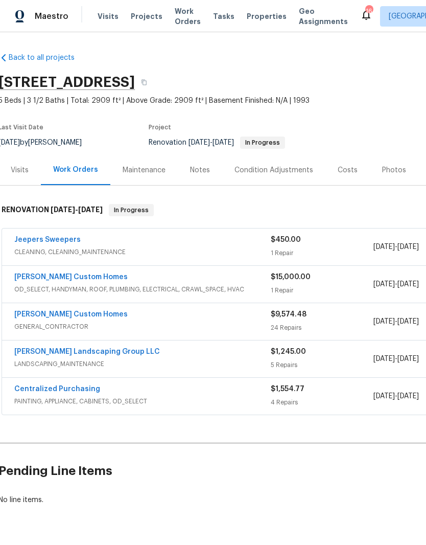
click at [70, 277] on link "[PERSON_NAME] Custom Homes" at bounding box center [70, 276] width 113 height 7
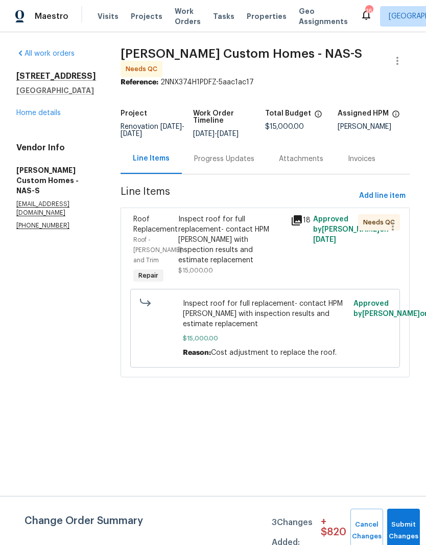
click at [48, 116] on link "Home details" at bounding box center [38, 112] width 44 height 7
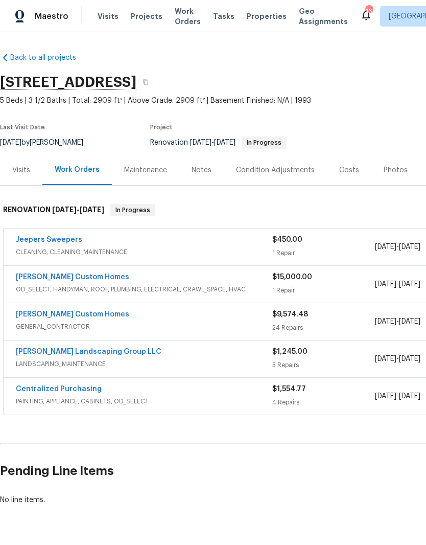
click at [67, 313] on link "[PERSON_NAME] Custom Homes" at bounding box center [72, 314] width 113 height 7
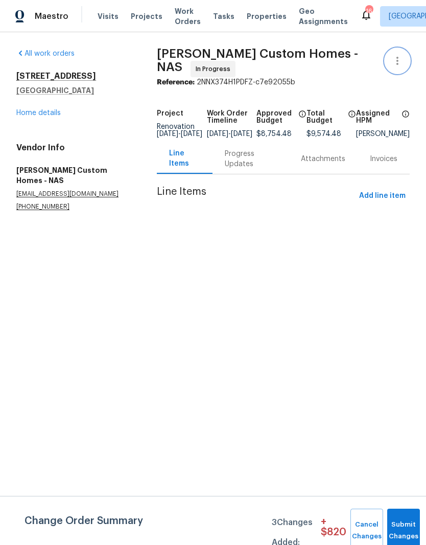
click at [401, 59] on icon "button" at bounding box center [397, 61] width 12 height 12
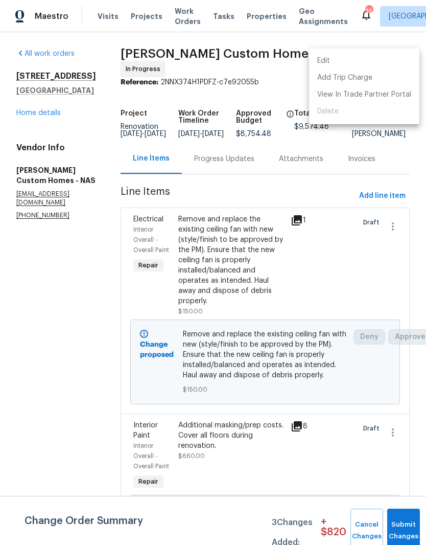
click at [346, 62] on li "Edit" at bounding box center [364, 61] width 110 height 17
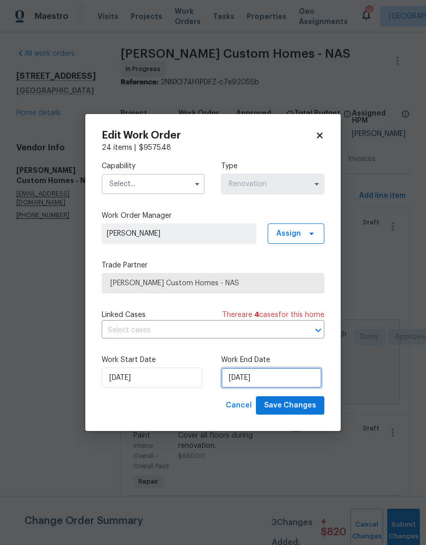
click at [292, 378] on input "[DATE]" at bounding box center [271, 377] width 101 height 20
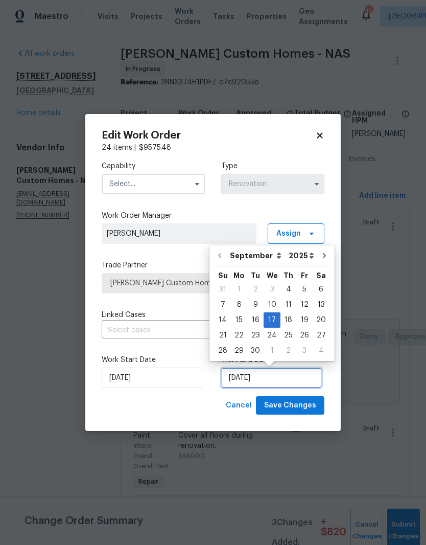
scroll to position [8, 0]
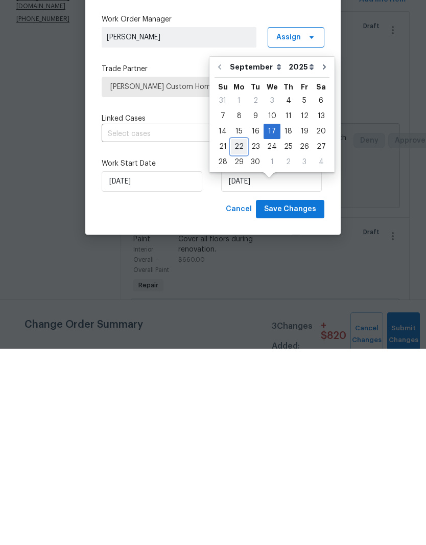
click at [242, 336] on div "22" at bounding box center [239, 343] width 16 height 14
type input "[DATE]"
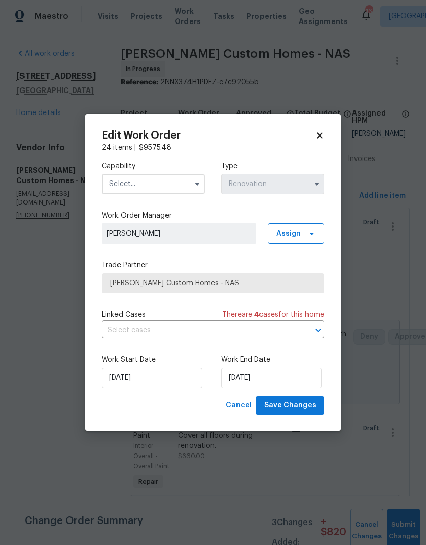
click at [179, 183] on input "text" at bounding box center [153, 184] width 103 height 20
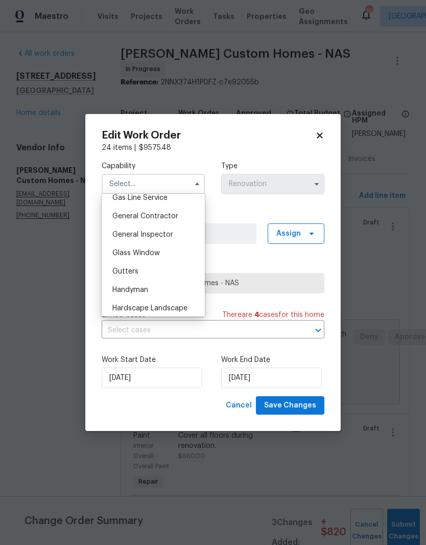
scroll to position [477, 0]
click at [175, 217] on span "General Contractor" at bounding box center [145, 217] width 66 height 7
type input "General Contractor"
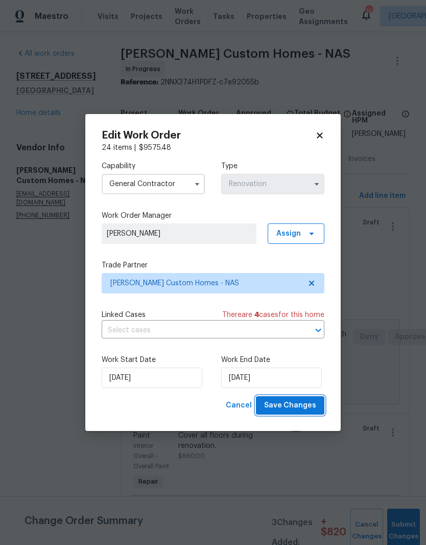
click at [297, 405] on span "Save Changes" at bounding box center [290, 405] width 52 height 13
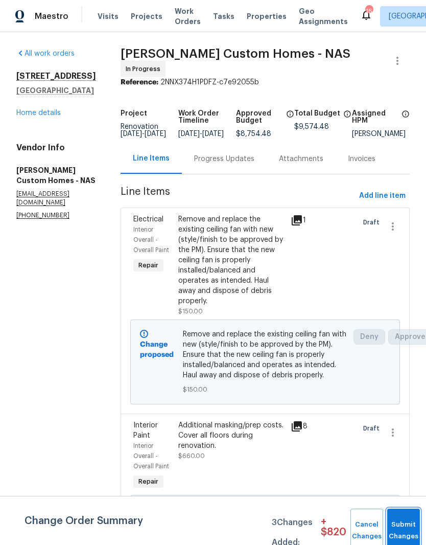
click at [403, 525] on button "Submit Changes" at bounding box center [403, 530] width 33 height 44
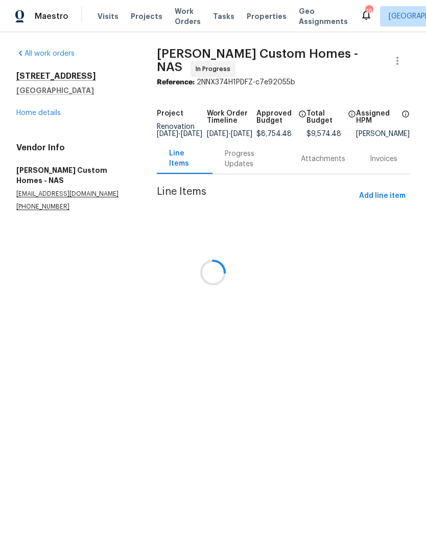
scroll to position [0, 0]
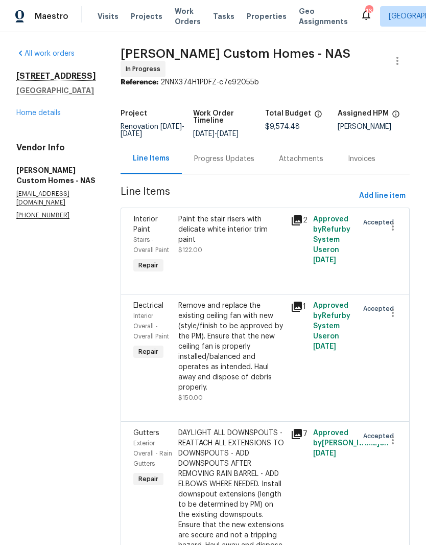
click at [54, 116] on link "Home details" at bounding box center [38, 112] width 44 height 7
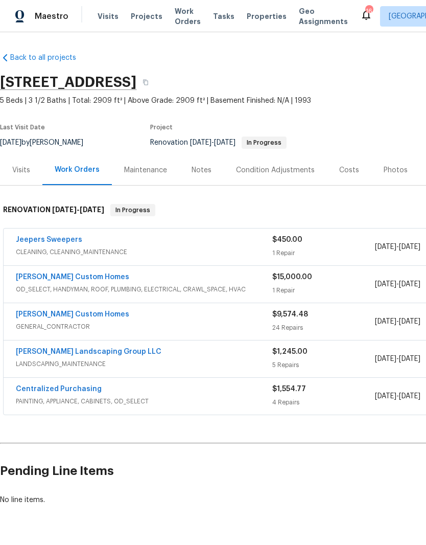
click at [66, 239] on link "Jeepers Sweepers" at bounding box center [49, 239] width 66 height 7
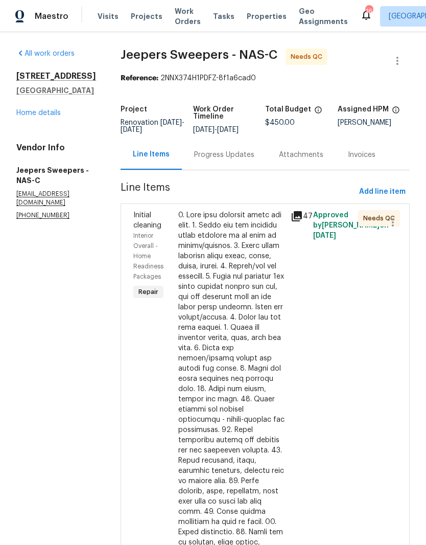
click at [51, 112] on link "Home details" at bounding box center [38, 112] width 44 height 7
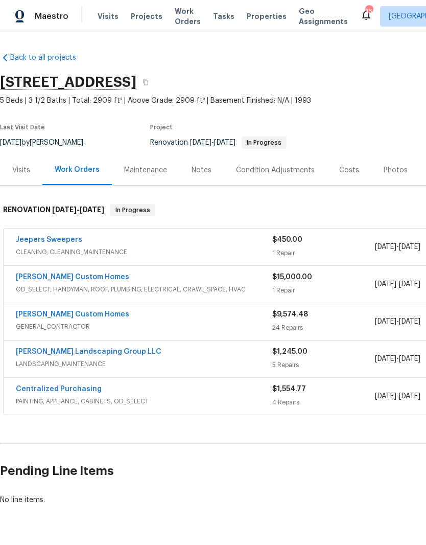
click at [71, 314] on link "[PERSON_NAME] Custom Homes" at bounding box center [72, 314] width 113 height 7
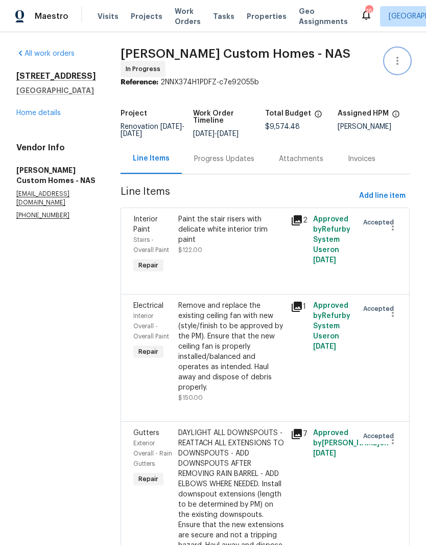
click at [399, 62] on icon "button" at bounding box center [397, 61] width 12 height 12
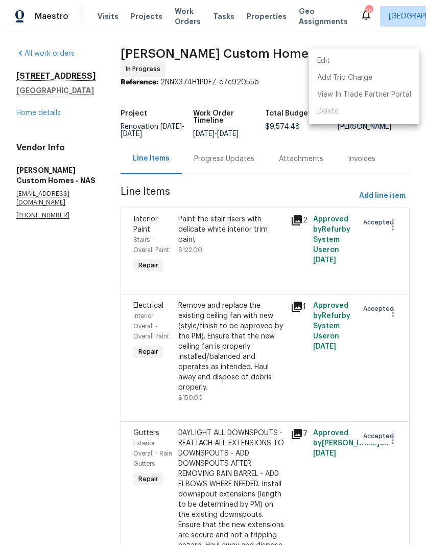
click at [342, 61] on li "Edit" at bounding box center [364, 61] width 110 height 17
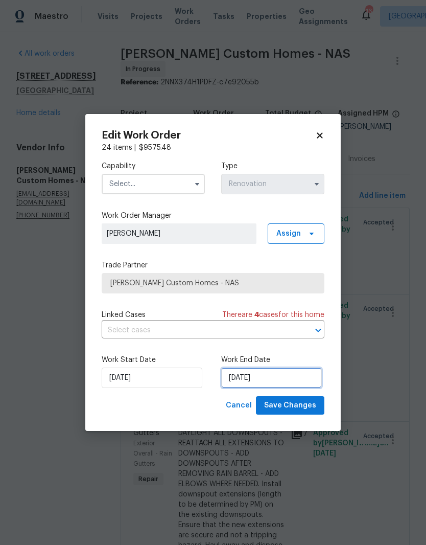
click at [291, 379] on input "[DATE]" at bounding box center [271, 377] width 101 height 20
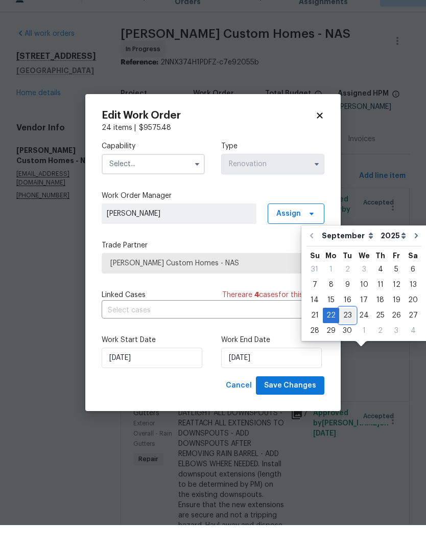
click at [349, 328] on div "23" at bounding box center [347, 335] width 16 height 14
type input "[DATE]"
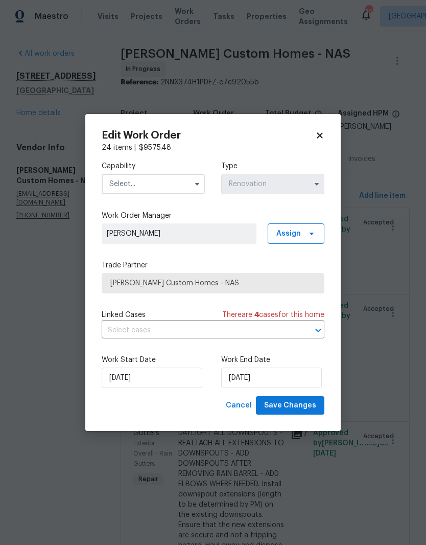
click at [167, 182] on input "text" at bounding box center [153, 184] width 103 height 20
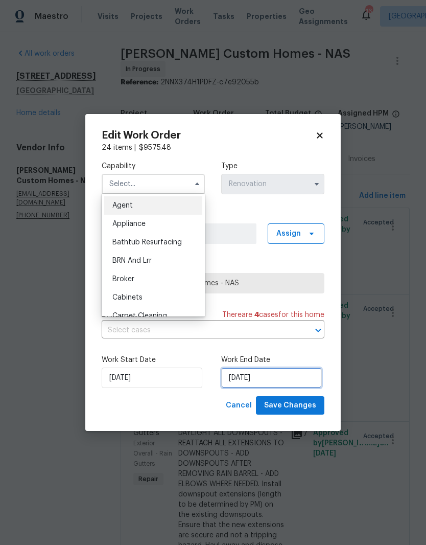
click at [278, 380] on input "[DATE]" at bounding box center [271, 377] width 101 height 20
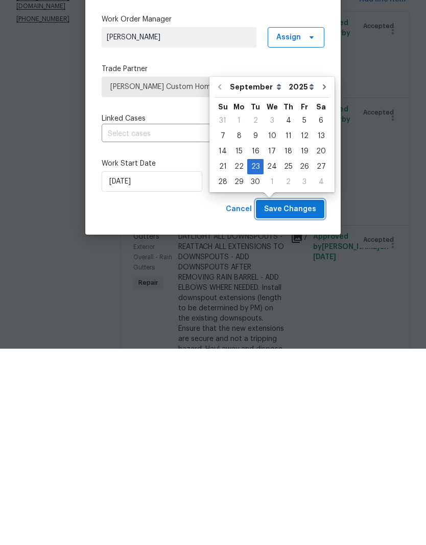
click at [297, 399] on span "Save Changes" at bounding box center [290, 405] width 52 height 13
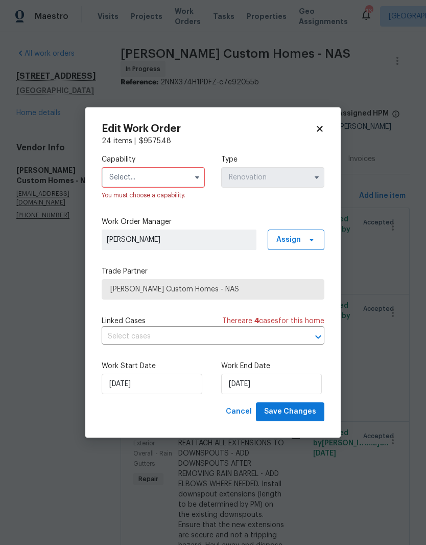
click at [179, 174] on input "text" at bounding box center [153, 177] width 103 height 20
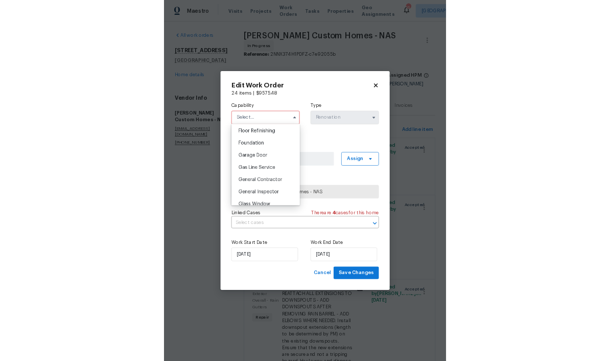
scroll to position [417, 0]
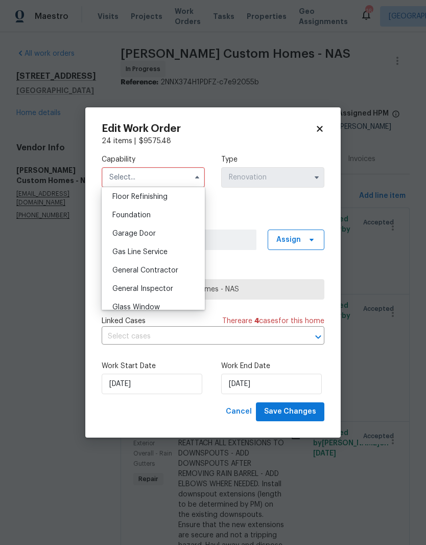
click at [177, 271] on div "General Contractor" at bounding box center [153, 270] width 98 height 18
type input "General Contractor"
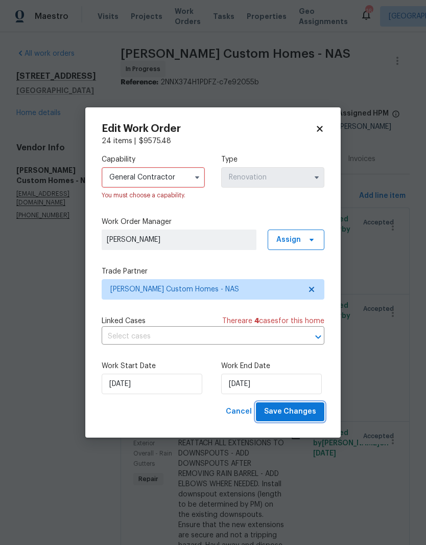
click at [297, 413] on span "Save Changes" at bounding box center [290, 411] width 52 height 13
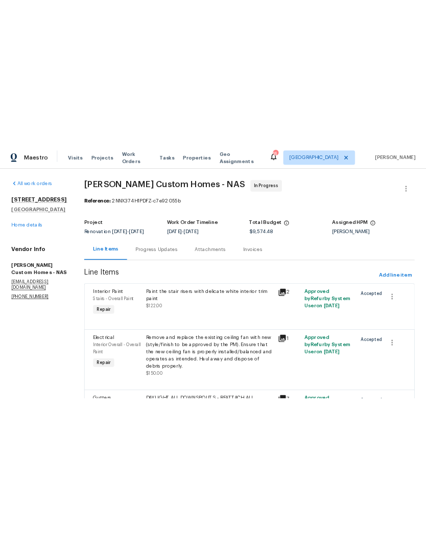
scroll to position [0, 0]
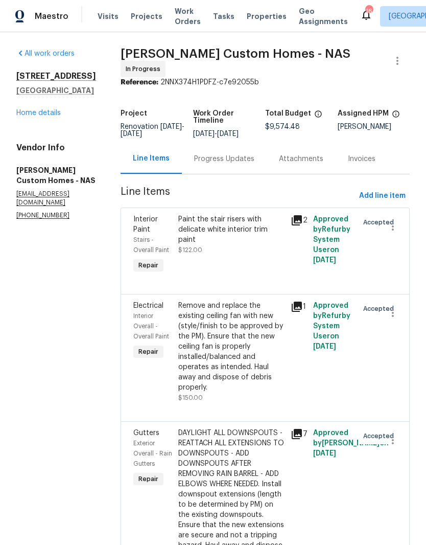
click at [55, 115] on link "Home details" at bounding box center [38, 112] width 44 height 7
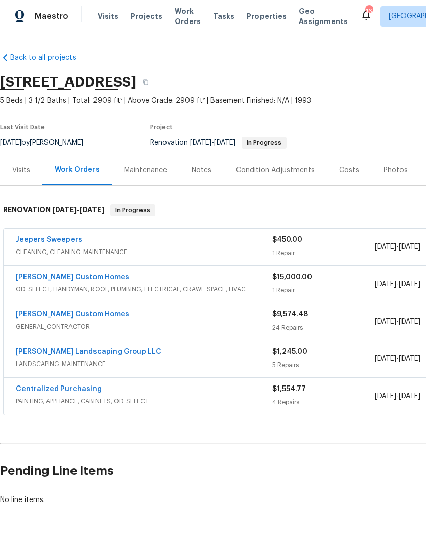
click at [349, 173] on div "Costs" at bounding box center [349, 170] width 20 height 10
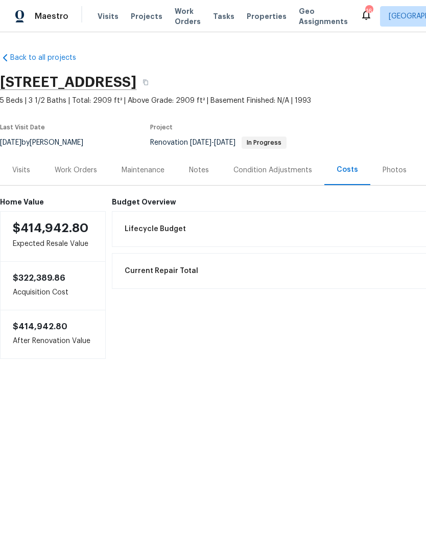
click at [90, 174] on div "Work Orders" at bounding box center [76, 170] width 42 height 10
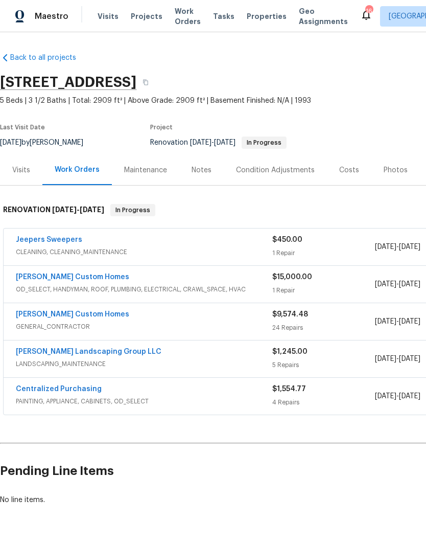
click at [74, 317] on link "[PERSON_NAME] Custom Homes" at bounding box center [72, 314] width 113 height 7
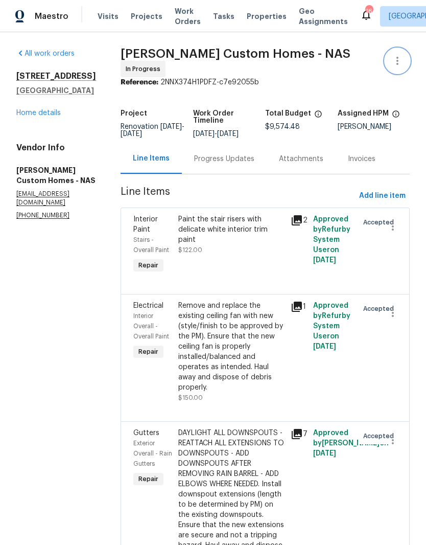
click at [400, 63] on icon "button" at bounding box center [397, 61] width 12 height 12
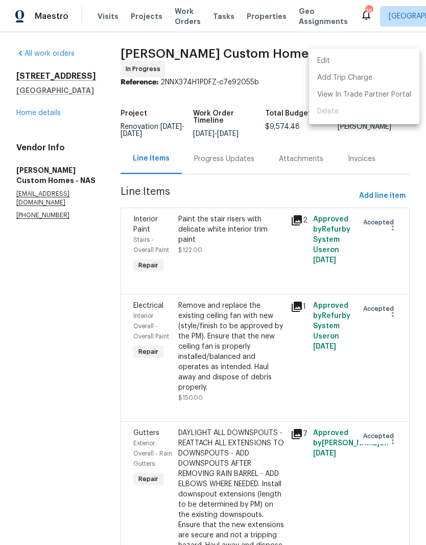
click at [360, 63] on li "Edit" at bounding box center [364, 61] width 110 height 17
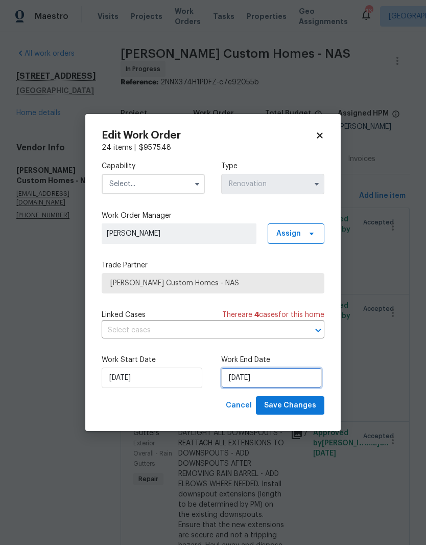
click at [282, 377] on input "[DATE]" at bounding box center [271, 377] width 101 height 20
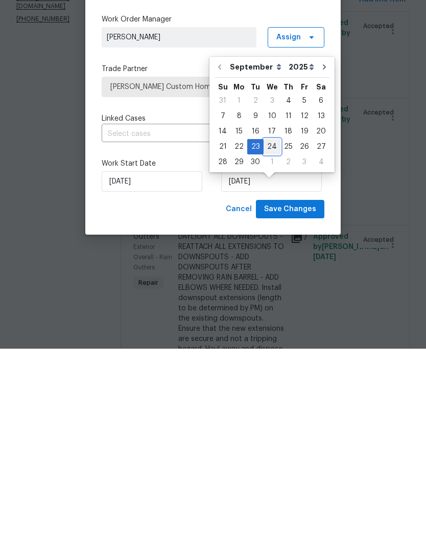
click at [272, 336] on div "24" at bounding box center [272, 343] width 17 height 14
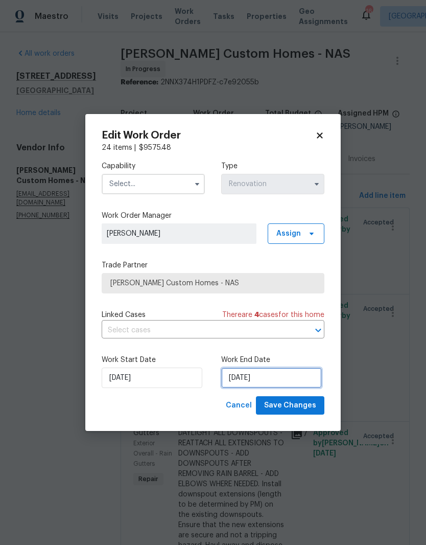
click at [273, 379] on input "[DATE]" at bounding box center [271, 377] width 101 height 20
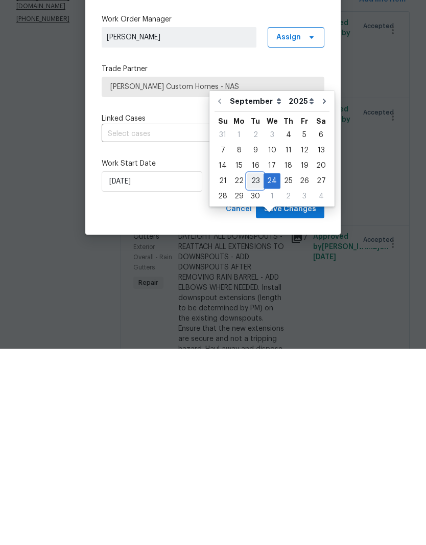
click at [254, 370] on div "23" at bounding box center [255, 377] width 16 height 14
type input "[DATE]"
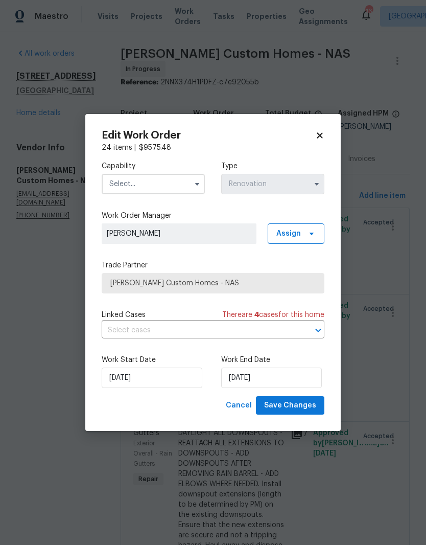
click at [319, 136] on icon at bounding box center [320, 135] width 6 height 6
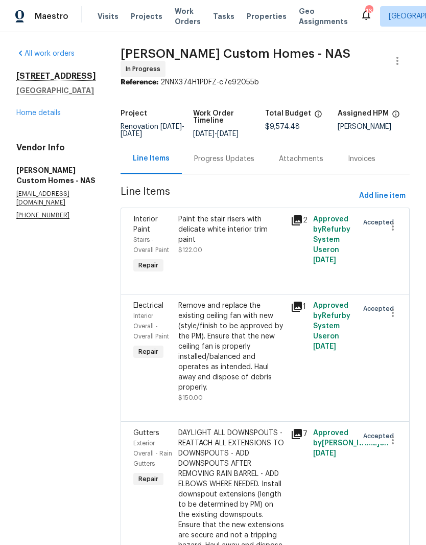
scroll to position [0, 0]
click at [246, 154] on div "Progress Updates" at bounding box center [224, 159] width 60 height 10
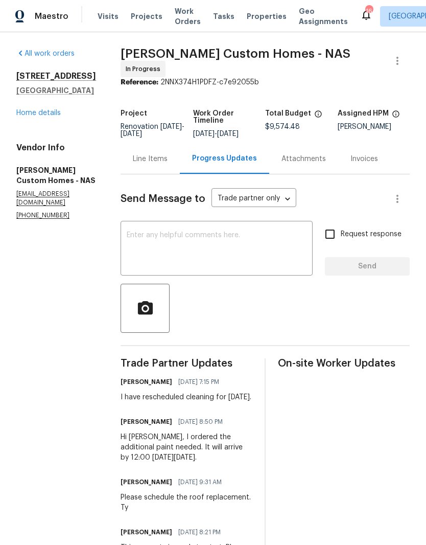
click at [225, 235] on textarea at bounding box center [217, 249] width 180 height 36
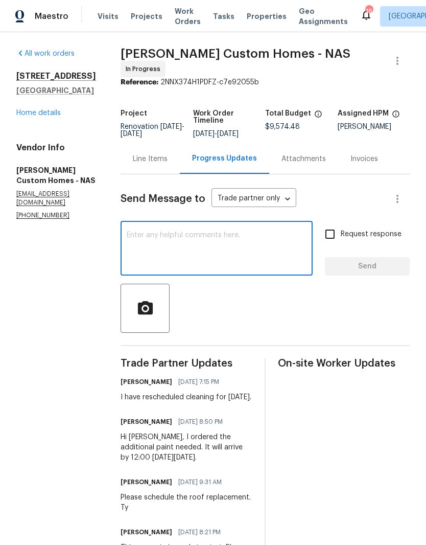
click at [49, 116] on link "Home details" at bounding box center [38, 112] width 44 height 7
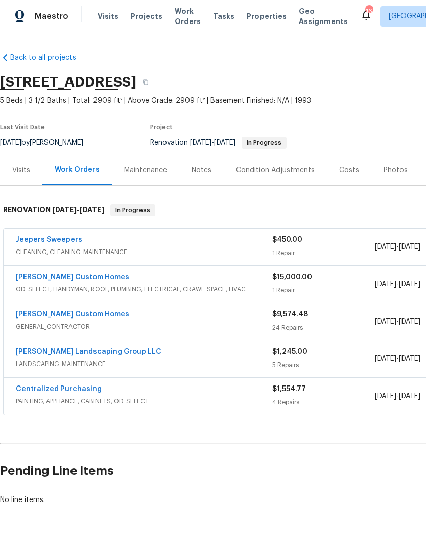
click at [206, 172] on div "Notes" at bounding box center [202, 170] width 20 height 10
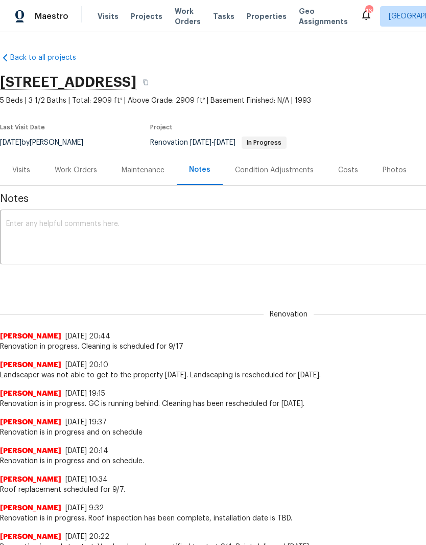
click at [200, 227] on textarea at bounding box center [288, 238] width 565 height 36
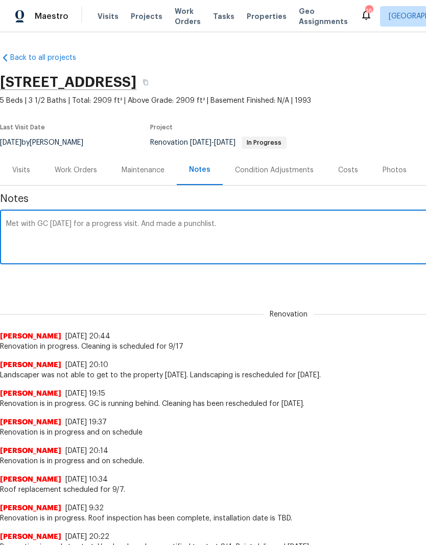
click at [151, 222] on textarea "Met with GC [DATE] for a progress visit. And made a punchlist." at bounding box center [288, 238] width 565 height 36
click at [240, 224] on textarea "Met with GC [DATE] for a progress visit and made a punchlist." at bounding box center [288, 238] width 565 height 36
click at [13, 223] on textarea "Met with GC [DATE] for a progress visit and made a punchlist." at bounding box center [288, 238] width 565 height 36
click at [301, 223] on textarea "Renovation is in progress. Landscaping is complete. Cleaning is complete.Met wi…" at bounding box center [288, 238] width 565 height 36
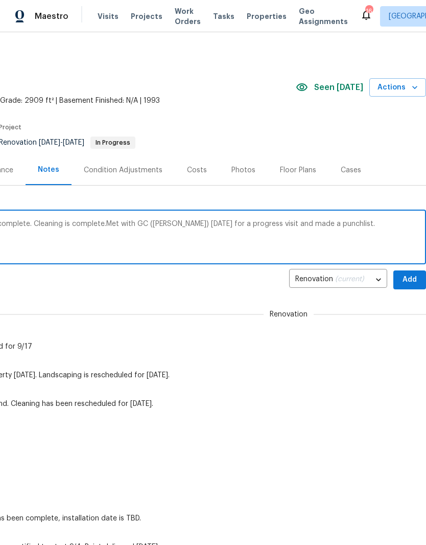
scroll to position [0, 151]
click at [366, 224] on textarea "Renovation is in progress. Landscaping is complete. Cleaning is complete.Met wi…" at bounding box center [137, 238] width 565 height 36
type textarea "Renovation is in progress. Landscaping is complete. Cleaning is complete.Met wi…"
click at [411, 276] on span "Add" at bounding box center [410, 279] width 16 height 13
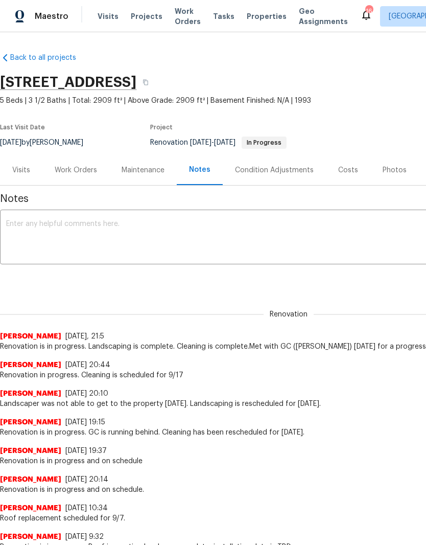
scroll to position [0, 0]
click at [89, 176] on div "Work Orders" at bounding box center [75, 170] width 67 height 30
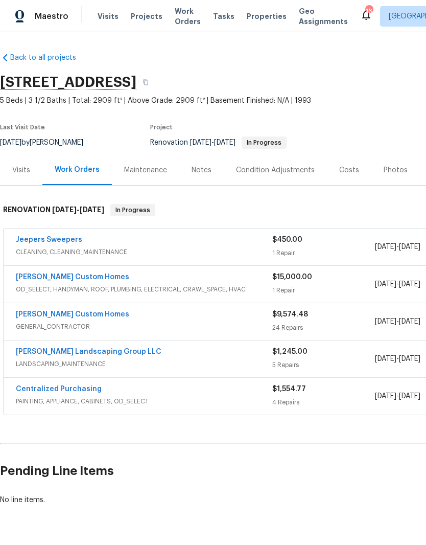
click at [77, 313] on link "[PERSON_NAME] Custom Homes" at bounding box center [72, 314] width 113 height 7
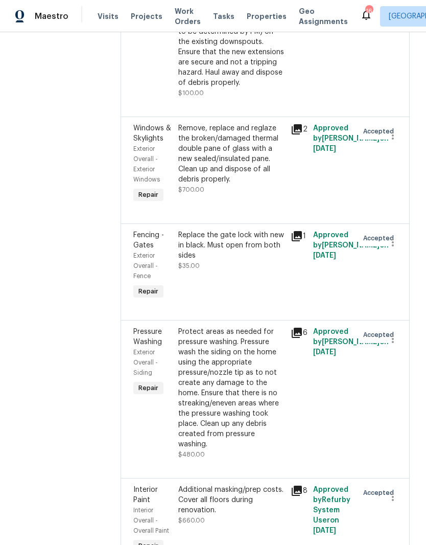
scroll to position [473, 0]
click at [261, 178] on div "Remove, replace and reglaze the broken/damaged thermal double pane of glass wit…" at bounding box center [231, 153] width 106 height 61
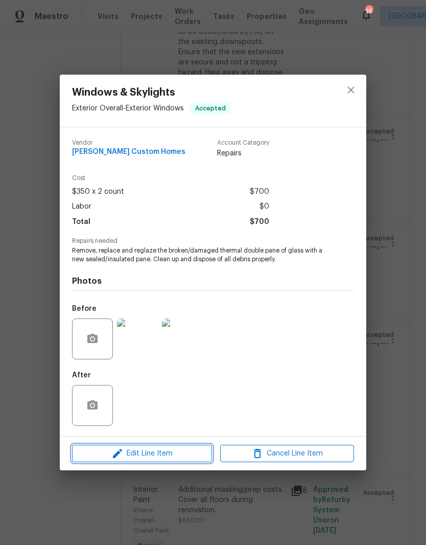
click at [184, 452] on span "Edit Line Item" at bounding box center [142, 453] width 134 height 13
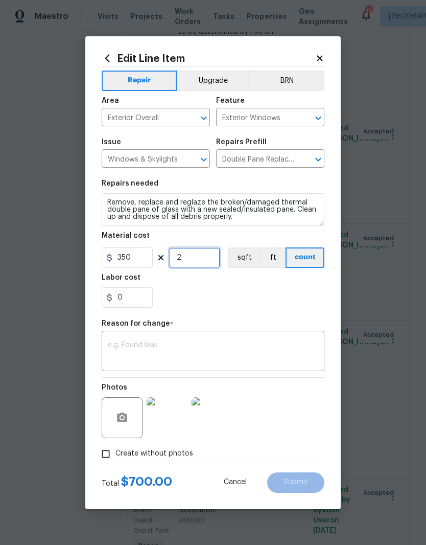
click at [198, 262] on input "2" at bounding box center [194, 257] width 51 height 20
type input "4"
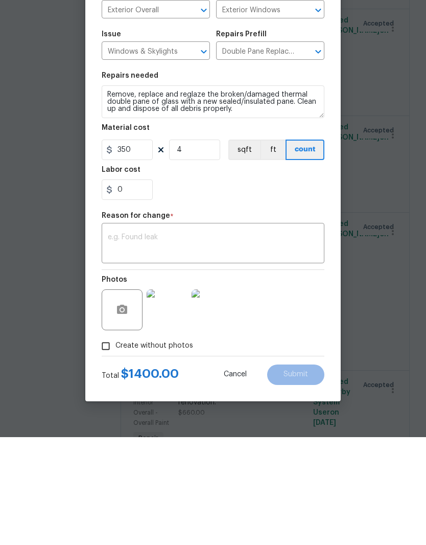
click at [178, 341] on textarea at bounding box center [213, 351] width 211 height 21
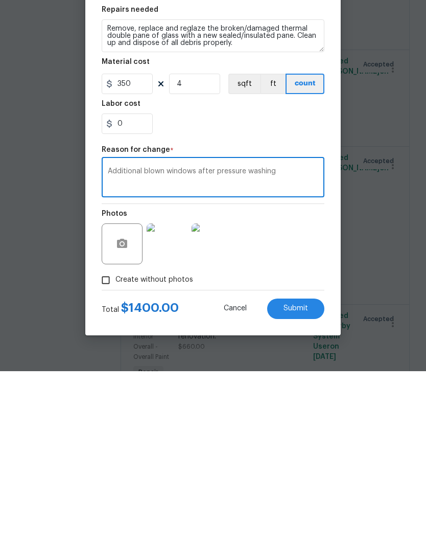
type textarea "Additional blown windows after pressure washing"
click at [127, 412] on icon "button" at bounding box center [122, 416] width 10 height 9
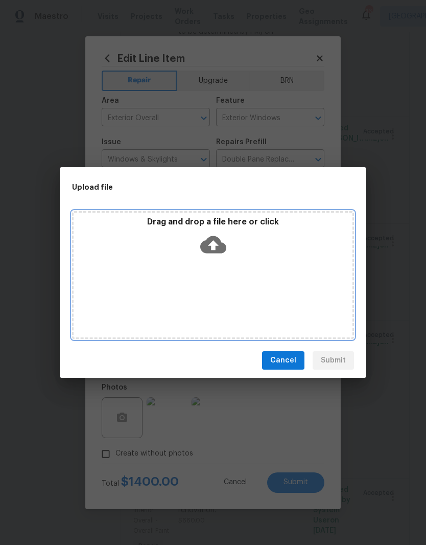
click at [260, 253] on div "Drag and drop a file here or click" at bounding box center [213, 239] width 279 height 44
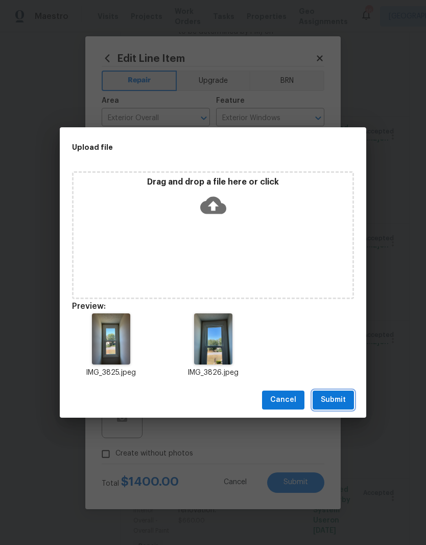
click at [334, 399] on span "Submit" at bounding box center [333, 399] width 25 height 13
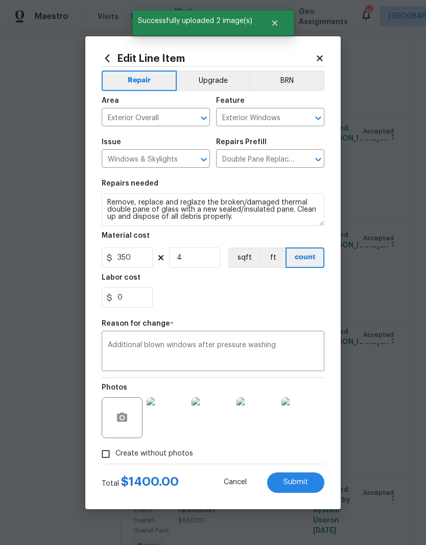
click at [304, 484] on span "Submit" at bounding box center [296, 482] width 25 height 8
type input "2"
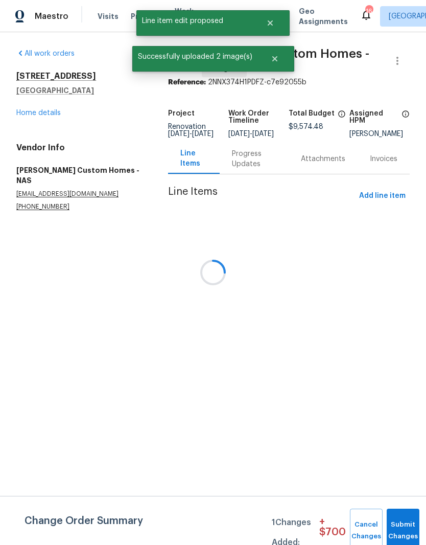
scroll to position [0, 0]
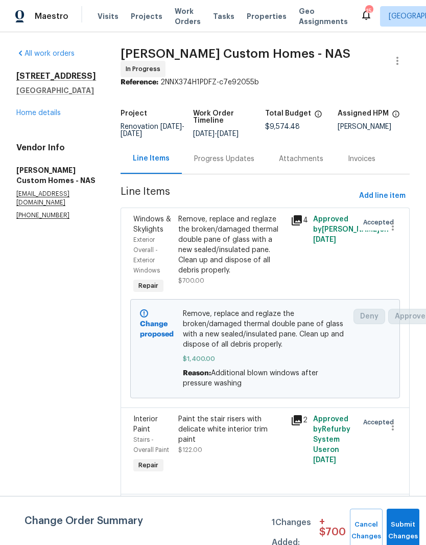
click at [113, 17] on span "Visits" at bounding box center [108, 16] width 21 height 10
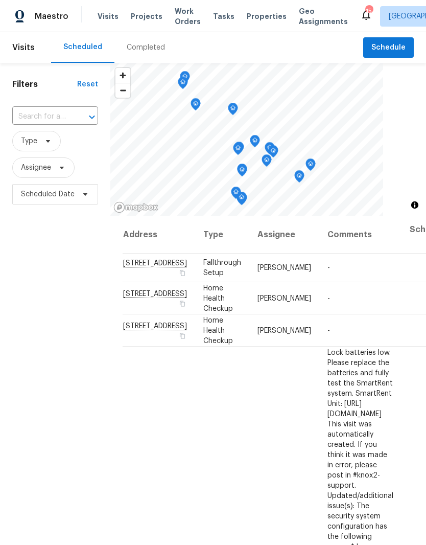
click at [75, 115] on div at bounding box center [85, 117] width 27 height 14
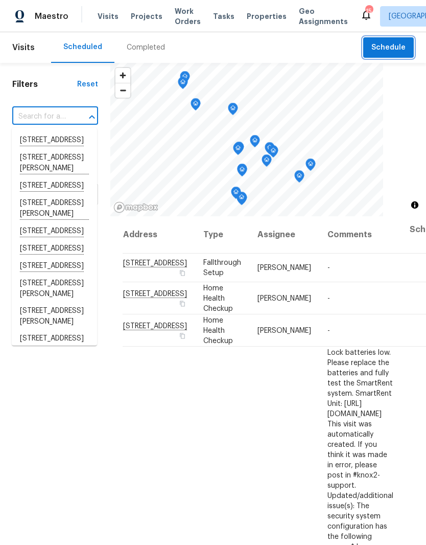
click at [395, 46] on span "Schedule" at bounding box center [389, 47] width 34 height 13
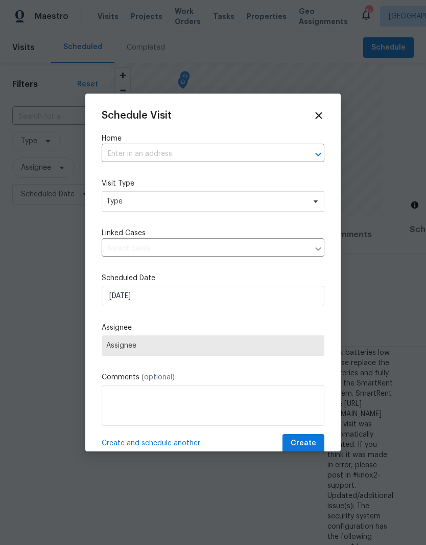
click at [186, 155] on input "text" at bounding box center [199, 154] width 194 height 16
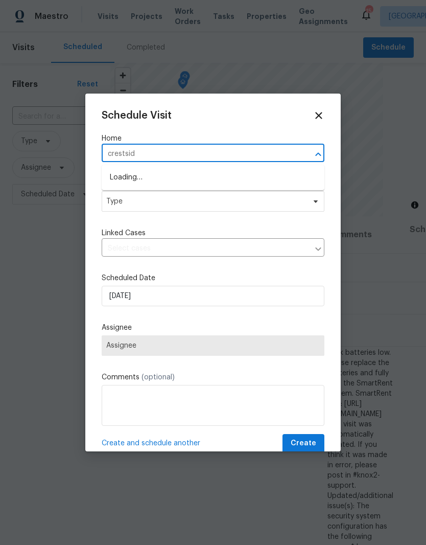
type input "crestside"
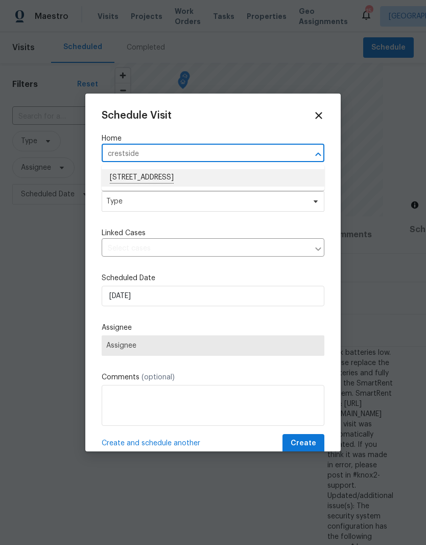
click at [197, 174] on li "107 Crestside Ct, Smyrna, TN 37167" at bounding box center [213, 177] width 223 height 17
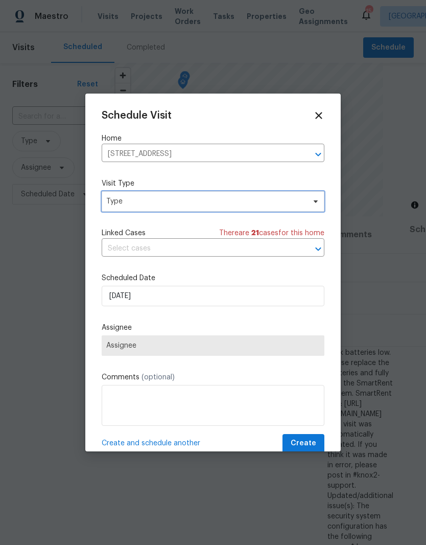
click at [314, 204] on icon at bounding box center [316, 201] width 8 height 8
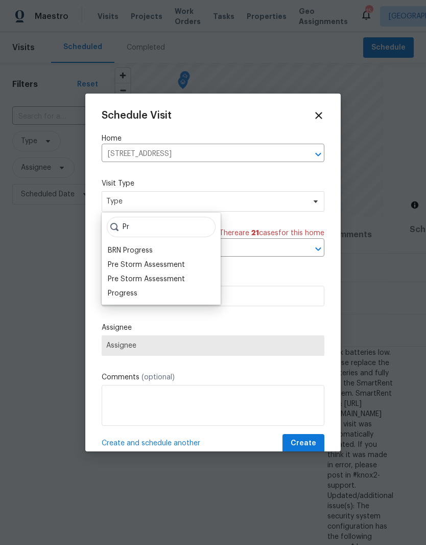
type input "Pr"
click at [134, 294] on div "Progress" at bounding box center [123, 293] width 30 height 10
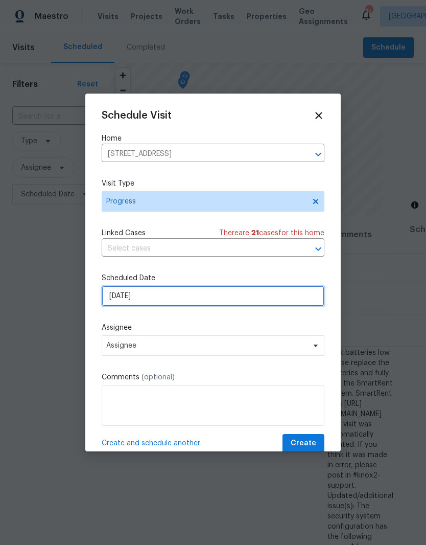
click at [281, 299] on input "[DATE]" at bounding box center [213, 296] width 223 height 20
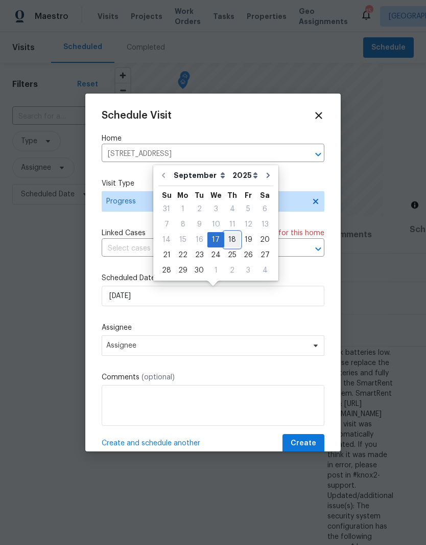
click at [234, 243] on div "18" at bounding box center [232, 240] width 16 height 14
type input "[DATE]"
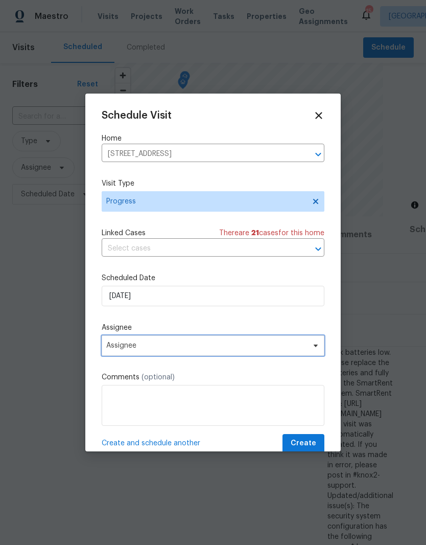
click at [302, 347] on span "Assignee" at bounding box center [206, 345] width 200 height 8
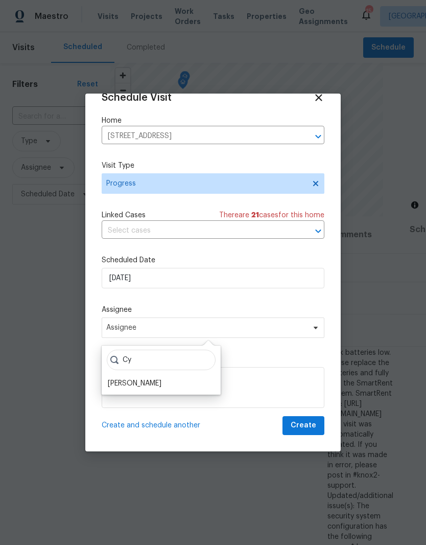
scroll to position [20, 0]
type input "Cy"
click at [154, 381] on div "[PERSON_NAME]" at bounding box center [135, 384] width 54 height 10
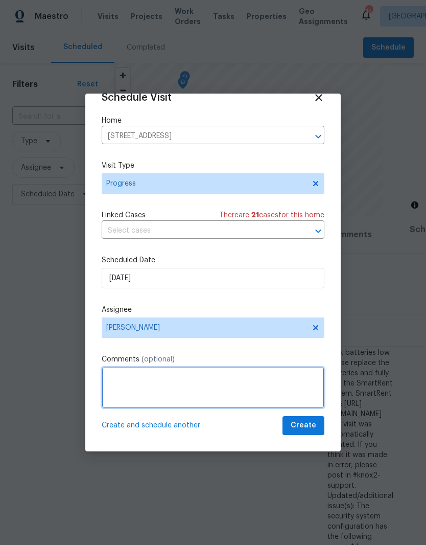
click at [151, 376] on textarea at bounding box center [213, 387] width 223 height 41
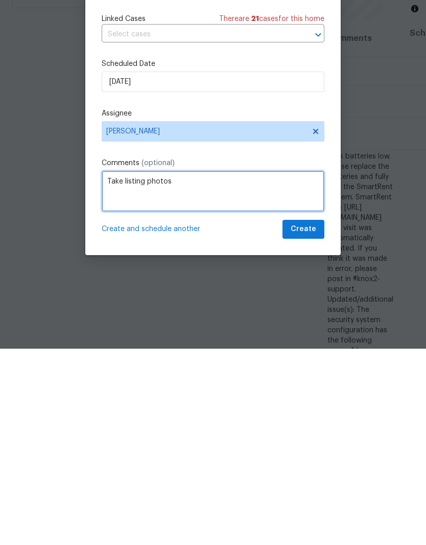
click at [124, 367] on textarea "Take listing photos" at bounding box center [213, 387] width 223 height 41
click at [122, 367] on textarea "Take listing photos" at bounding box center [213, 387] width 223 height 41
type textarea "Take new listing photos"
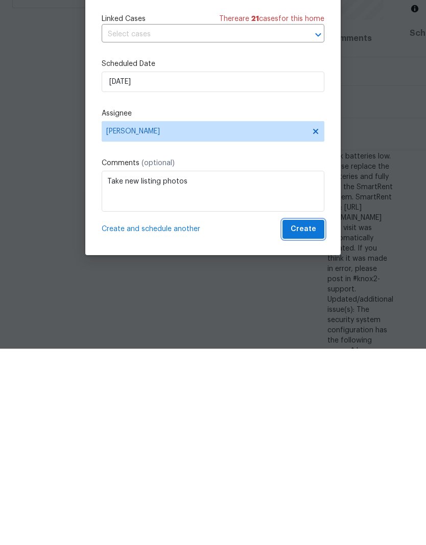
click at [315, 419] on span "Create" at bounding box center [304, 425] width 26 height 13
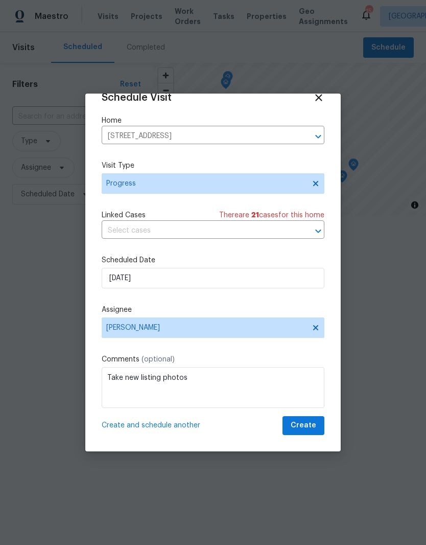
scroll to position [0, 0]
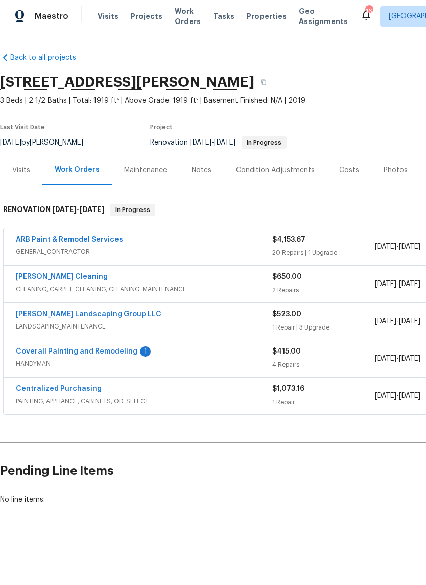
click at [108, 352] on link "Coverall Painting and Remodeling" at bounding box center [77, 351] width 122 height 7
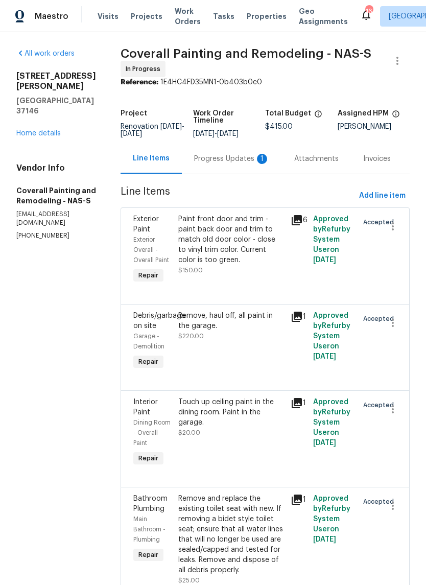
click at [250, 164] on div "Progress Updates 1" at bounding box center [232, 159] width 76 height 10
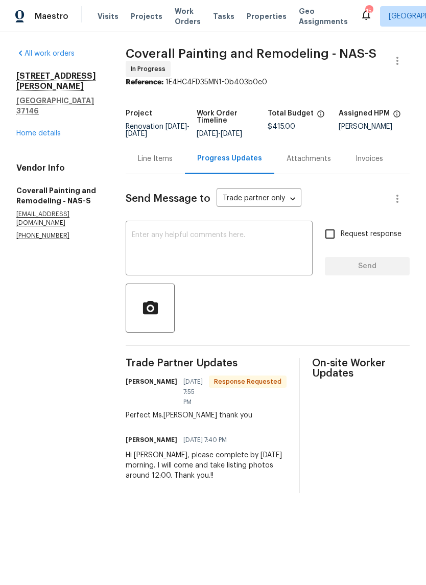
click at [53, 130] on link "Home details" at bounding box center [38, 133] width 44 height 7
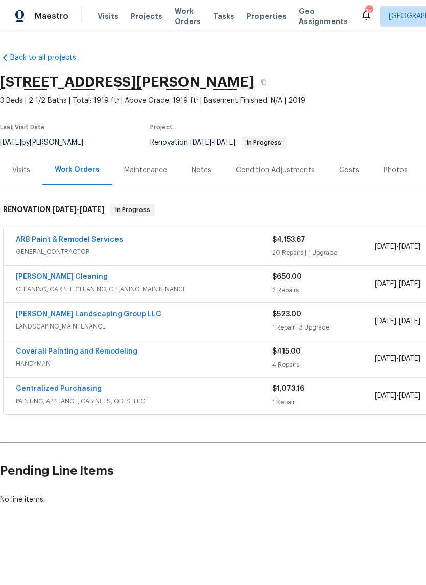
click at [106, 241] on link "ARB Paint & Remodel Services" at bounding box center [69, 239] width 107 height 7
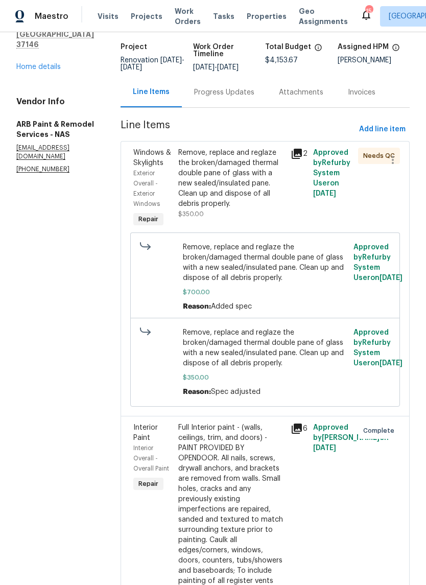
scroll to position [86, 0]
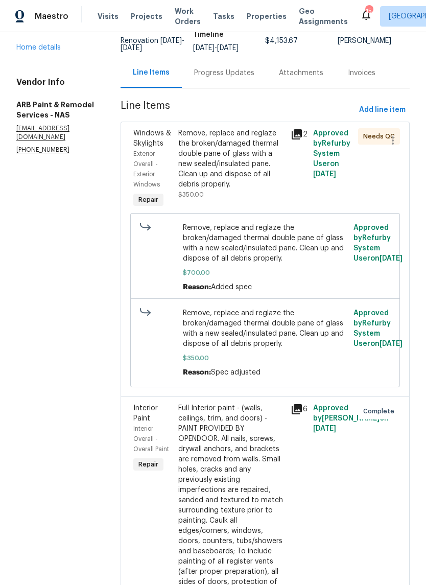
click at [249, 154] on div "Remove, replace and reglaze the broken/damaged thermal double pane of glass wit…" at bounding box center [231, 158] width 106 height 61
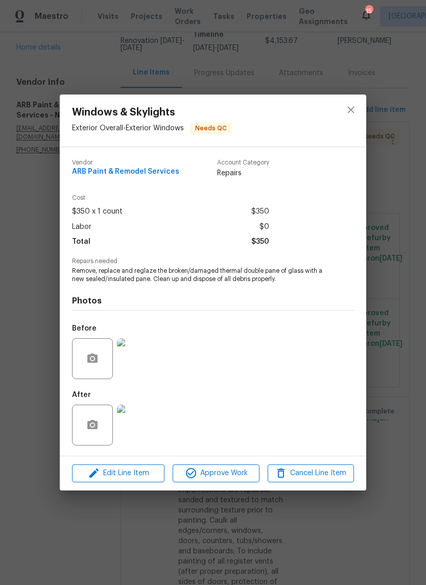
click at [151, 357] on img at bounding box center [137, 358] width 41 height 41
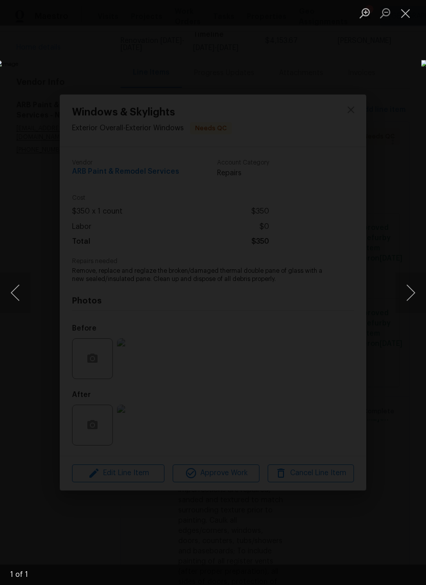
click at [409, 17] on button "Close lightbox" at bounding box center [406, 13] width 20 height 18
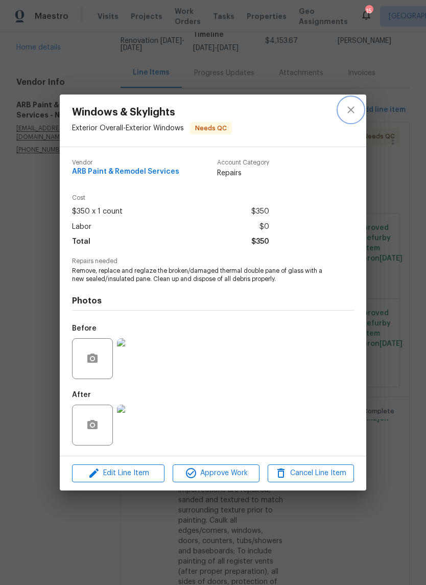
click at [353, 111] on icon "close" at bounding box center [351, 110] width 7 height 7
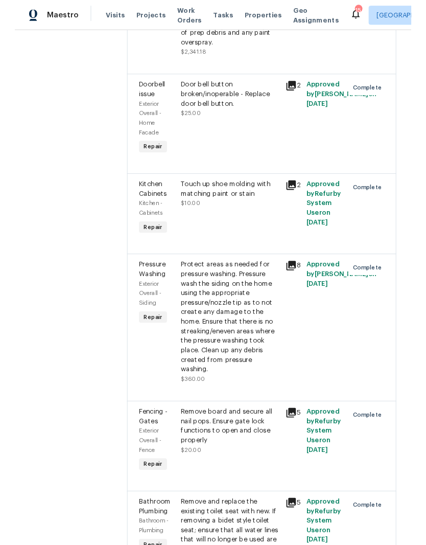
scroll to position [692, 0]
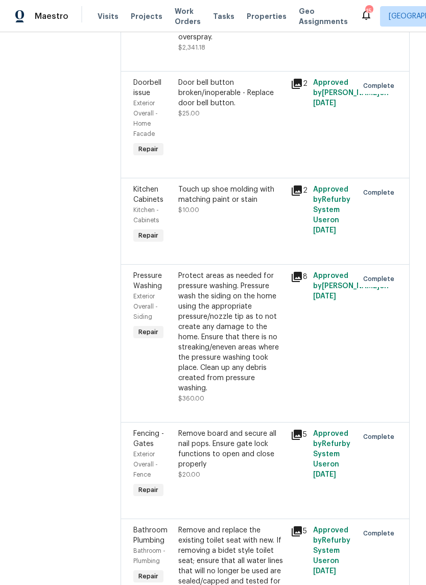
click at [256, 281] on div "Protect areas as needed for pressure washing. Pressure wash the siding on the h…" at bounding box center [231, 332] width 106 height 123
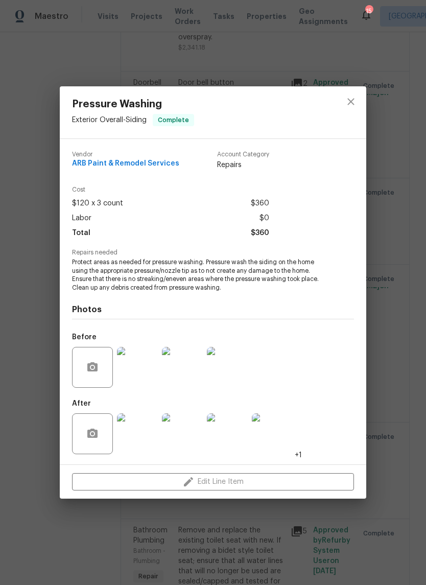
click at [145, 433] on img at bounding box center [137, 433] width 41 height 41
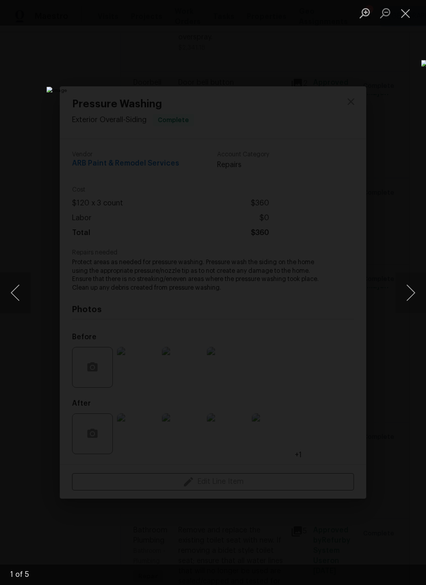
click at [411, 290] on button "Next image" at bounding box center [411, 292] width 31 height 41
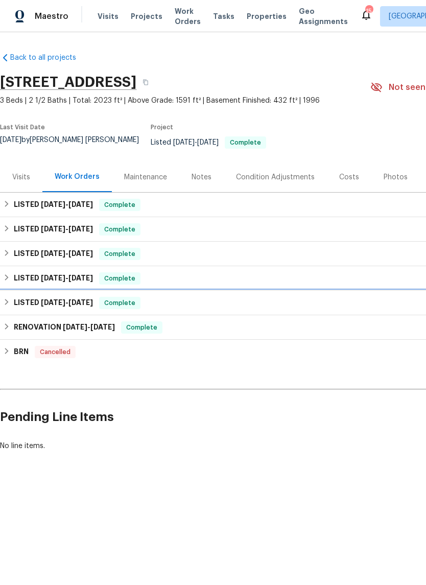
click at [93, 299] on span "6/25/25" at bounding box center [80, 302] width 25 height 7
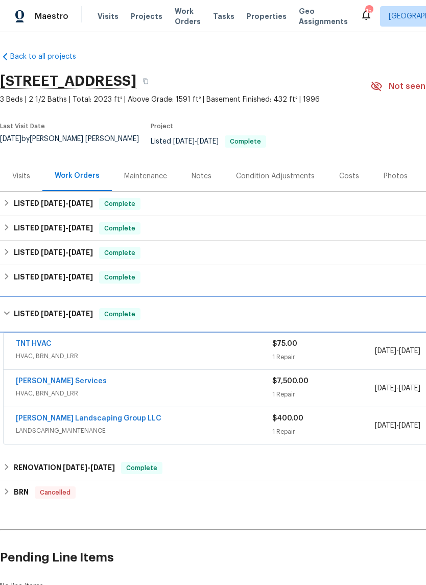
scroll to position [1, 0]
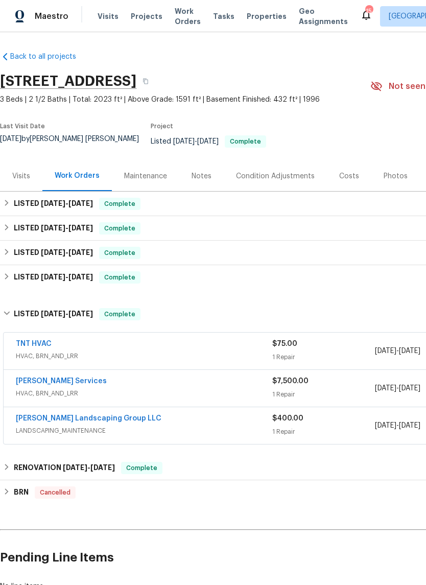
click at [95, 415] on link "Sandoval Landscaping Group LLC" at bounding box center [89, 418] width 146 height 7
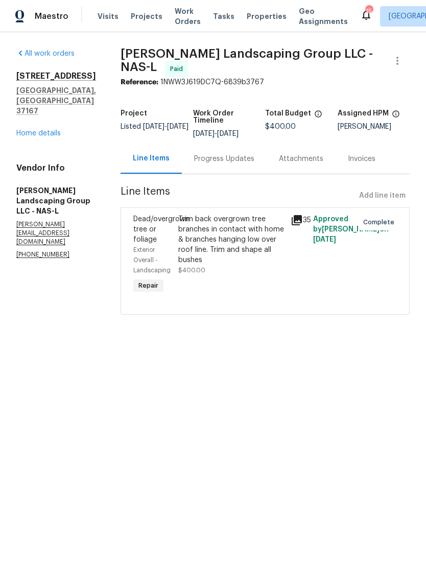
click at [268, 234] on div "Trim back overgrown tree branches in contact with home & branches hanging low o…" at bounding box center [231, 239] width 106 height 51
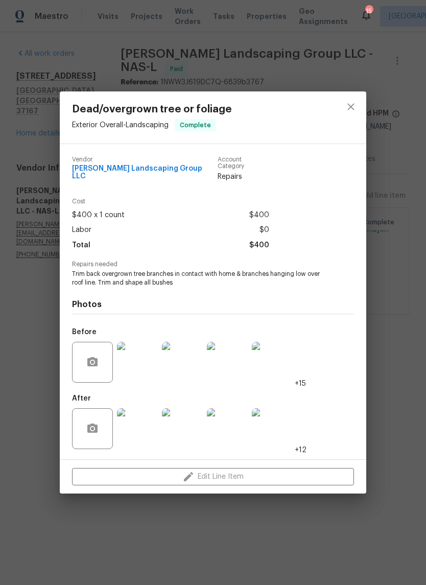
click at [145, 425] on img at bounding box center [137, 428] width 41 height 41
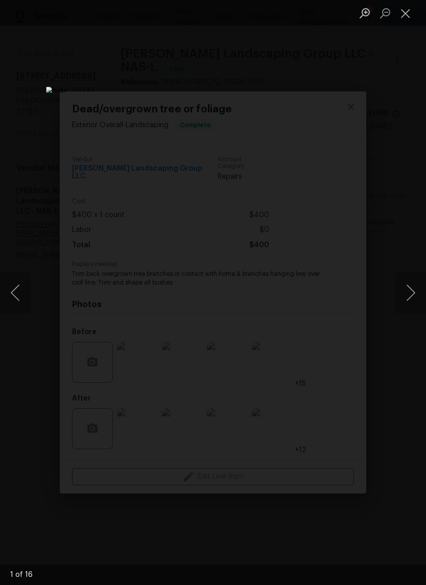
click at [413, 286] on button "Next image" at bounding box center [411, 292] width 31 height 41
click at [408, 288] on button "Next image" at bounding box center [411, 292] width 31 height 41
click at [408, 291] on button "Next image" at bounding box center [411, 292] width 31 height 41
click at [410, 289] on button "Next image" at bounding box center [411, 292] width 31 height 41
click at [415, 293] on button "Next image" at bounding box center [411, 292] width 31 height 41
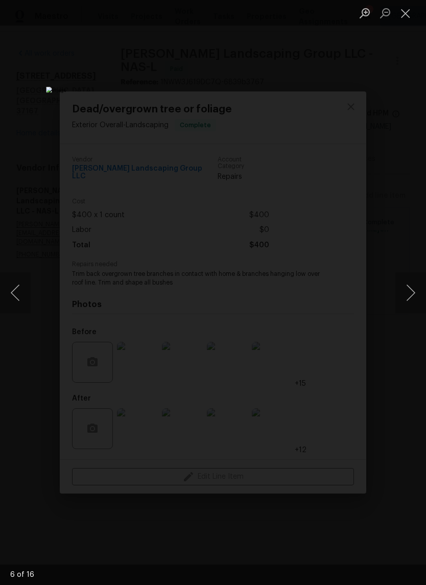
click at [410, 17] on button "Close lightbox" at bounding box center [406, 13] width 20 height 18
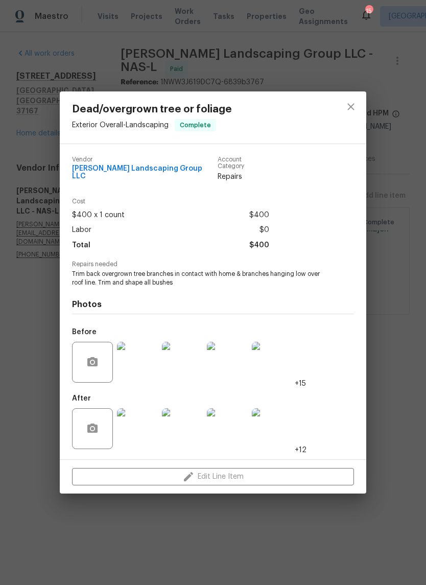
click at [151, 364] on img at bounding box center [137, 362] width 41 height 41
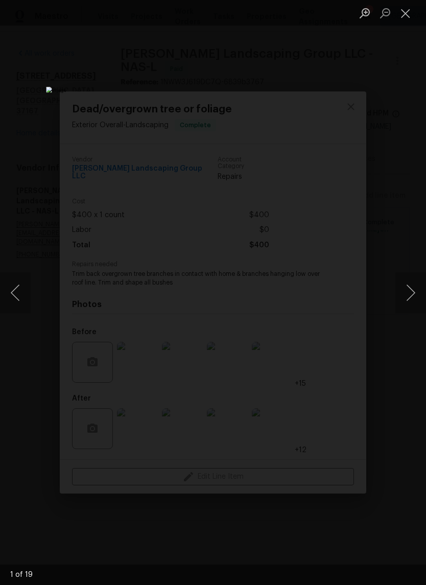
click at [414, 291] on button "Next image" at bounding box center [411, 292] width 31 height 41
click at [414, 290] on button "Next image" at bounding box center [411, 292] width 31 height 41
click at [412, 291] on button "Next image" at bounding box center [411, 292] width 31 height 41
click at [406, 21] on button "Close lightbox" at bounding box center [406, 13] width 20 height 18
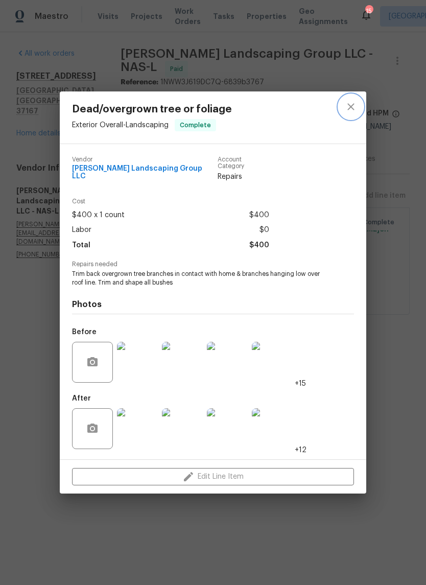
click at [351, 113] on icon "close" at bounding box center [351, 107] width 12 height 12
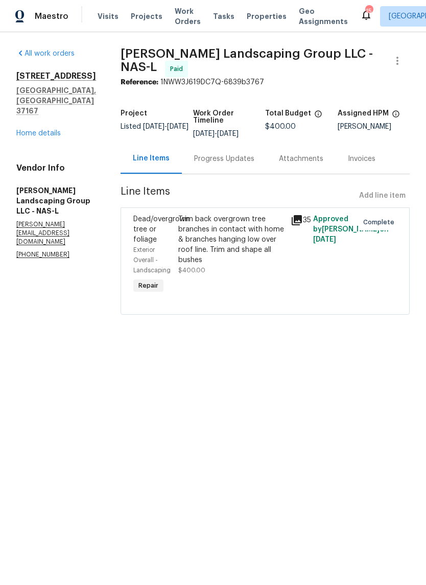
click at [53, 130] on link "Home details" at bounding box center [38, 133] width 44 height 7
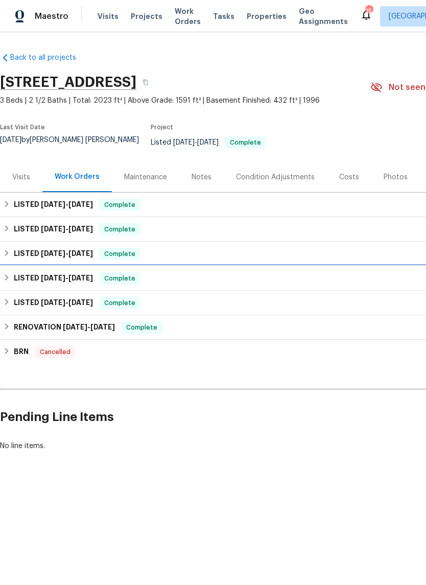
click at [93, 274] on span "6/21/25" at bounding box center [80, 277] width 25 height 7
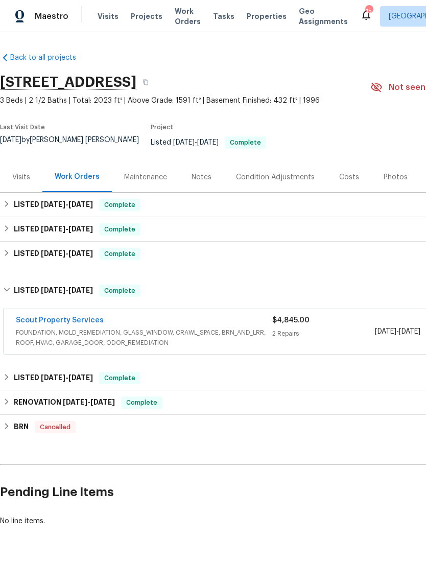
click at [32, 317] on link "Scout Property Services" at bounding box center [60, 320] width 88 height 7
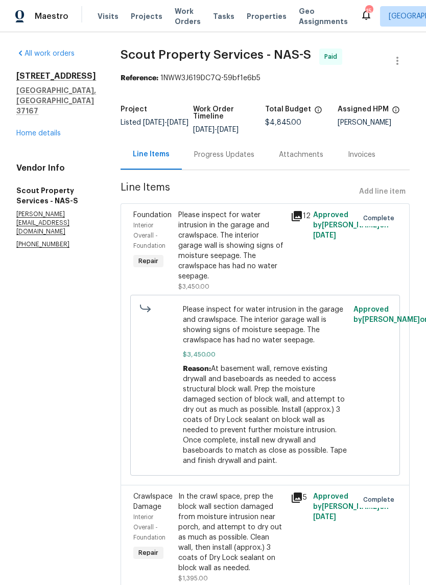
click at [23, 137] on link "Home details" at bounding box center [38, 133] width 44 height 7
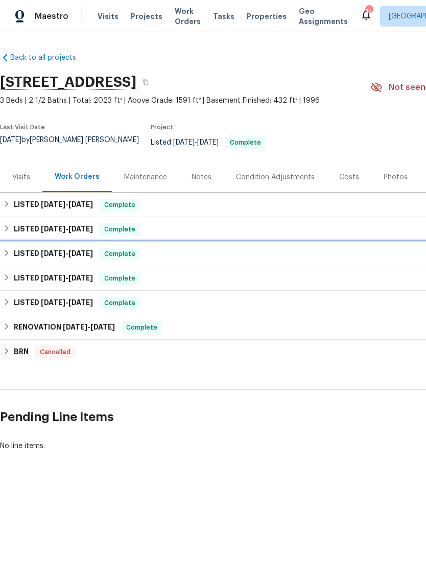
click at [93, 250] on span "6/21/25" at bounding box center [80, 253] width 25 height 7
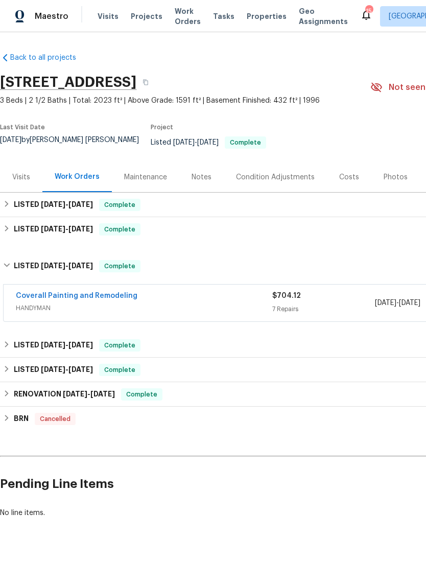
click at [26, 292] on link "Coverall Painting and Remodeling" at bounding box center [77, 295] width 122 height 7
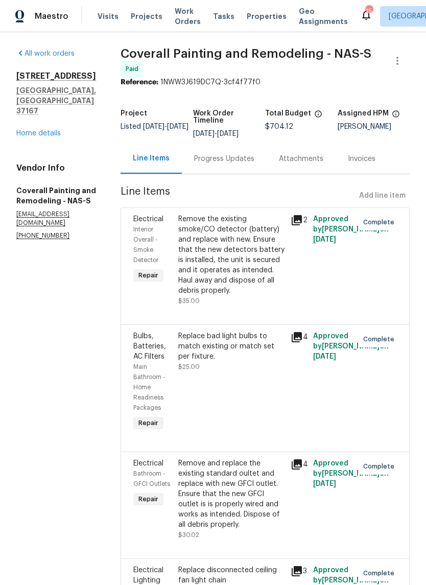
click at [51, 130] on link "Home details" at bounding box center [38, 133] width 44 height 7
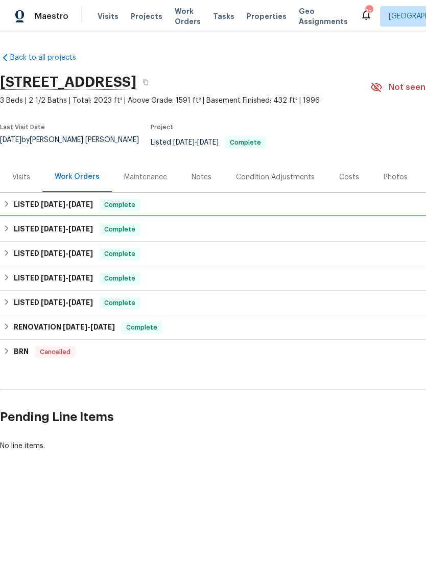
click at [84, 223] on h6 "LISTED 7/7/25 - 7/8/25" at bounding box center [53, 229] width 79 height 12
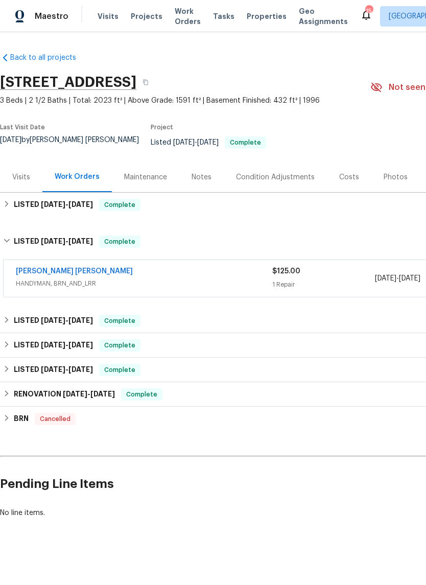
click at [23, 268] on link "Fernando Ruiz Hernandez" at bounding box center [74, 271] width 117 height 7
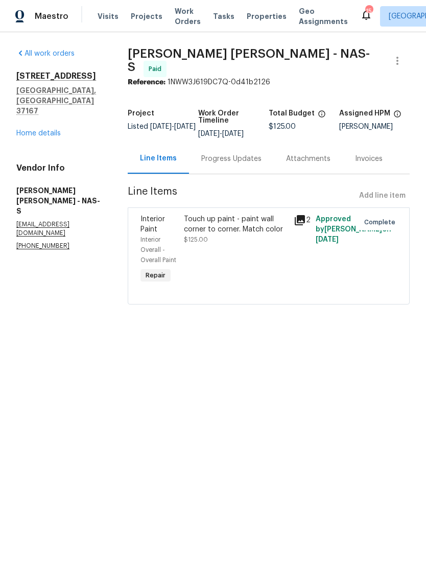
click at [55, 130] on link "Home details" at bounding box center [38, 133] width 44 height 7
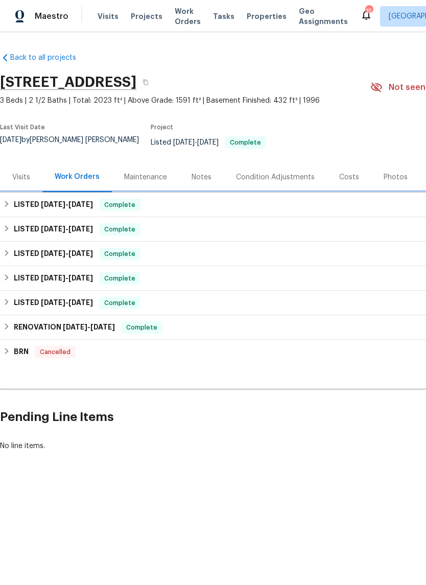
click at [88, 201] on span "8/12/25" at bounding box center [80, 204] width 25 height 7
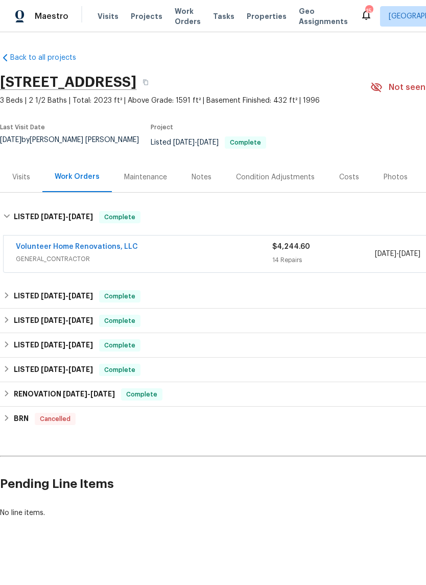
click at [24, 243] on link "Volunteer Home Renovations, LLC" at bounding box center [77, 246] width 122 height 7
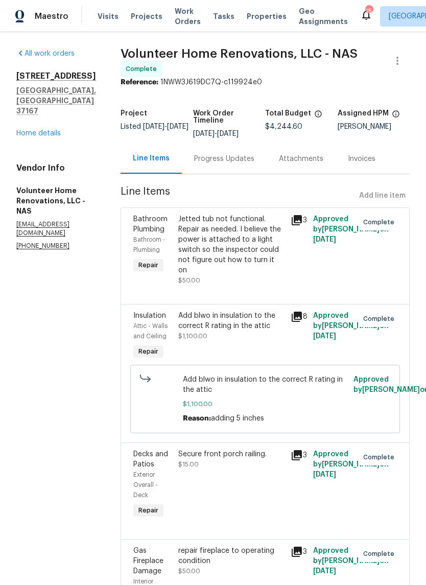
click at [279, 331] on div "Add blwo in insulation to the correct R rating in the attic" at bounding box center [231, 321] width 106 height 20
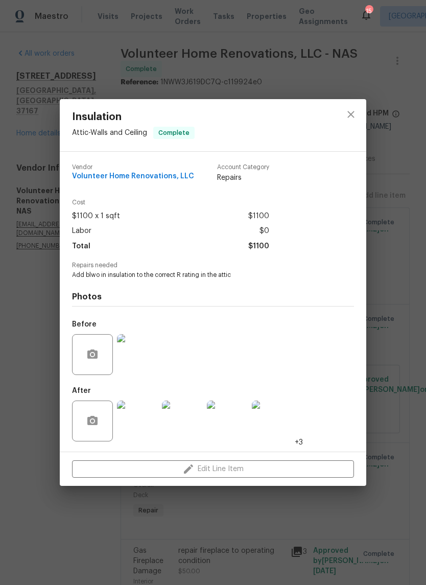
click at [137, 358] on img at bounding box center [137, 354] width 41 height 41
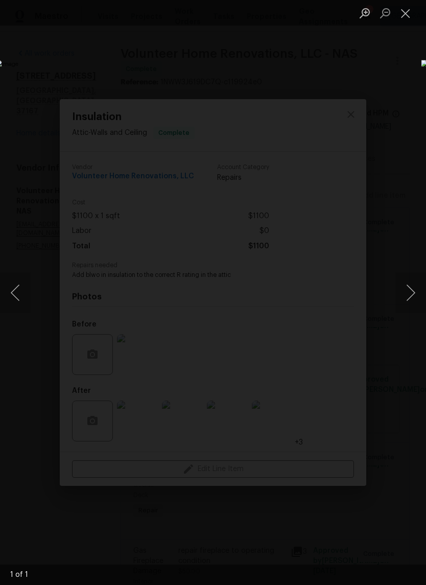
click at [405, 21] on button "Close lightbox" at bounding box center [406, 13] width 20 height 18
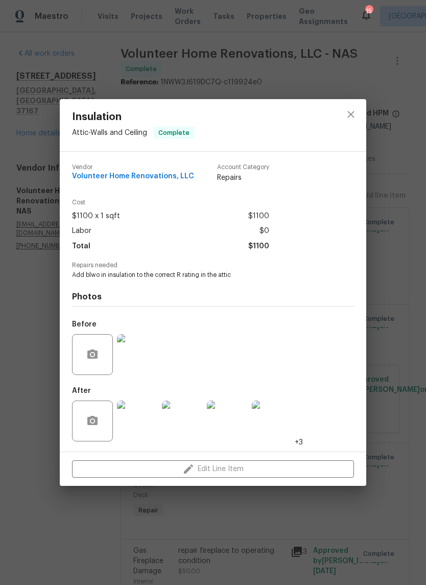
click at [142, 430] on img at bounding box center [137, 421] width 41 height 41
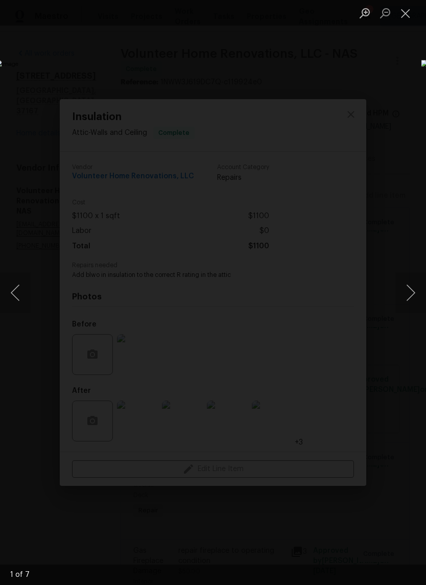
click at [410, 290] on button "Next image" at bounding box center [411, 292] width 31 height 41
click at [411, 293] on button "Next image" at bounding box center [411, 292] width 31 height 41
click at [408, 14] on button "Close lightbox" at bounding box center [406, 13] width 20 height 18
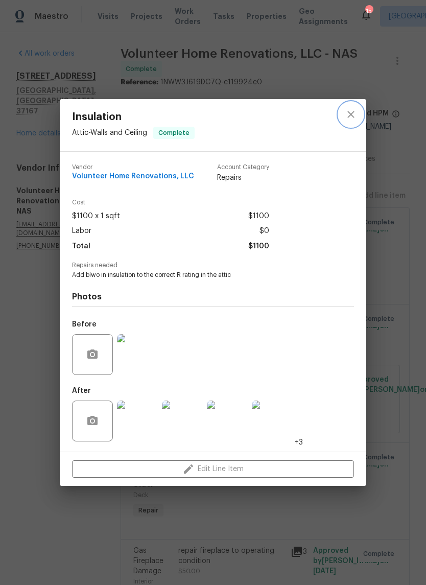
click at [356, 115] on icon "close" at bounding box center [351, 114] width 12 height 12
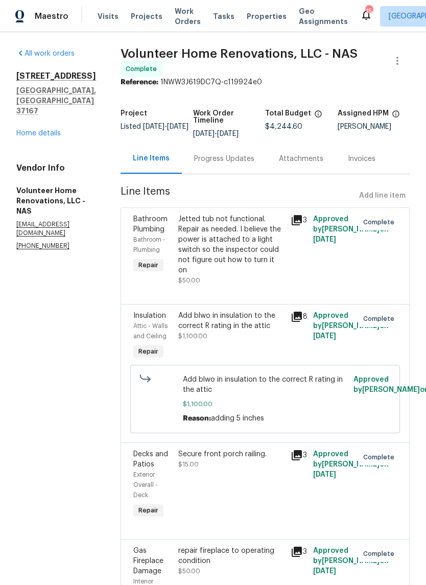
click at [59, 130] on link "Home details" at bounding box center [38, 133] width 44 height 7
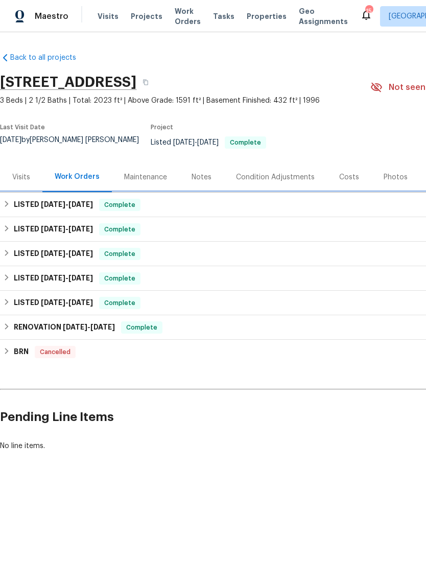
click at [82, 201] on span "8/12/25" at bounding box center [80, 204] width 25 height 7
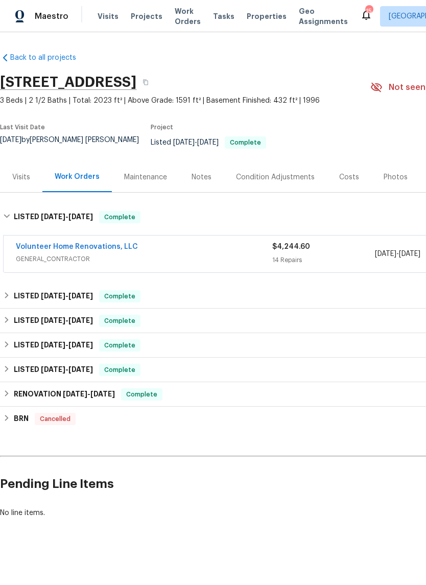
click at [98, 243] on link "Volunteer Home Renovations, LLC" at bounding box center [77, 246] width 122 height 7
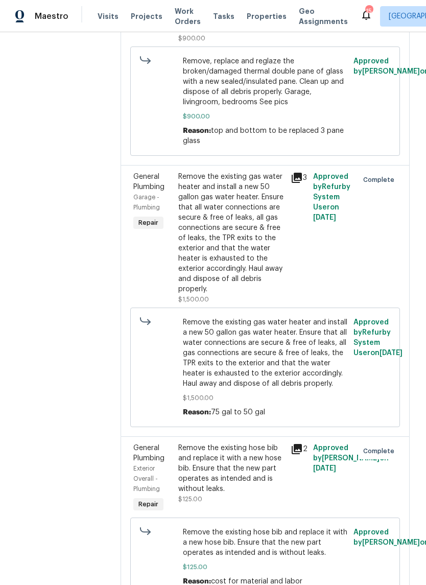
scroll to position [1347, 0]
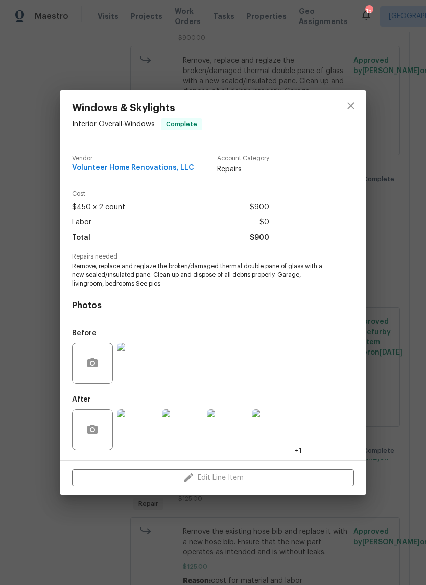
click at [135, 370] on img at bounding box center [137, 363] width 41 height 41
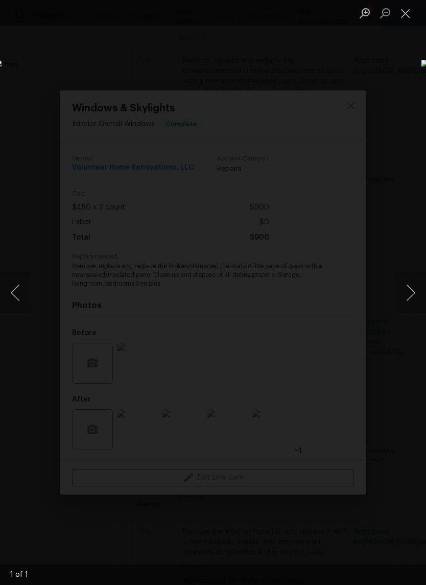
click at [410, 17] on button "Close lightbox" at bounding box center [406, 13] width 20 height 18
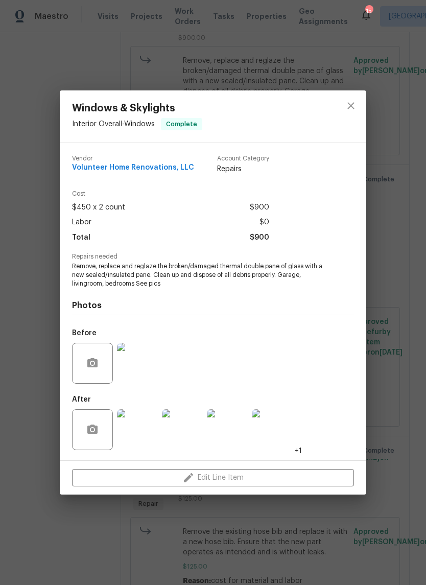
click at [146, 437] on img at bounding box center [137, 429] width 41 height 41
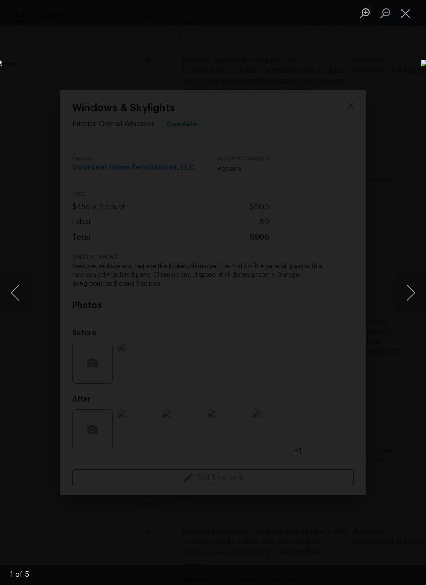
click at [411, 293] on button "Next image" at bounding box center [411, 292] width 31 height 41
click at [411, 294] on button "Next image" at bounding box center [411, 292] width 31 height 41
click at [407, 17] on button "Close lightbox" at bounding box center [406, 13] width 20 height 18
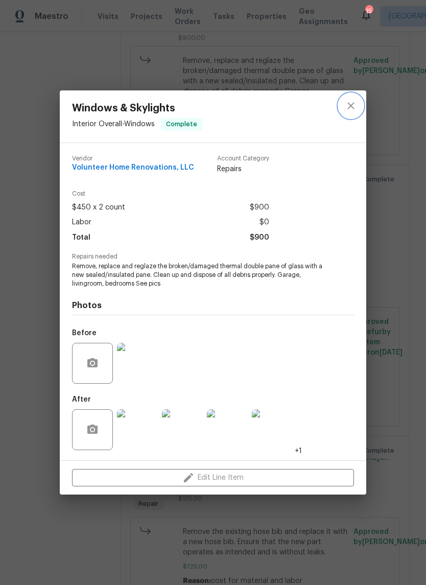
click at [354, 110] on icon "close" at bounding box center [351, 106] width 12 height 12
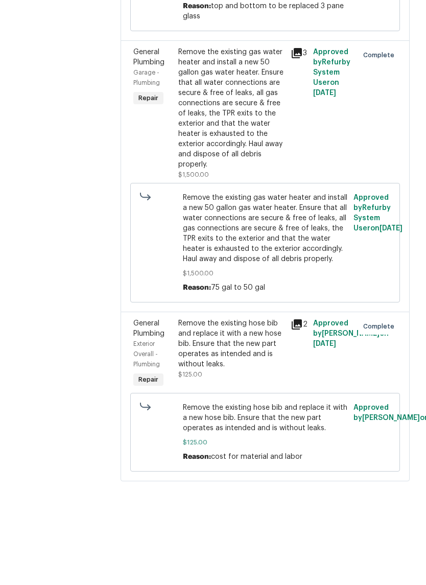
scroll to position [0, 0]
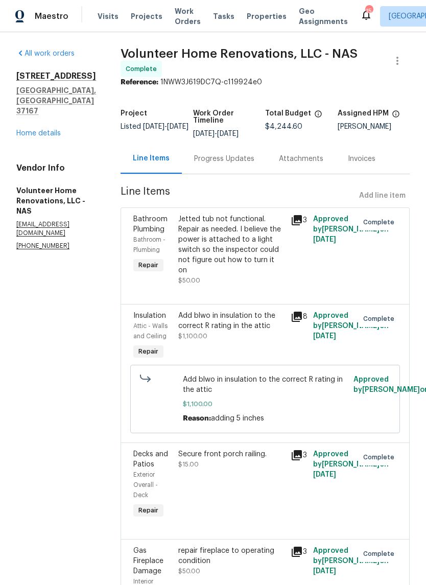
click at [51, 130] on link "Home details" at bounding box center [38, 133] width 44 height 7
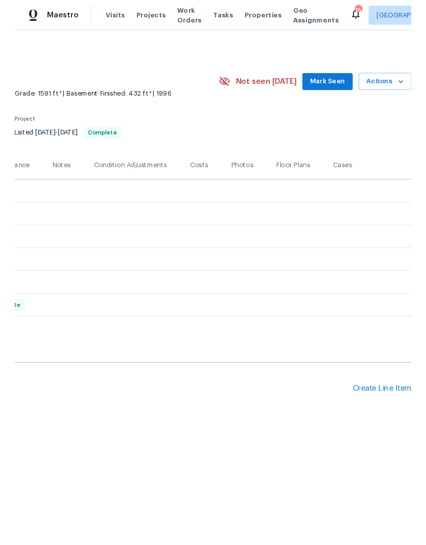
scroll to position [0, 151]
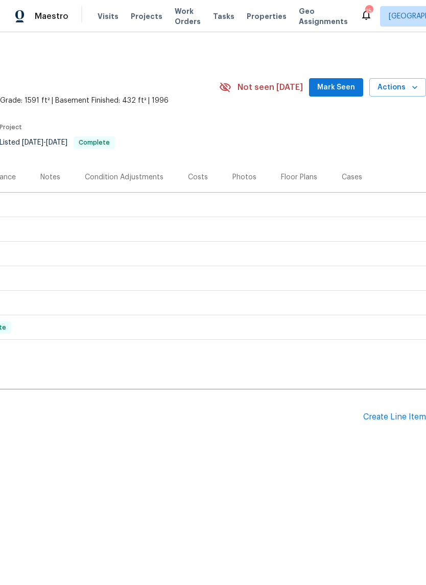
click at [348, 88] on span "Mark Seen" at bounding box center [336, 87] width 38 height 13
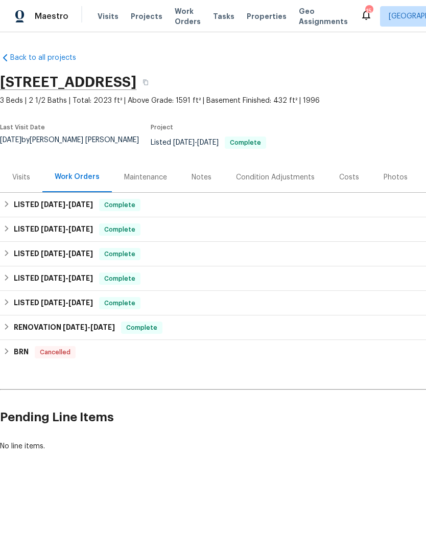
scroll to position [0, 0]
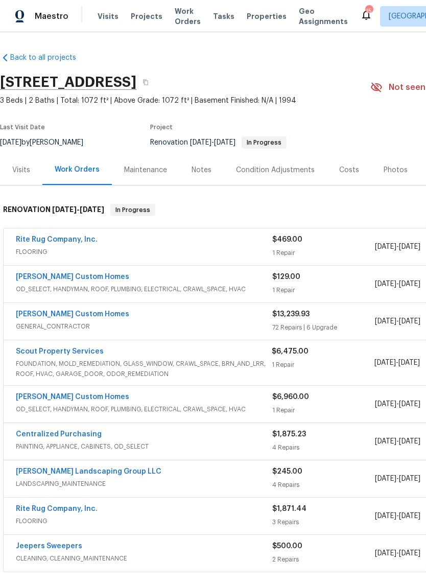
click at [83, 316] on link "[PERSON_NAME] Custom Homes" at bounding box center [72, 314] width 113 height 7
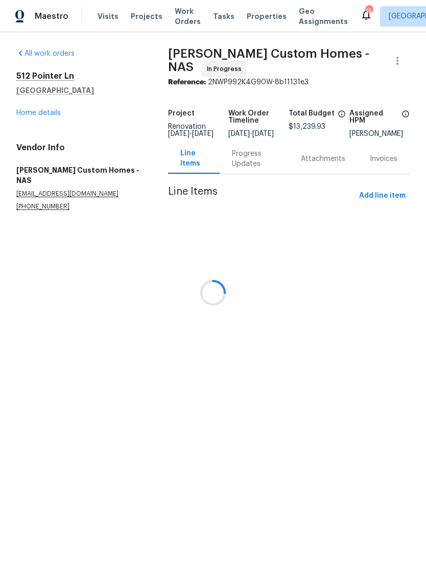
click at [254, 166] on div at bounding box center [213, 292] width 426 height 585
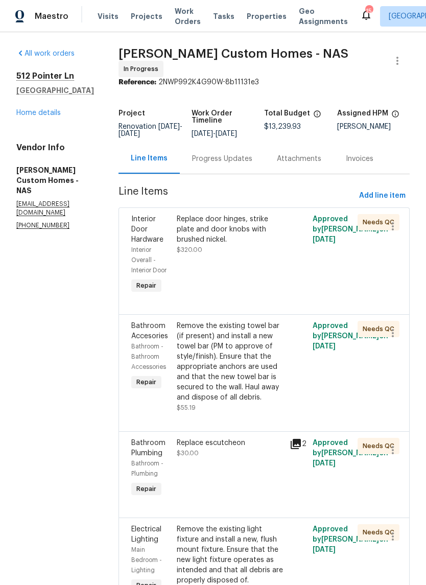
click at [252, 164] on div "Progress Updates" at bounding box center [222, 159] width 60 height 10
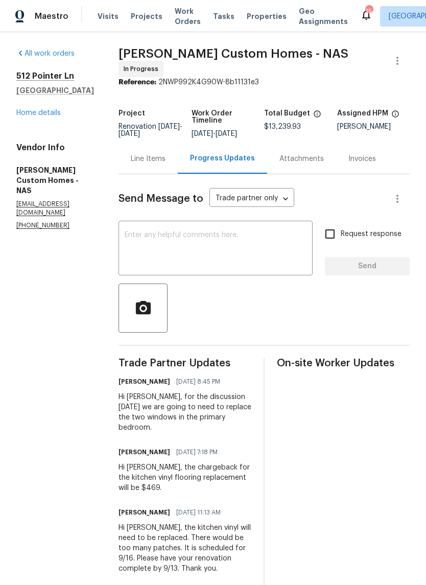
click at [166, 163] on div "Line Items" at bounding box center [148, 159] width 35 height 10
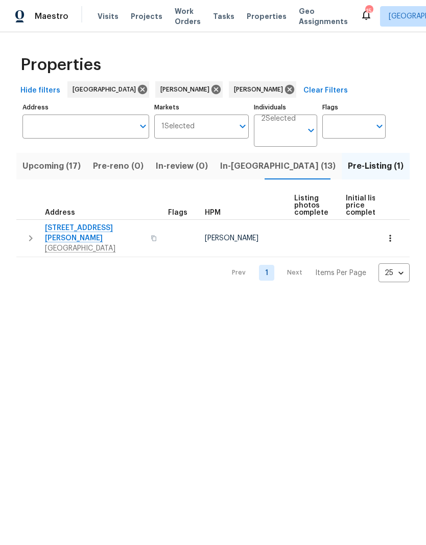
click at [230, 167] on span "In-reno (13)" at bounding box center [277, 166] width 115 height 14
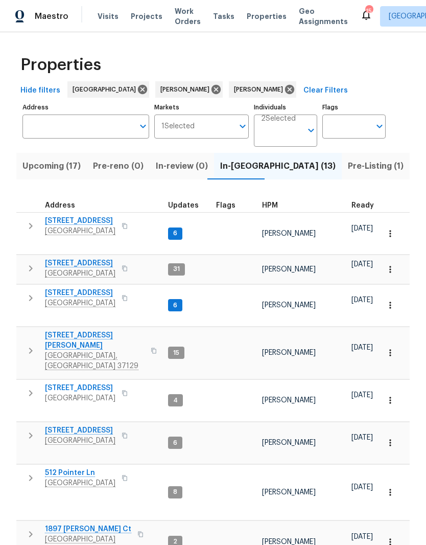
click at [89, 259] on span "2754 Cider Dr" at bounding box center [80, 263] width 71 height 10
click at [83, 259] on span "2754 Cider Dr" at bounding box center [80, 263] width 71 height 10
click at [91, 383] on span "2592 Emerald Ct" at bounding box center [80, 388] width 71 height 10
click at [212, 92] on icon at bounding box center [216, 89] width 9 height 9
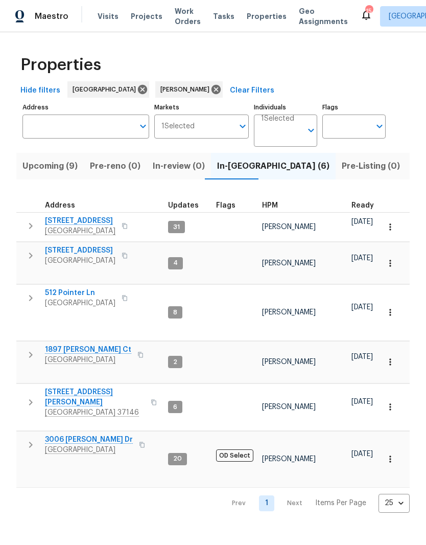
click at [97, 434] on span "3006 Sheddan Dr" at bounding box center [89, 439] width 88 height 10
click at [97, 344] on span "1897 Sherman Ct" at bounding box center [88, 349] width 86 height 10
click at [97, 434] on span "3006 Sheddan Dr" at bounding box center [89, 439] width 88 height 10
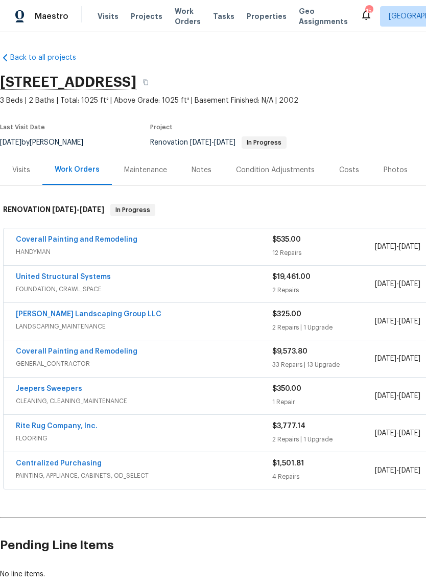
click at [397, 173] on div "Photos" at bounding box center [396, 170] width 24 height 10
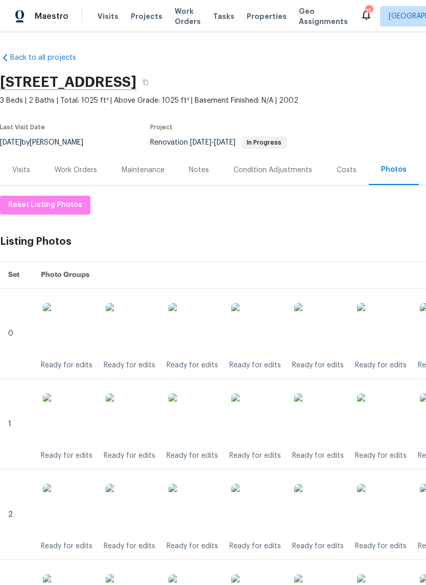
click at [260, 335] on img at bounding box center [256, 328] width 51 height 51
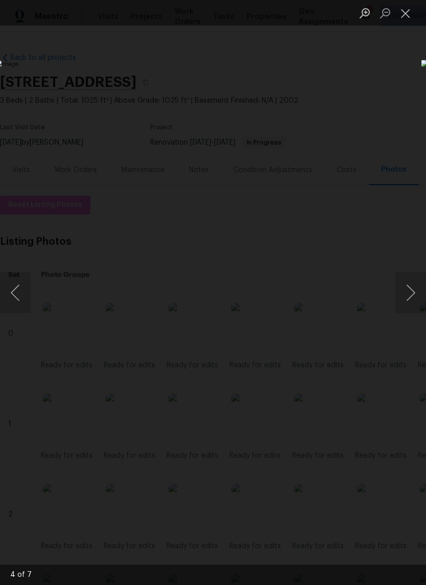
click at [408, 19] on button "Close lightbox" at bounding box center [406, 13] width 20 height 18
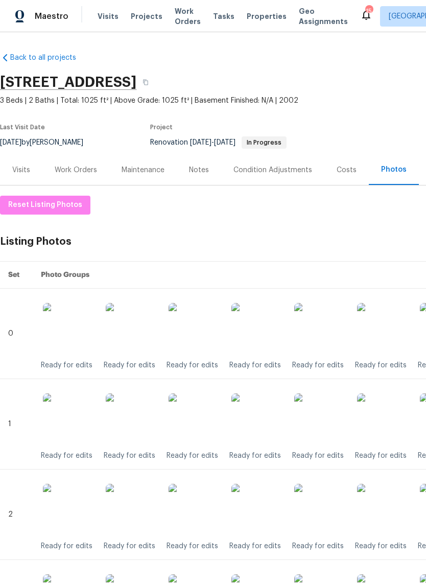
click at [266, 423] on img at bounding box center [256, 418] width 51 height 51
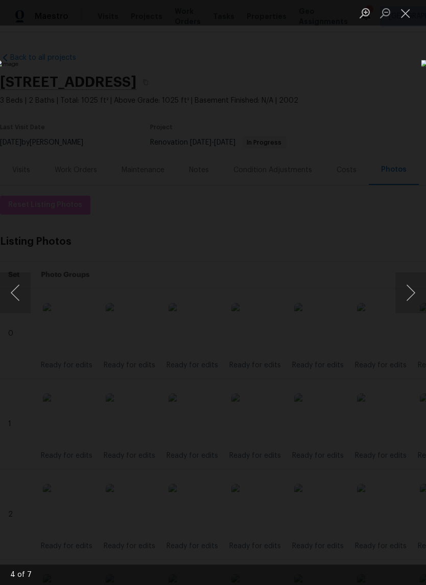
click at [406, 20] on button "Close lightbox" at bounding box center [406, 13] width 20 height 18
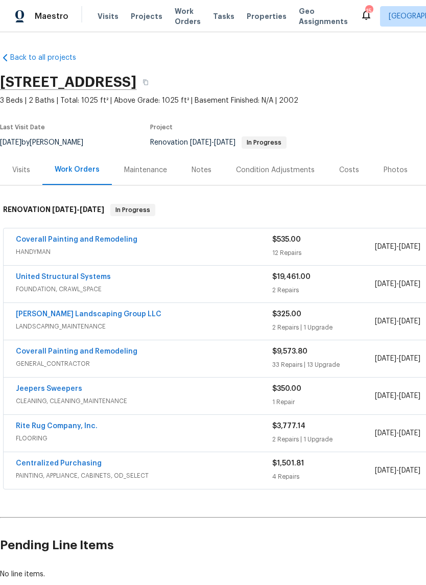
click at [120, 242] on link "Coverall Painting and Remodeling" at bounding box center [77, 239] width 122 height 7
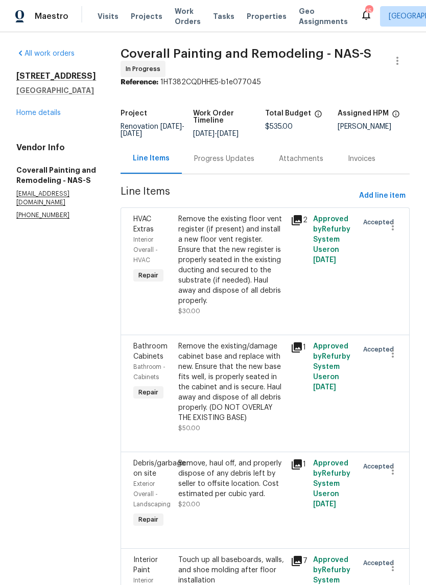
click at [62, 54] on link "All work orders" at bounding box center [45, 53] width 58 height 7
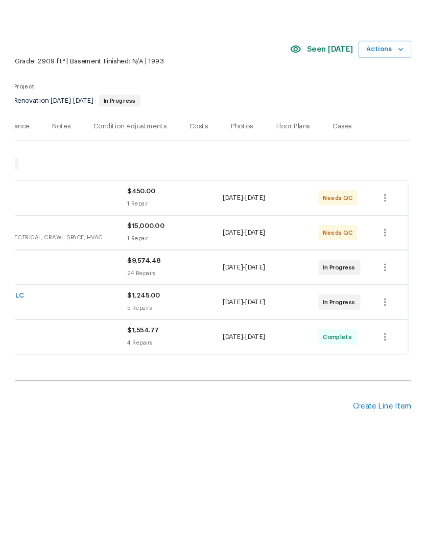
scroll to position [0, 151]
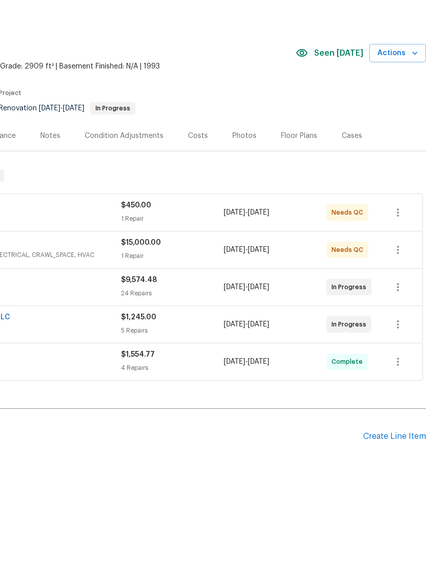
click at [396, 466] on div "Create Line Item" at bounding box center [394, 471] width 63 height 10
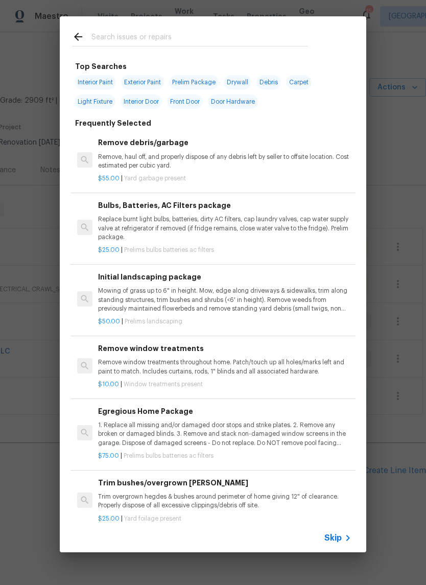
click at [118, 34] on input "text" at bounding box center [199, 38] width 217 height 15
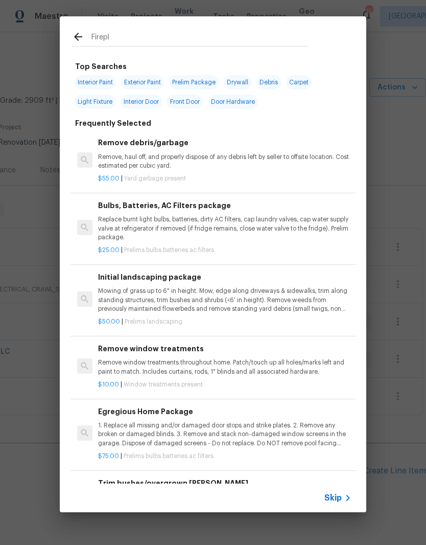
type input "Firepla"
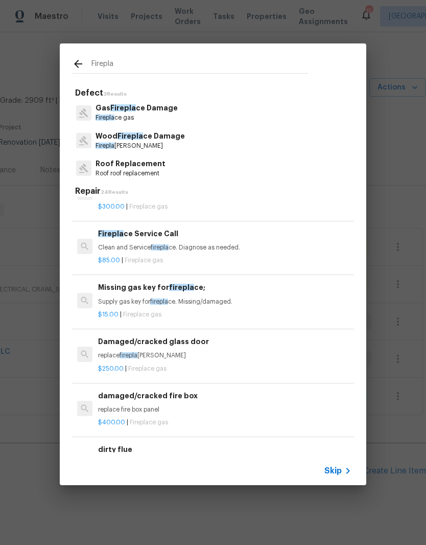
scroll to position [86, 0]
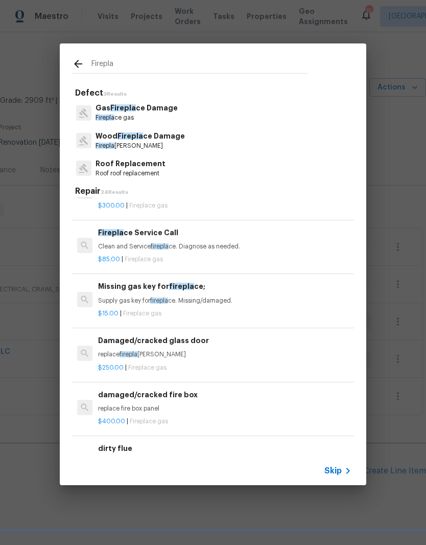
click at [178, 242] on p "Clean and Service firepla ce. Diagnose as needed." at bounding box center [224, 246] width 253 height 9
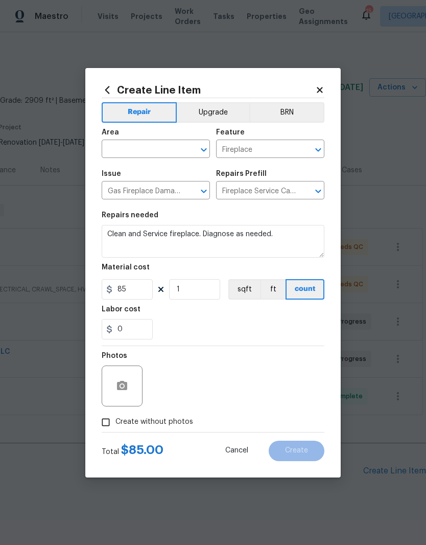
click at [188, 147] on icon "Clear" at bounding box center [191, 150] width 6 height 6
click at [157, 190] on li "Interior Overall" at bounding box center [156, 189] width 108 height 17
type input "Interior Overall"
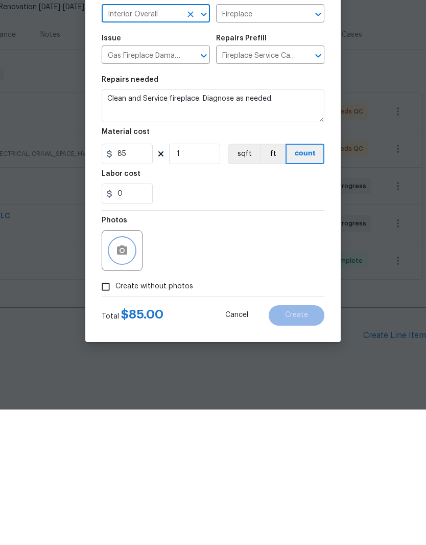
click at [130, 374] on button "button" at bounding box center [122, 386] width 25 height 25
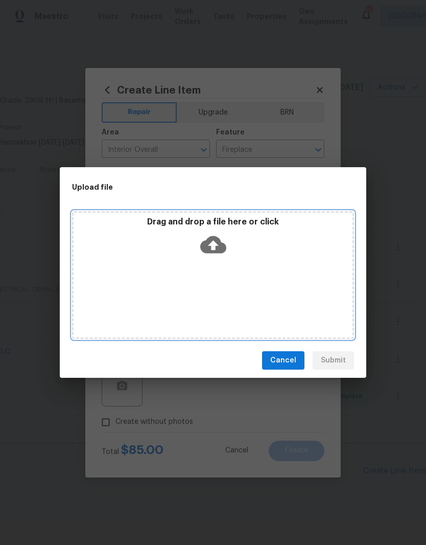
click at [280, 269] on div "Drag and drop a file here or click" at bounding box center [213, 275] width 282 height 128
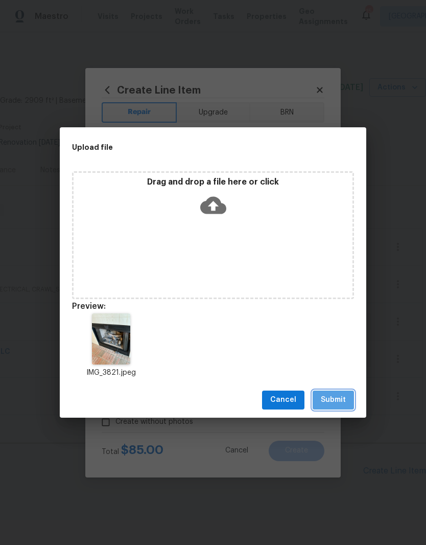
click at [342, 399] on span "Submit" at bounding box center [333, 399] width 25 height 13
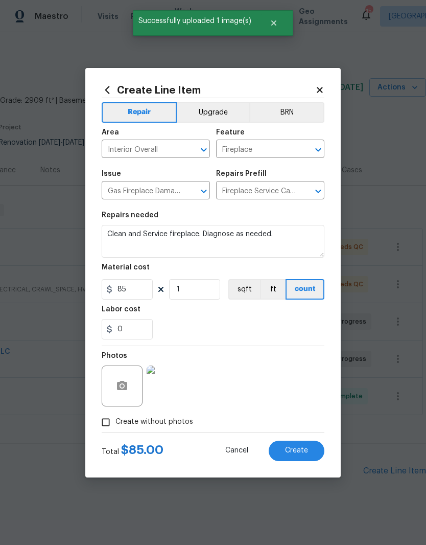
click at [302, 451] on span "Create" at bounding box center [296, 451] width 23 height 8
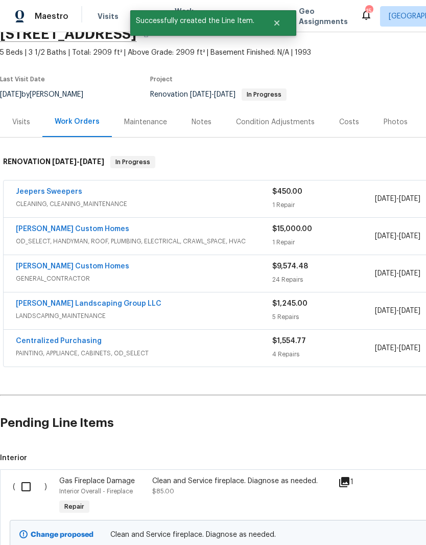
scroll to position [49, 0]
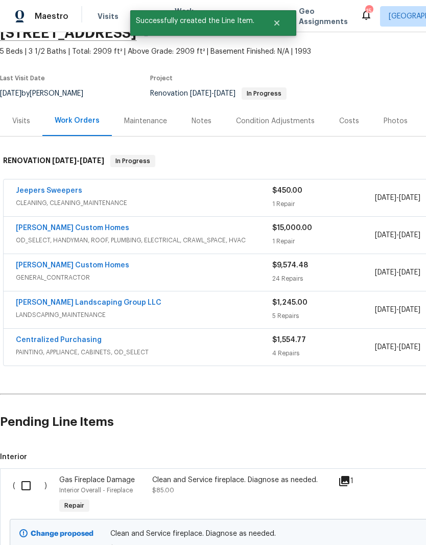
click at [27, 475] on input "checkbox" at bounding box center [29, 485] width 29 height 21
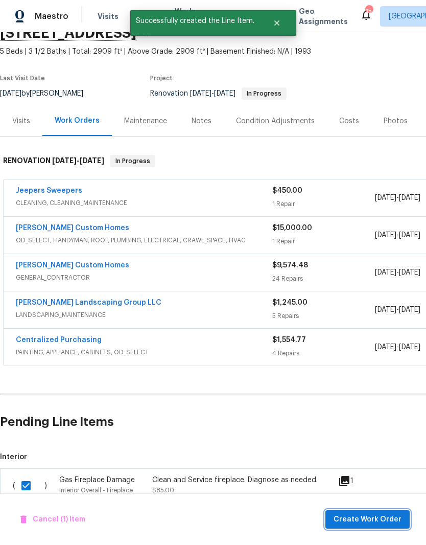
click at [377, 518] on span "Create Work Order" at bounding box center [368, 519] width 68 height 13
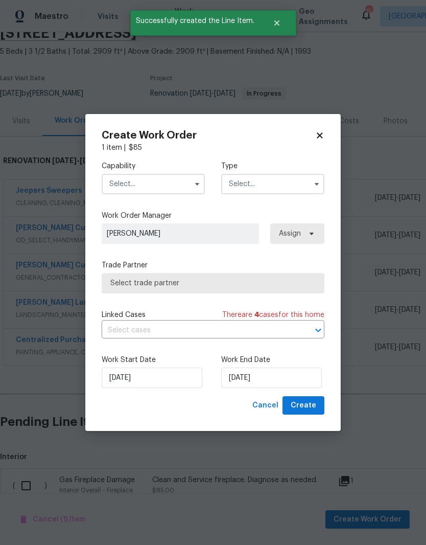
checkbox input "false"
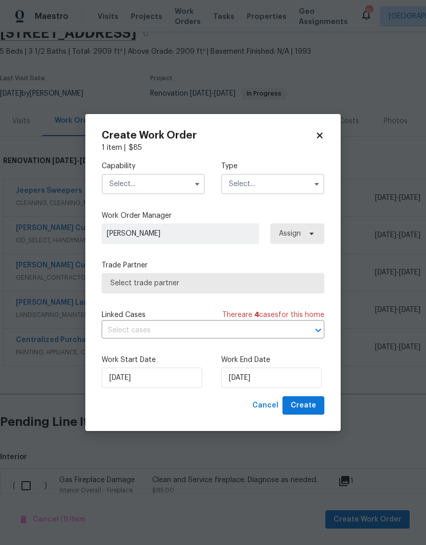
click at [175, 180] on input "text" at bounding box center [153, 184] width 103 height 20
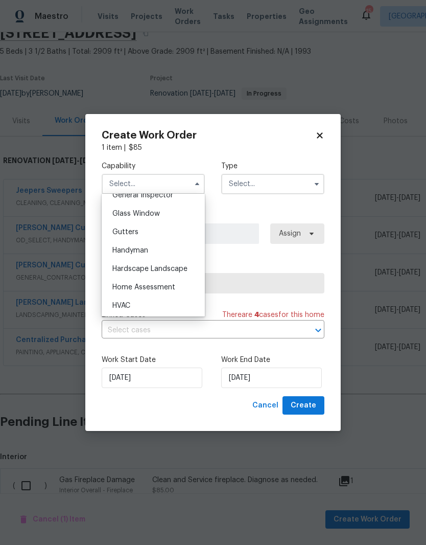
scroll to position [519, 0]
click at [131, 308] on div "HVAC" at bounding box center [153, 304] width 98 height 18
type input "HVAC"
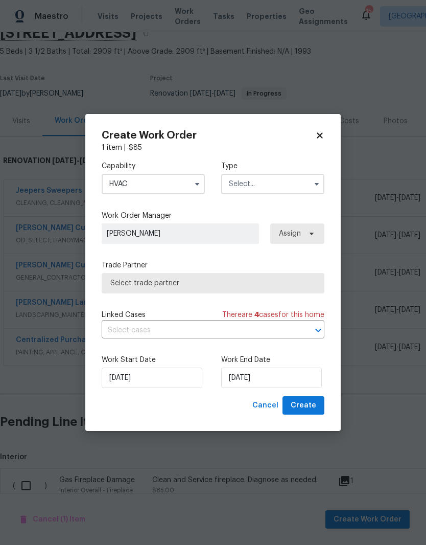
click at [277, 185] on input "text" at bounding box center [272, 184] width 103 height 20
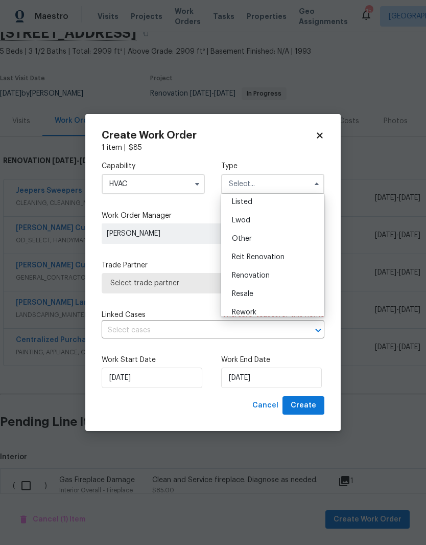
scroll to position [97, 0]
click at [261, 277] on span "Renovation" at bounding box center [251, 274] width 38 height 7
type input "Renovation"
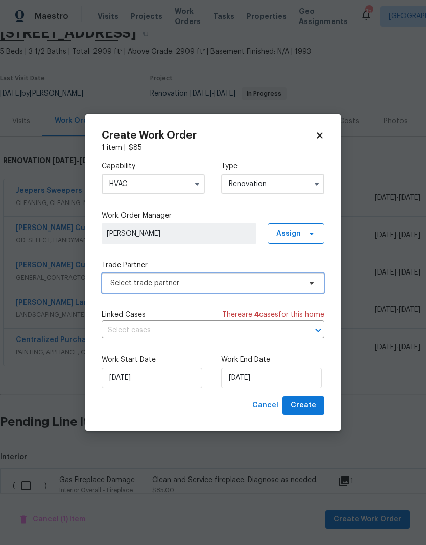
click at [309, 282] on icon at bounding box center [312, 283] width 8 height 8
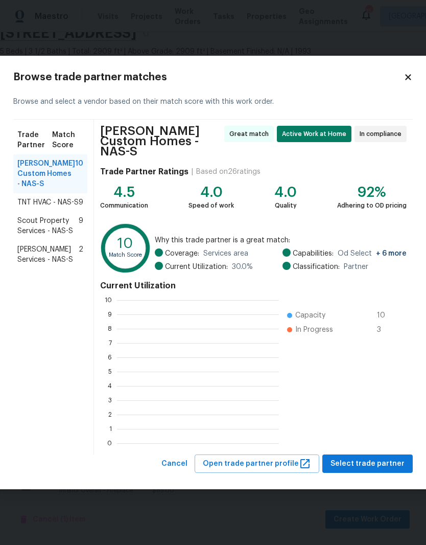
scroll to position [1, 1]
click at [54, 265] on span "[PERSON_NAME] Services - NAS-S" at bounding box center [47, 254] width 61 height 20
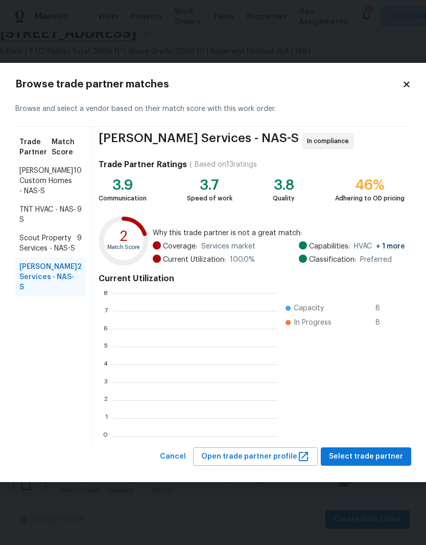
scroll to position [143, 165]
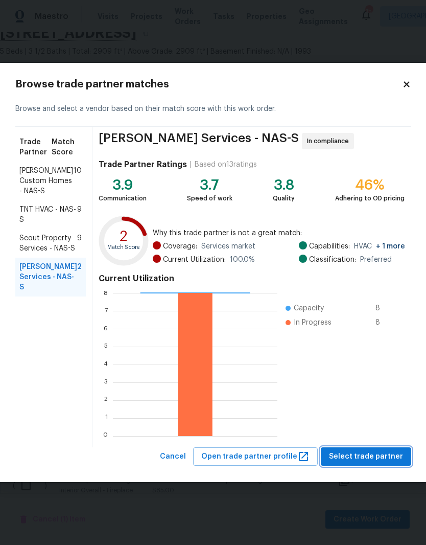
click at [374, 457] on span "Select trade partner" at bounding box center [366, 456] width 74 height 13
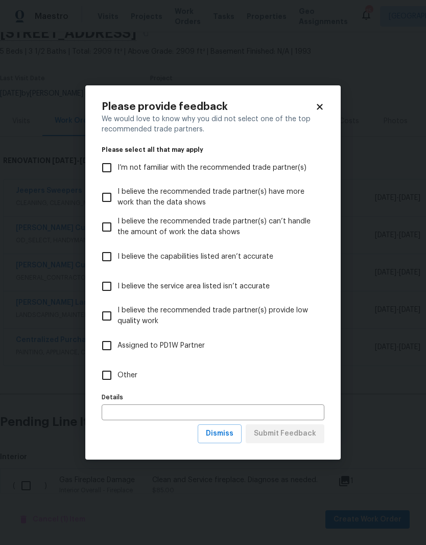
click at [110, 376] on input "Other" at bounding box center [106, 374] width 21 height 21
checkbox input "true"
click at [293, 434] on span "Submit Feedback" at bounding box center [285, 433] width 62 height 13
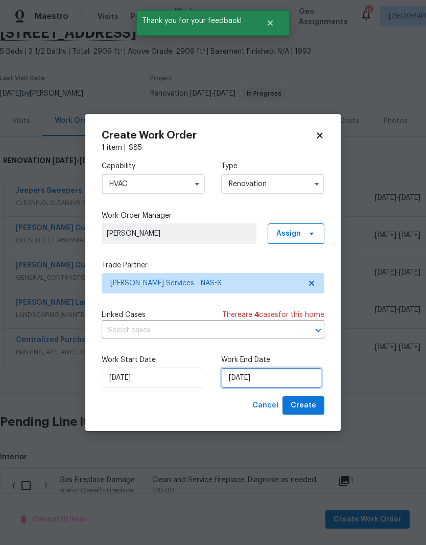
click at [292, 379] on input "[DATE]" at bounding box center [271, 377] width 101 height 20
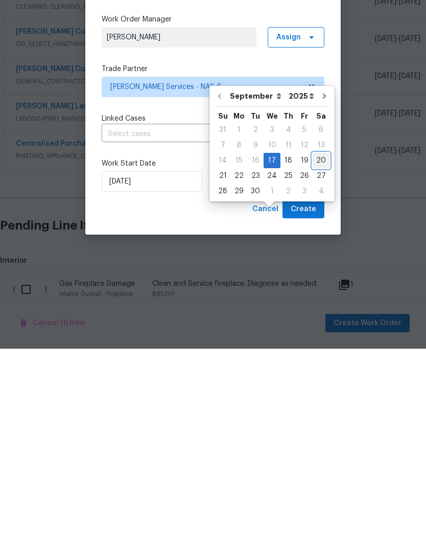
click at [317, 350] on div "20" at bounding box center [321, 357] width 17 height 14
type input "[DATE]"
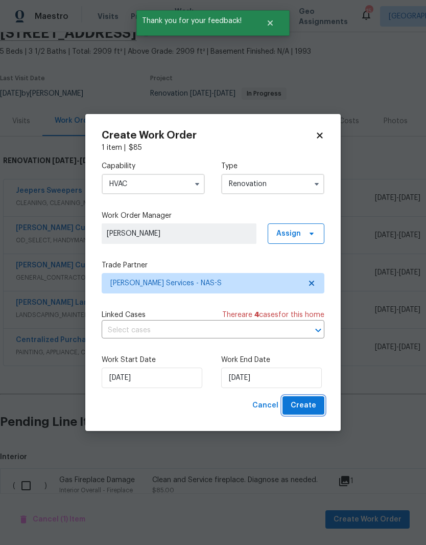
click at [310, 405] on span "Create" at bounding box center [304, 405] width 26 height 13
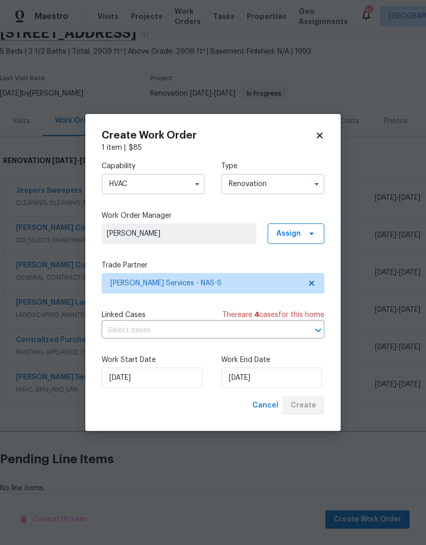
scroll to position [25, 0]
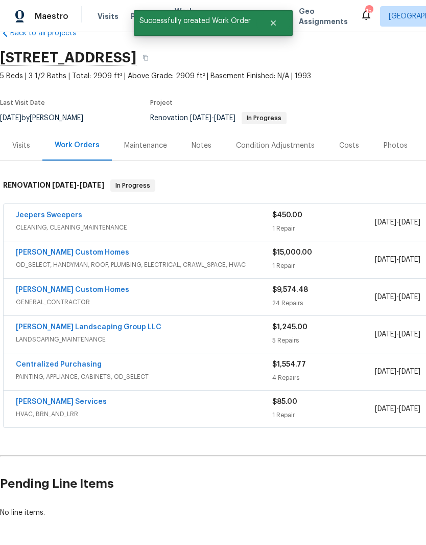
click at [68, 398] on link "[PERSON_NAME] Services" at bounding box center [61, 401] width 91 height 7
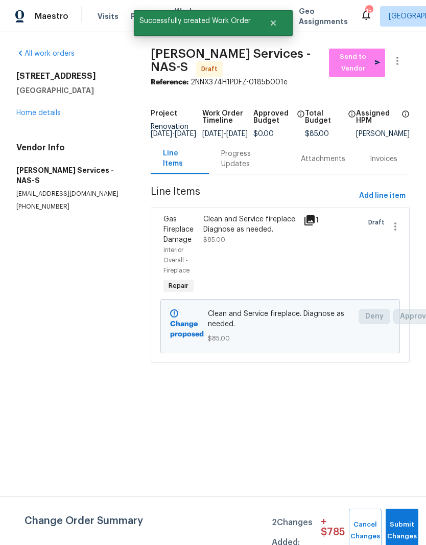
click at [363, 67] on span "Send to Vendor" at bounding box center [357, 63] width 46 height 24
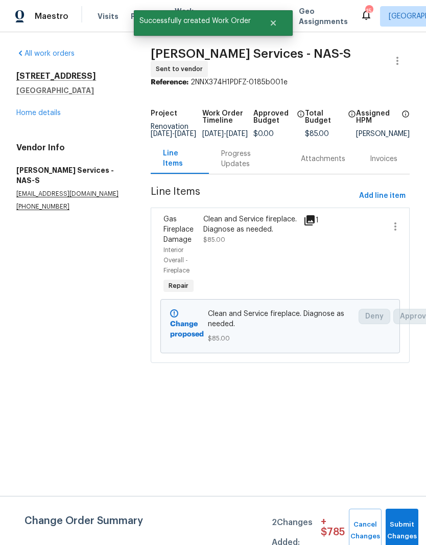
click at [241, 167] on div "Progress Updates" at bounding box center [248, 159] width 55 height 20
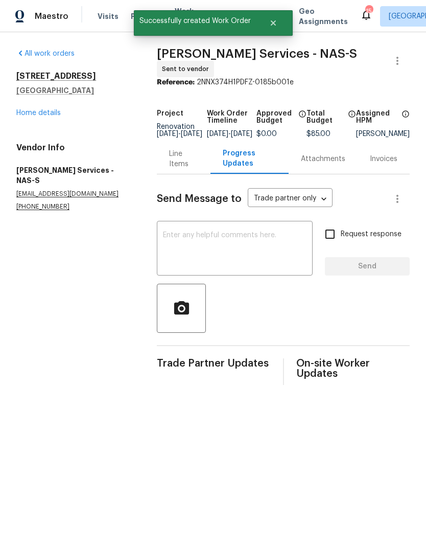
click at [208, 246] on textarea at bounding box center [235, 249] width 144 height 36
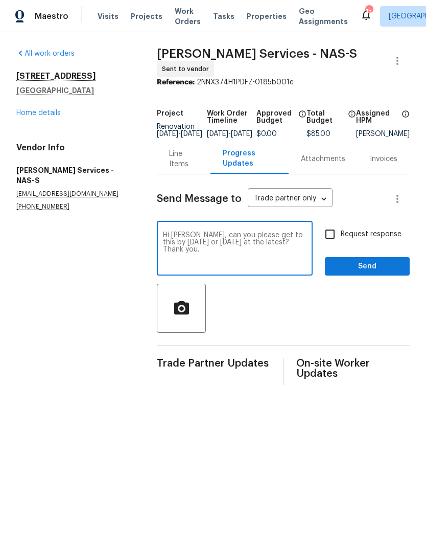
type textarea "Hi [PERSON_NAME], can you please get to this by [DATE] or [DATE] at the latest?…"
click at [374, 273] on span "Send" at bounding box center [367, 266] width 68 height 13
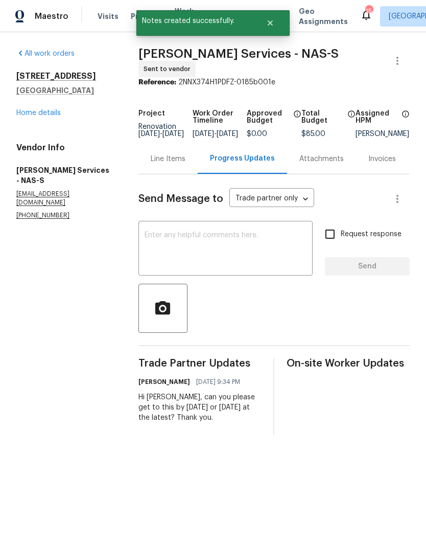
click at [58, 116] on link "Home details" at bounding box center [38, 112] width 44 height 7
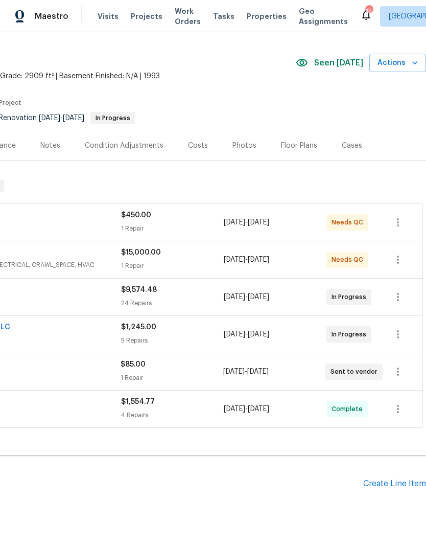
scroll to position [25, 151]
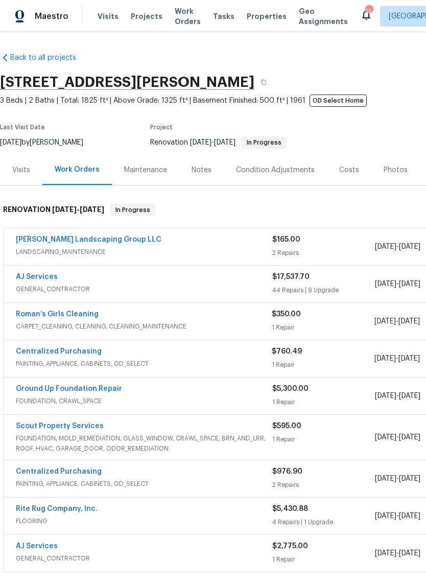
click at [54, 276] on link "AJ Services" at bounding box center [37, 276] width 42 height 7
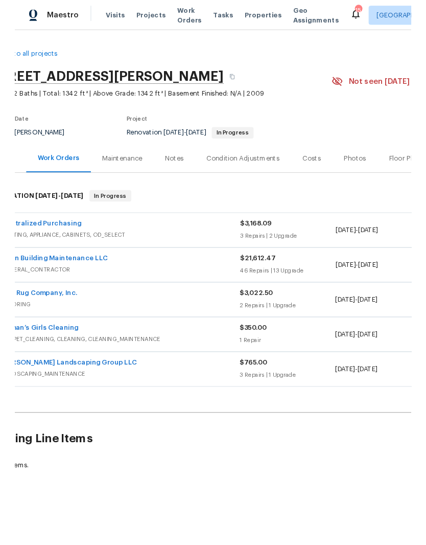
scroll to position [0, 28]
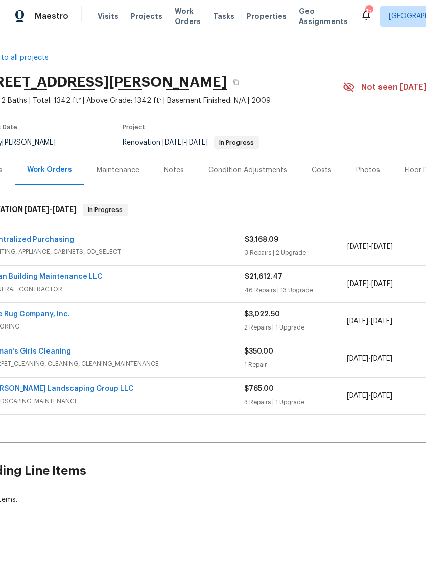
click at [52, 317] on link "Rite Rug Company, Inc." at bounding box center [29, 314] width 82 height 7
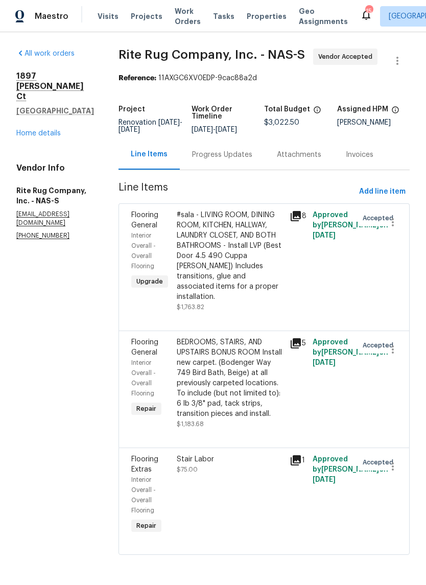
click at [252, 160] on div "Progress Updates" at bounding box center [222, 155] width 60 height 10
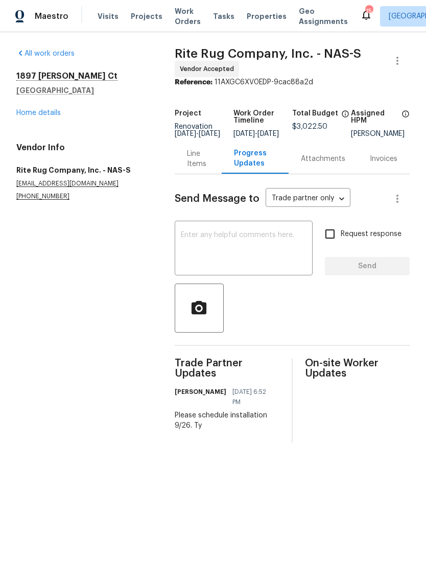
click at [59, 111] on link "Home details" at bounding box center [38, 112] width 44 height 7
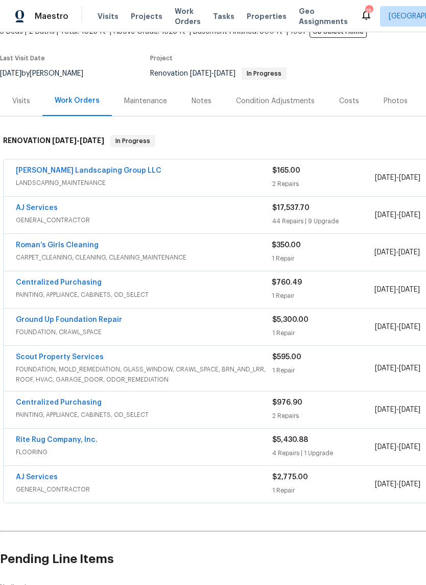
scroll to position [69, 0]
click at [83, 441] on link "Rite Rug Company, Inc." at bounding box center [57, 439] width 82 height 7
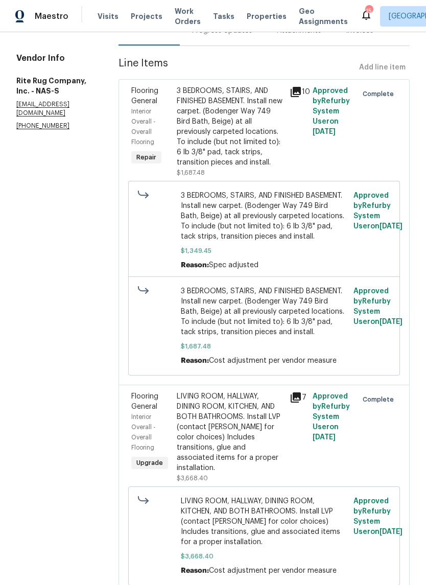
scroll to position [131, 0]
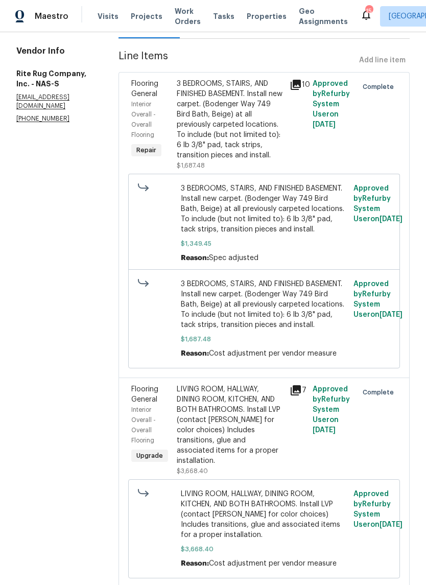
click at [275, 438] on div "LIVING ROOM, HALLWAY, DINING ROOM, KITCHEN, AND BOTH BATHROOMS. Install LVP (co…" at bounding box center [230, 425] width 107 height 82
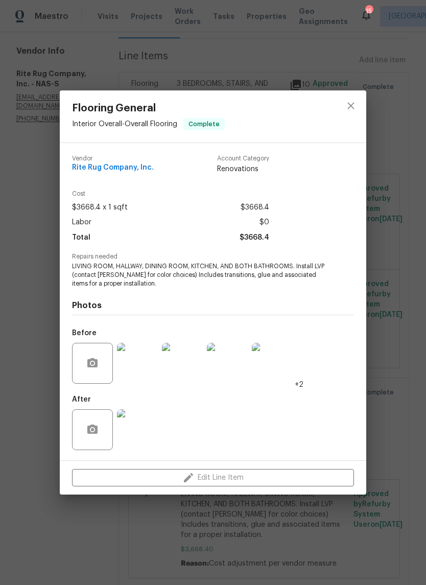
click at [275, 369] on img at bounding box center [272, 363] width 41 height 41
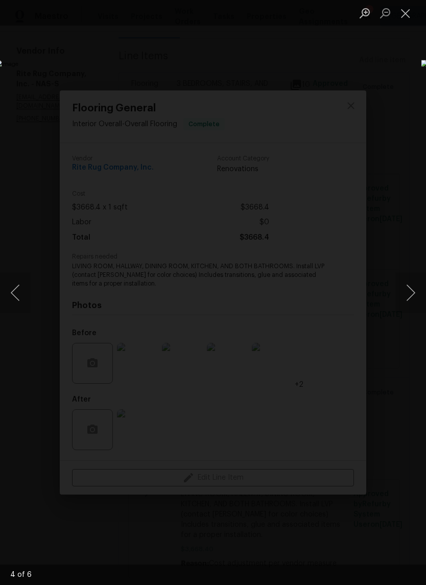
click at [410, 12] on button "Close lightbox" at bounding box center [406, 13] width 20 height 18
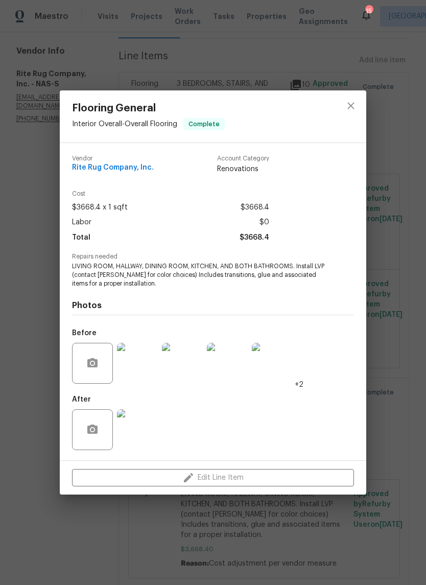
click at [148, 434] on img at bounding box center [137, 429] width 41 height 41
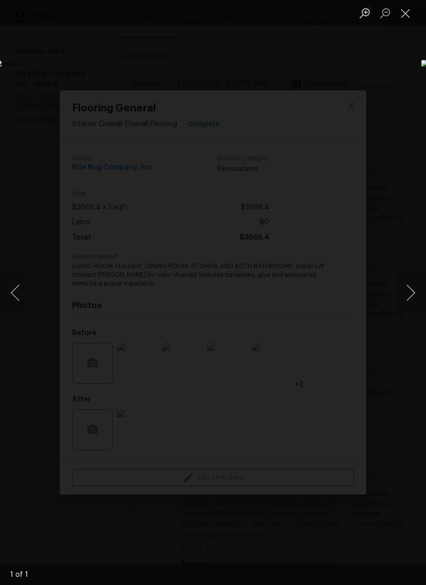
click at [407, 14] on button "Close lightbox" at bounding box center [406, 13] width 20 height 18
